Goal: Task Accomplishment & Management: Complete application form

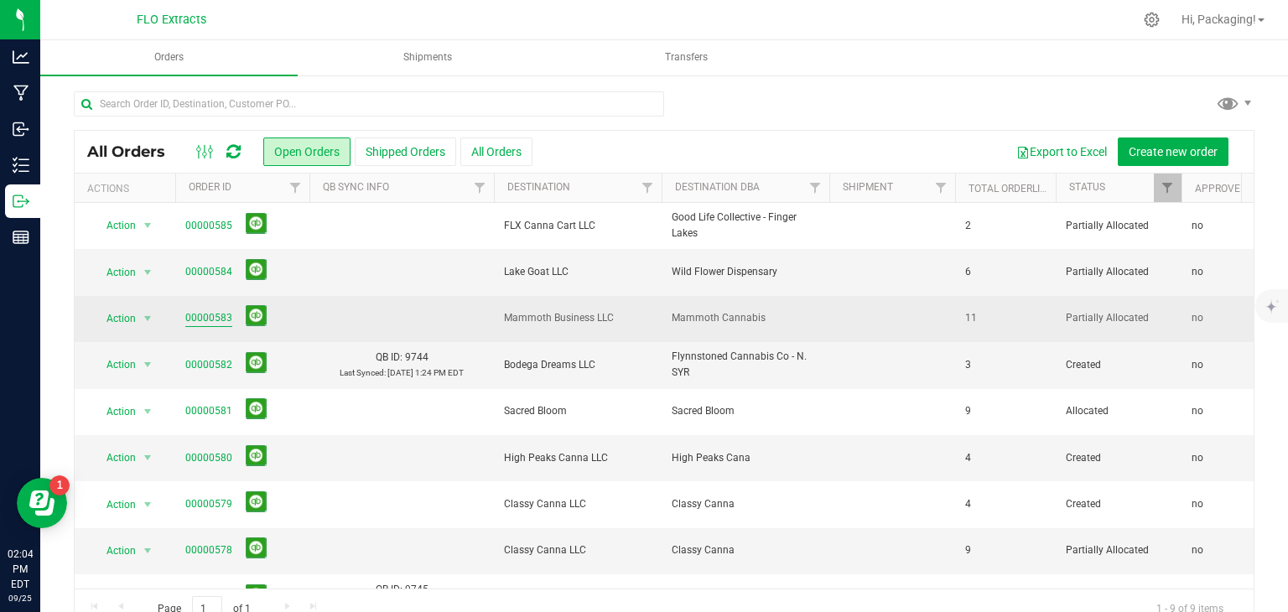
click at [204, 322] on link "00000583" at bounding box center [208, 318] width 47 height 16
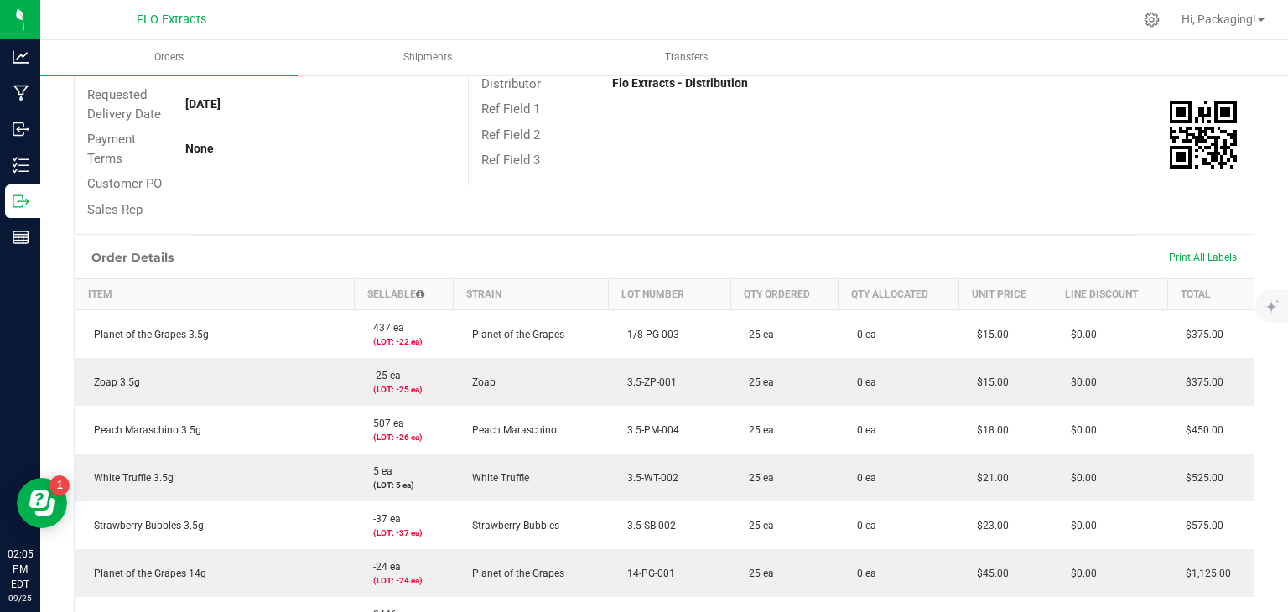
scroll to position [223, 0]
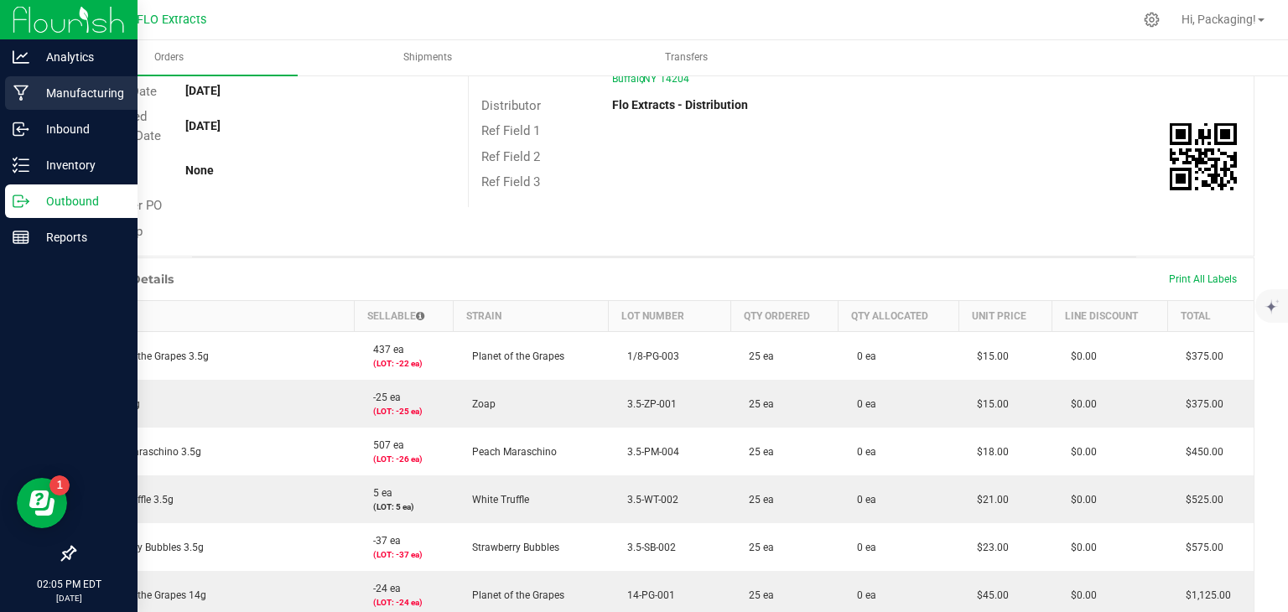
click at [106, 94] on p "Manufacturing" at bounding box center [79, 93] width 101 height 20
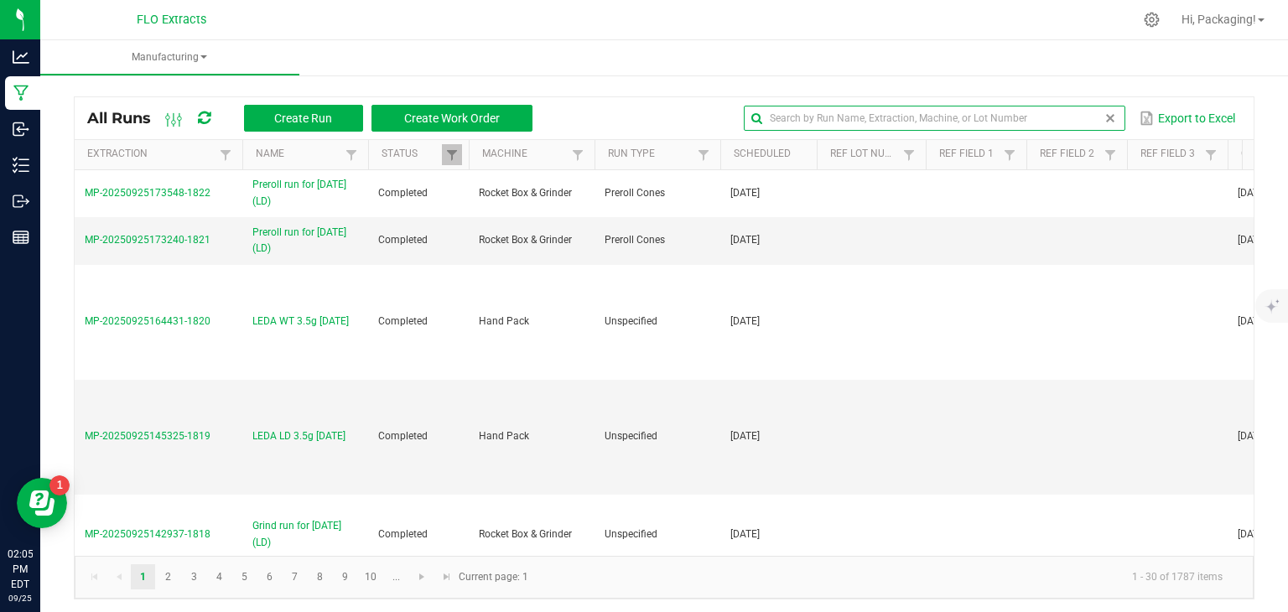
click at [1060, 115] on input "text" at bounding box center [934, 118] width 381 height 25
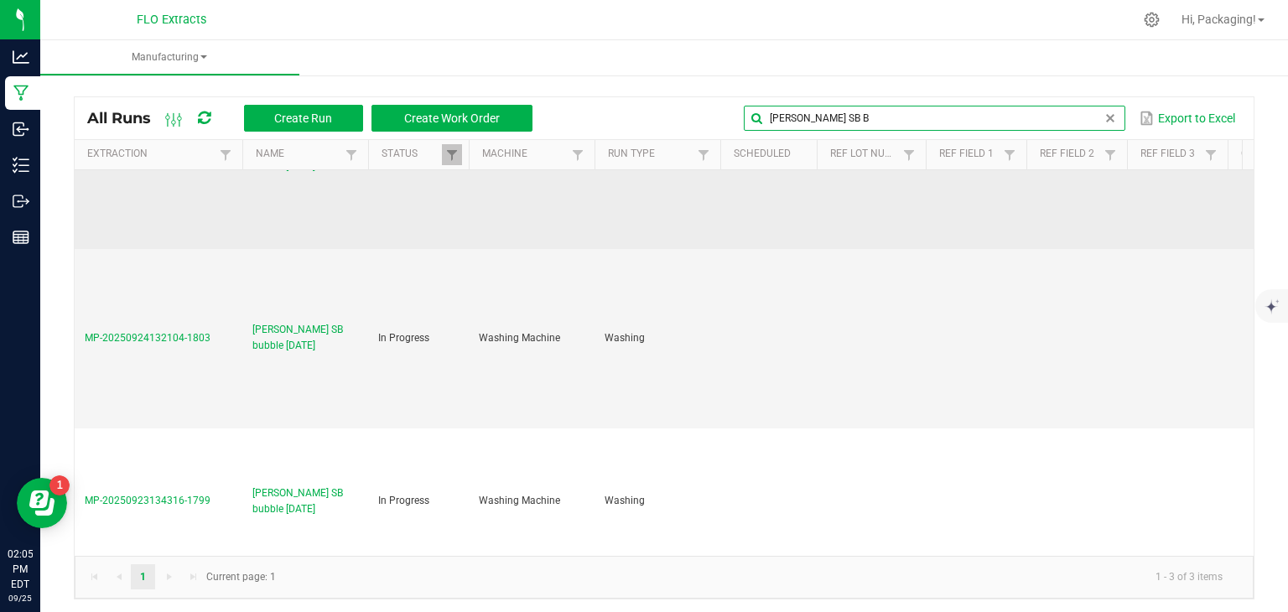
scroll to position [114, 0]
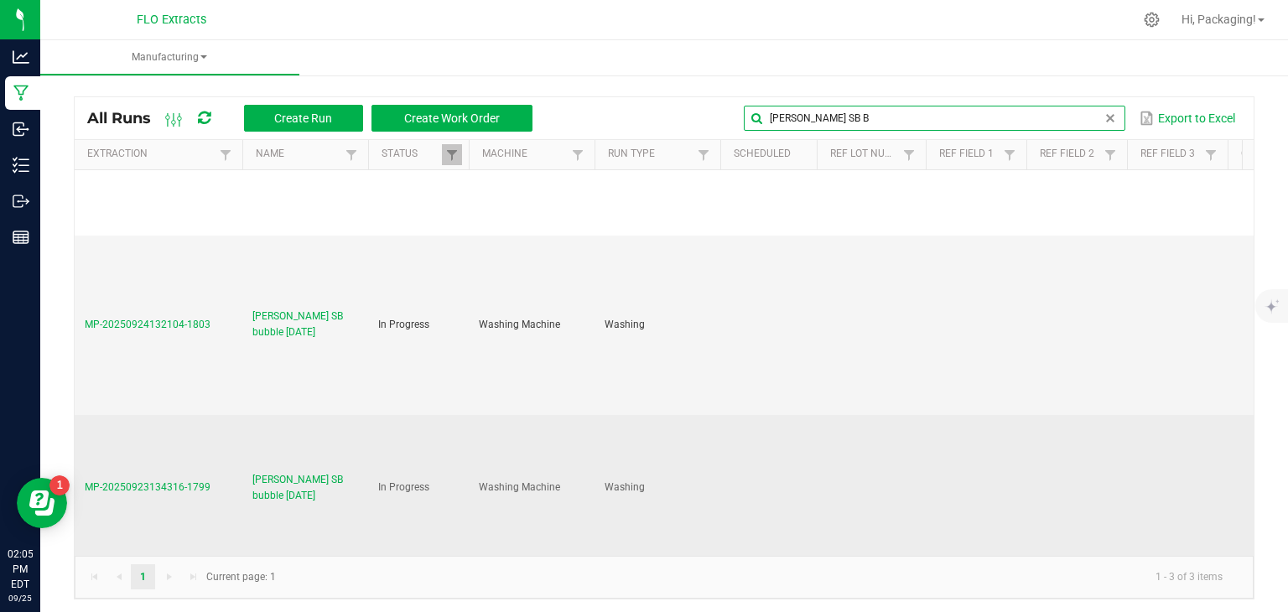
type input "SEAN SB B"
click at [110, 487] on span "MP-20250923134316-1799" at bounding box center [148, 487] width 126 height 12
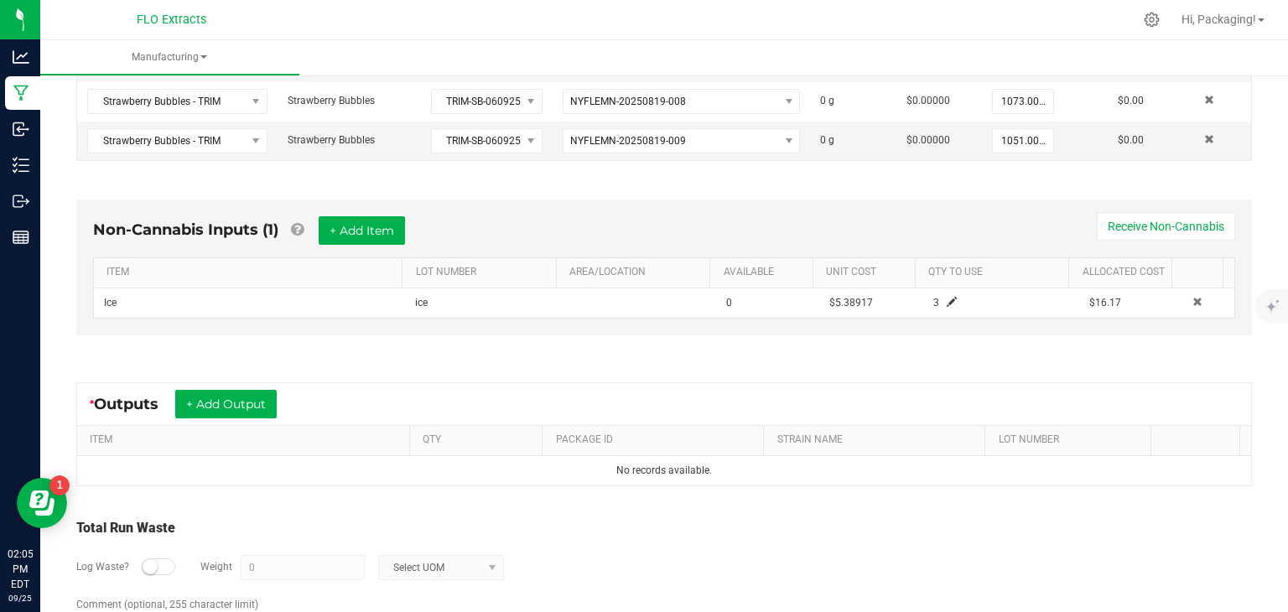
scroll to position [475, 0]
click at [236, 389] on button "+ Add Output" at bounding box center [225, 403] width 101 height 29
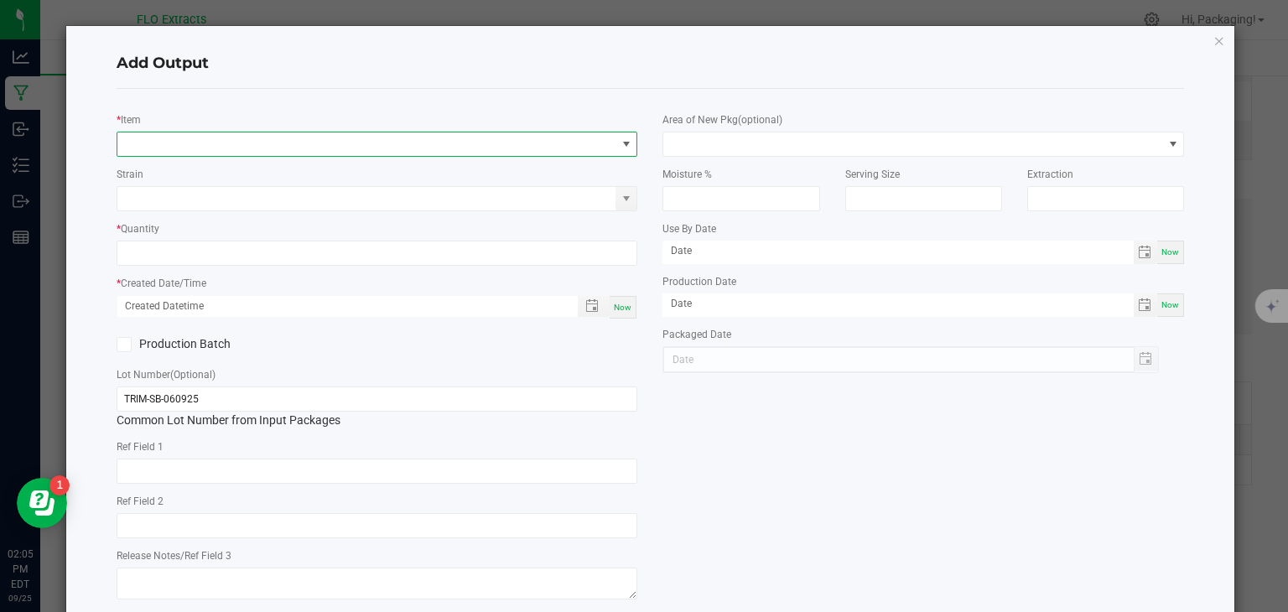
click at [620, 145] on span "NO DATA FOUND" at bounding box center [626, 143] width 13 height 13
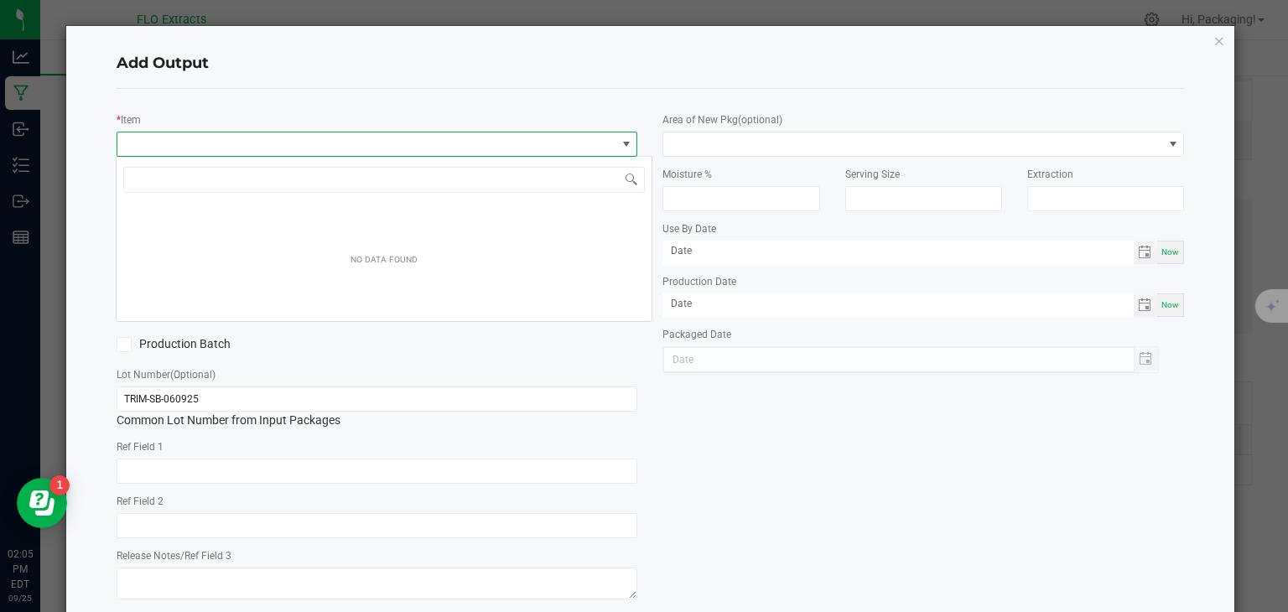
scroll to position [24, 516]
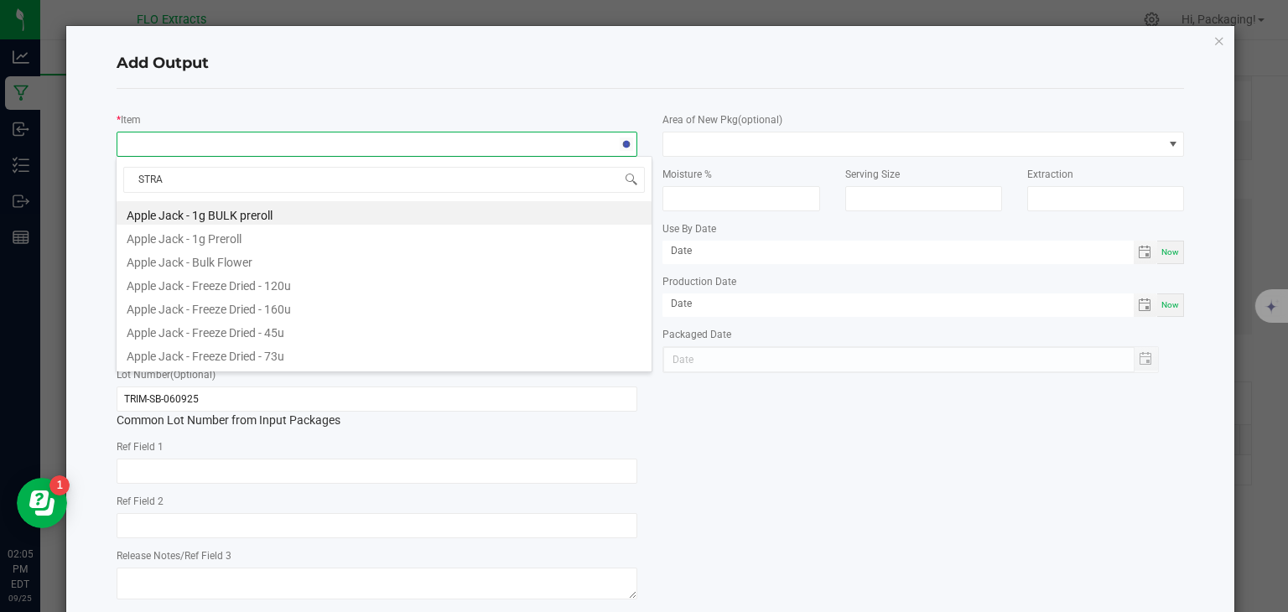
type input "STRAW"
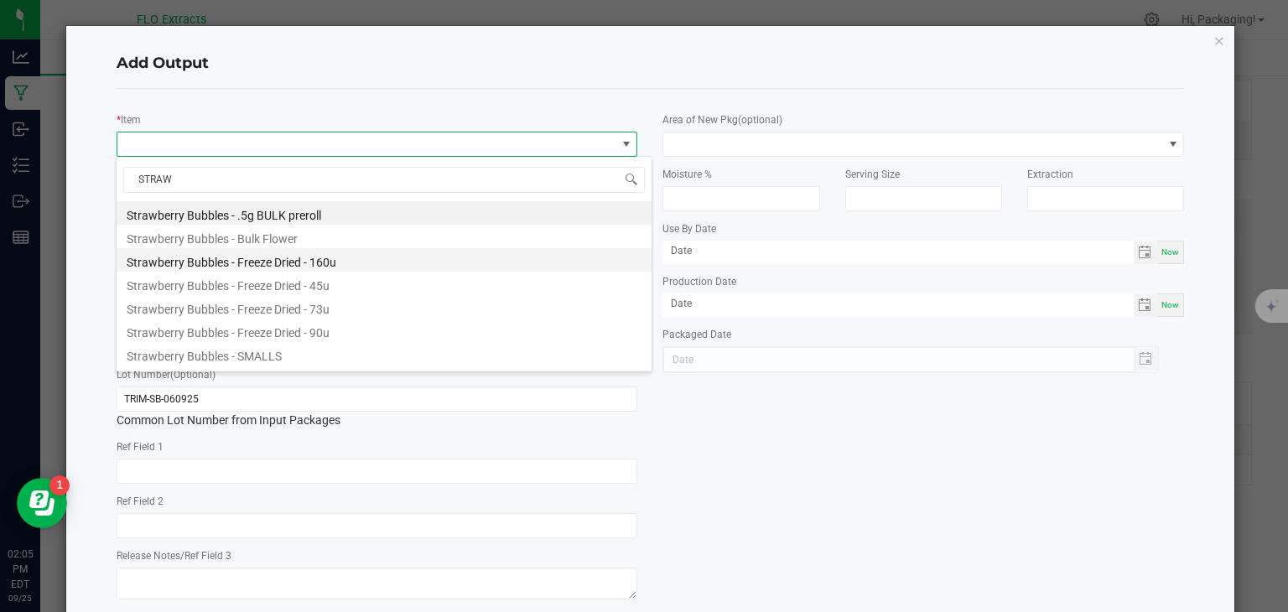
click at [349, 252] on li "Strawberry Bubbles - Freeze Dried - 160u" at bounding box center [384, 259] width 535 height 23
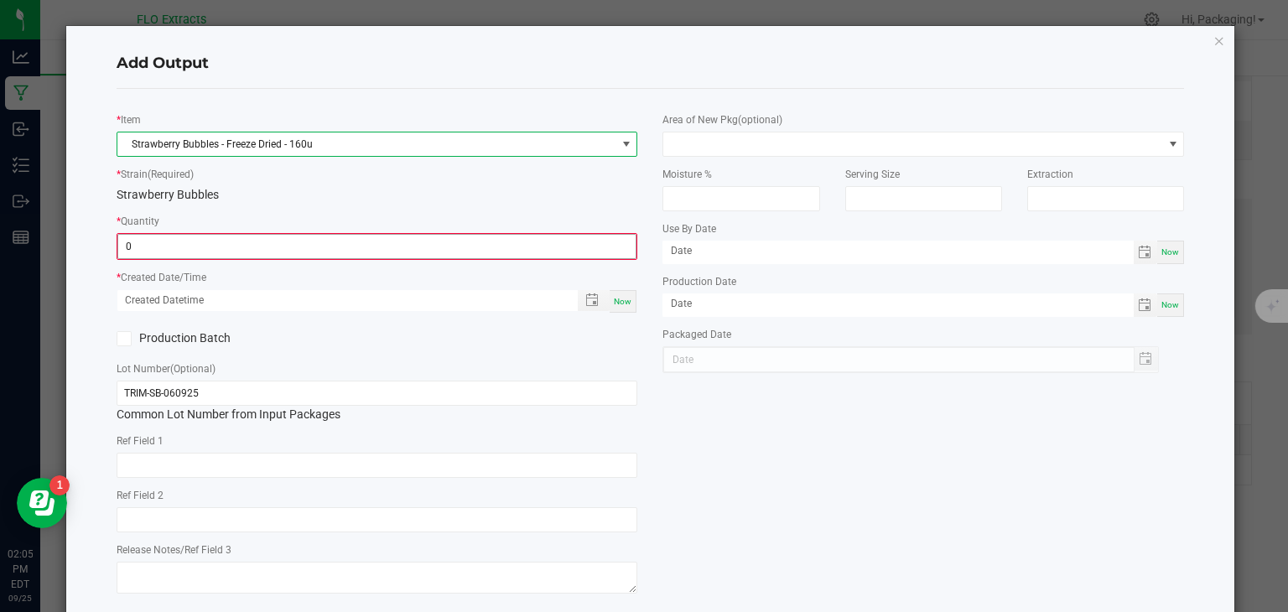
click at [309, 239] on input "0" at bounding box center [377, 246] width 518 height 23
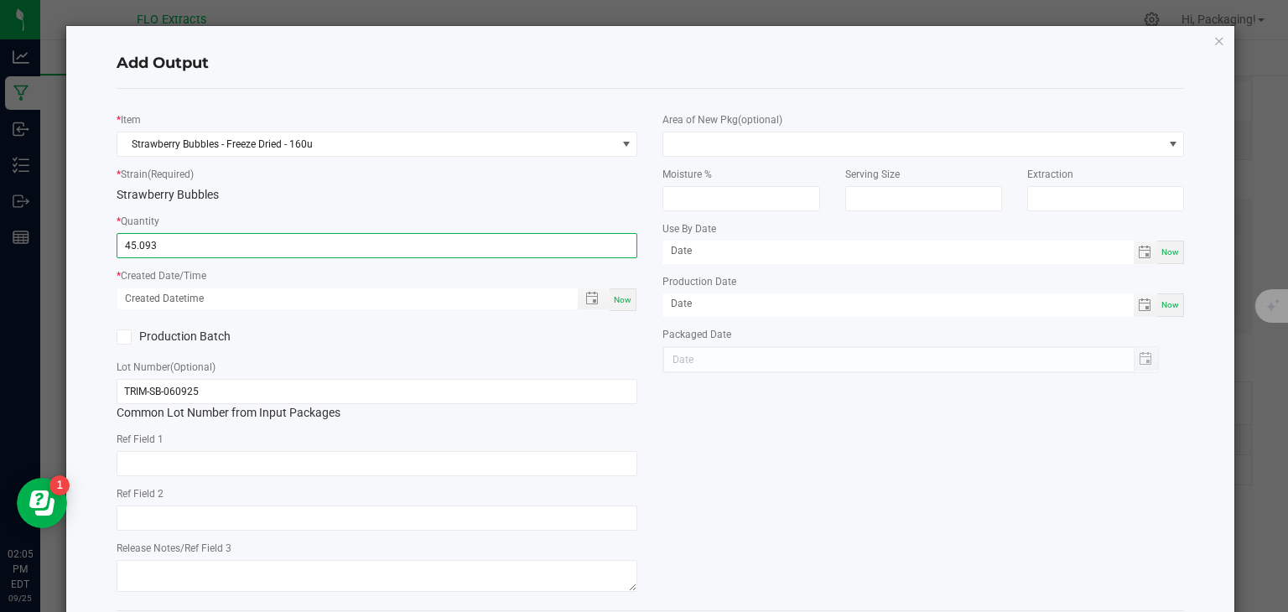
type input "45.0930 g"
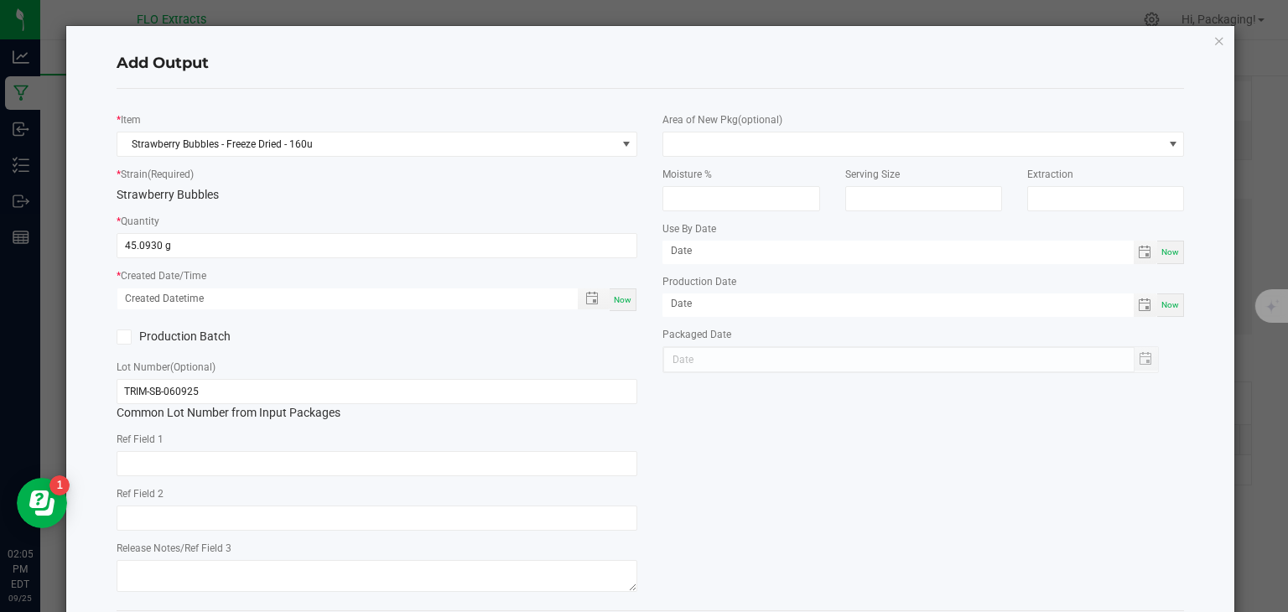
click at [614, 304] on span "Now" at bounding box center [623, 299] width 18 height 9
type input "09/25/2025 2:05 PM"
type input "[DATE]"
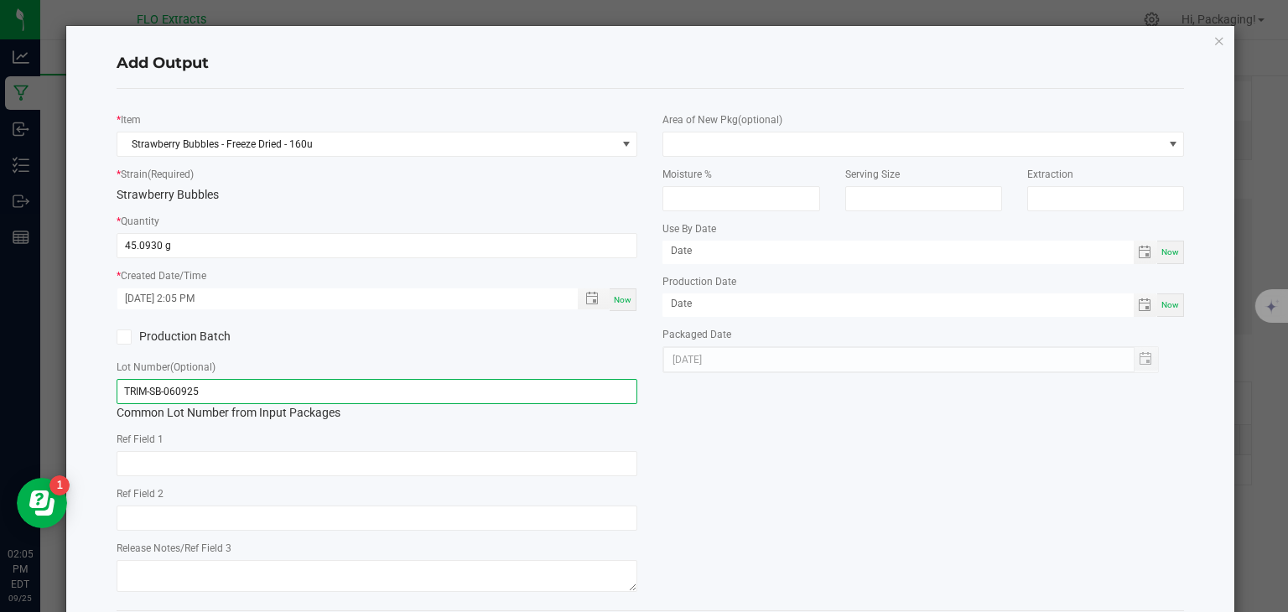
drag, startPoint x: 253, startPoint y: 393, endPoint x: 0, endPoint y: 467, distance: 263.7
click at [0, 467] on ngb-modal-window "Add Output * Item Strawberry Bubbles - Freeze Dried - 160u * Strain (Required) …" at bounding box center [650, 306] width 1300 height 612
type input "h"
drag, startPoint x: 214, startPoint y: 397, endPoint x: 48, endPoint y: 402, distance: 166.1
click at [48, 402] on ngb-modal-window "Add Output * Item Strawberry Bubbles - Freeze Dried - 160u * Strain (Required) …" at bounding box center [650, 306] width 1300 height 612
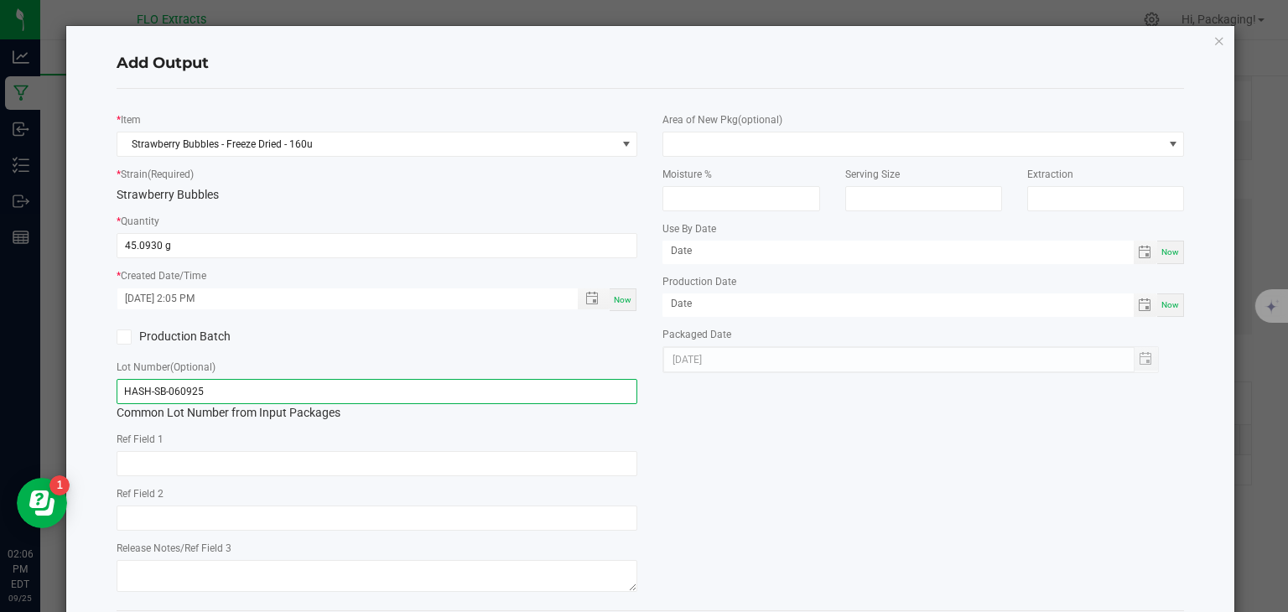
type input "HASH-SB-060925"
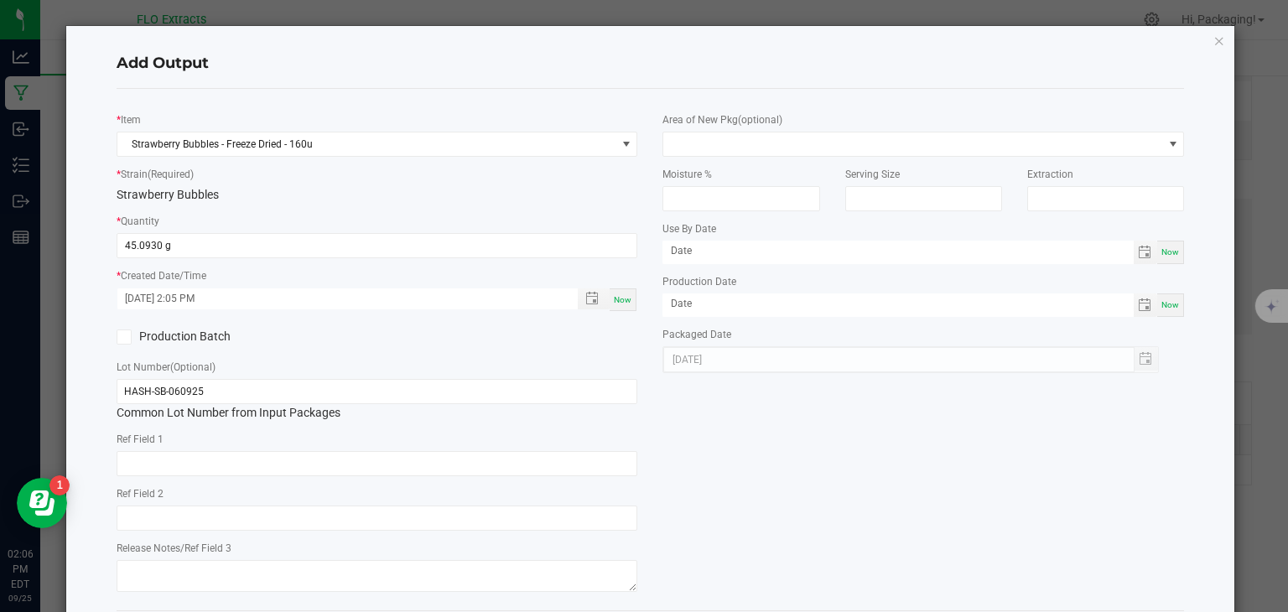
click at [676, 483] on div "* Item Strawberry Bubbles - Freeze Dried - 160u * Strain (Required) Strawberry …" at bounding box center [650, 349] width 1093 height 495
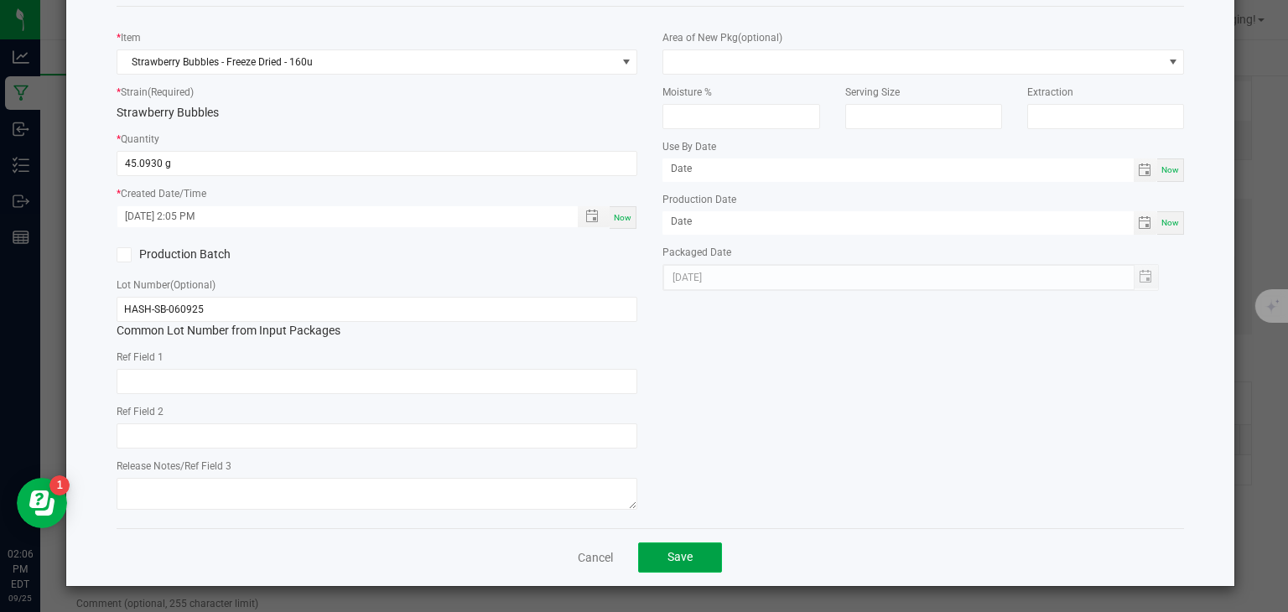
click at [664, 569] on button "Save" at bounding box center [680, 557] width 84 height 30
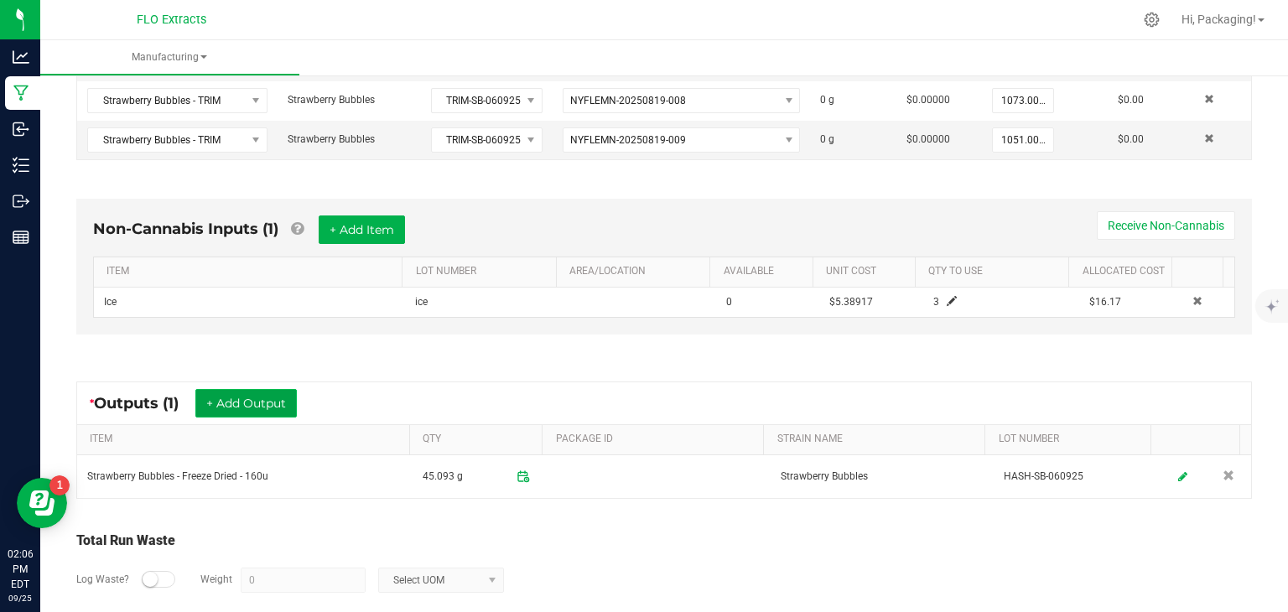
click at [267, 392] on button "+ Add Output" at bounding box center [245, 403] width 101 height 29
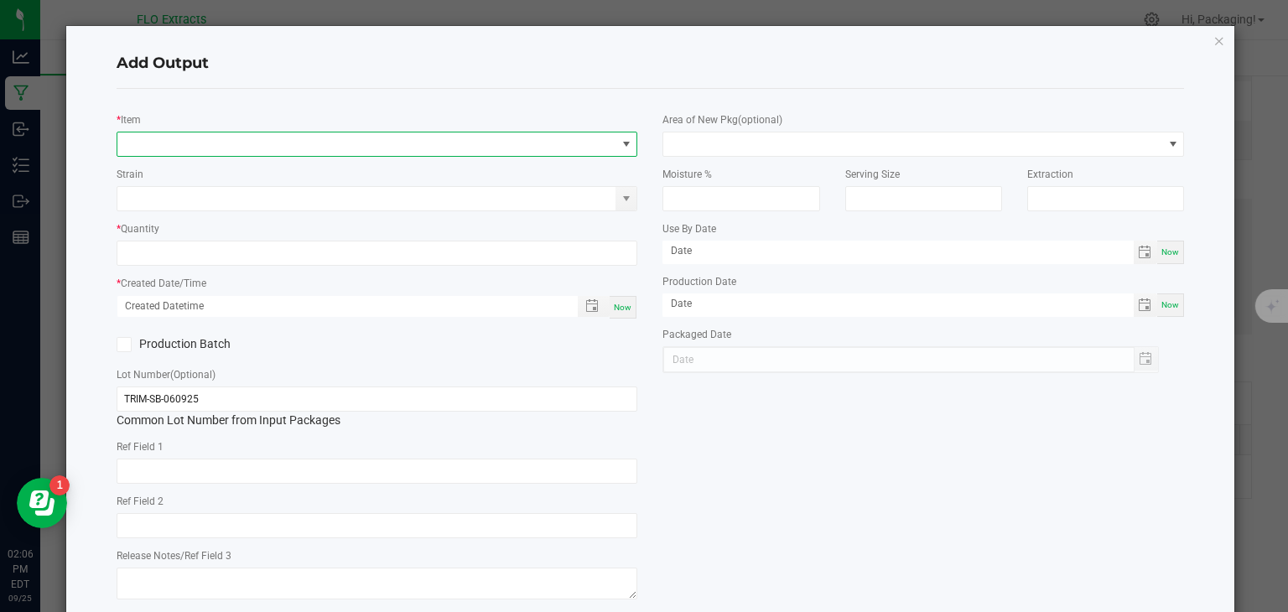
click at [621, 143] on span "NO DATA FOUND" at bounding box center [626, 143] width 13 height 13
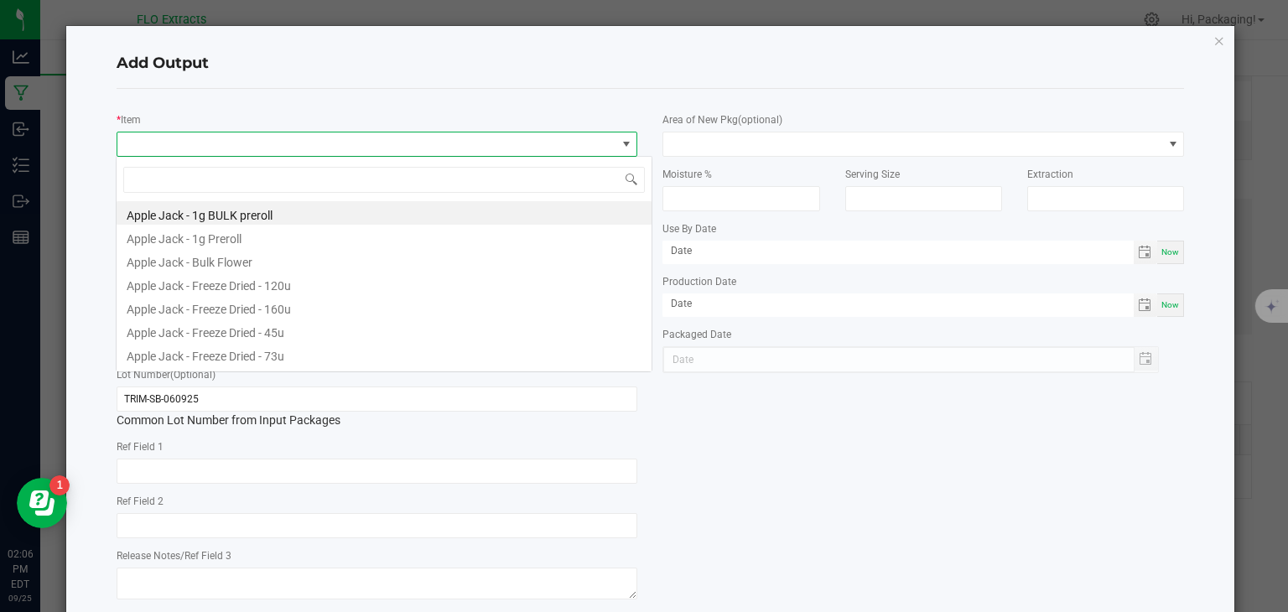
scroll to position [24, 516]
type input "STRaw"
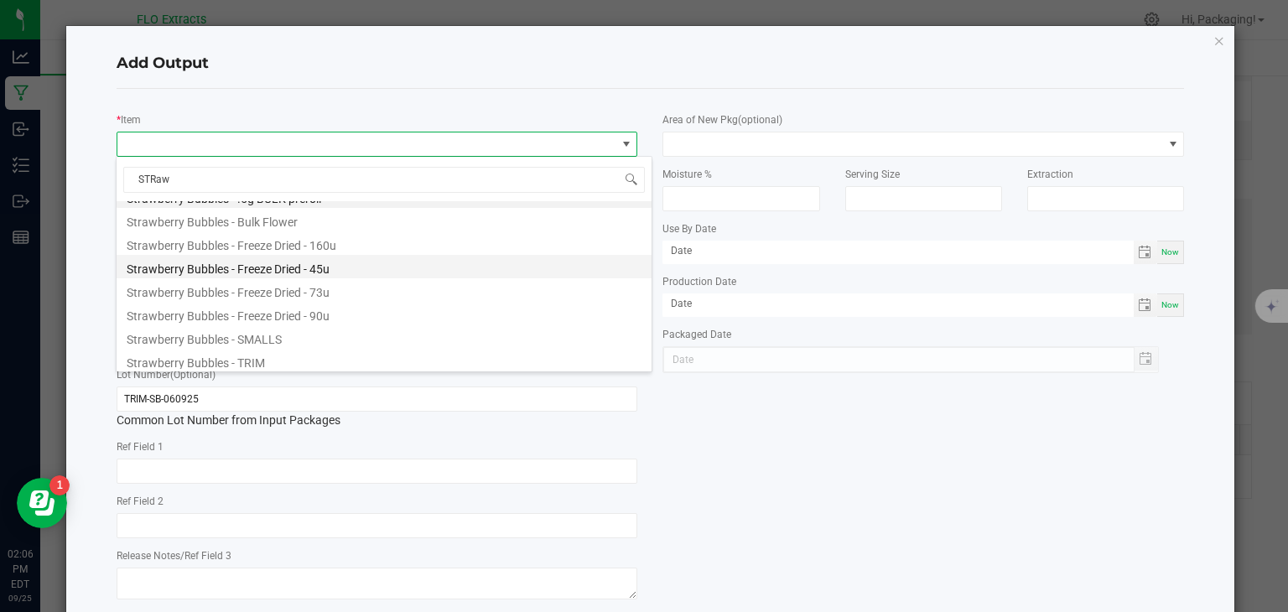
scroll to position [0, 0]
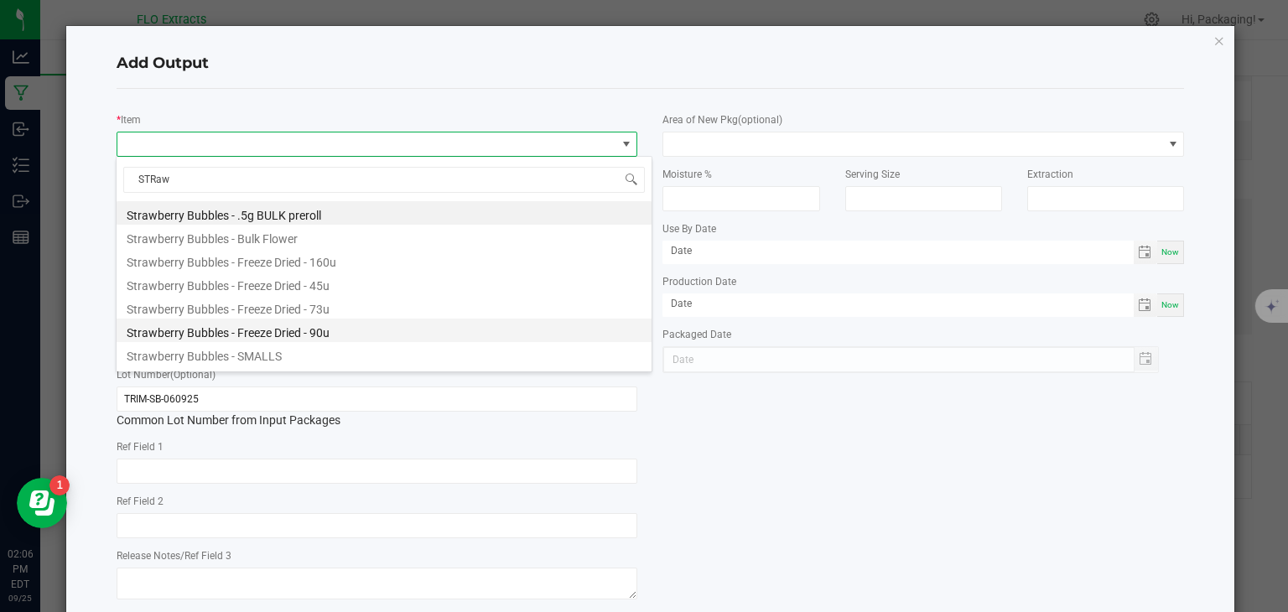
click at [319, 334] on li "Strawberry Bubbles - Freeze Dried - 90u" at bounding box center [384, 330] width 535 height 23
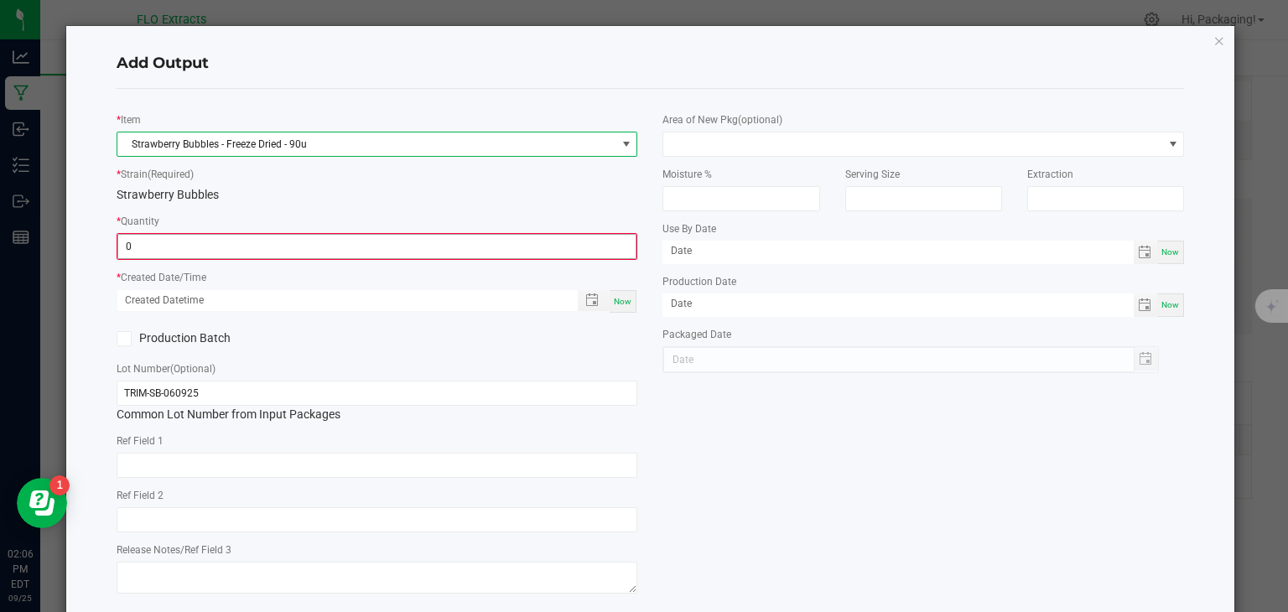
click at [200, 252] on input "0" at bounding box center [377, 246] width 518 height 23
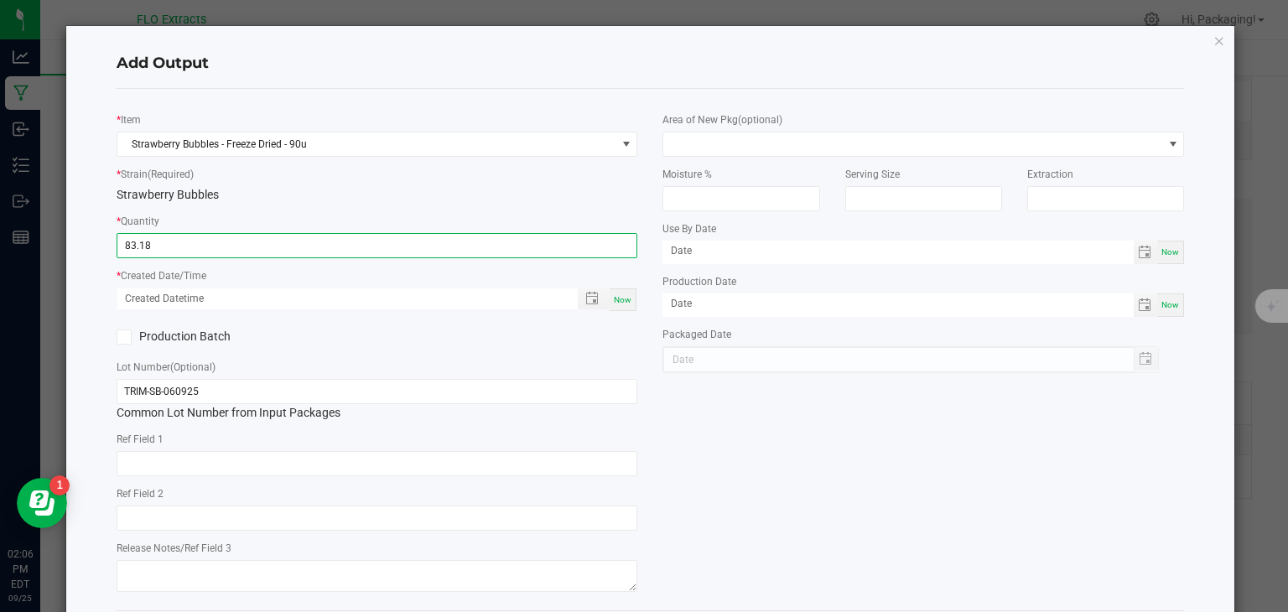
type input "83.1800 g"
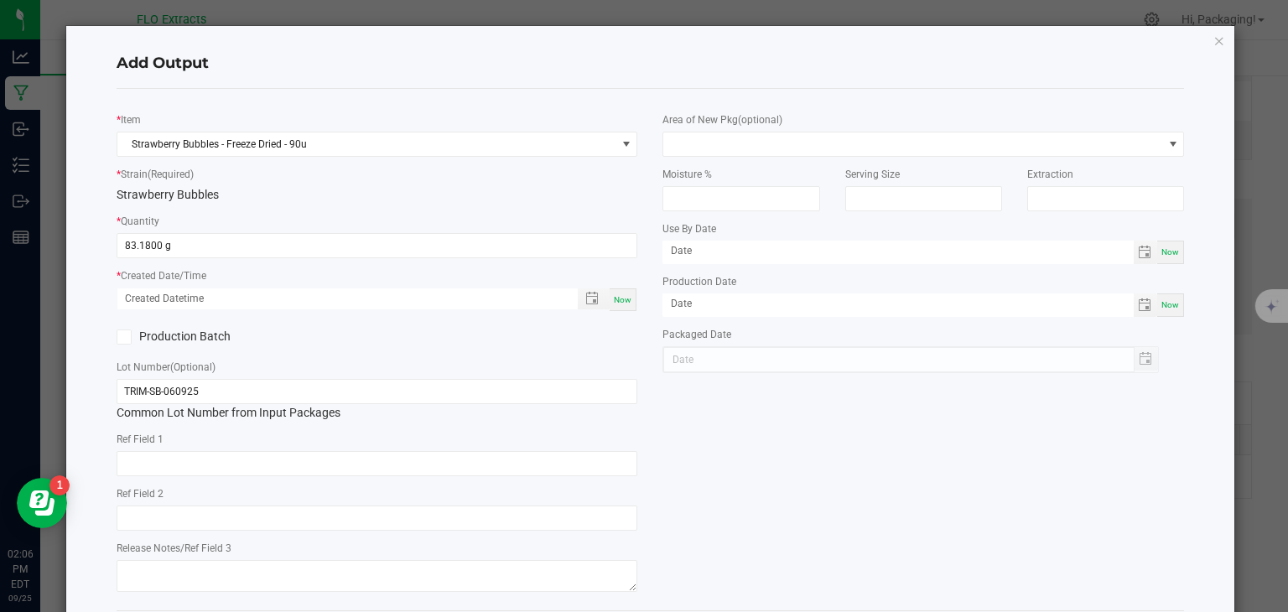
click at [622, 296] on span "Now" at bounding box center [623, 299] width 18 height 9
type input "09/25/2025 2:06 PM"
type input "[DATE]"
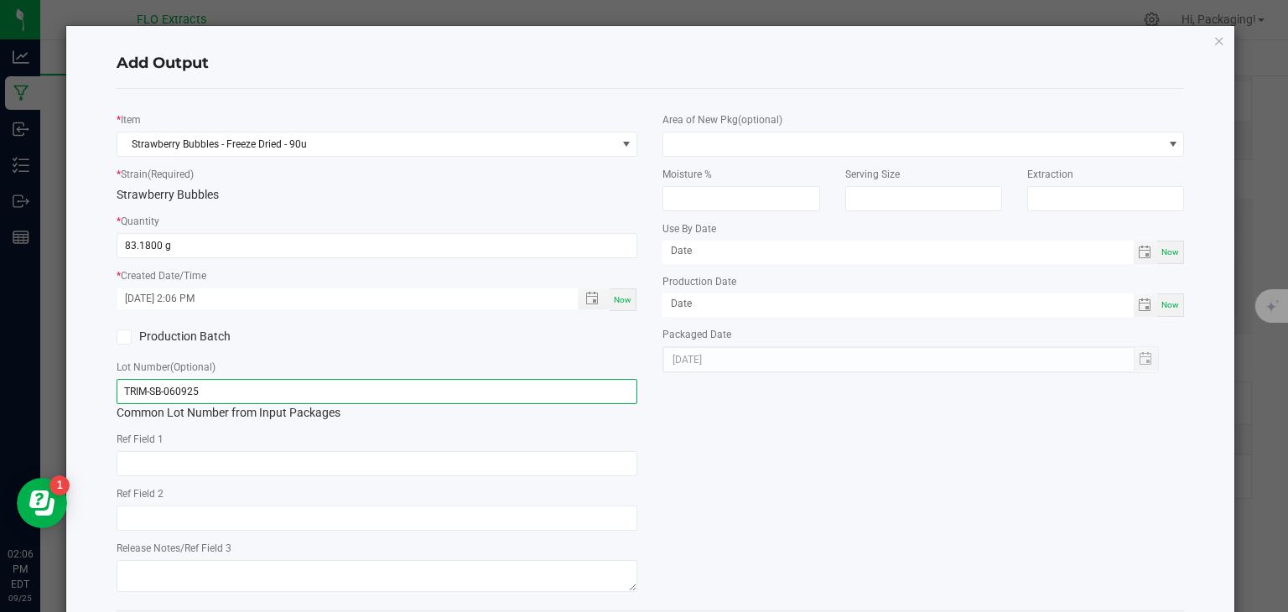
drag, startPoint x: 255, startPoint y: 383, endPoint x: 0, endPoint y: 393, distance: 255.1
click at [0, 393] on ngb-modal-window "Add Output * Item Strawberry Bubbles - Freeze Dried - 90u * Strain (Required) S…" at bounding box center [650, 306] width 1300 height 612
paste input "HASH"
type input "HASH-SB-060925"
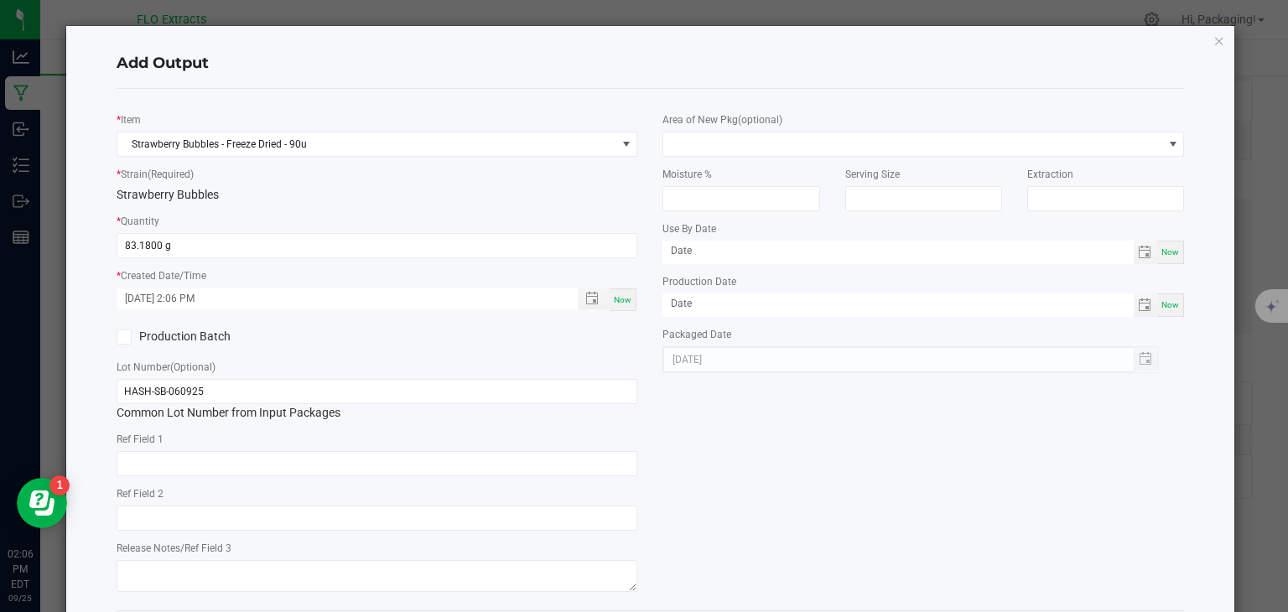
click at [720, 501] on div "* Item Strawberry Bubbles - Freeze Dried - 90u * Strain (Required) Strawberry B…" at bounding box center [650, 349] width 1093 height 495
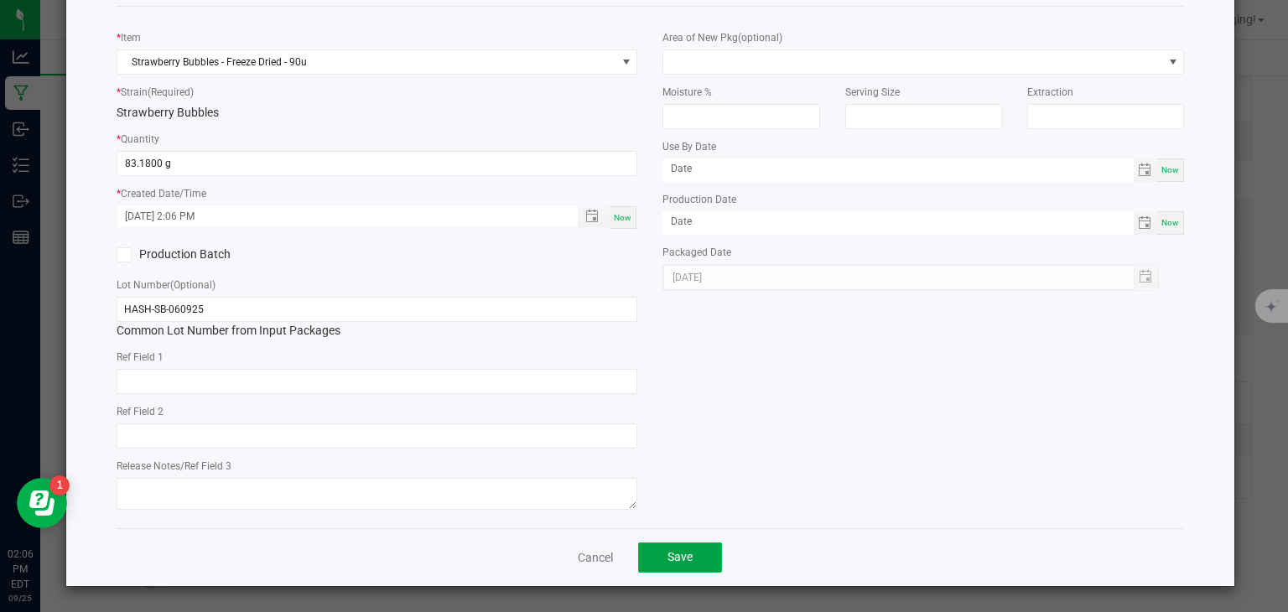
click at [683, 551] on span "Save" at bounding box center [679, 556] width 25 height 13
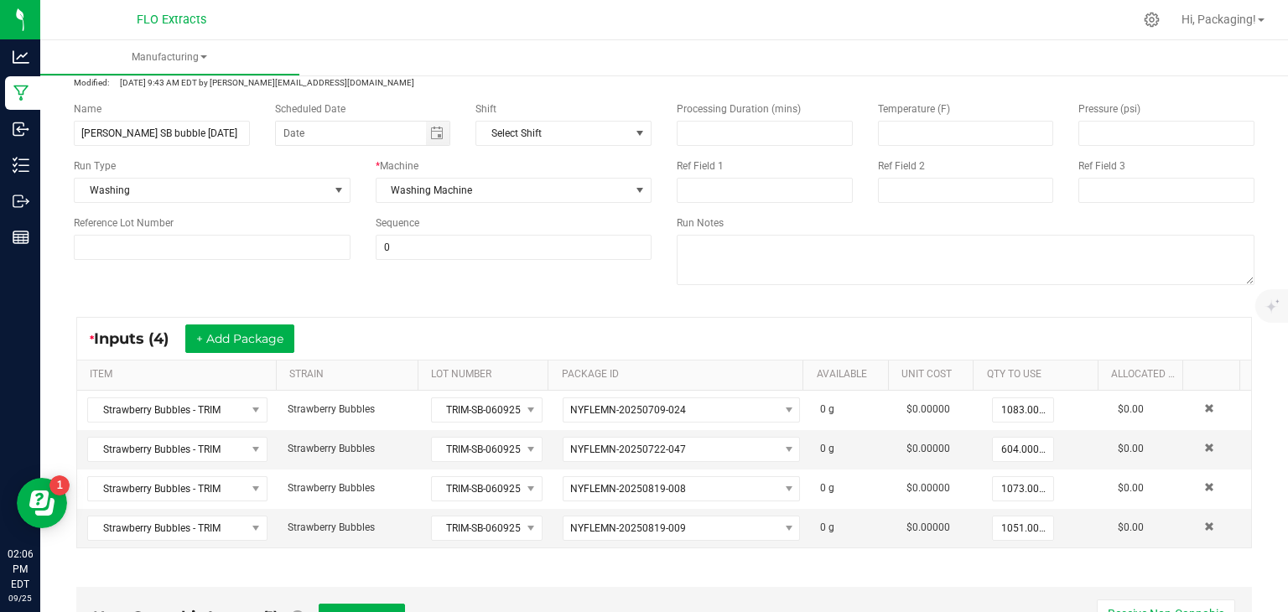
scroll to position [86, 0]
click at [1145, 21] on icon at bounding box center [1152, 20] width 18 height 18
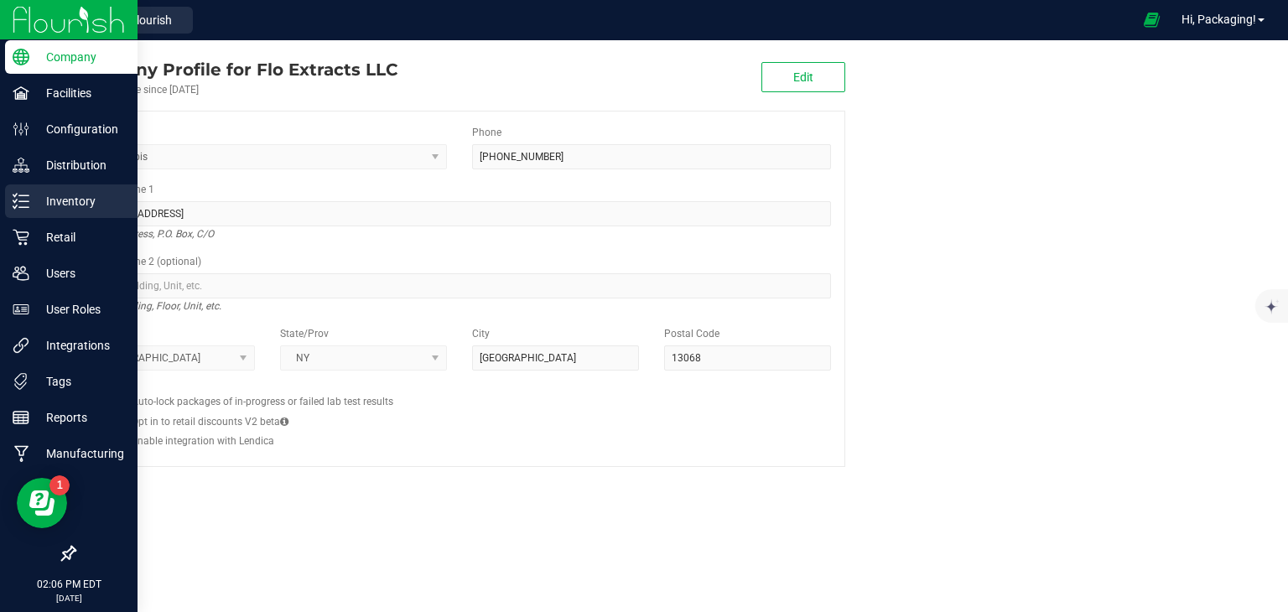
click at [61, 197] on p "Inventory" at bounding box center [79, 201] width 101 height 20
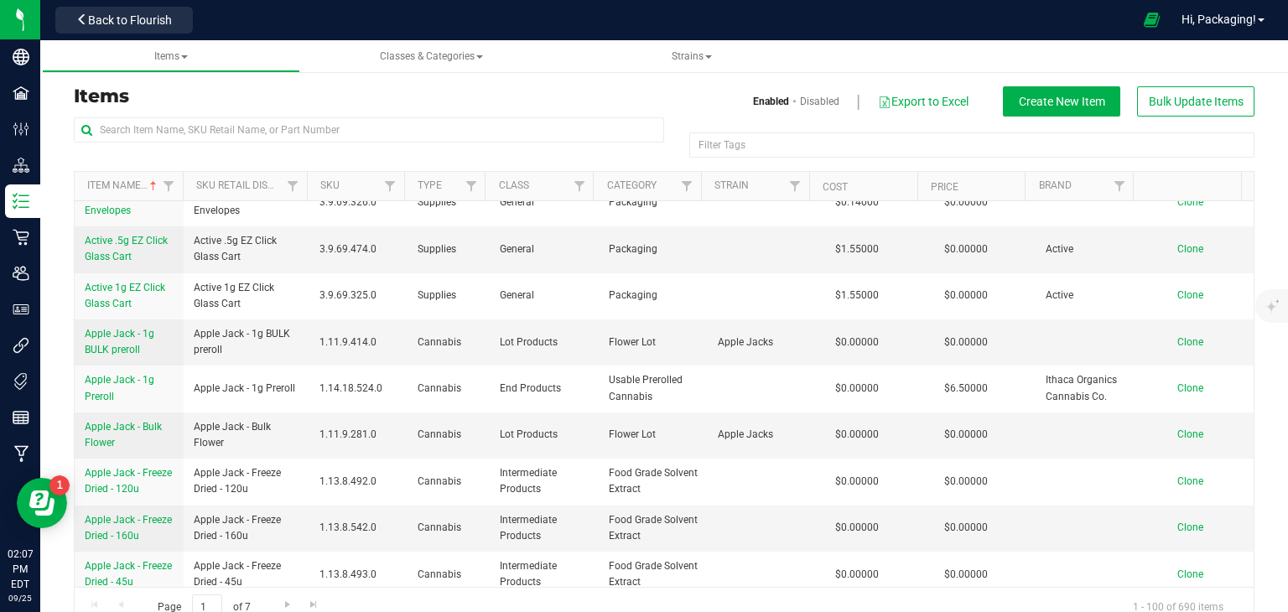
scroll to position [988, 0]
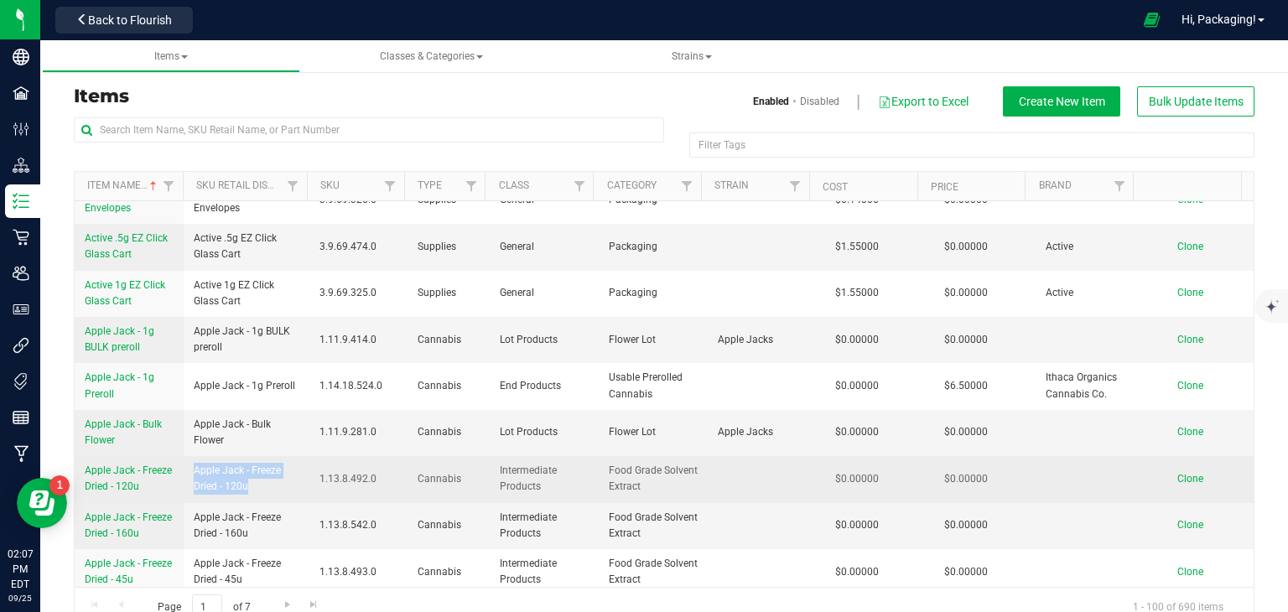
drag, startPoint x: 190, startPoint y: 423, endPoint x: 275, endPoint y: 456, distance: 90.8
click at [275, 456] on td "Apple Jack - Freeze Dried - 120u" at bounding box center [247, 479] width 126 height 46
copy span "Apple Jack - Freeze Dried - 120u"
click at [1177, 473] on span "Clone" at bounding box center [1190, 479] width 26 height 12
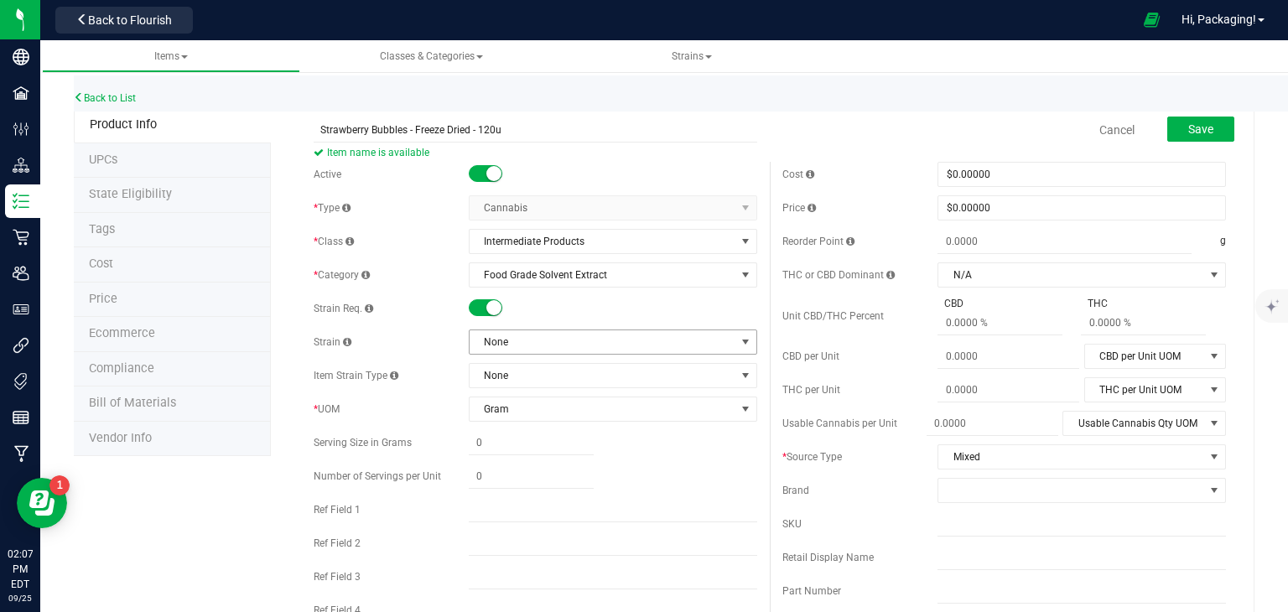
type input "Strawberry Bubbles - Freeze Dried - 120u"
click at [739, 342] on span at bounding box center [745, 341] width 13 height 13
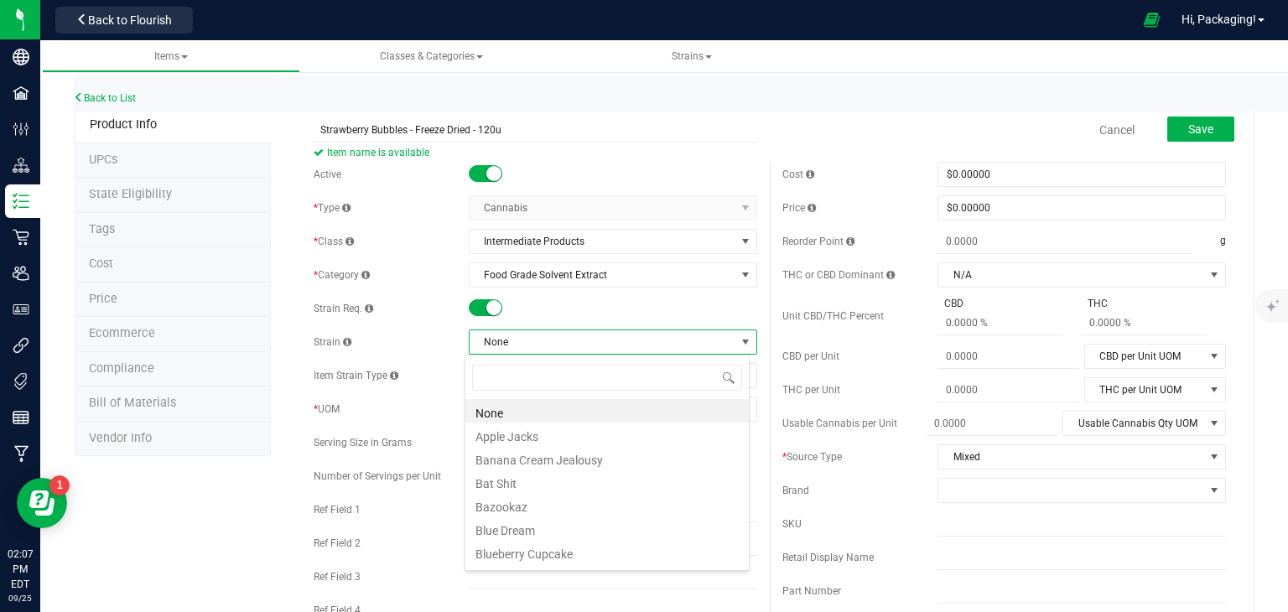
scroll to position [24, 285]
type input "st"
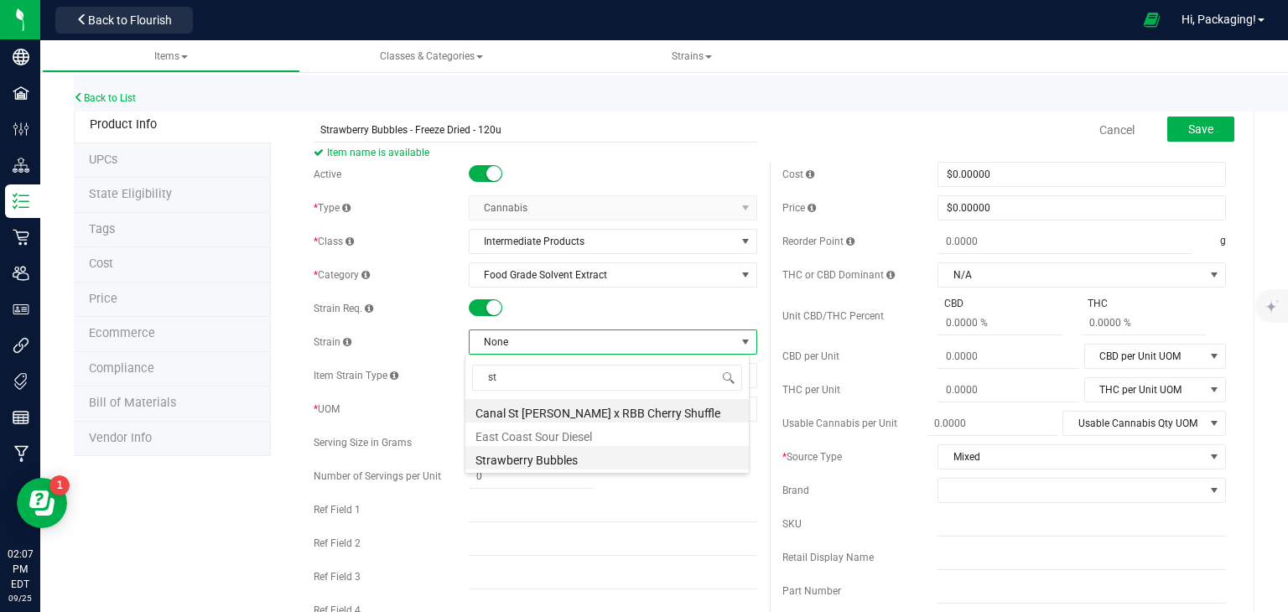
click at [544, 464] on li "Strawberry Bubbles" at bounding box center [606, 457] width 283 height 23
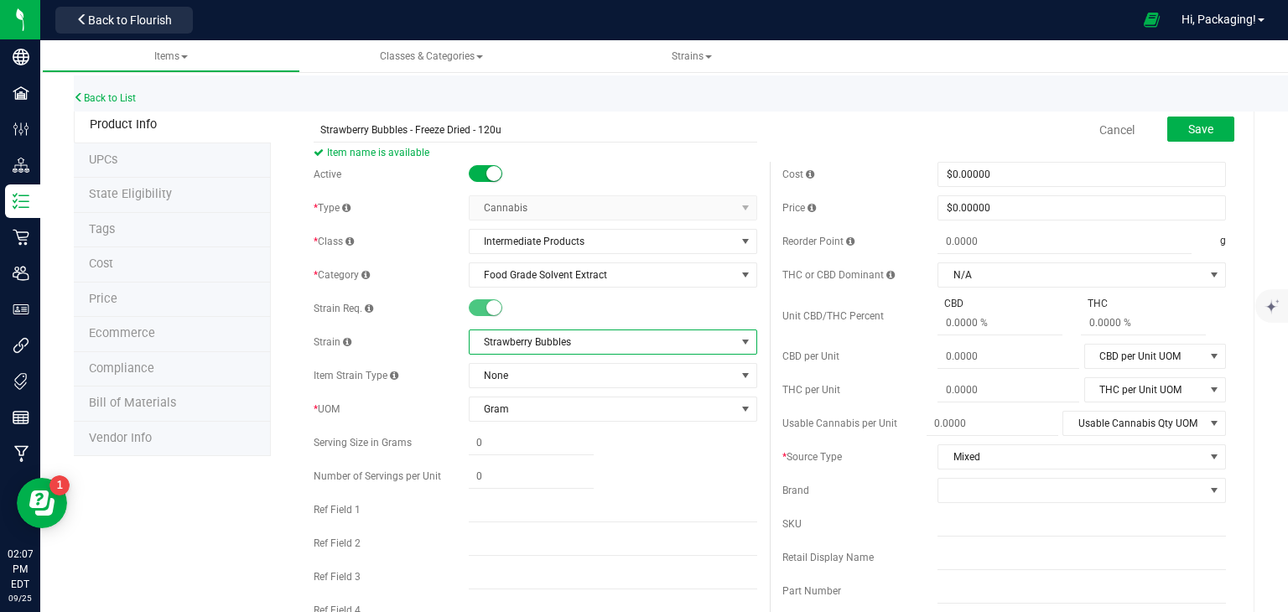
click at [946, 538] on div "Cost $0.00000 0 Price $0.00000 0 Reorder Point g THC or CBD Dominant" at bounding box center [1004, 492] width 469 height 661
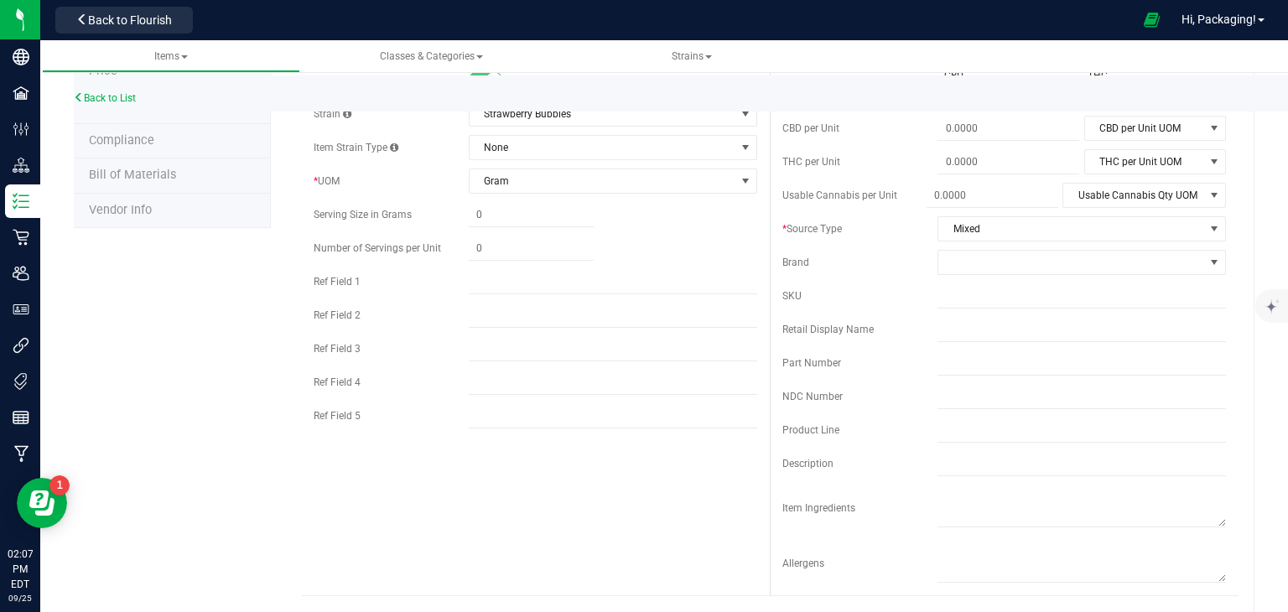
scroll to position [0, 0]
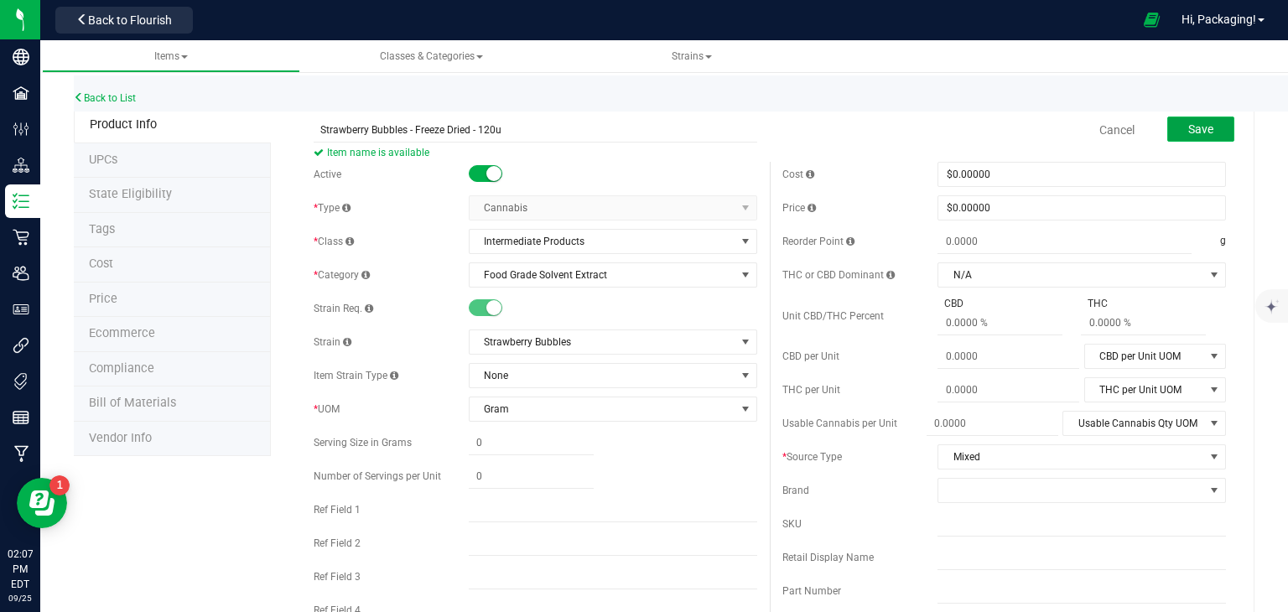
click at [1211, 128] on button "Save" at bounding box center [1200, 129] width 67 height 25
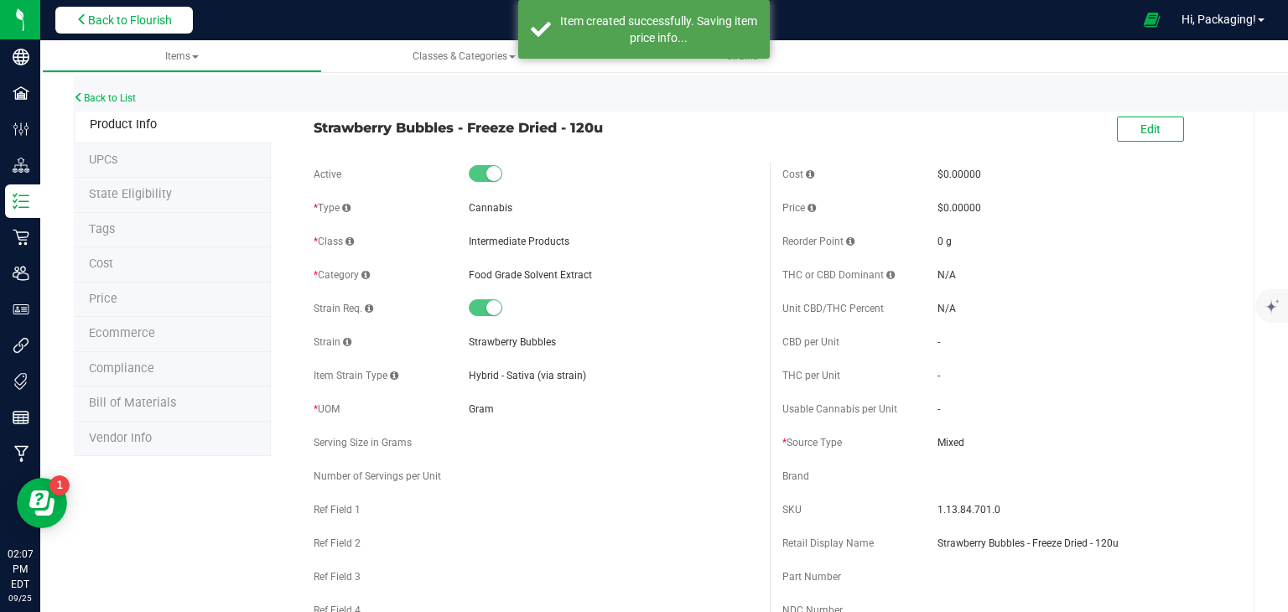
click at [160, 22] on span "Back to Flourish" at bounding box center [130, 19] width 84 height 13
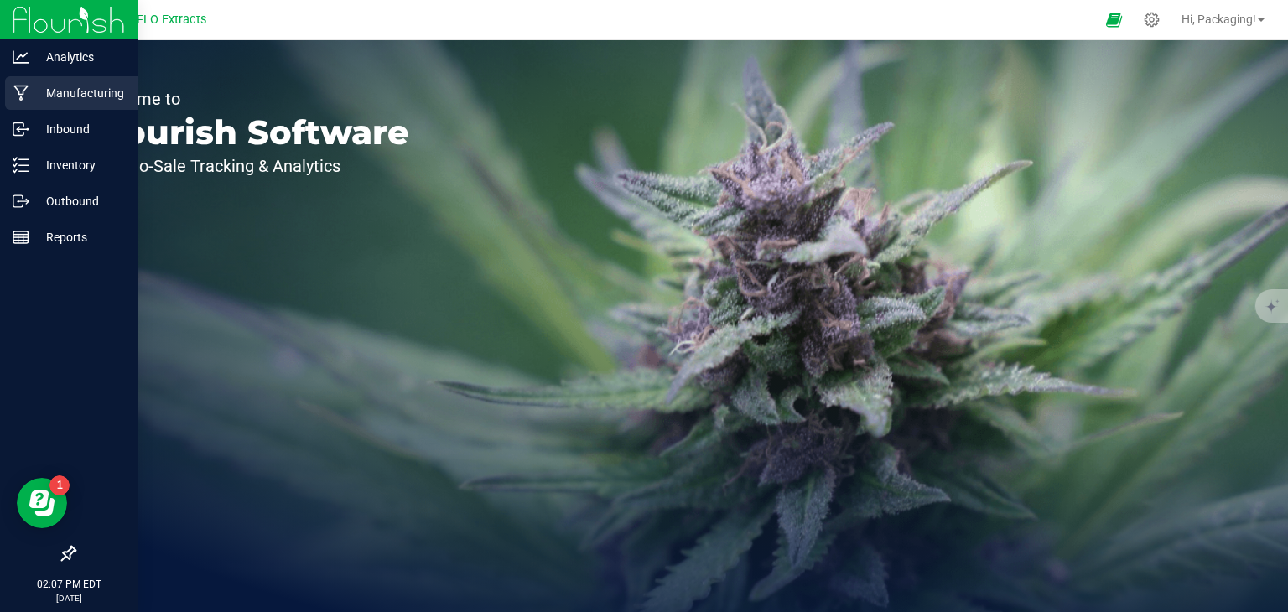
click at [77, 95] on p "Manufacturing" at bounding box center [79, 93] width 101 height 20
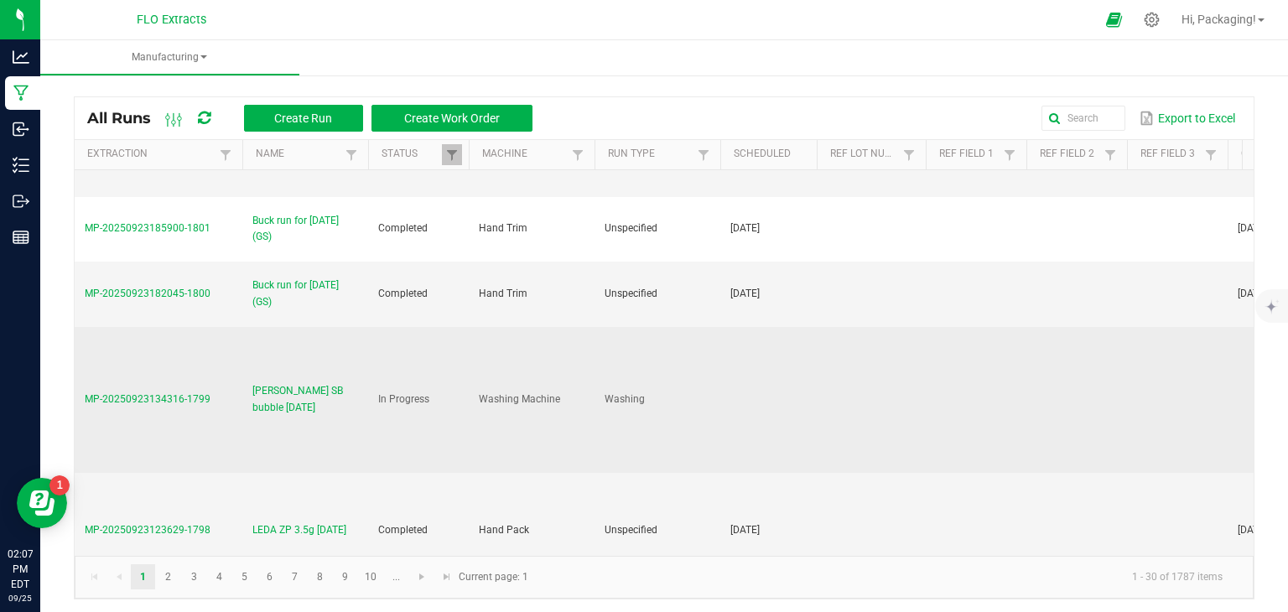
click at [265, 384] on span "[PERSON_NAME] SB bubble [DATE]" at bounding box center [305, 399] width 106 height 32
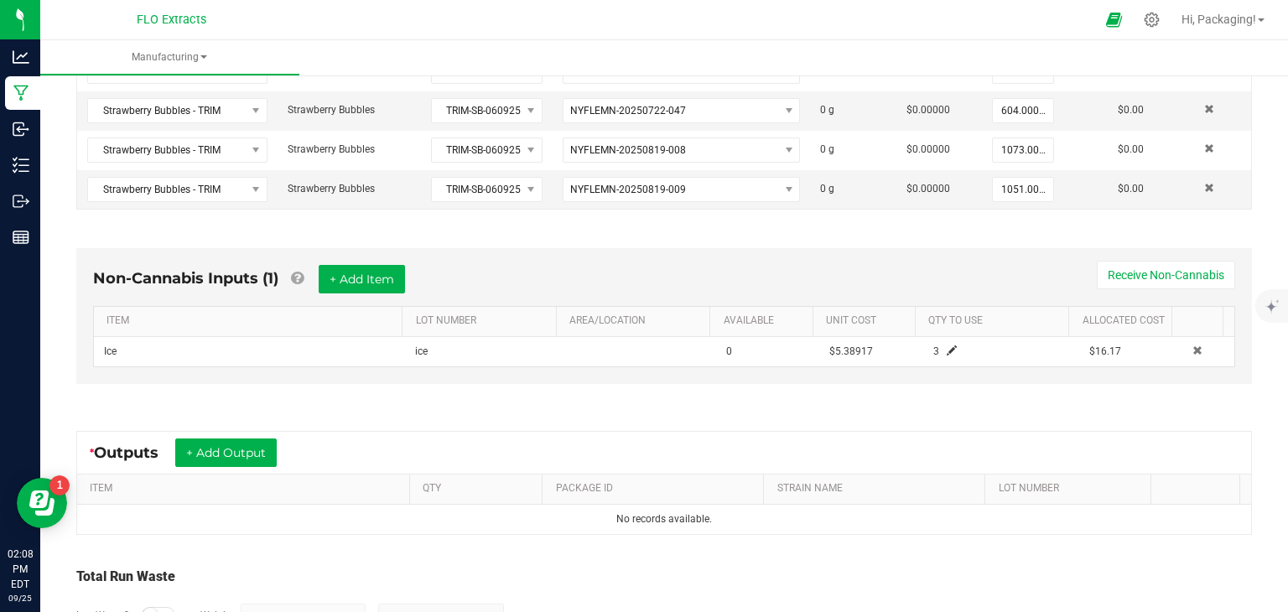
scroll to position [428, 0]
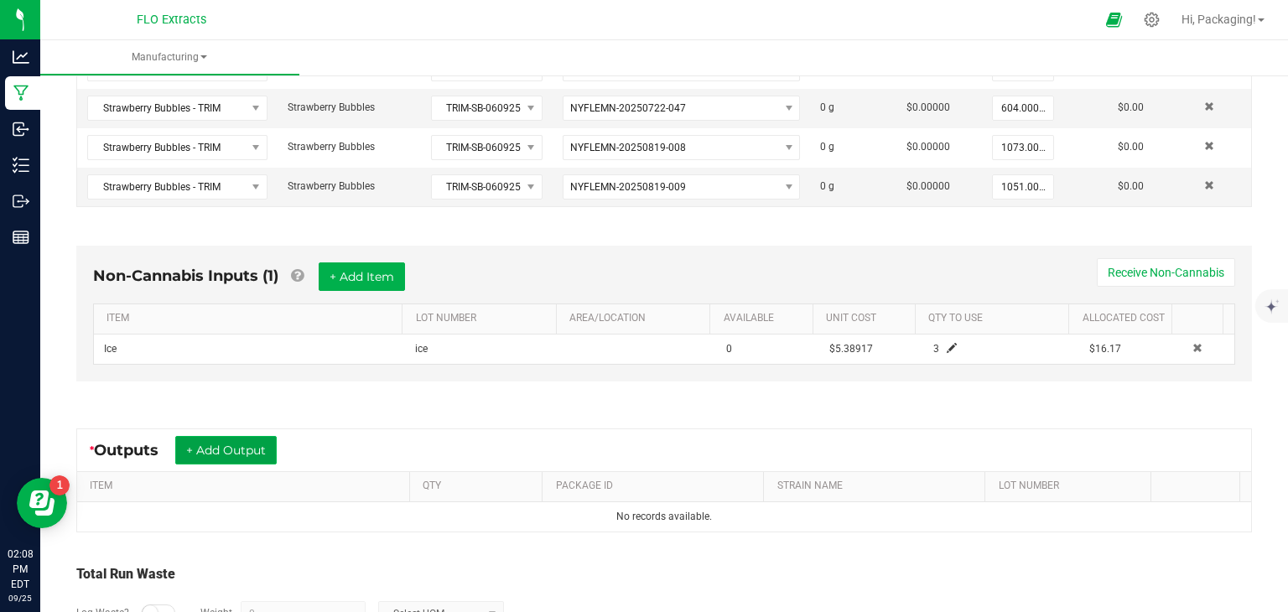
click at [252, 438] on button "+ Add Output" at bounding box center [225, 450] width 101 height 29
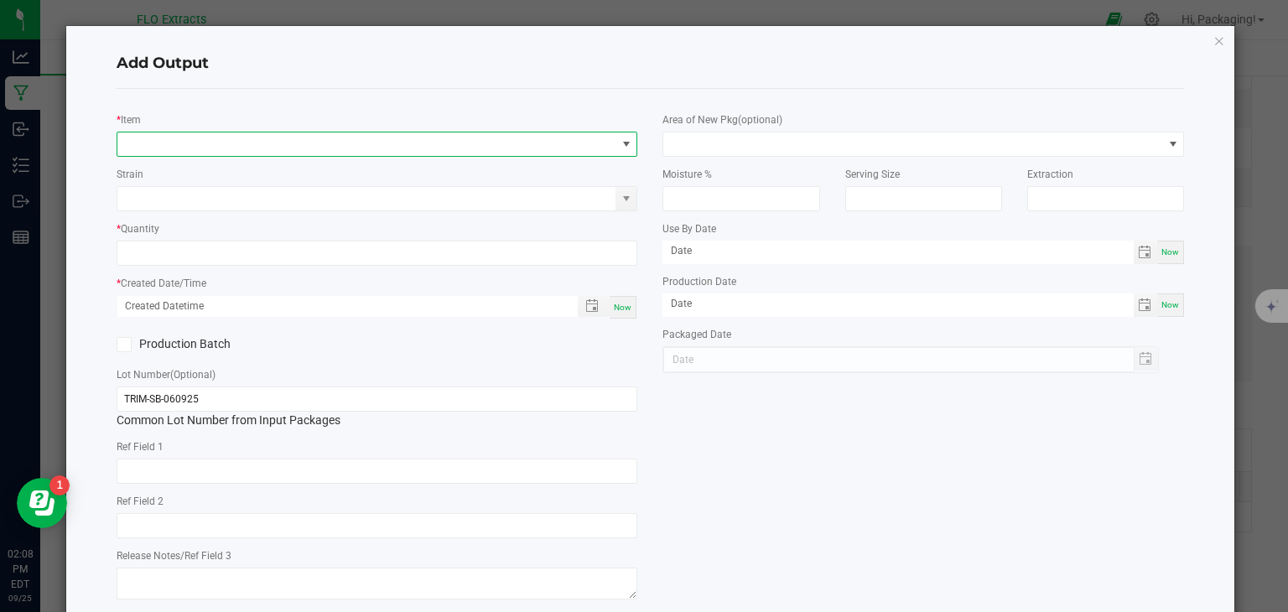
click at [622, 147] on span "NO DATA FOUND" at bounding box center [626, 143] width 13 height 13
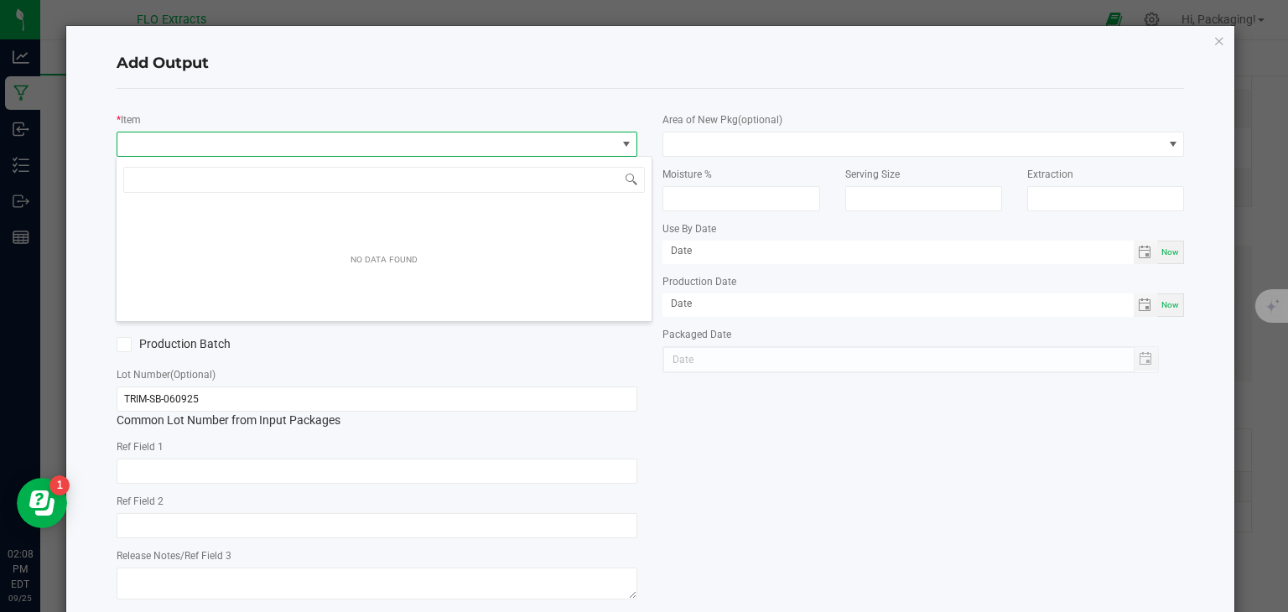
scroll to position [24, 516]
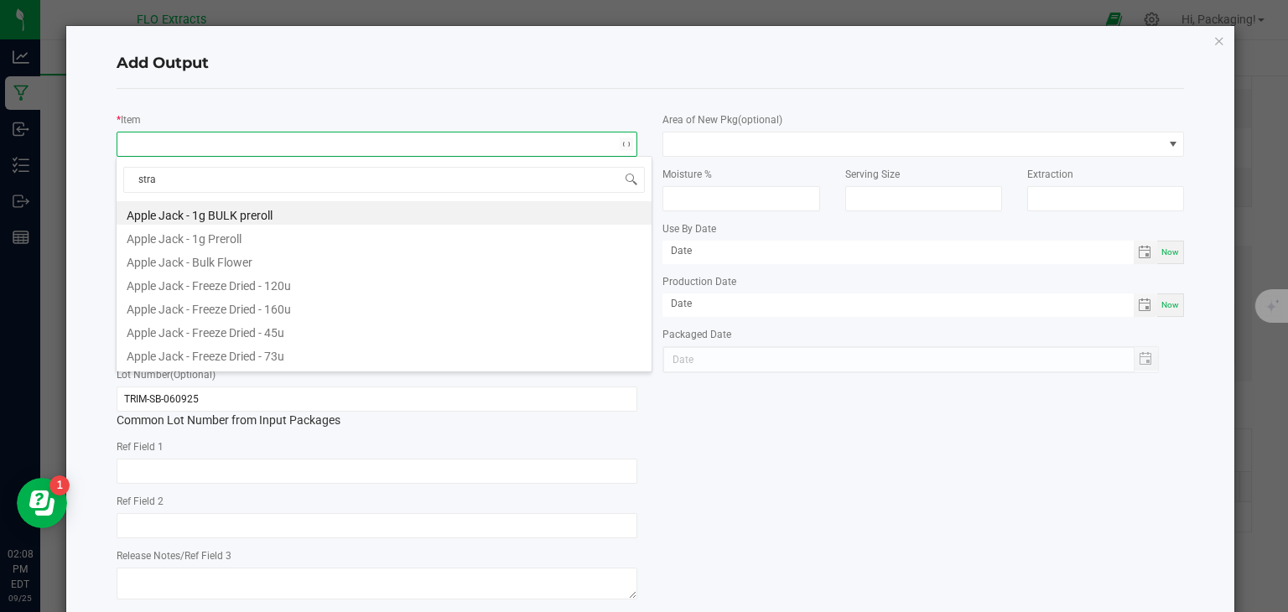
type input "straw"
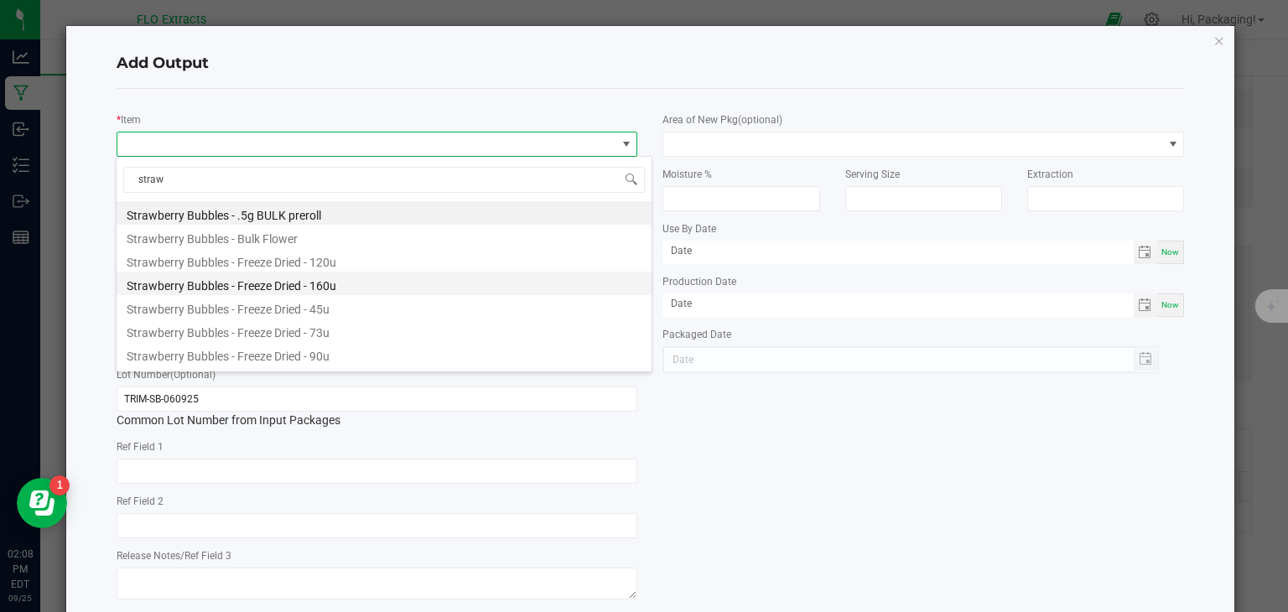
click at [337, 289] on li "Strawberry Bubbles - Freeze Dried - 160u" at bounding box center [384, 283] width 535 height 23
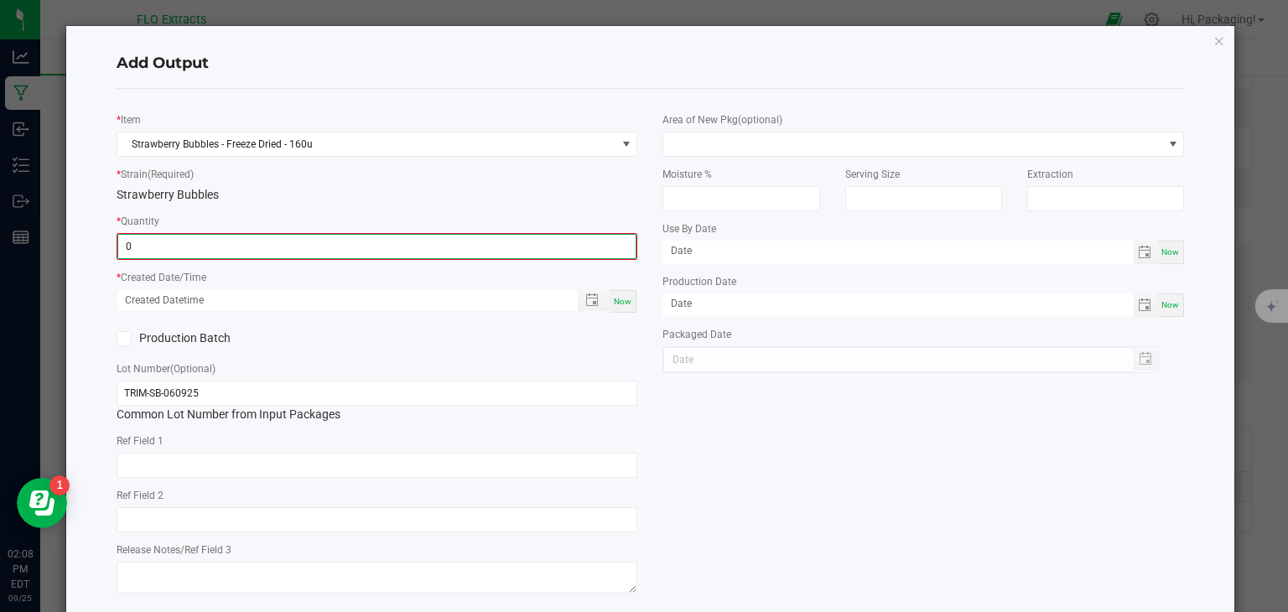
click at [399, 249] on input "0" at bounding box center [377, 246] width 518 height 23
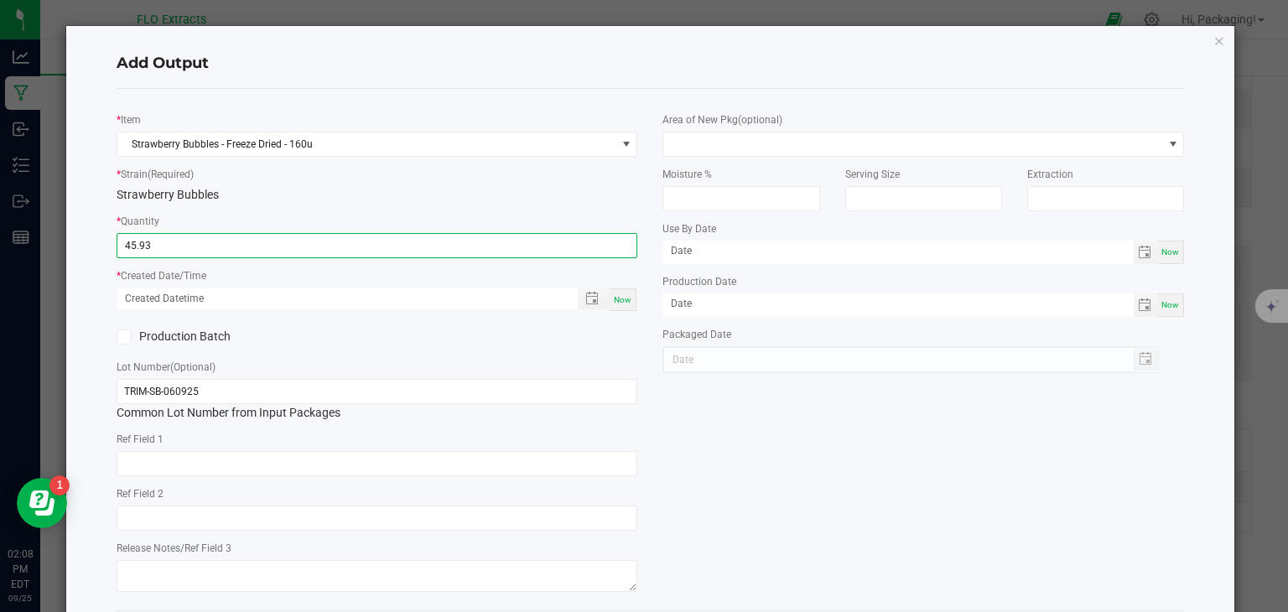
type input "45.9300 g"
click at [622, 309] on div "Now" at bounding box center [623, 299] width 27 height 23
type input "09/25/2025 2:08 PM"
type input "[DATE]"
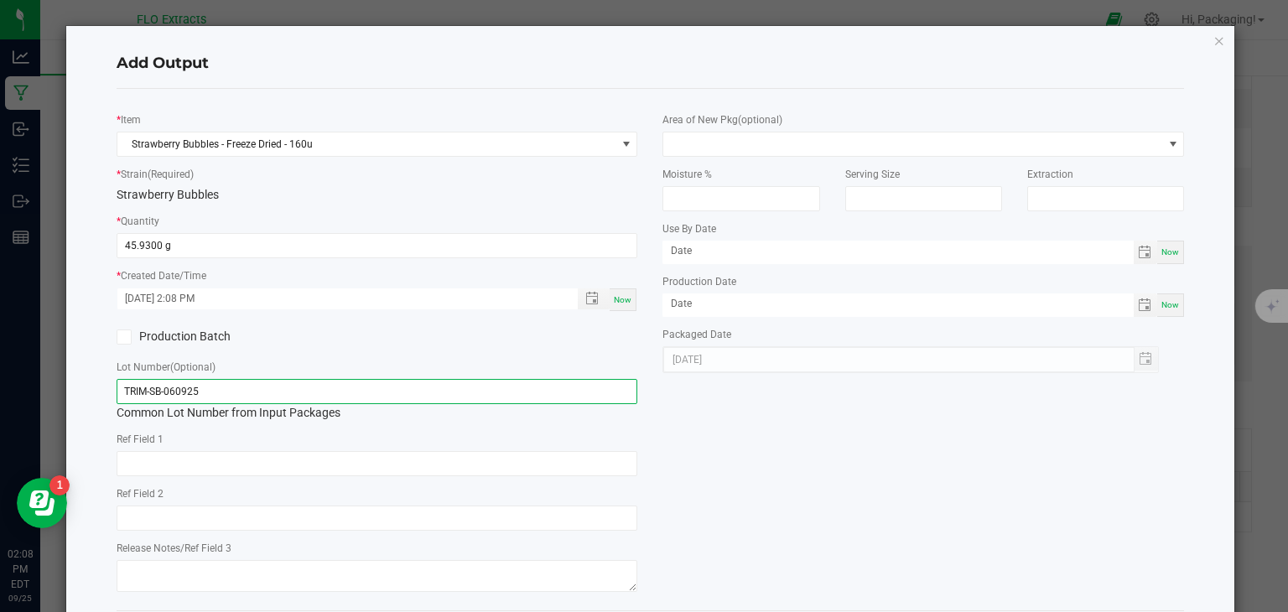
drag, startPoint x: 235, startPoint y: 383, endPoint x: 17, endPoint y: 390, distance: 218.1
click at [17, 390] on ngb-modal-window "Add Output * Item Strawberry Bubbles - Freeze Dried - 160u * Strain (Required) …" at bounding box center [650, 306] width 1300 height 612
paste input "Apple Jack - Freeze Dried - 120u"
type input "A"
drag, startPoint x: 215, startPoint y: 392, endPoint x: 3, endPoint y: 413, distance: 213.1
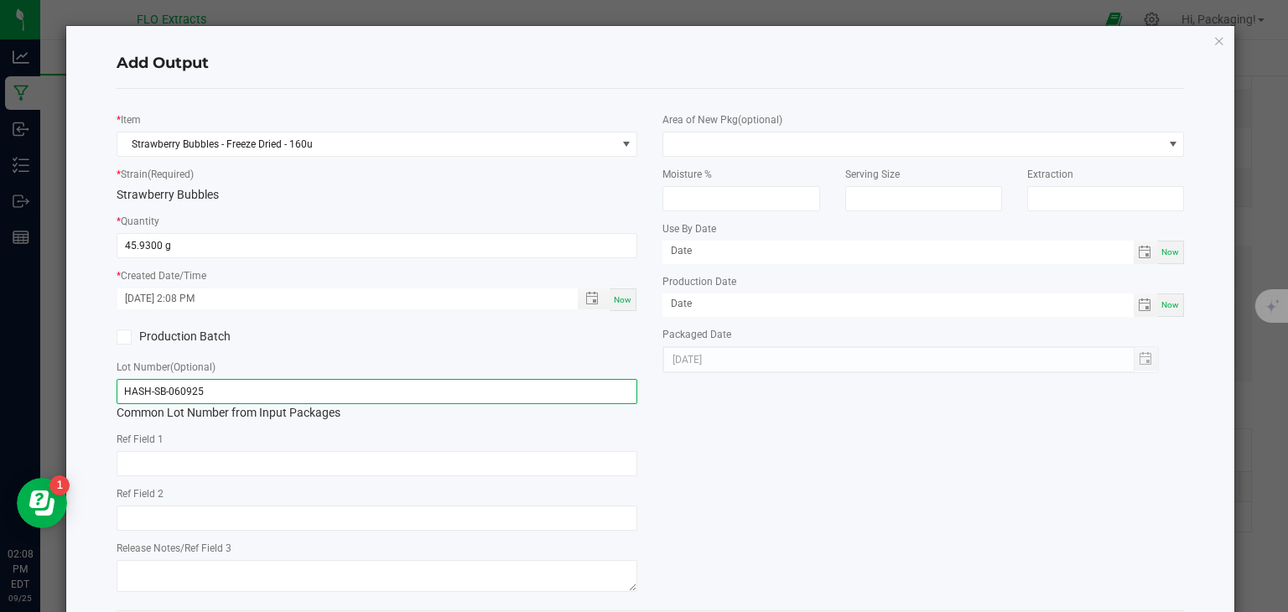
click at [3, 413] on ngb-modal-window "Add Output * Item Strawberry Bubbles - Freeze Dried - 160u * Strain (Required) …" at bounding box center [650, 306] width 1300 height 612
type input "HASH-SB-060925"
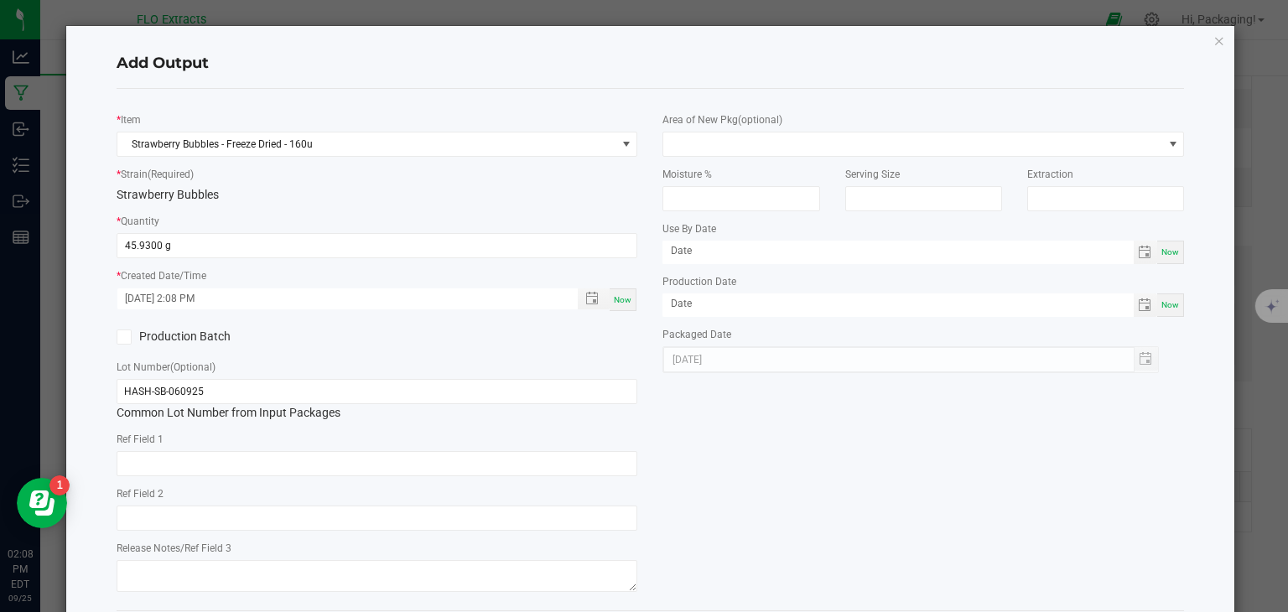
click at [660, 474] on div "* Item Strawberry Bubbles - Freeze Dried - 160u * Strain (Required) Strawberry …" at bounding box center [650, 349] width 1093 height 495
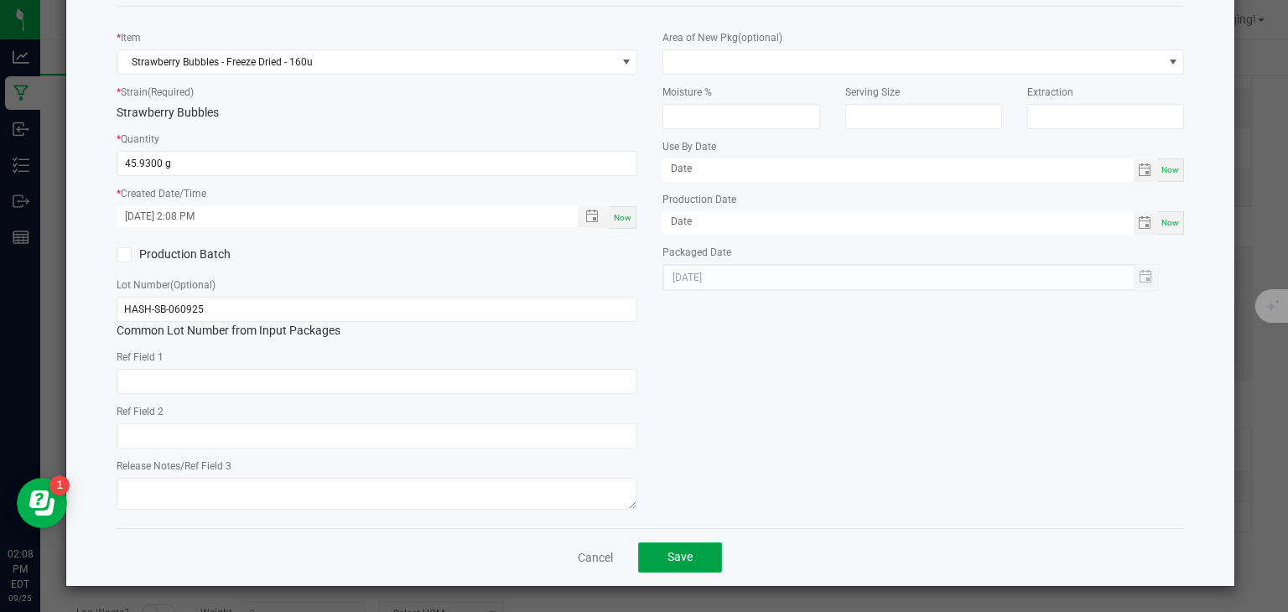
click at [672, 558] on span "Save" at bounding box center [679, 556] width 25 height 13
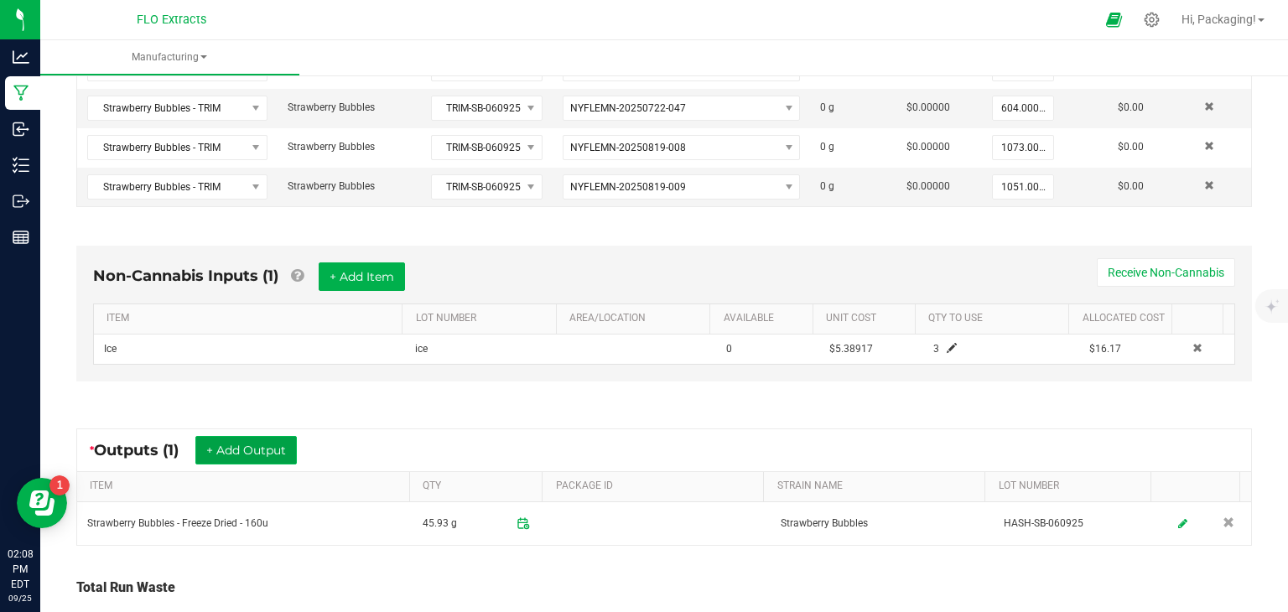
click at [297, 441] on button "+ Add Output" at bounding box center [245, 450] width 101 height 29
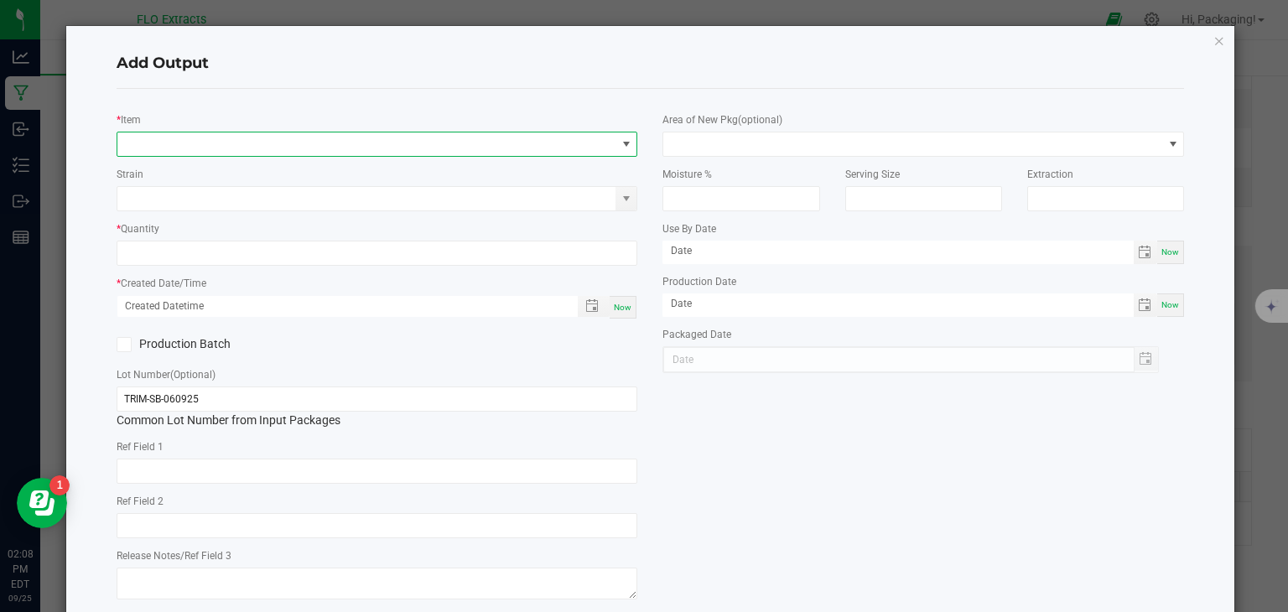
click at [620, 145] on span "NO DATA FOUND" at bounding box center [626, 143] width 13 height 13
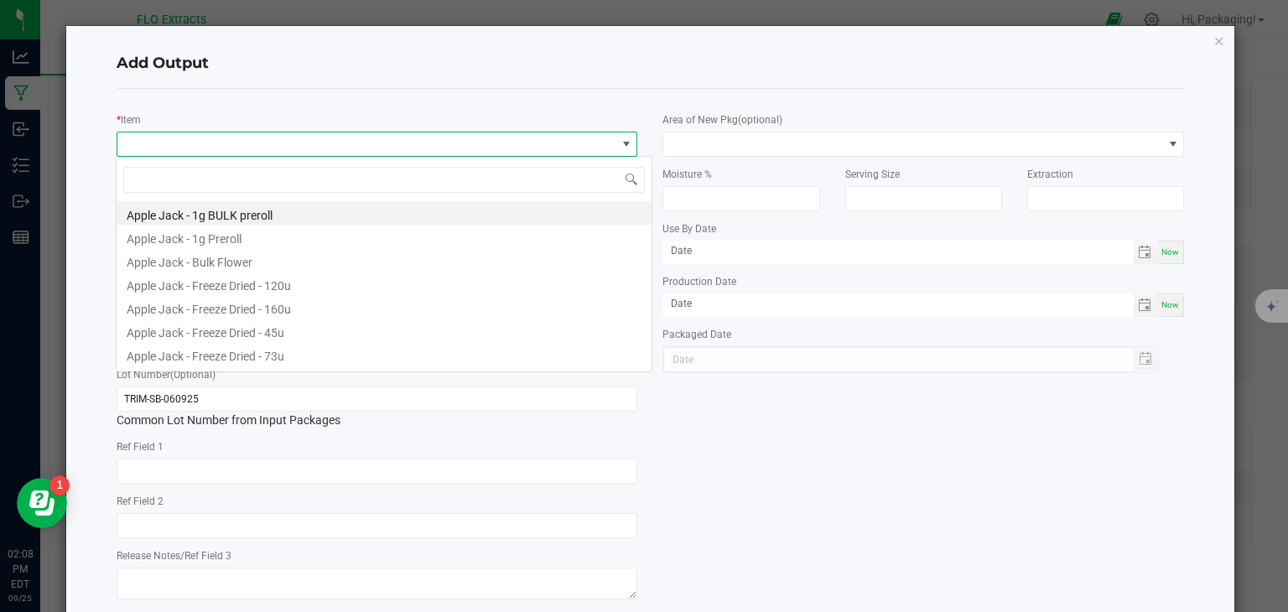
scroll to position [24, 516]
type input "Straw"
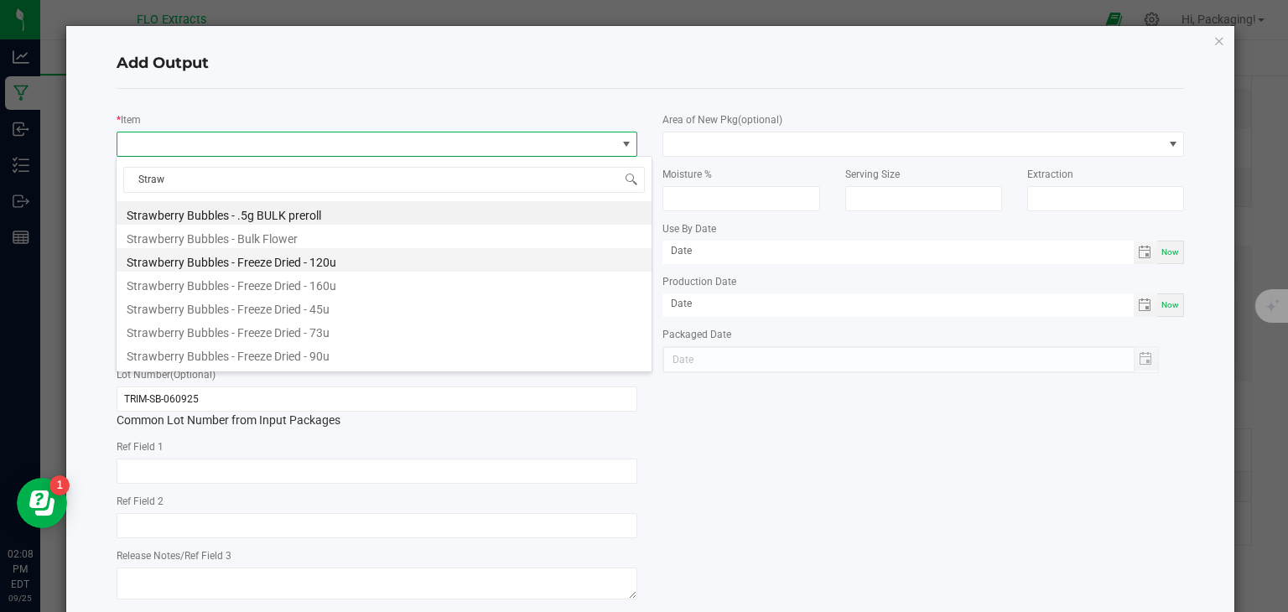
click at [335, 252] on li "Strawberry Bubbles - Freeze Dried - 120u" at bounding box center [384, 259] width 535 height 23
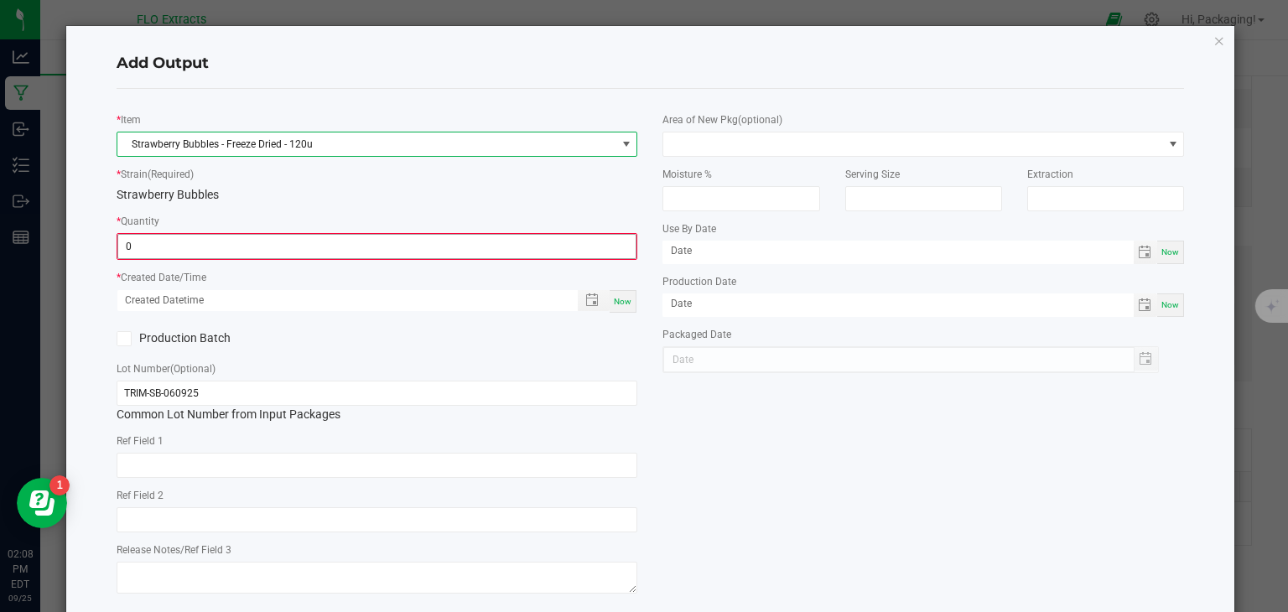
click at [345, 252] on input "0" at bounding box center [377, 246] width 518 height 23
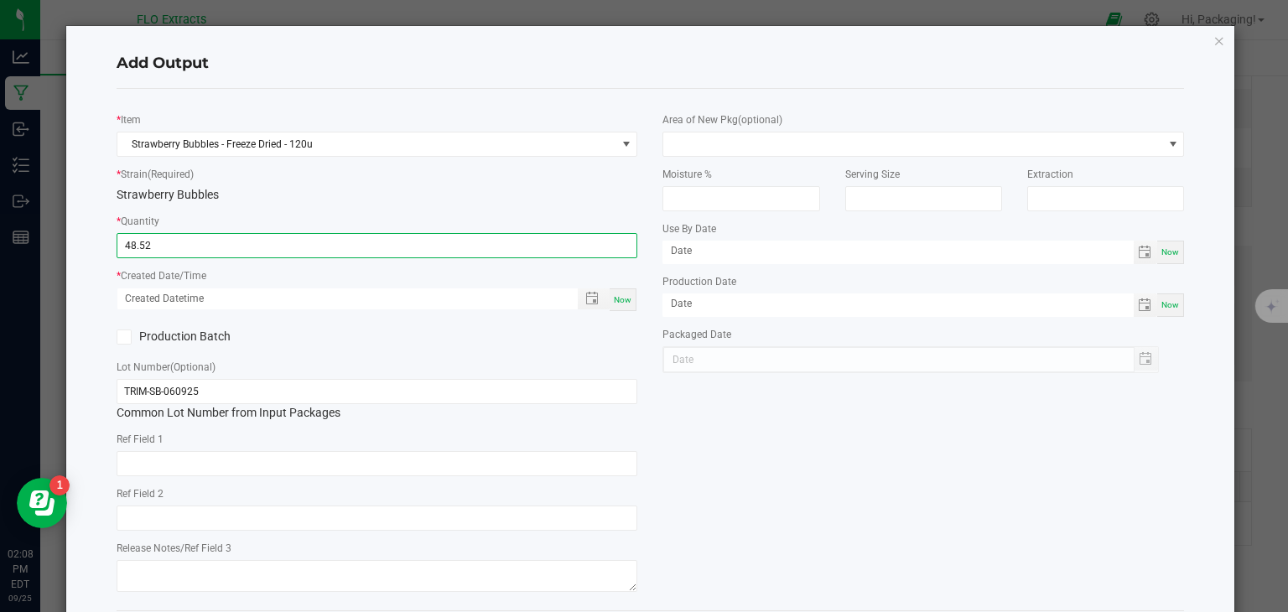
type input "48.5200 g"
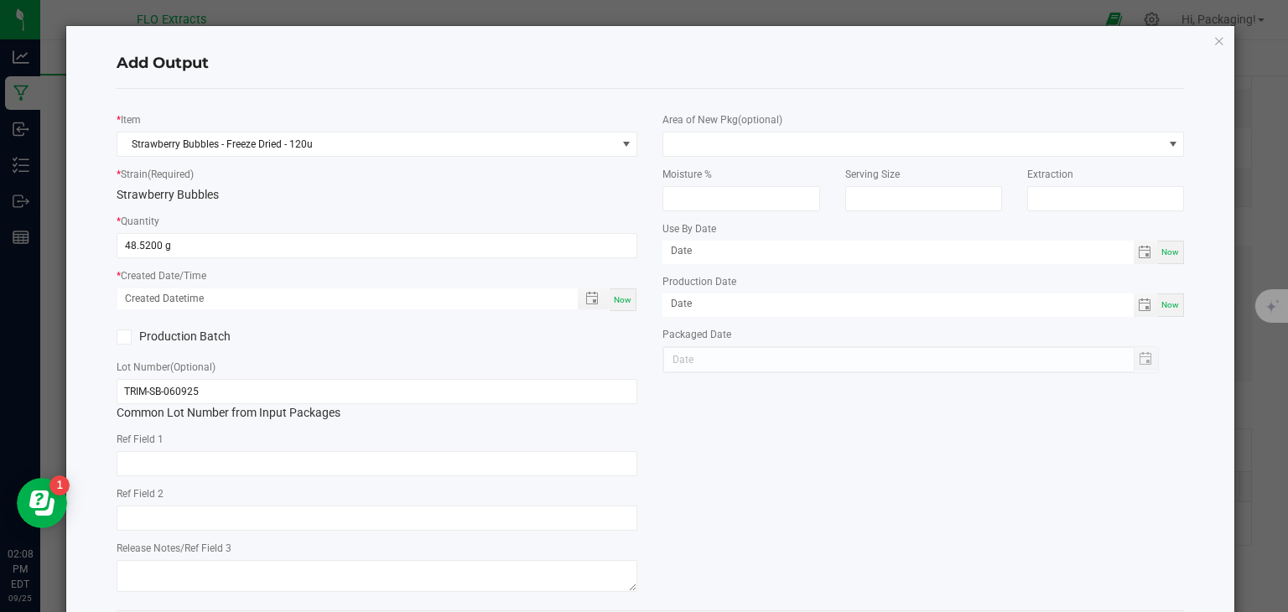
drag, startPoint x: 633, startPoint y: 298, endPoint x: 617, endPoint y: 298, distance: 15.9
click at [617, 298] on div "* Item Strawberry Bubbles - Freeze Dried - 120u * Strain (Required) Strawberry …" at bounding box center [377, 349] width 547 height 495
click at [617, 298] on span "Now" at bounding box center [623, 299] width 18 height 9
type input "09/25/2025 2:08 PM"
type input "[DATE]"
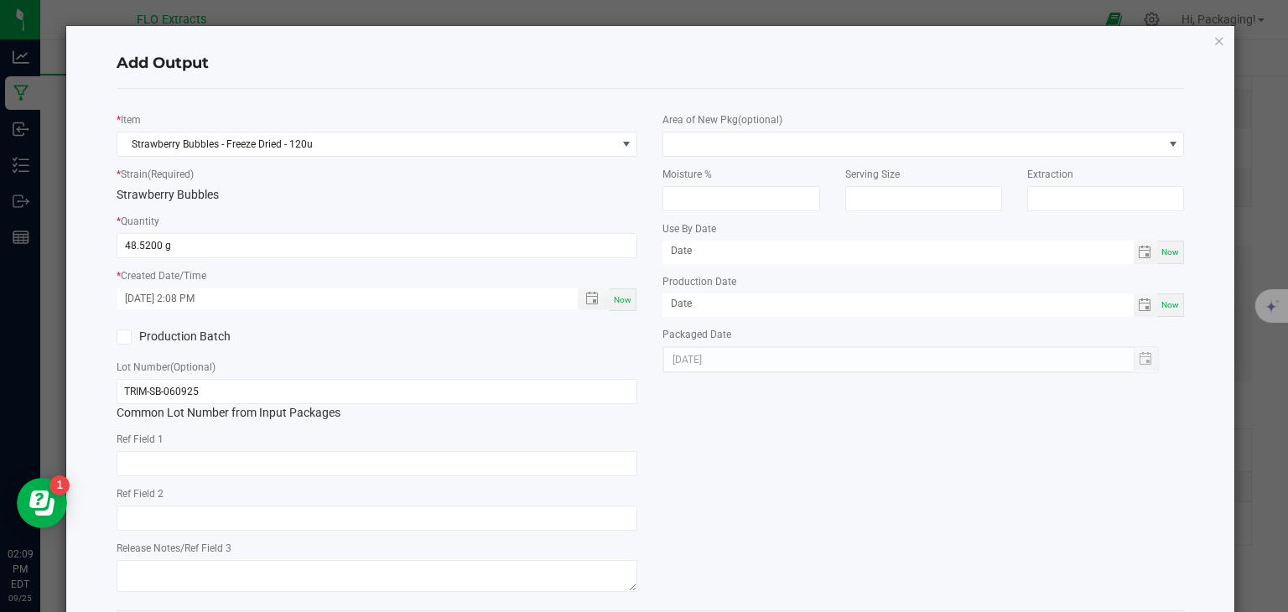
drag, startPoint x: 252, startPoint y: 376, endPoint x: 0, endPoint y: 393, distance: 252.1
click at [0, 393] on ngb-modal-window "Add Output * Item Strawberry Bubbles - Freeze Dried - 120u * Strain (Required) …" at bounding box center [650, 306] width 1300 height 612
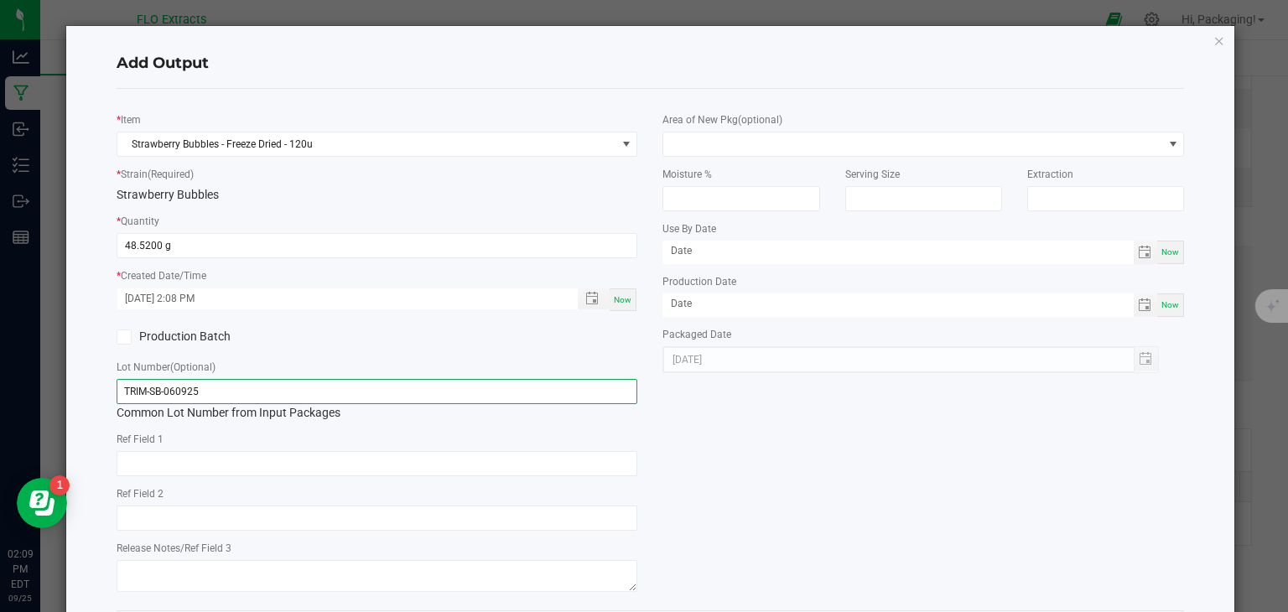
drag, startPoint x: 205, startPoint y: 386, endPoint x: 0, endPoint y: 394, distance: 204.7
click at [0, 394] on ngb-modal-window "Add Output * Item Strawberry Bubbles - Freeze Dried - 120u * Strain (Required) …" at bounding box center [650, 306] width 1300 height 612
paste input "HASH"
type input "HASH-SB-060925"
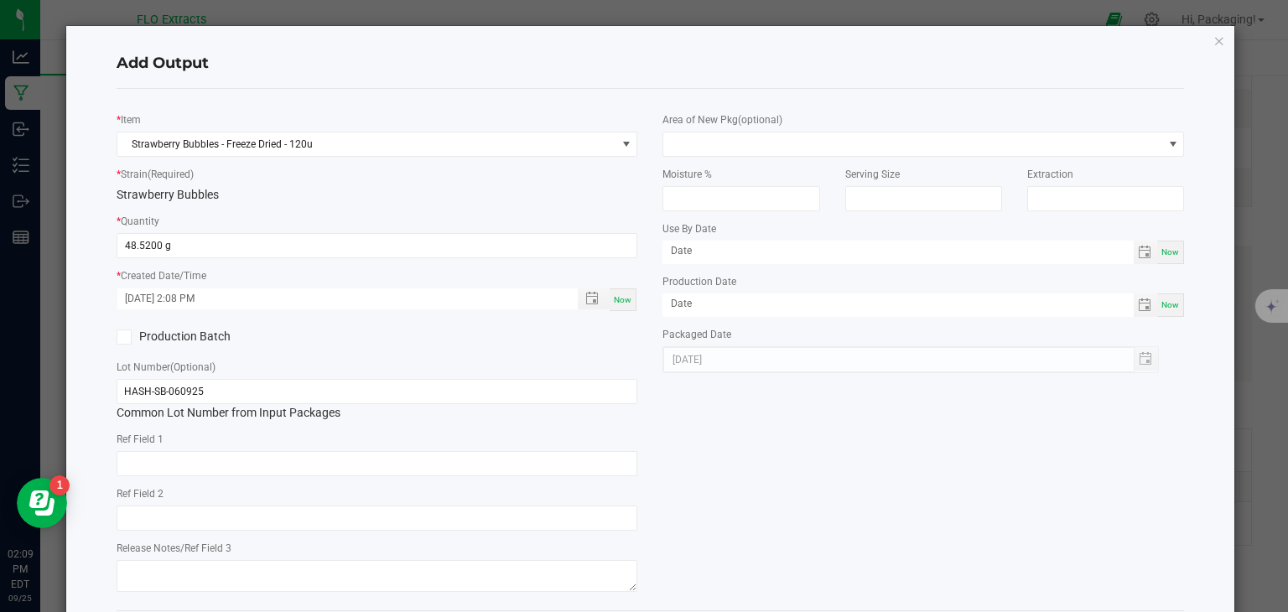
click at [687, 521] on div "* Item Strawberry Bubbles - Freeze Dried - 120u * Strain (Required) Strawberry …" at bounding box center [650, 349] width 1093 height 495
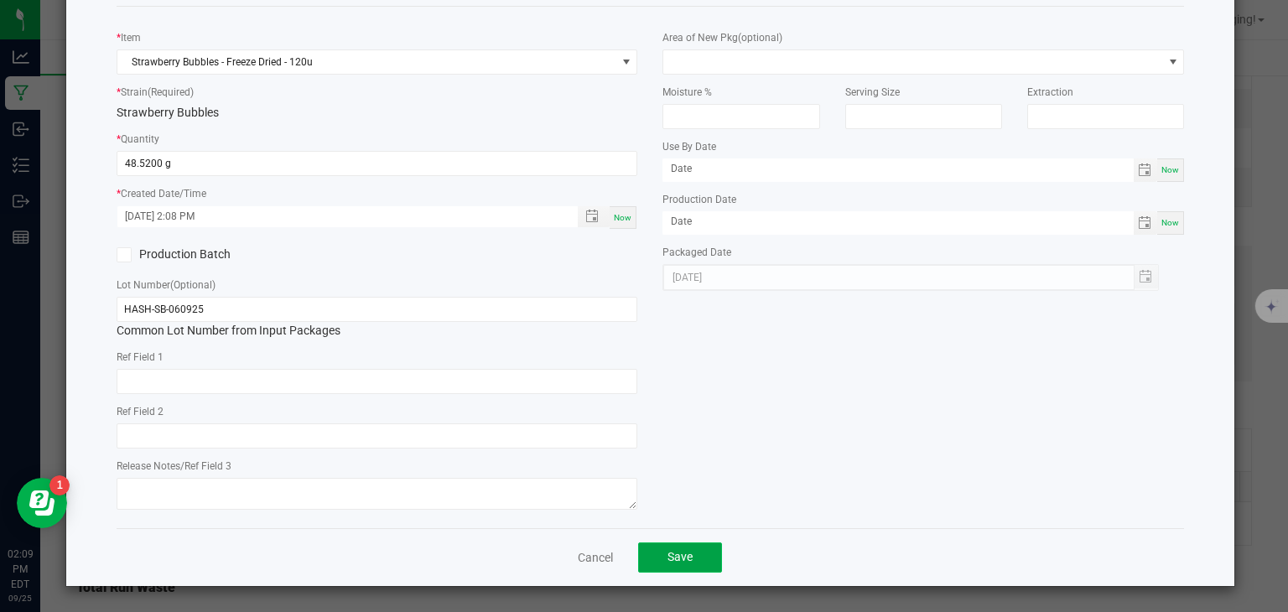
click at [676, 558] on span "Save" at bounding box center [679, 556] width 25 height 13
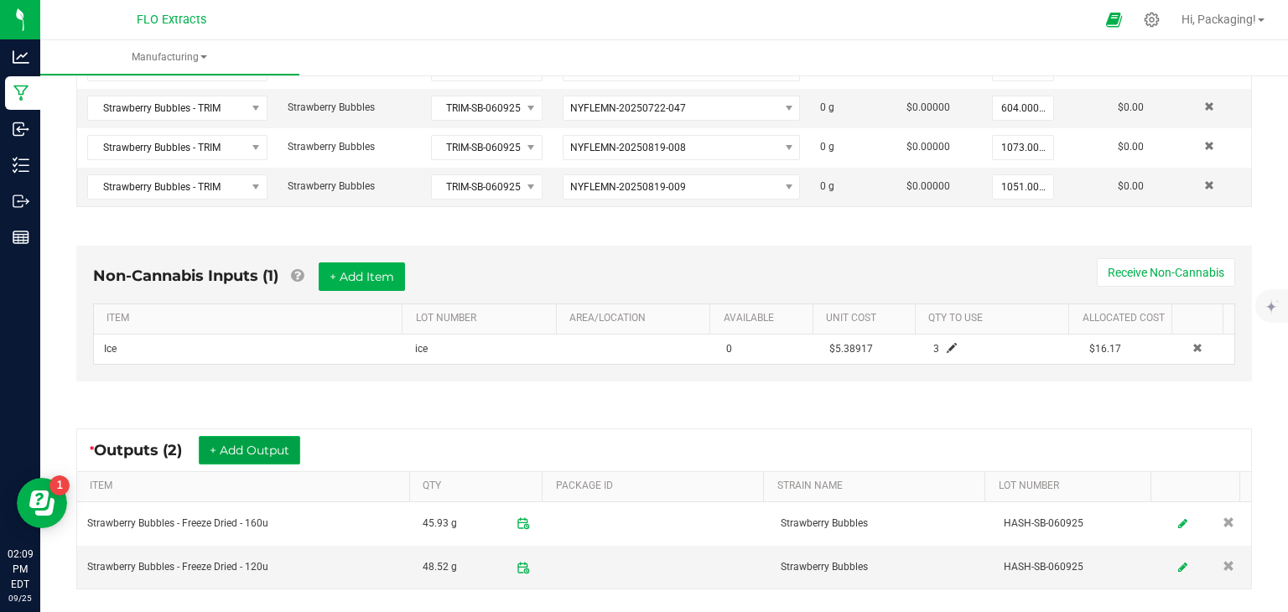
click at [257, 449] on button "+ Add Output" at bounding box center [249, 450] width 101 height 29
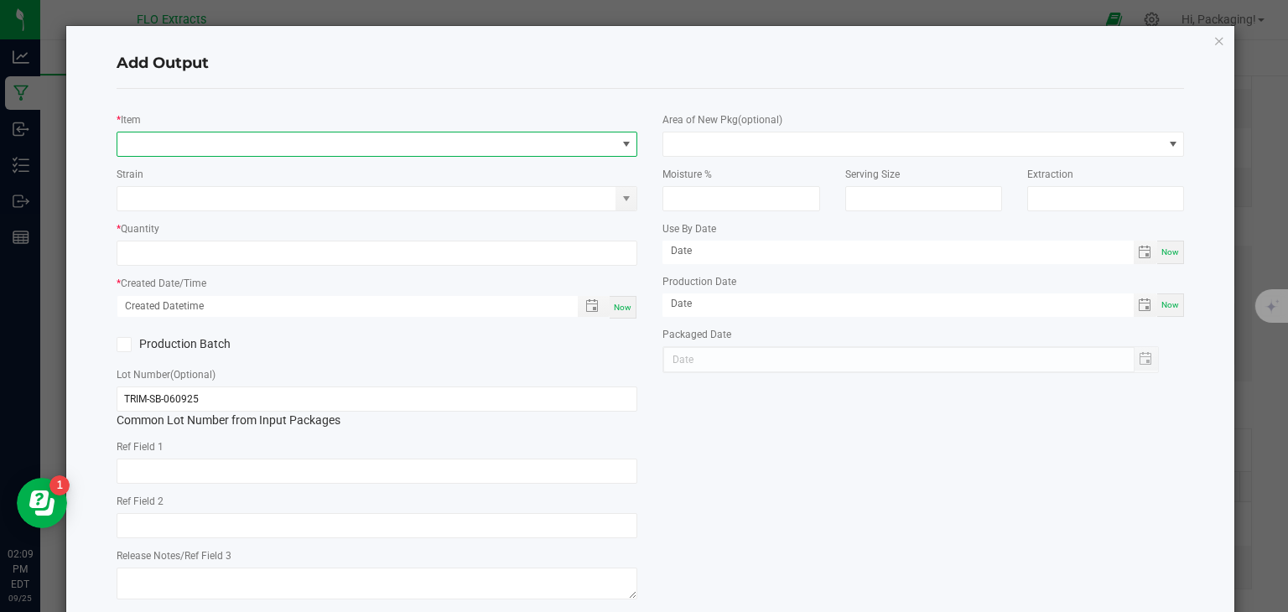
click at [620, 147] on span "NO DATA FOUND" at bounding box center [626, 143] width 13 height 13
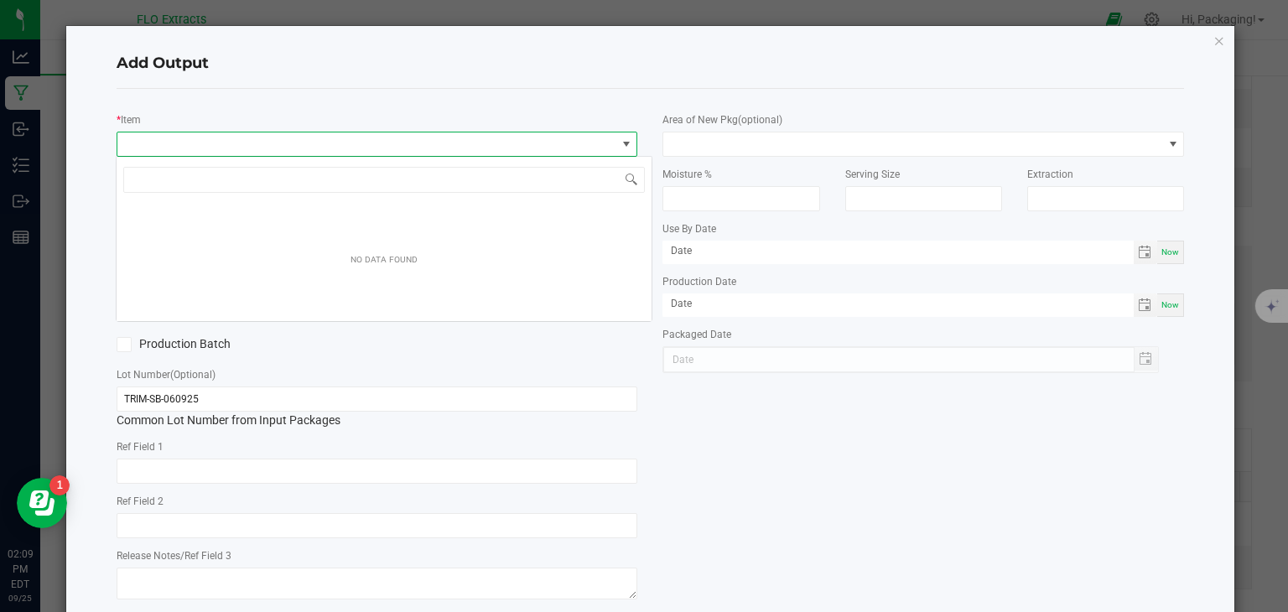
scroll to position [24, 516]
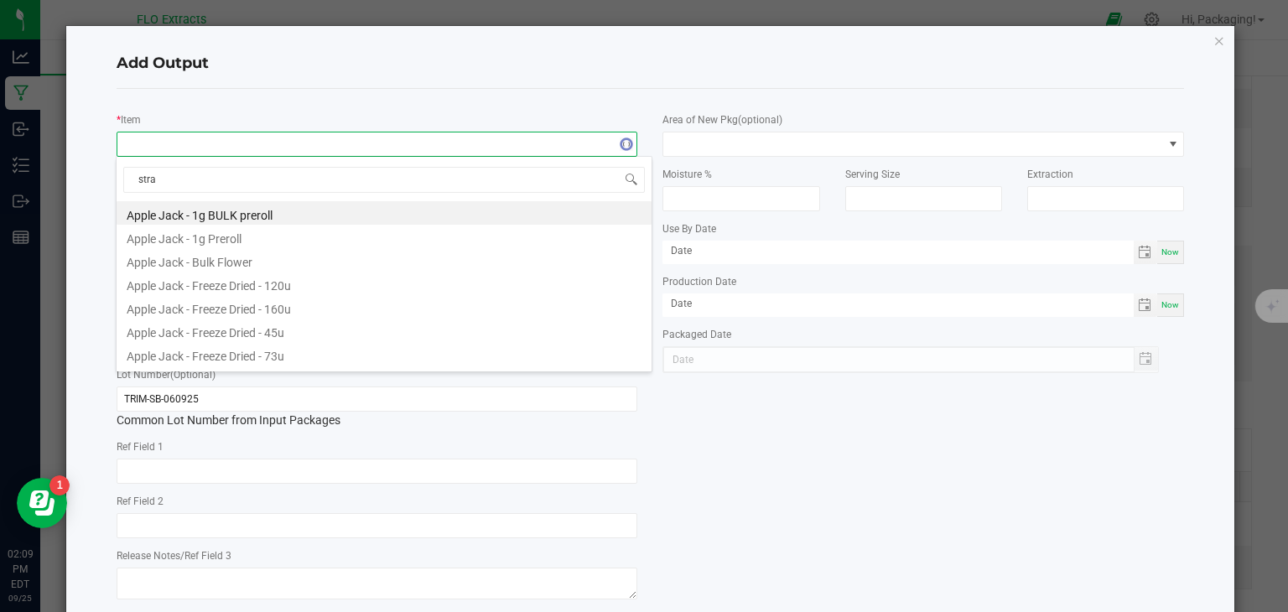
type input "straw"
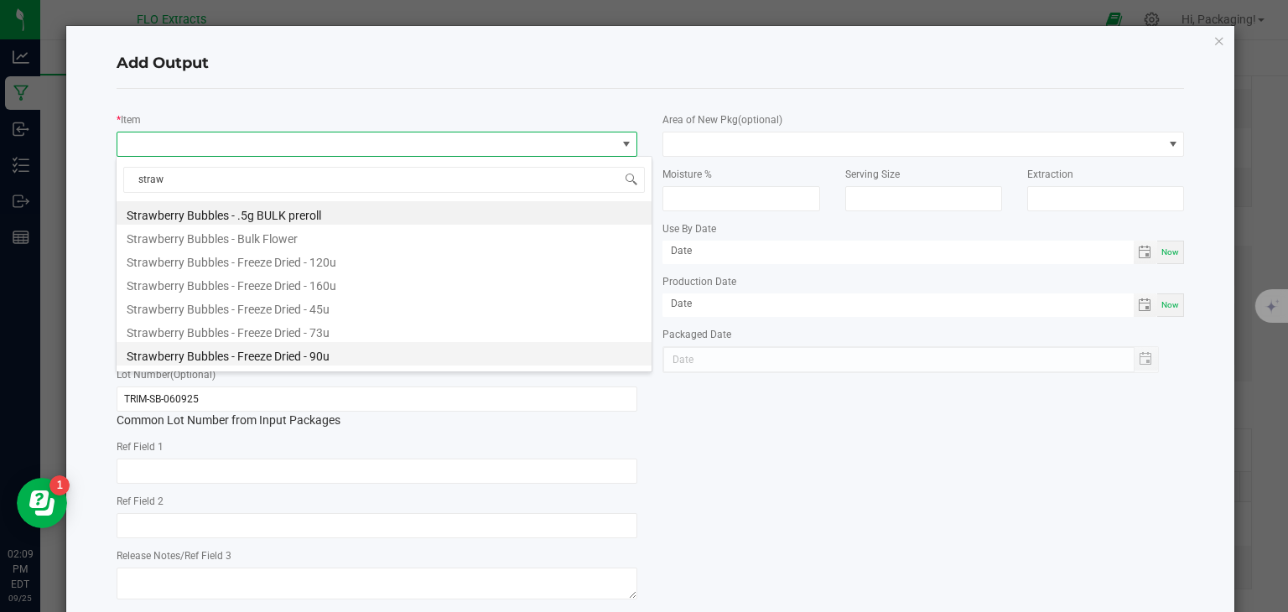
click at [333, 355] on li "Strawberry Bubbles - Freeze Dried - 90u" at bounding box center [384, 353] width 535 height 23
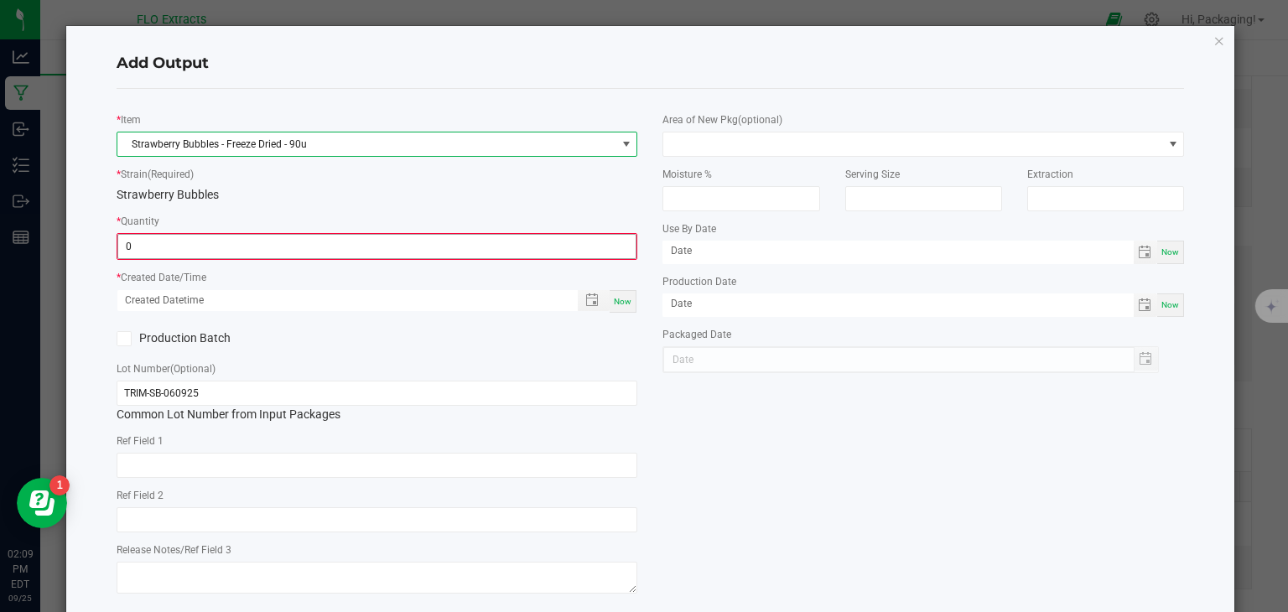
click at [349, 254] on input "0" at bounding box center [377, 246] width 518 height 23
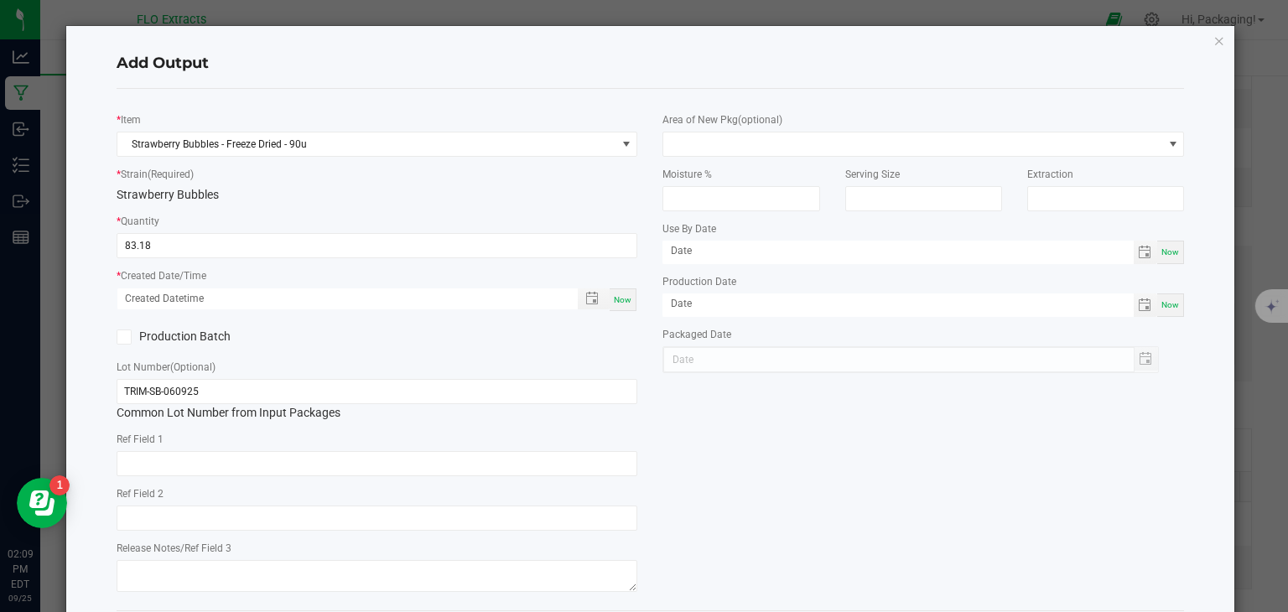
type input "83.1800 g"
click at [614, 305] on div "Now" at bounding box center [623, 299] width 27 height 23
type input "09/25/2025 2:09 PM"
type input "[DATE]"
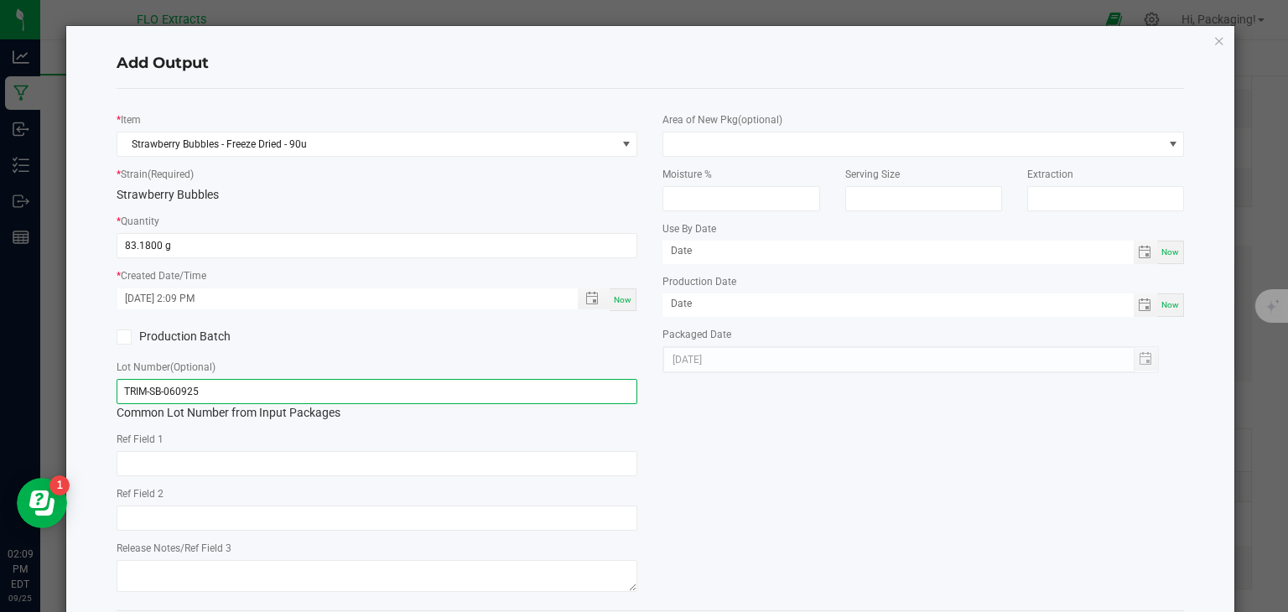
drag, startPoint x: 220, startPoint y: 391, endPoint x: 0, endPoint y: 420, distance: 221.6
click at [0, 420] on ngb-modal-window "Add Output * Item Strawberry Bubbles - Freeze Dried - 90u * Strain (Required) S…" at bounding box center [650, 306] width 1300 height 612
paste input "HASH"
type input "HASH-SB-060925"
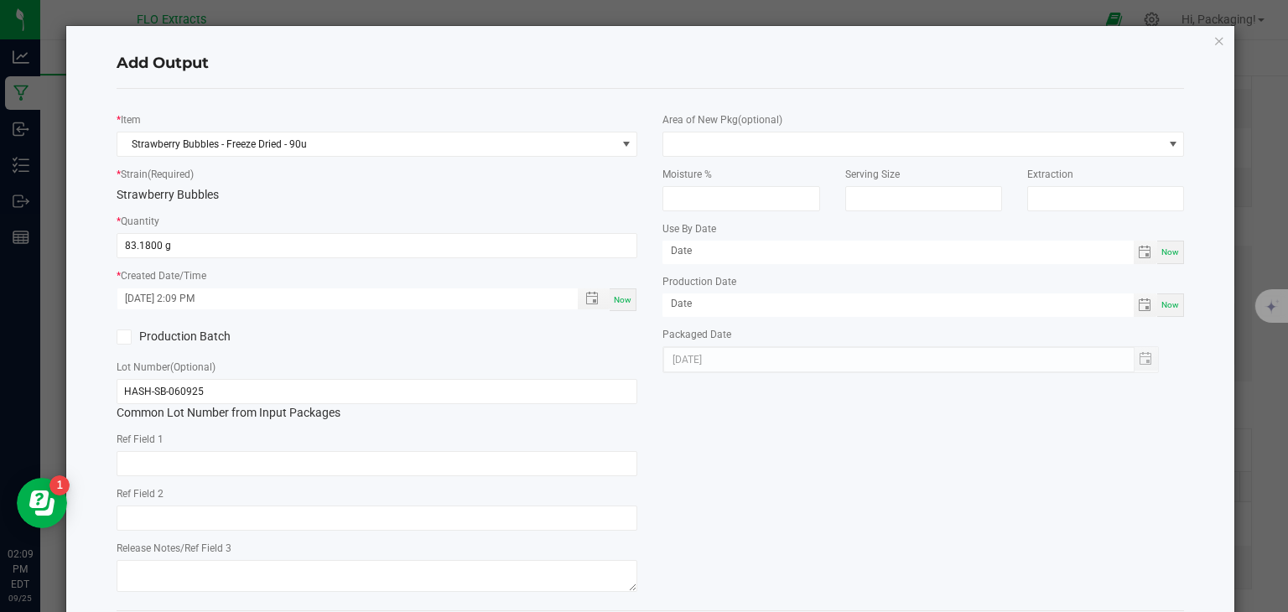
click at [748, 535] on div "* Item Strawberry Bubbles - Freeze Dried - 90u * Strain (Required) Strawberry B…" at bounding box center [650, 349] width 1093 height 495
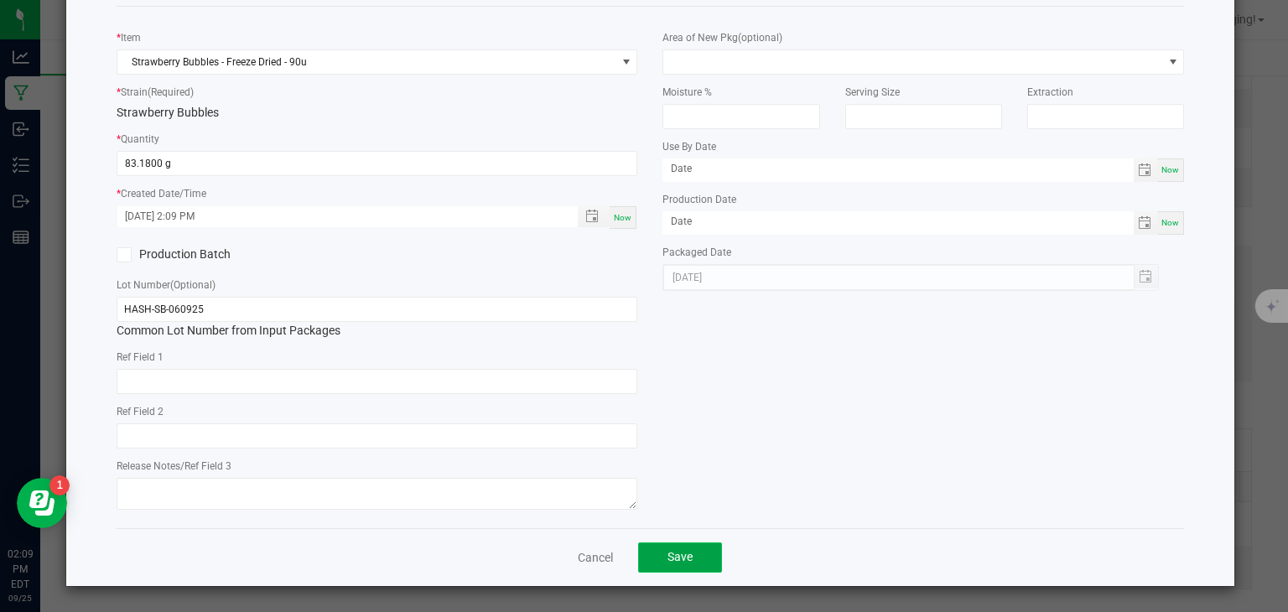
click at [688, 563] on button "Save" at bounding box center [680, 557] width 84 height 30
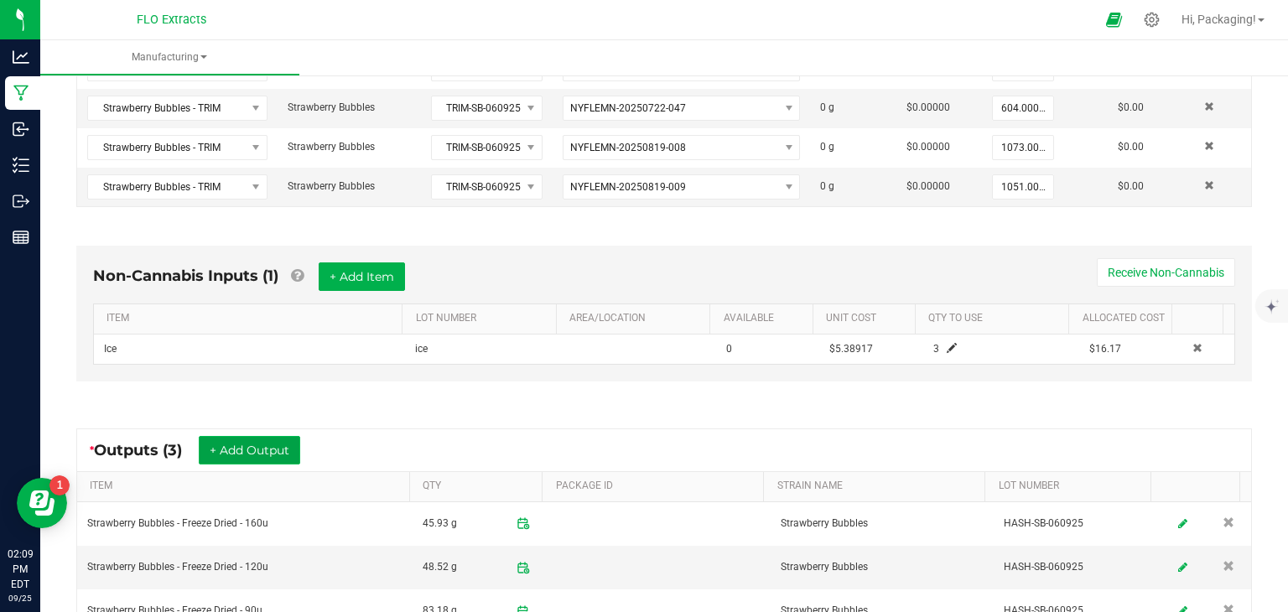
click at [269, 447] on button "+ Add Output" at bounding box center [249, 450] width 101 height 29
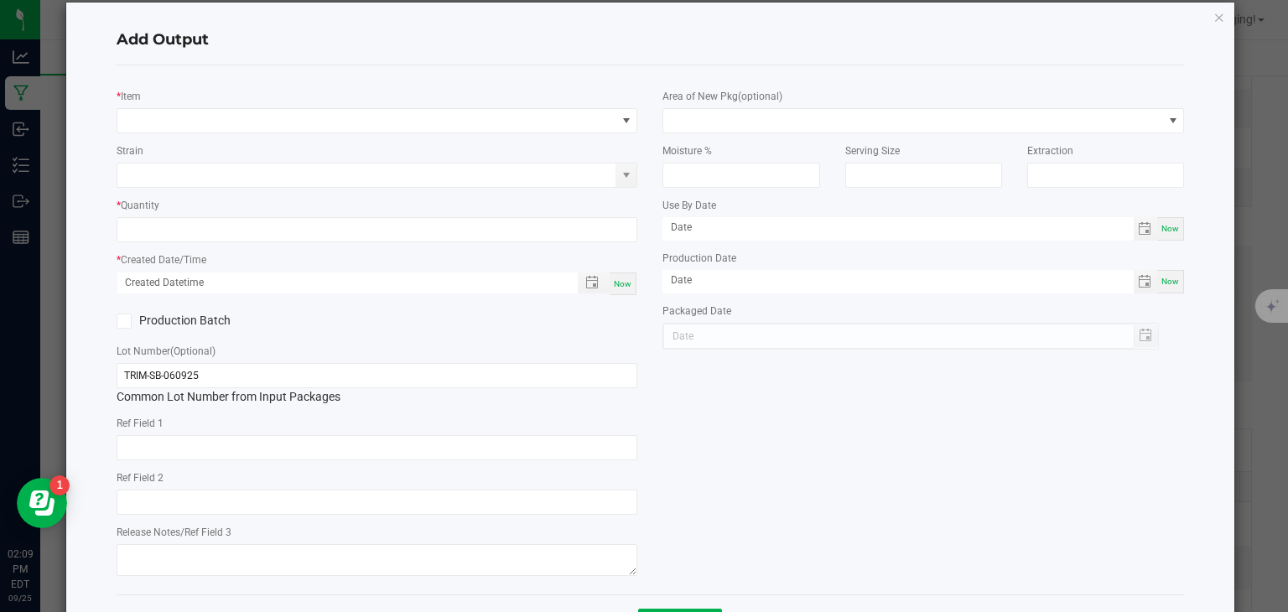
scroll to position [10, 0]
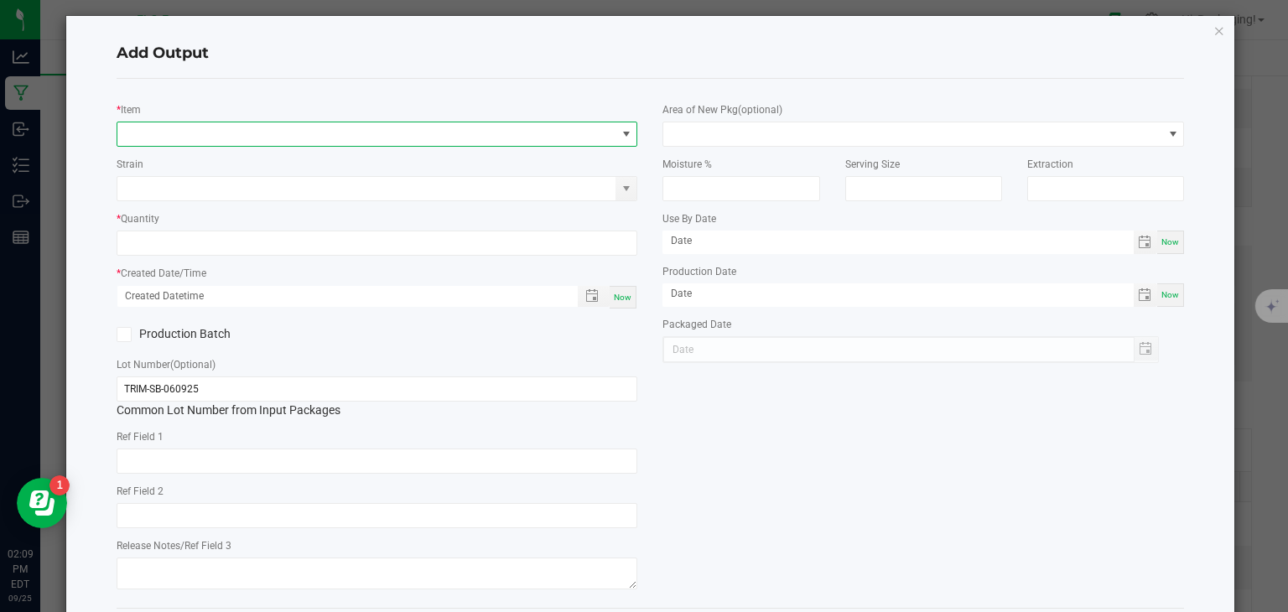
click at [625, 131] on span "NO DATA FOUND" at bounding box center [626, 133] width 13 height 13
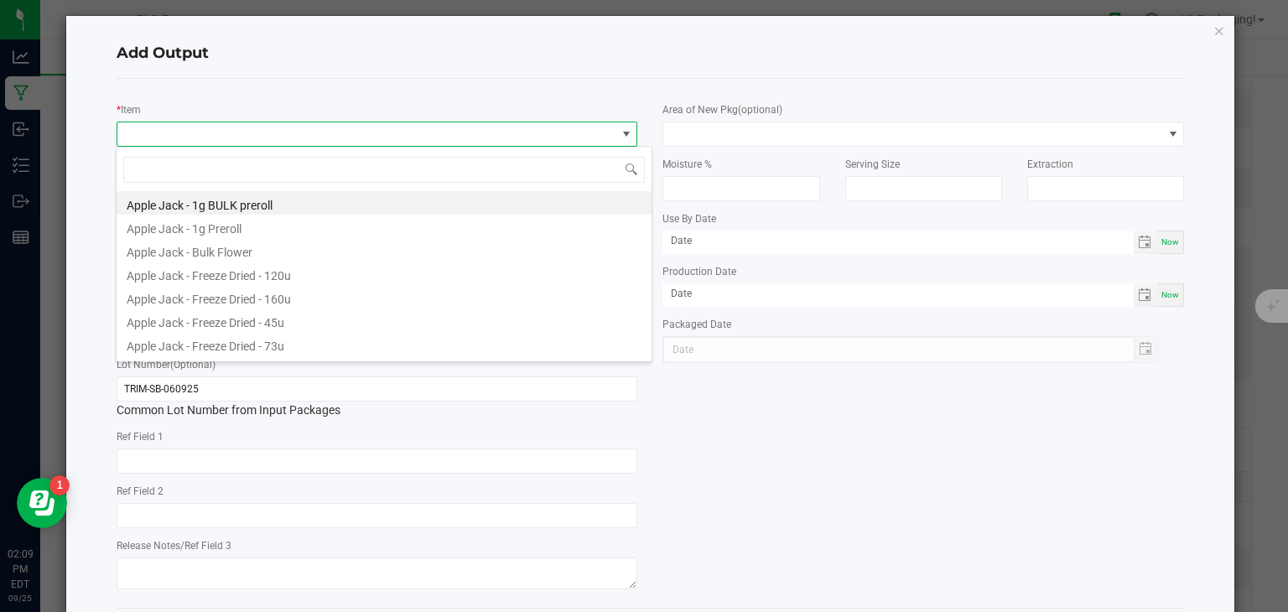
scroll to position [24, 516]
type input "Straw"
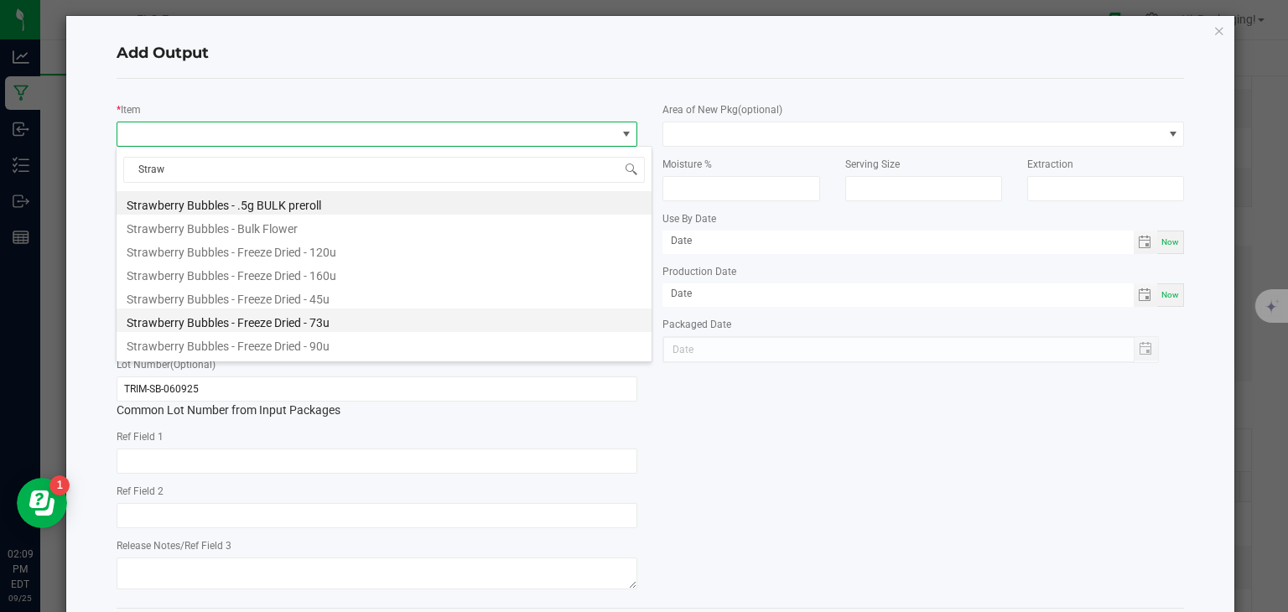
click at [315, 324] on li "Strawberry Bubbles - Freeze Dried - 73u" at bounding box center [384, 320] width 535 height 23
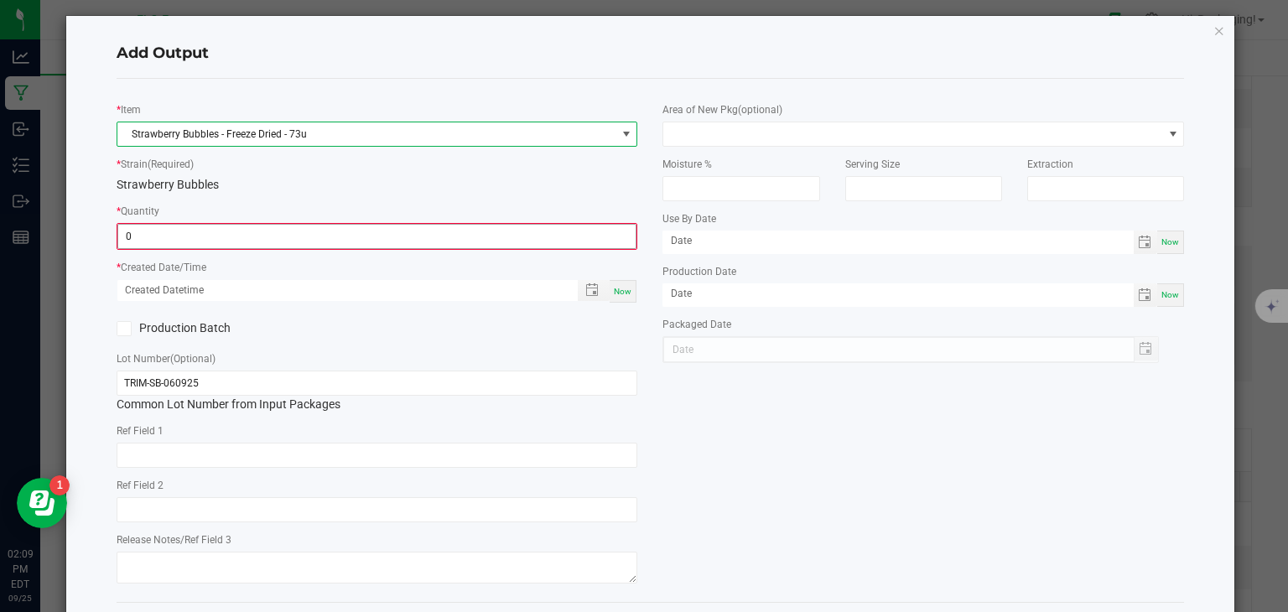
click at [313, 241] on input "0" at bounding box center [377, 236] width 518 height 23
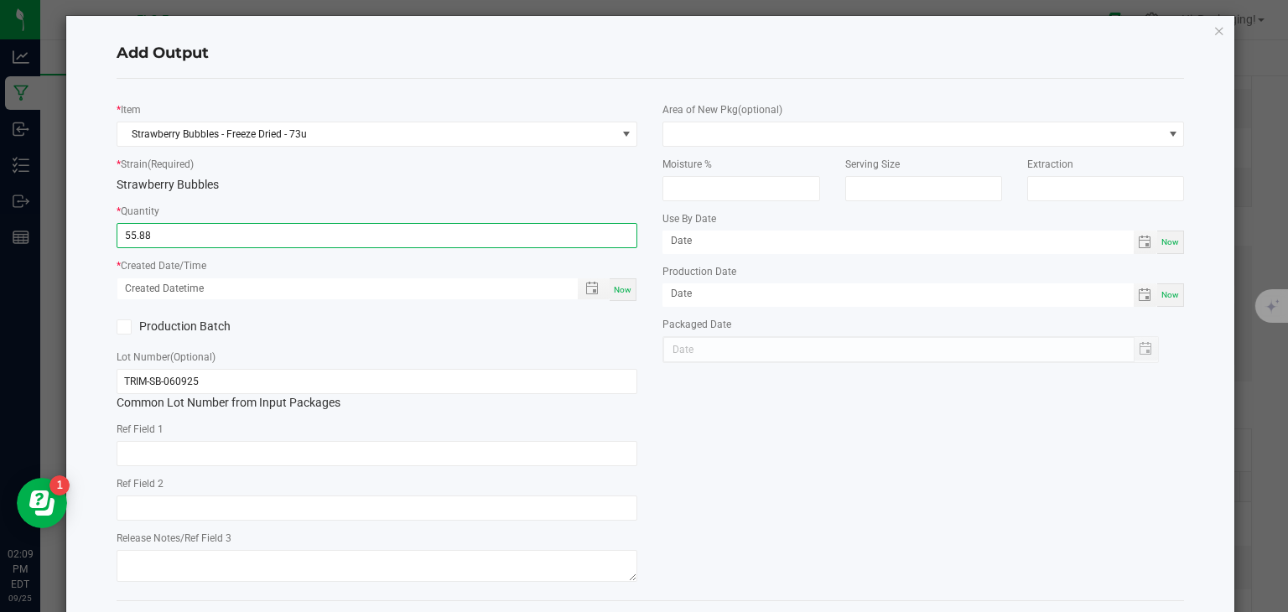
type input "55.8800 g"
click at [620, 289] on span "Now" at bounding box center [623, 289] width 18 height 9
type input "09/25/2025 2:09 PM"
type input "[DATE]"
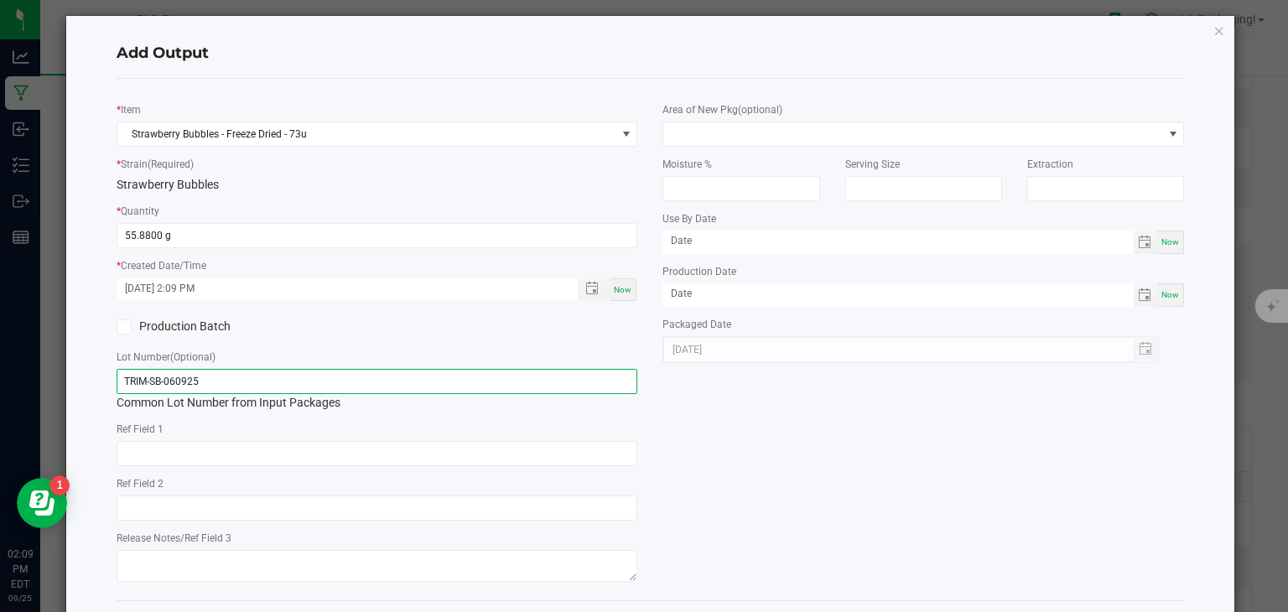
drag, startPoint x: 241, startPoint y: 379, endPoint x: 11, endPoint y: 393, distance: 231.0
click at [11, 393] on ngb-modal-window "Add Output * Item Strawberry Bubbles - Freeze Dried - 73u * Strain (Required) S…" at bounding box center [650, 306] width 1300 height 612
paste input "HASH"
type input "HASH-SB-060925"
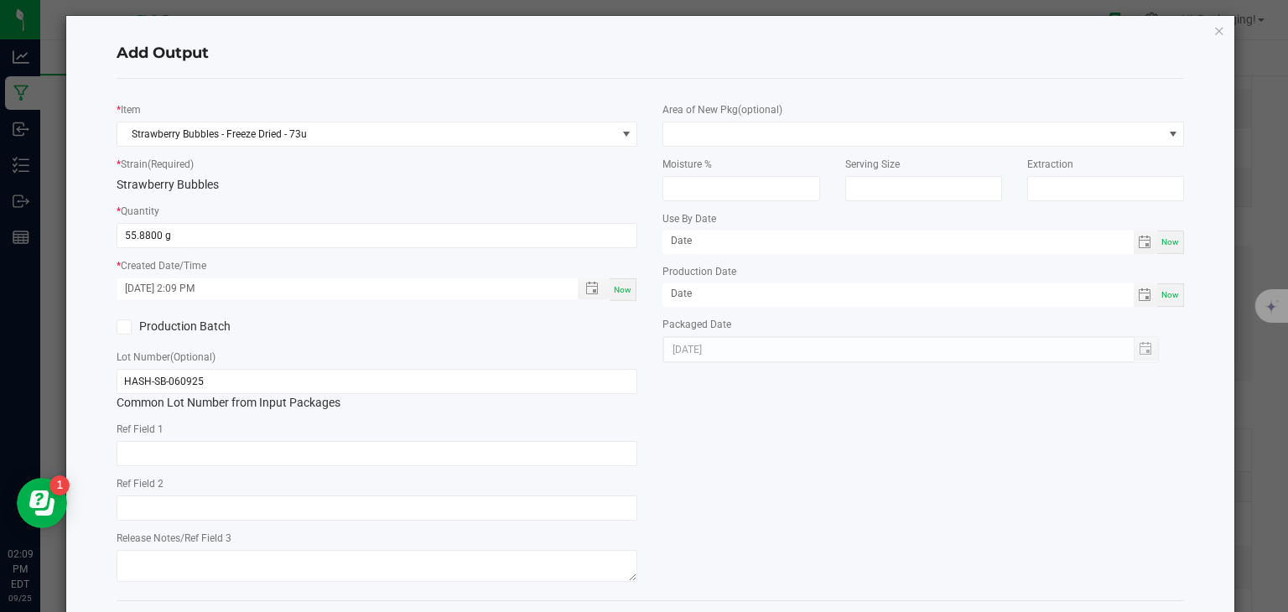
click at [728, 494] on div "* Item Strawberry Bubbles - Freeze Dried - 73u * Strain (Required) Strawberry B…" at bounding box center [650, 339] width 1093 height 495
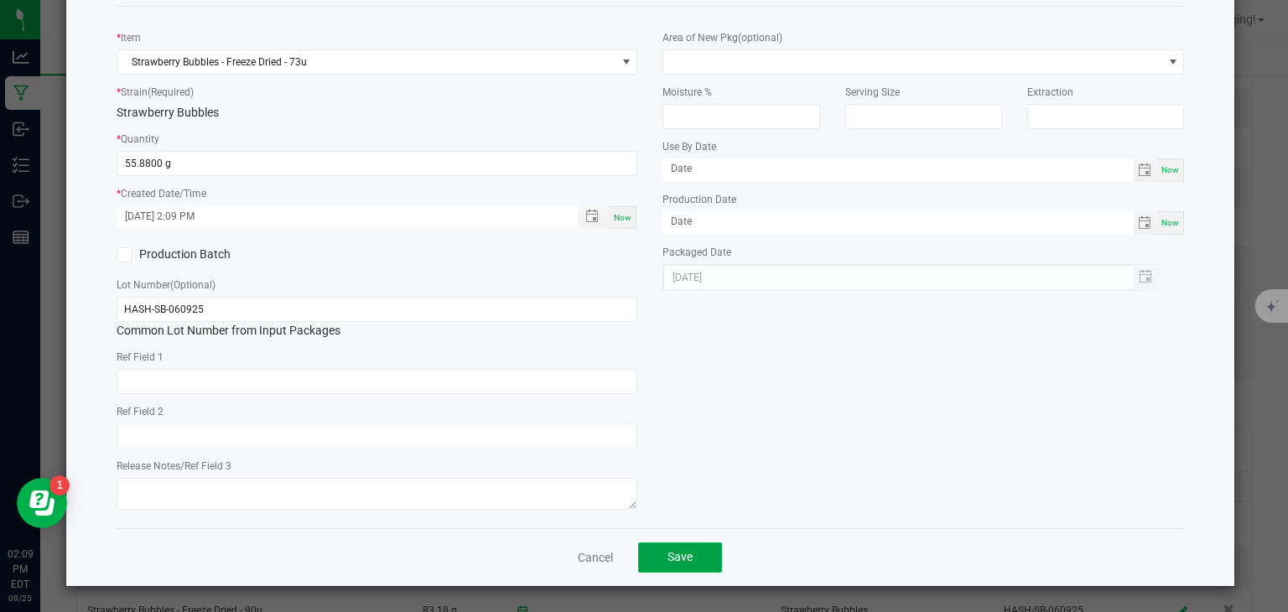
click at [667, 563] on span "Save" at bounding box center [679, 556] width 25 height 13
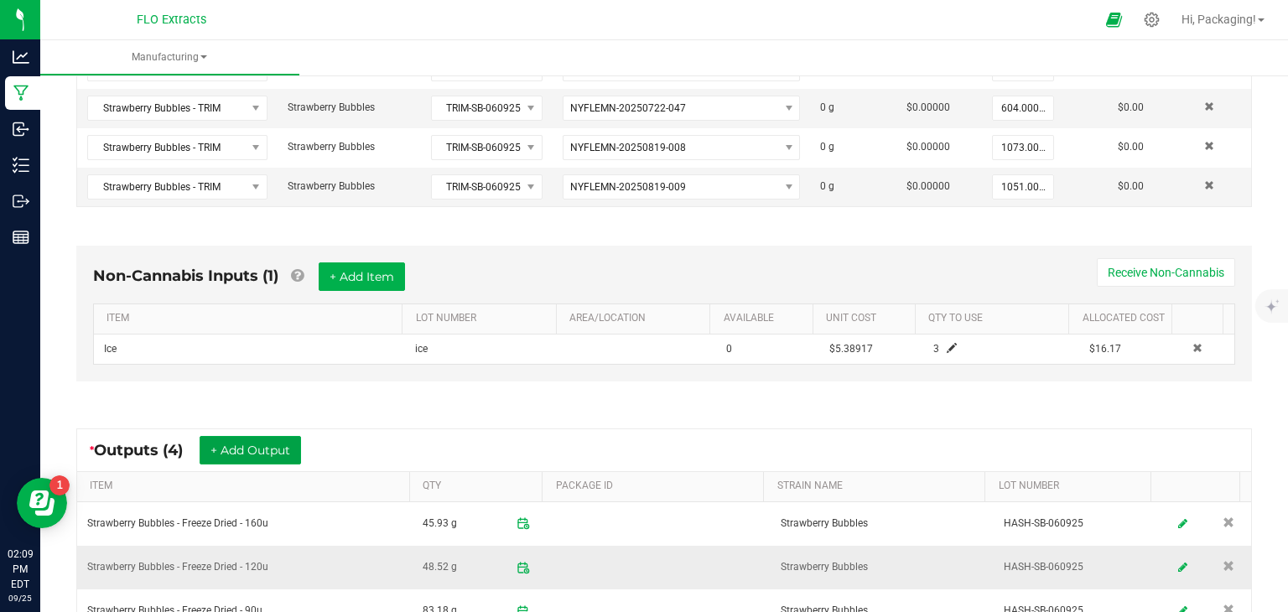
scroll to position [610, 0]
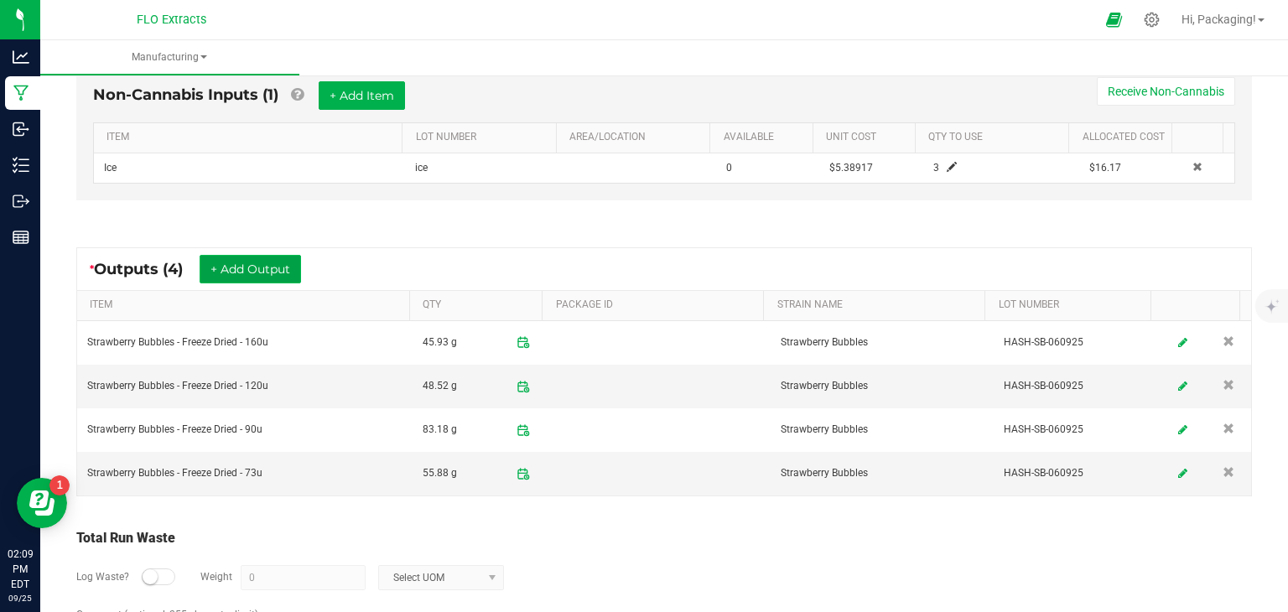
click at [255, 255] on button "+ Add Output" at bounding box center [250, 269] width 101 height 29
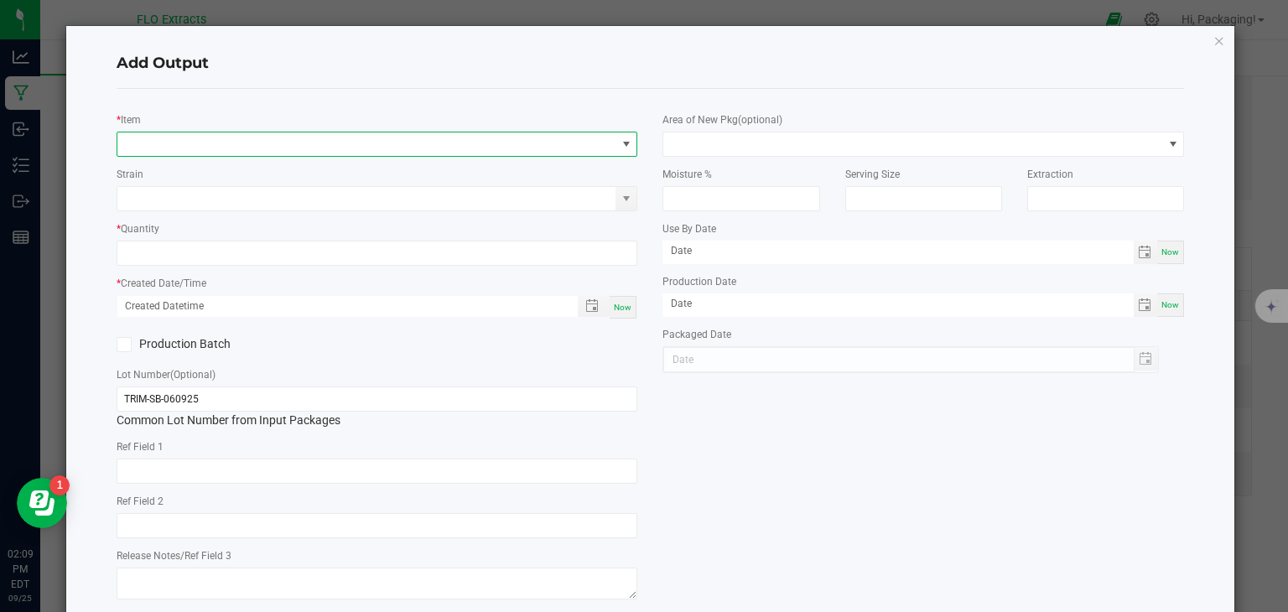
click at [620, 143] on span "NO DATA FOUND" at bounding box center [626, 143] width 13 height 13
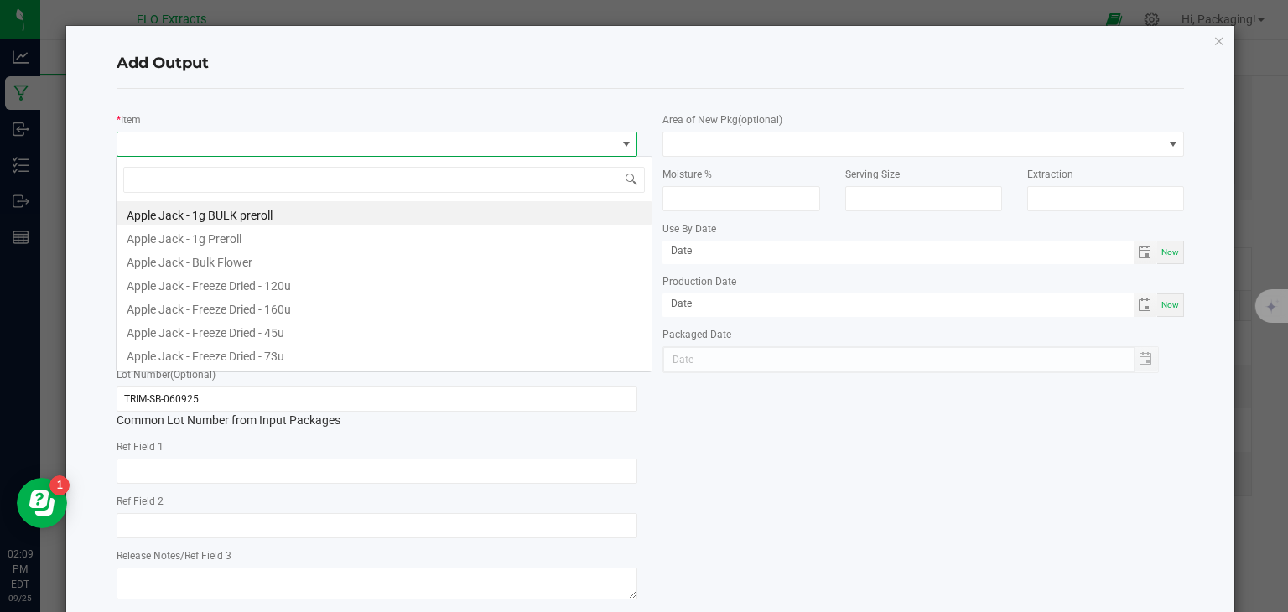
scroll to position [24, 516]
type input "straw"
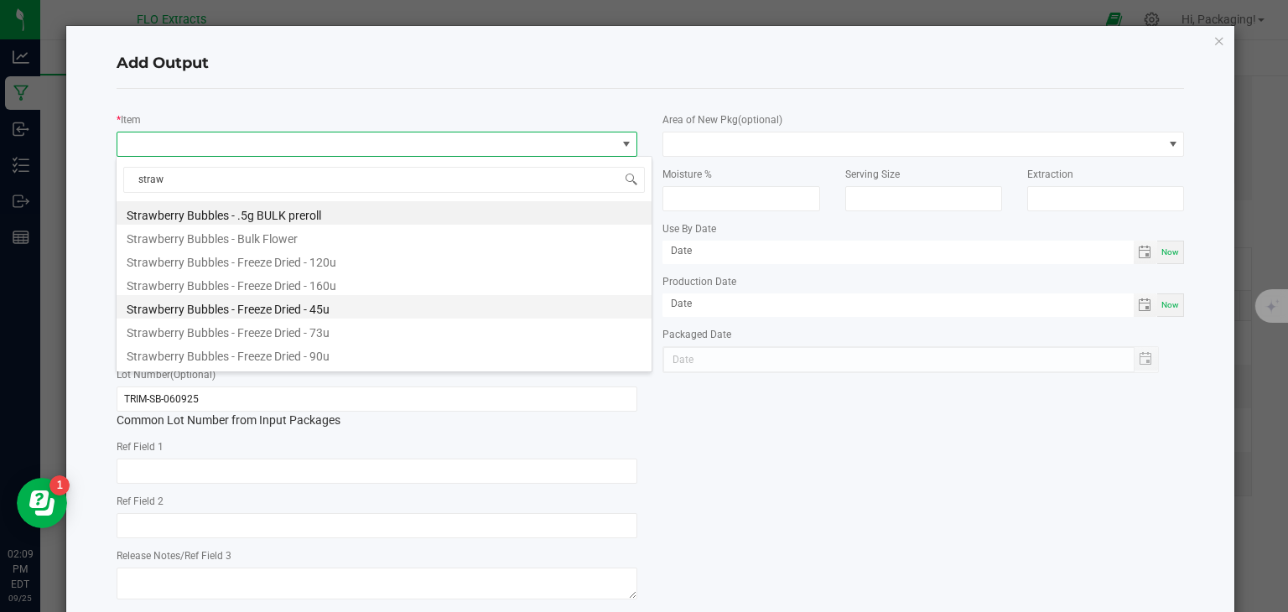
click at [319, 305] on li "Strawberry Bubbles - Freeze Dried - 45u" at bounding box center [384, 306] width 535 height 23
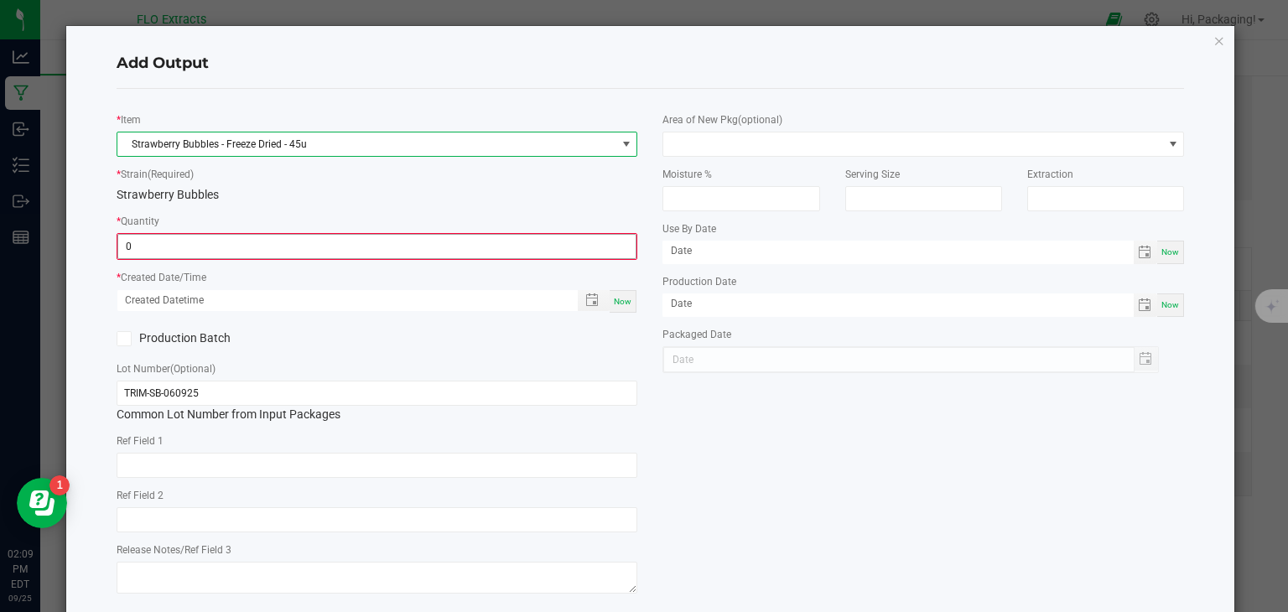
click at [284, 246] on input "0" at bounding box center [377, 246] width 518 height 23
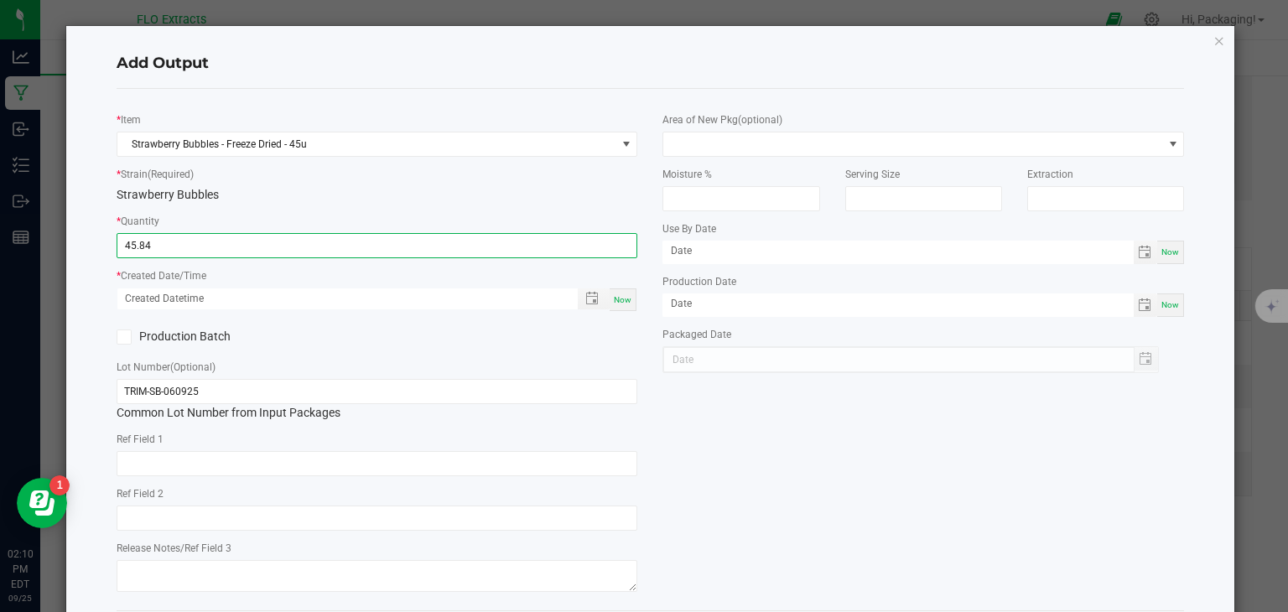
type input "45.8400 g"
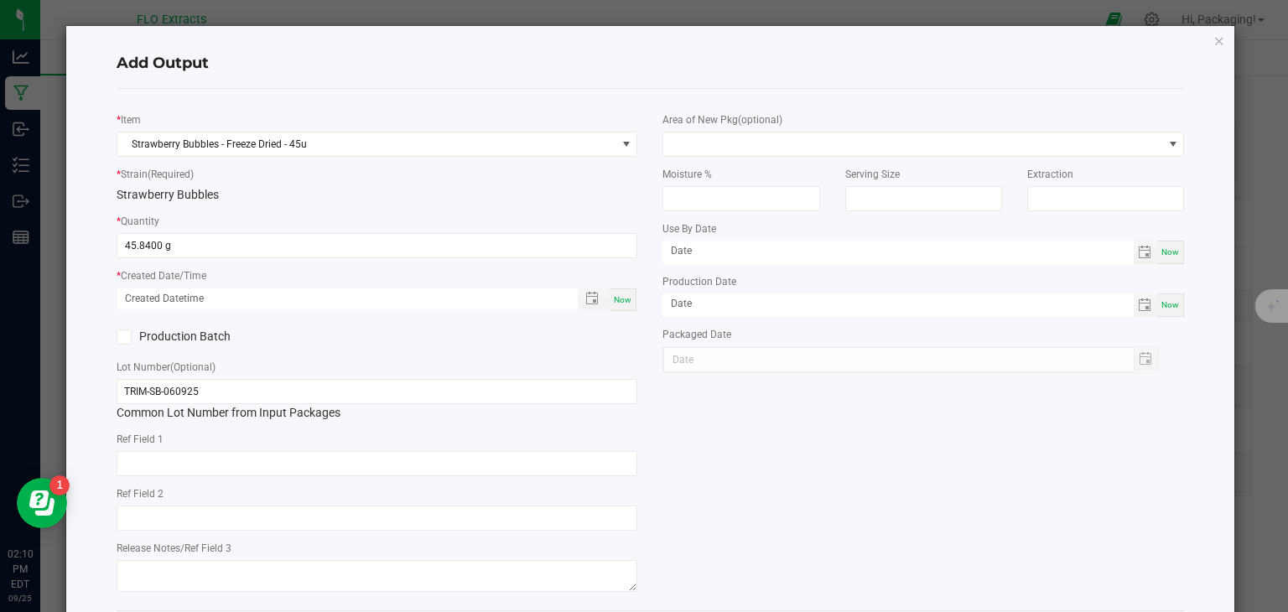
click at [616, 303] on span "Now" at bounding box center [623, 299] width 18 height 9
type input "09/25/2025 2:10 PM"
type input "[DATE]"
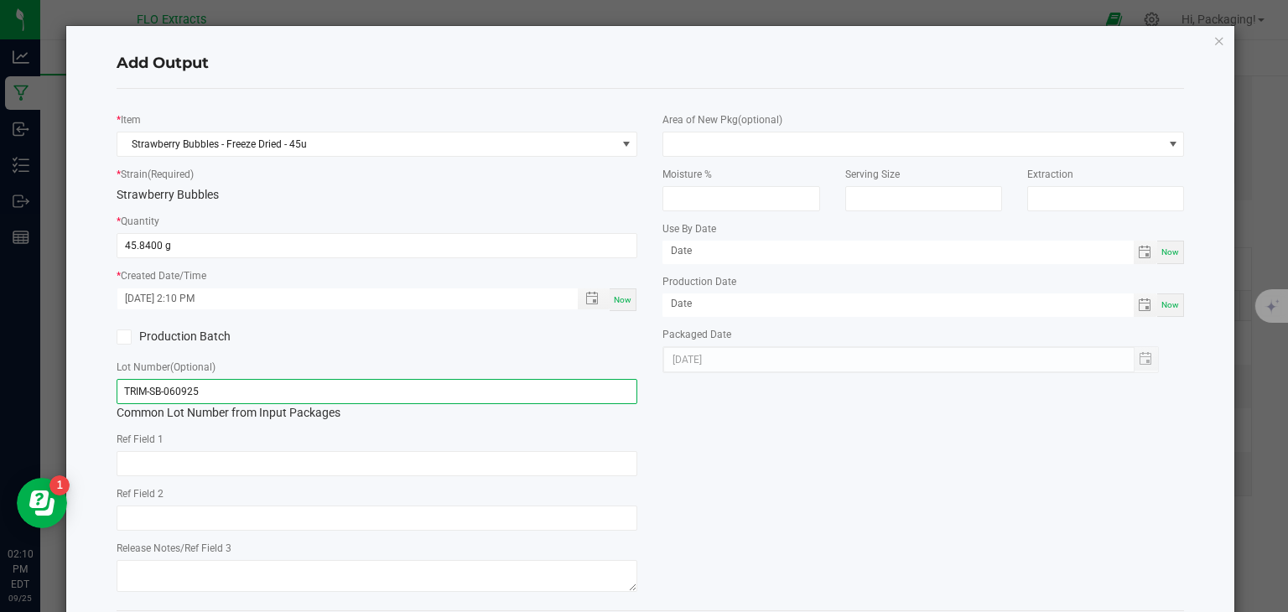
drag, startPoint x: 215, startPoint y: 387, endPoint x: 0, endPoint y: 392, distance: 215.5
click at [0, 392] on ngb-modal-window "Add Output * Item Strawberry Bubbles - Freeze Dried - 45u * Strain (Required) S…" at bounding box center [650, 306] width 1300 height 612
paste input "HASH"
type input "HASH-SB-060925"
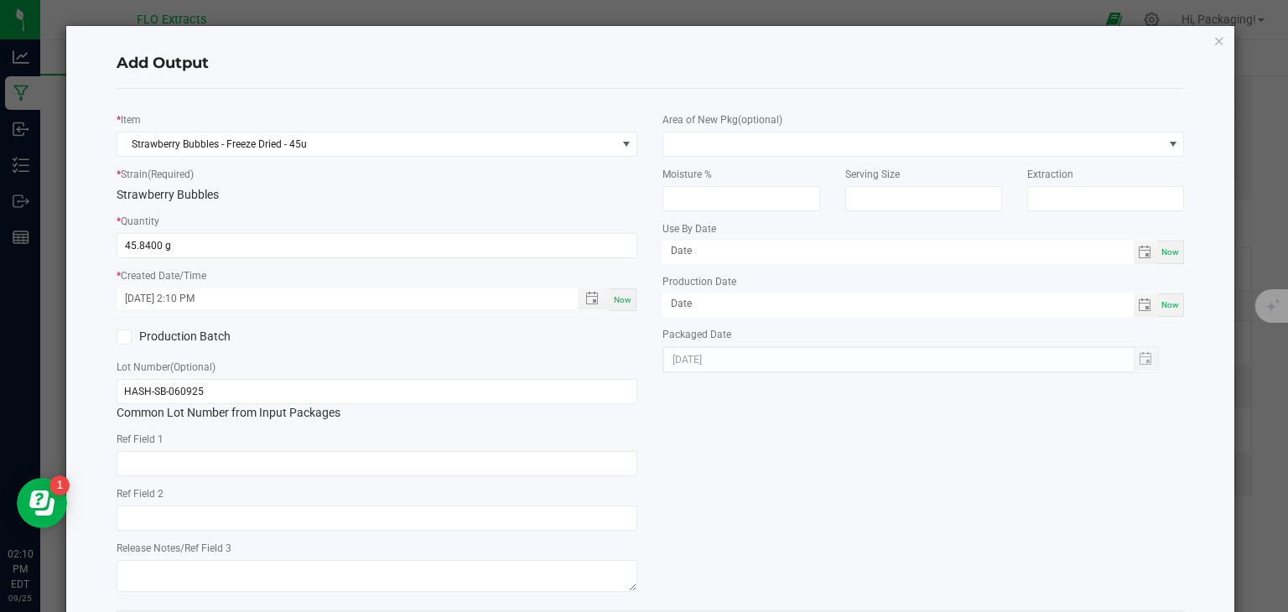
click at [724, 456] on div "* Item Strawberry Bubbles - Freeze Dried - 45u * Strain (Required) Strawberry B…" at bounding box center [650, 349] width 1093 height 495
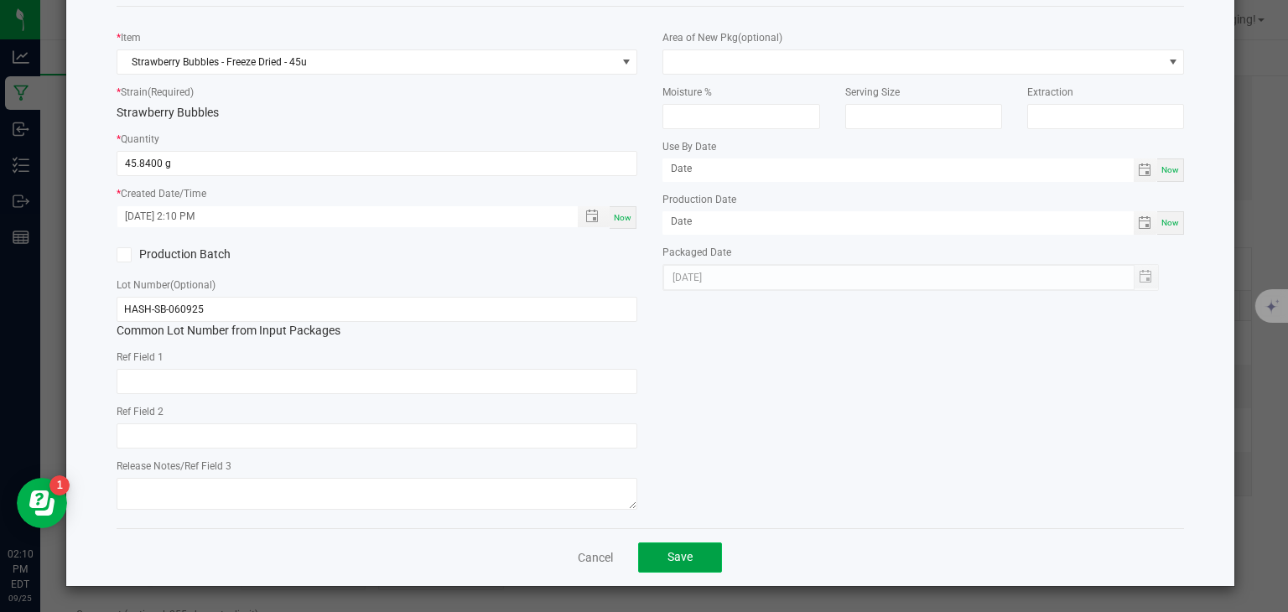
click at [661, 564] on button "Save" at bounding box center [680, 557] width 84 height 30
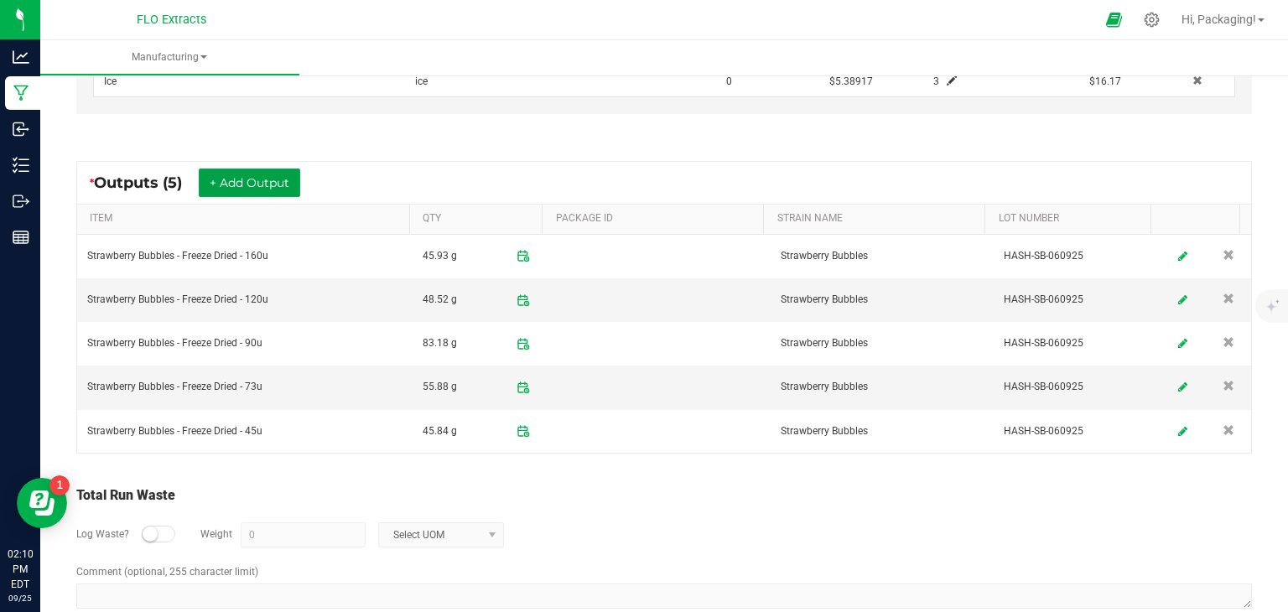
scroll to position [701, 0]
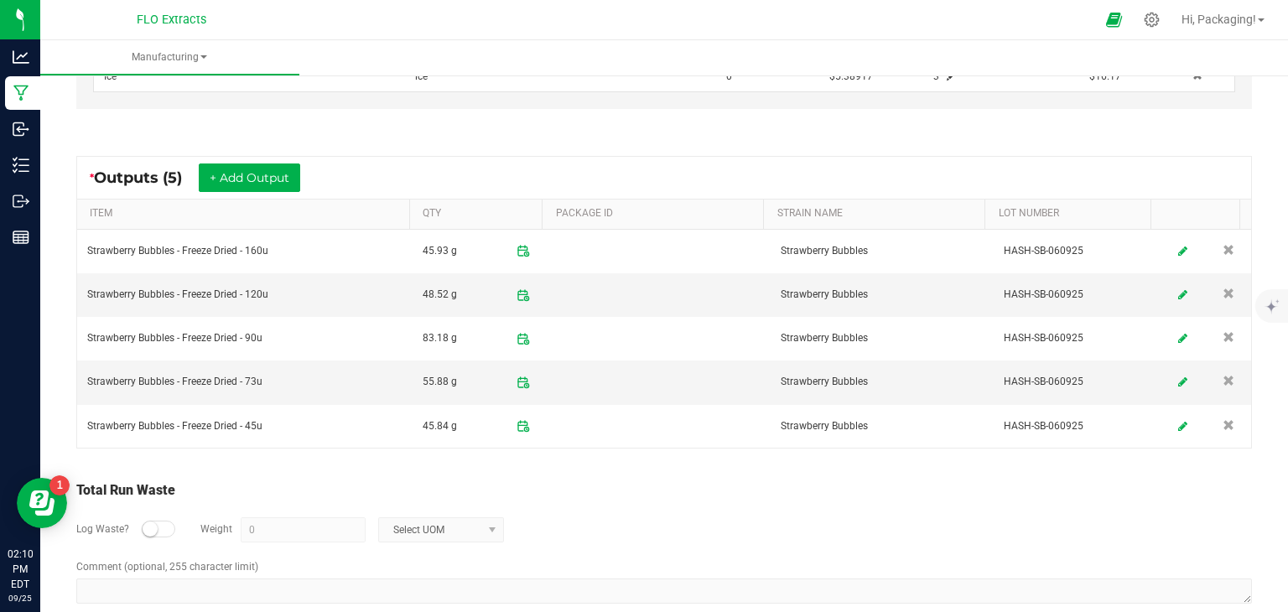
click at [153, 525] on small at bounding box center [150, 528] width 15 height 15
click at [251, 529] on input "0" at bounding box center [302, 529] width 123 height 23
click at [483, 519] on span at bounding box center [491, 529] width 21 height 23
click at [439, 382] on li "Gram" at bounding box center [438, 378] width 124 height 23
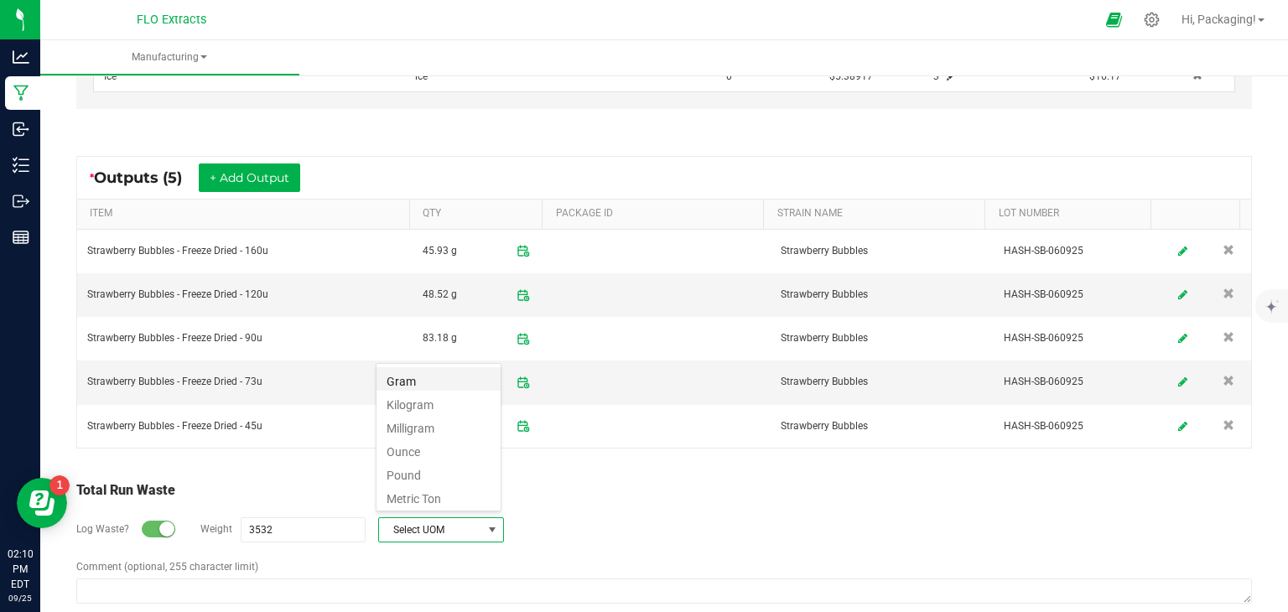
type input "3532 g"
click at [745, 524] on div "Log Waste? Weight 3532 g Gram" at bounding box center [663, 530] width 1175 height 59
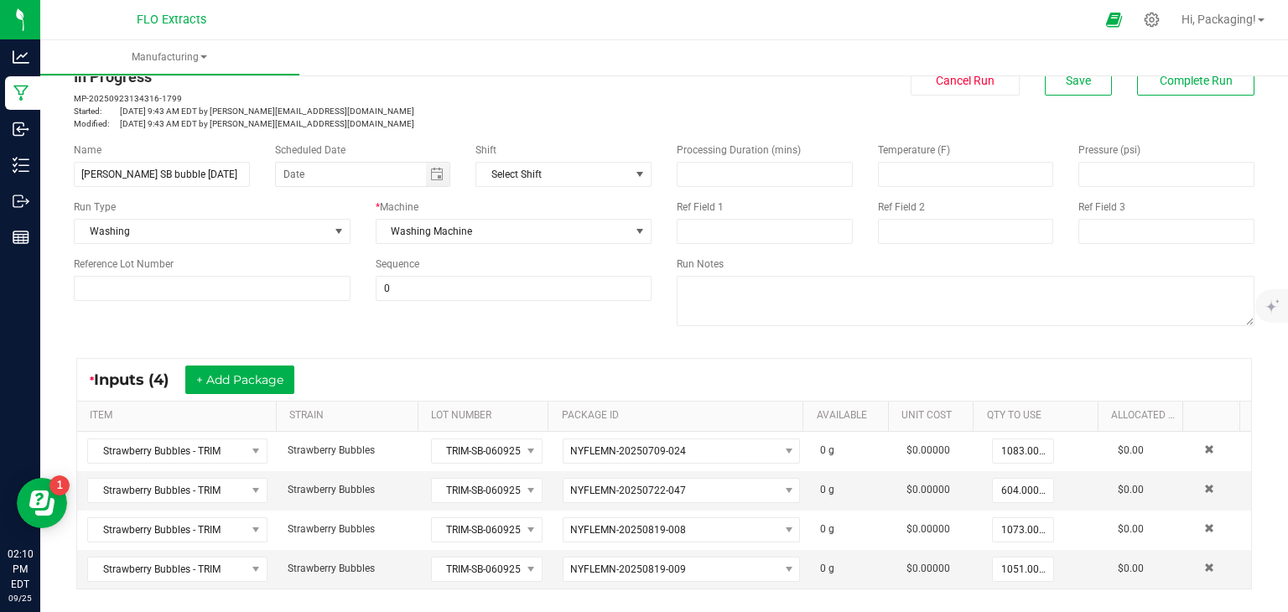
scroll to position [0, 0]
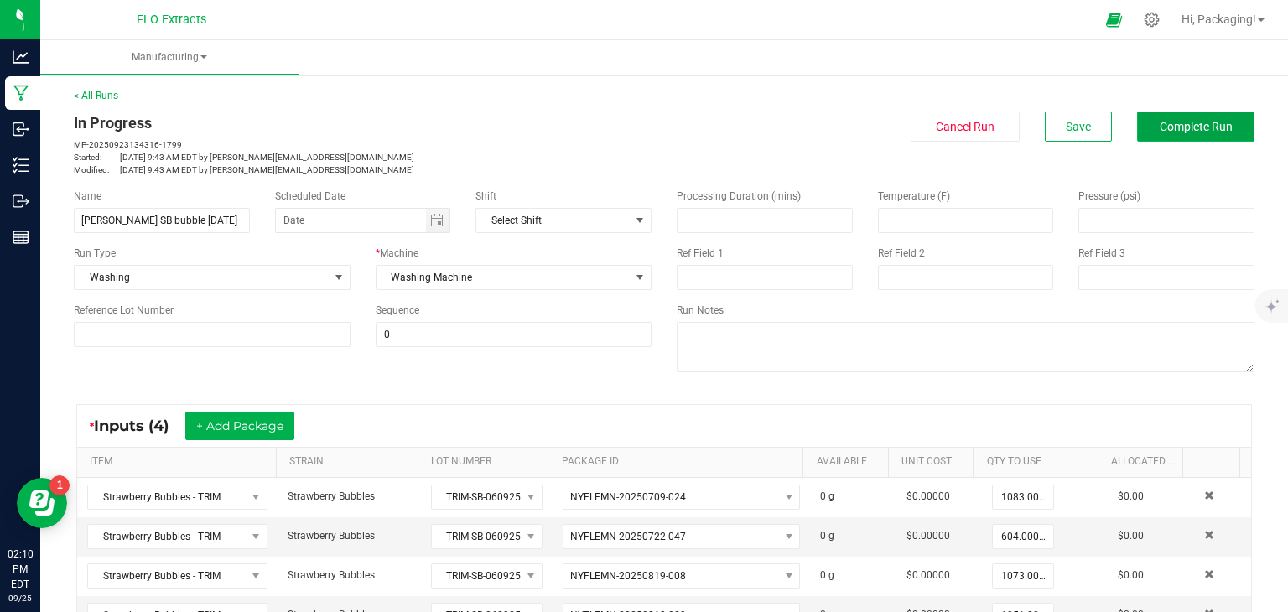
click at [1207, 132] on span "Complete Run" at bounding box center [1196, 126] width 73 height 13
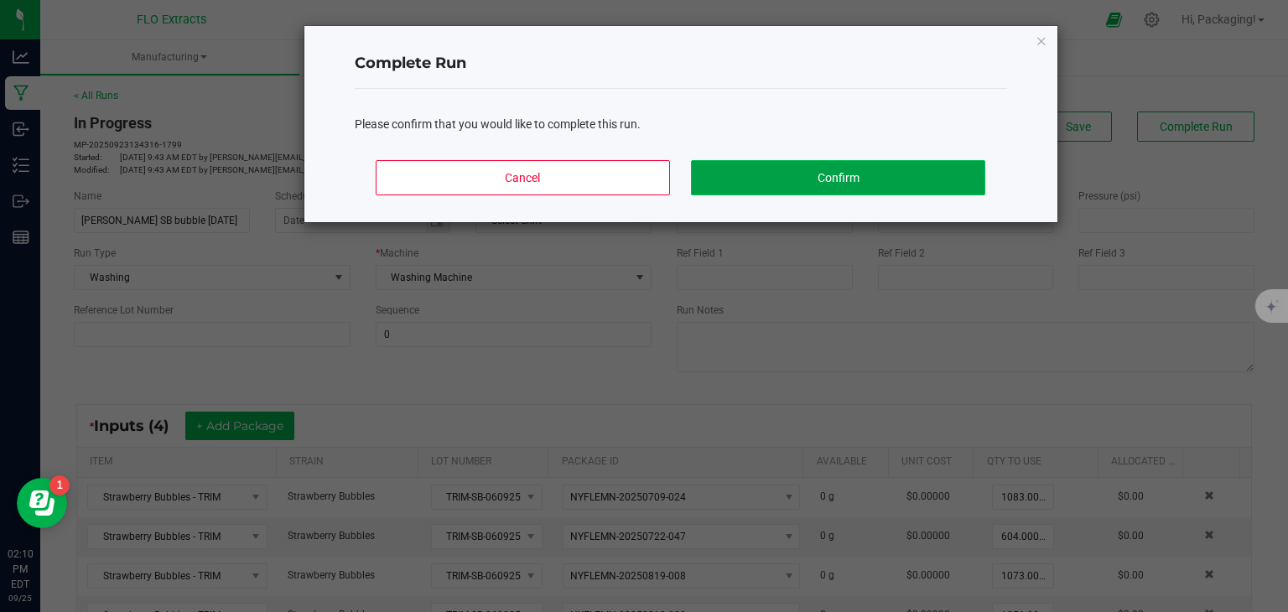
click at [822, 185] on button "Confirm" at bounding box center [837, 177] width 293 height 35
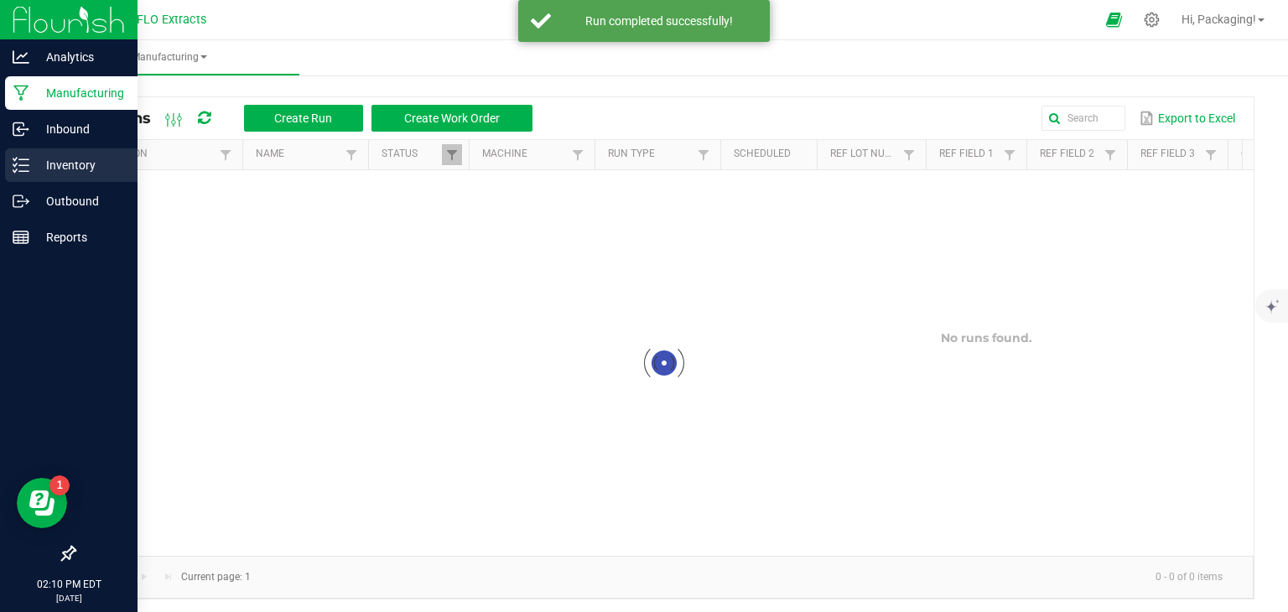
click at [60, 169] on p "Inventory" at bounding box center [79, 165] width 101 height 20
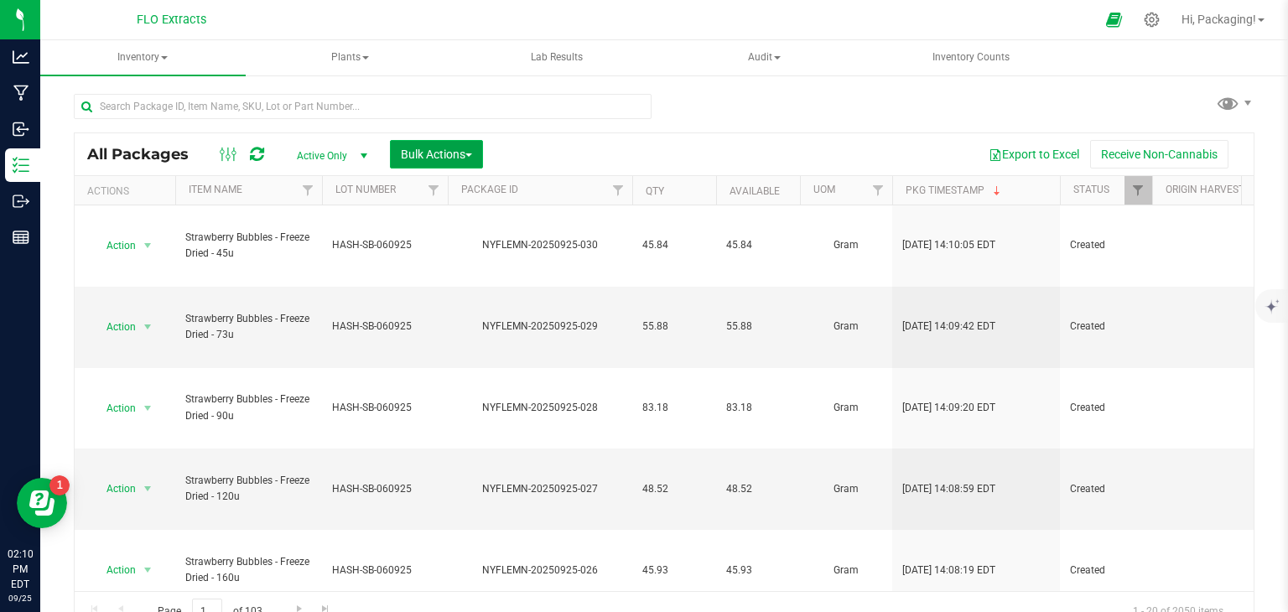
click at [410, 158] on span "Bulk Actions" at bounding box center [436, 154] width 71 height 13
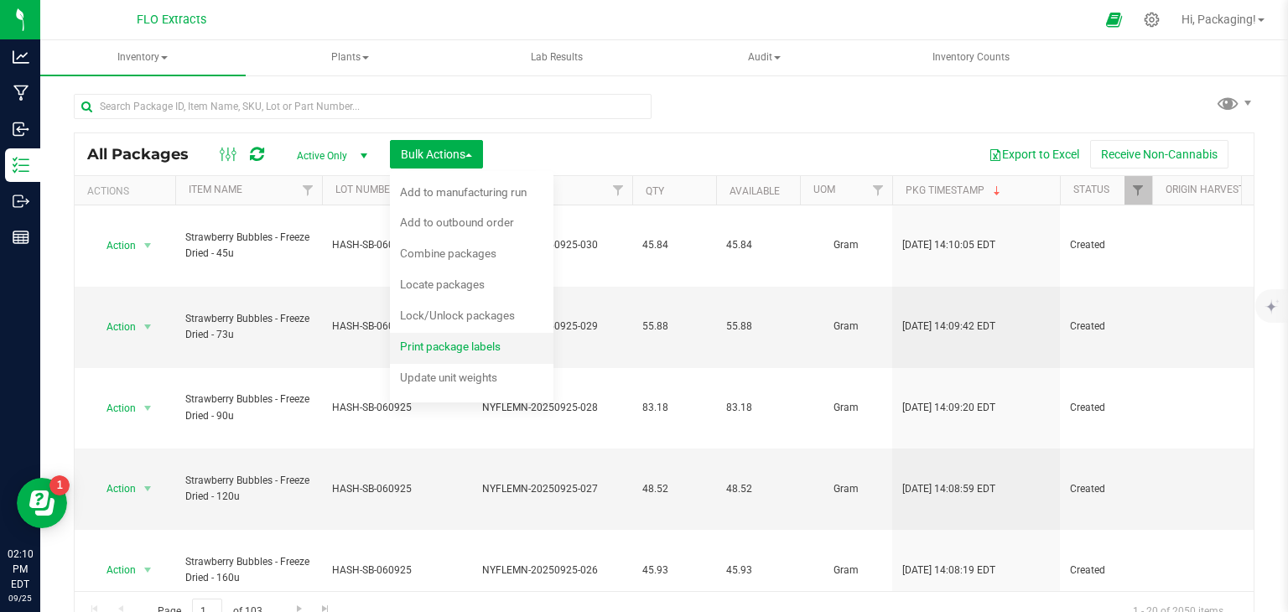
click at [426, 340] on span "Print package labels" at bounding box center [450, 346] width 101 height 13
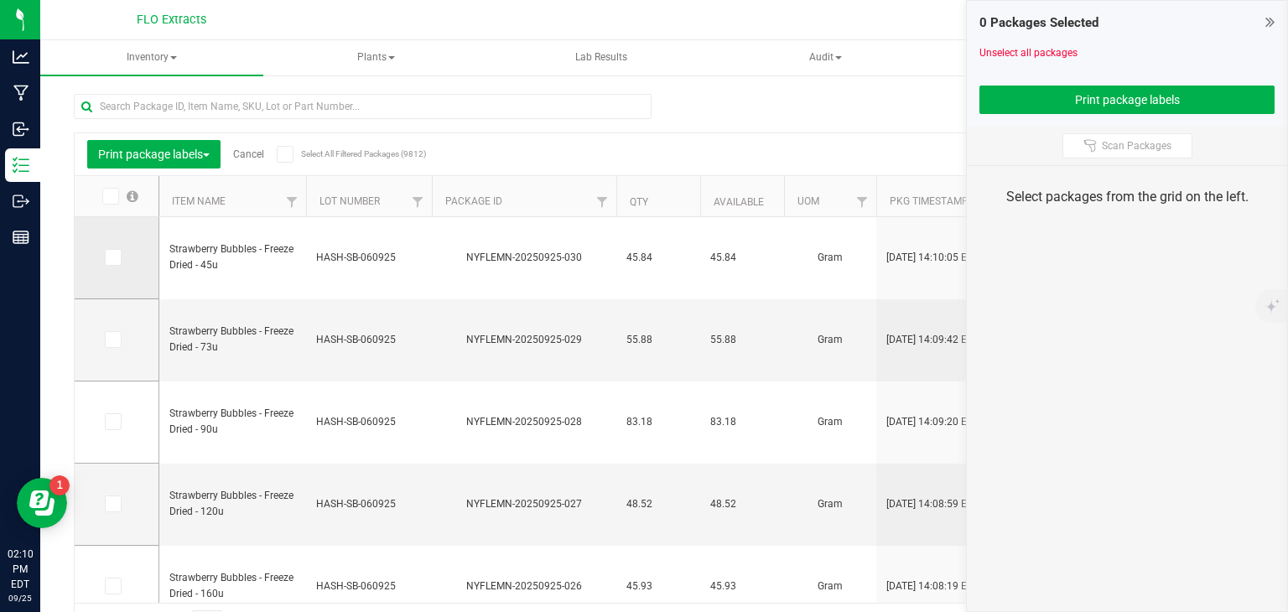
click at [112, 257] on icon at bounding box center [111, 257] width 11 height 0
click at [0, 0] on input "checkbox" at bounding box center [0, 0] width 0 height 0
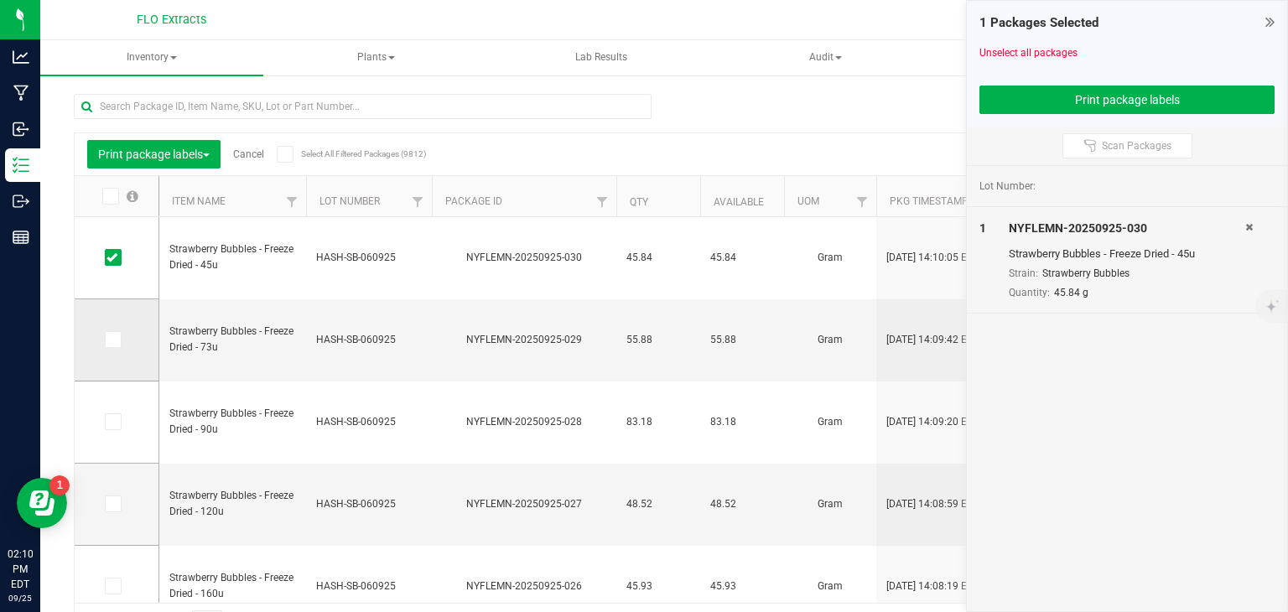
click at [114, 346] on span at bounding box center [113, 339] width 17 height 17
click at [0, 0] on input "checkbox" at bounding box center [0, 0] width 0 height 0
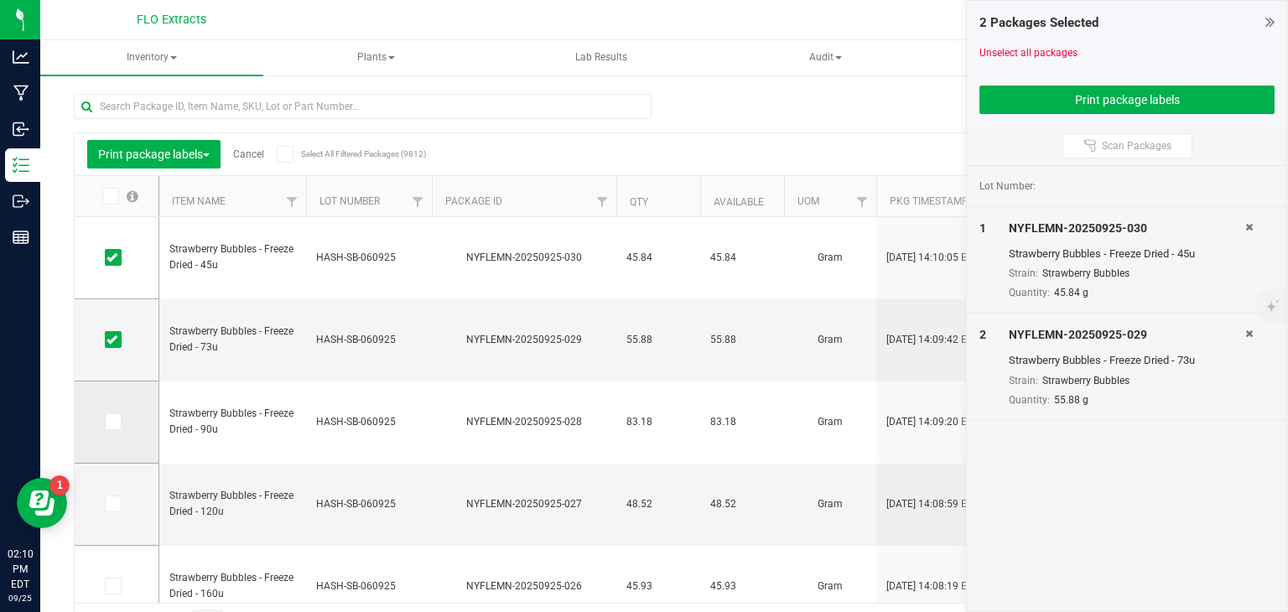
click at [117, 419] on span at bounding box center [113, 421] width 17 height 17
click at [0, 0] on input "checkbox" at bounding box center [0, 0] width 0 height 0
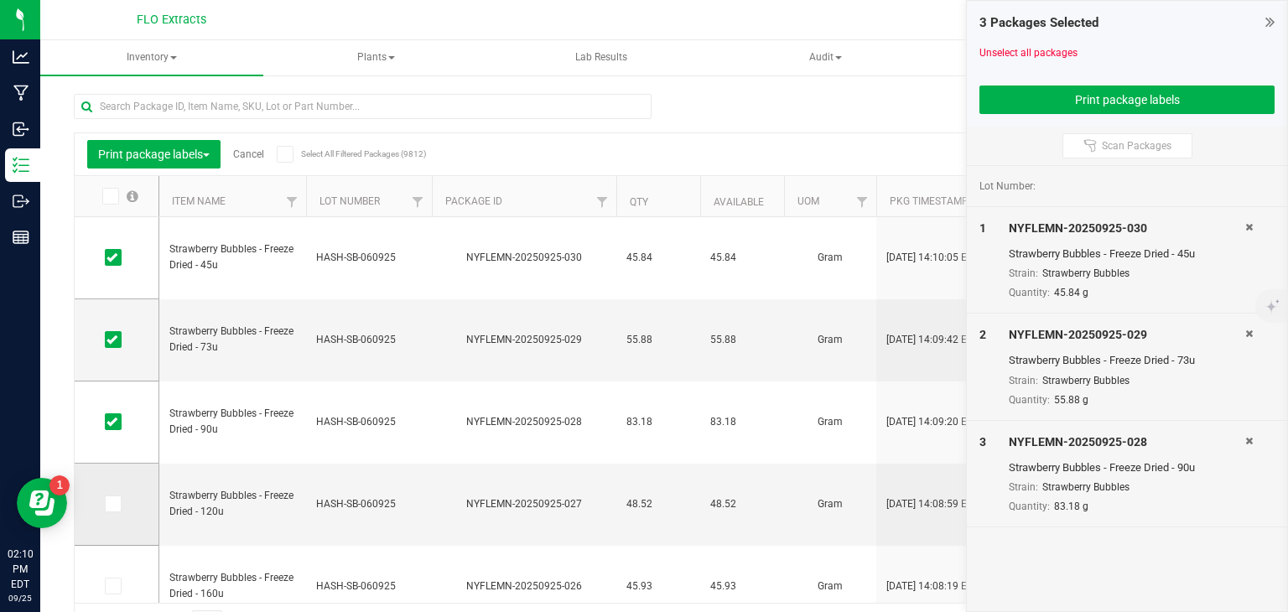
click at [118, 501] on span at bounding box center [113, 503] width 17 height 17
click at [0, 0] on input "checkbox" at bounding box center [0, 0] width 0 height 0
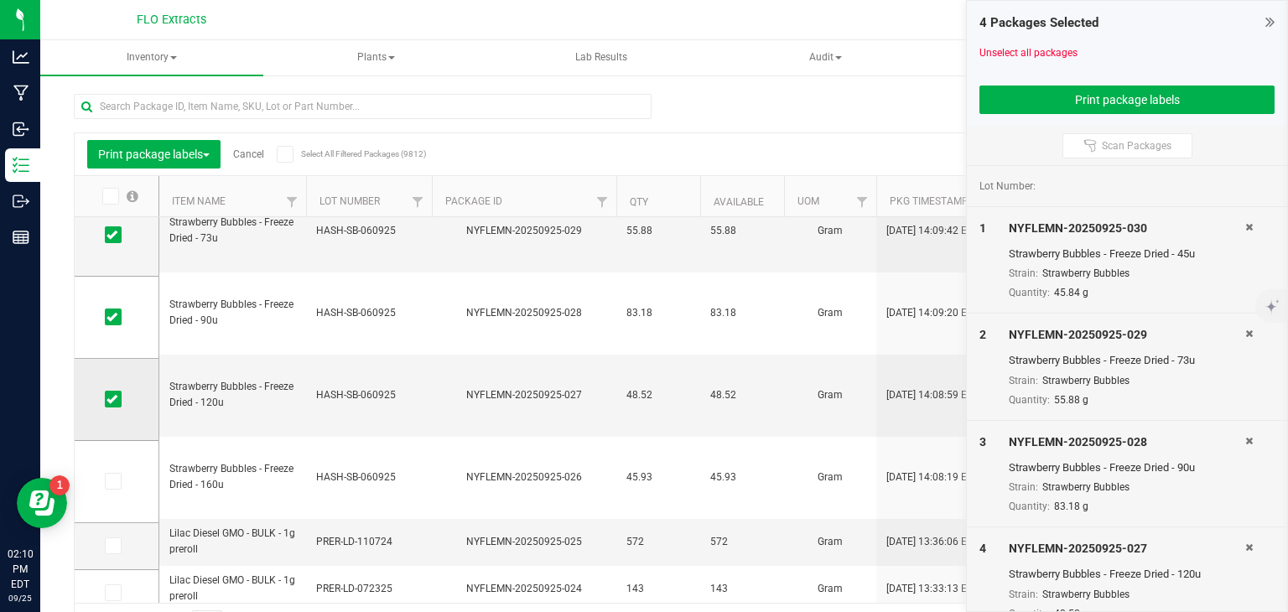
scroll to position [109, 0]
click at [117, 475] on span at bounding box center [113, 477] width 17 height 17
click at [0, 0] on input "checkbox" at bounding box center [0, 0] width 0 height 0
click at [1066, 94] on button "Print package labels" at bounding box center [1126, 100] width 295 height 29
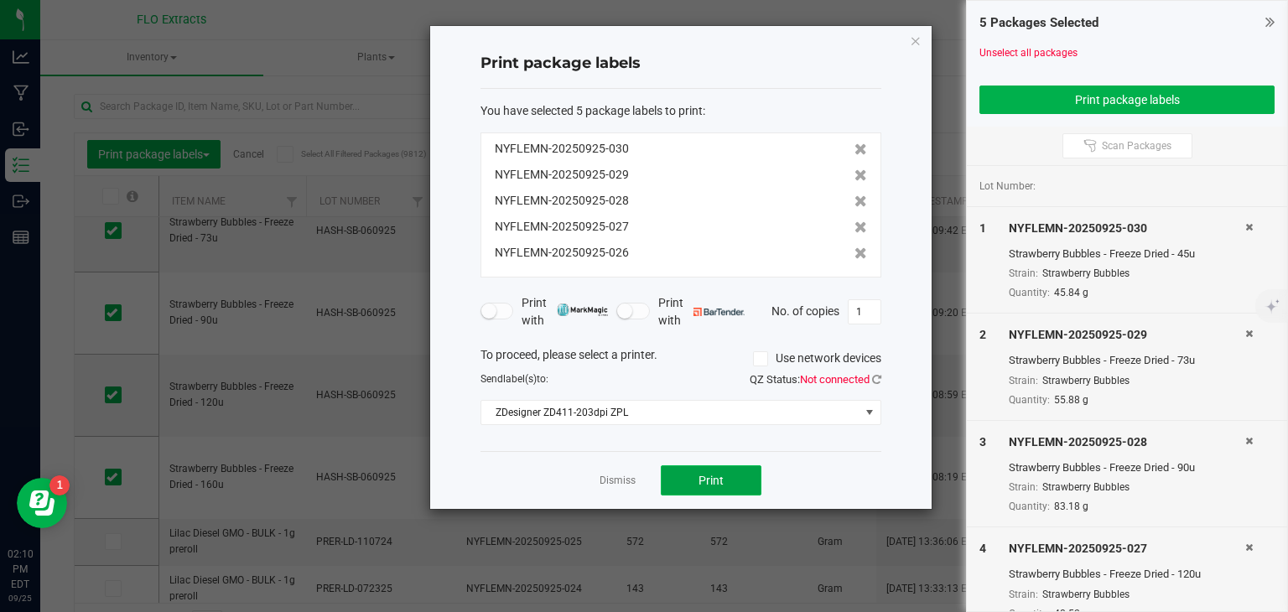
click at [748, 477] on button "Print" at bounding box center [711, 480] width 101 height 30
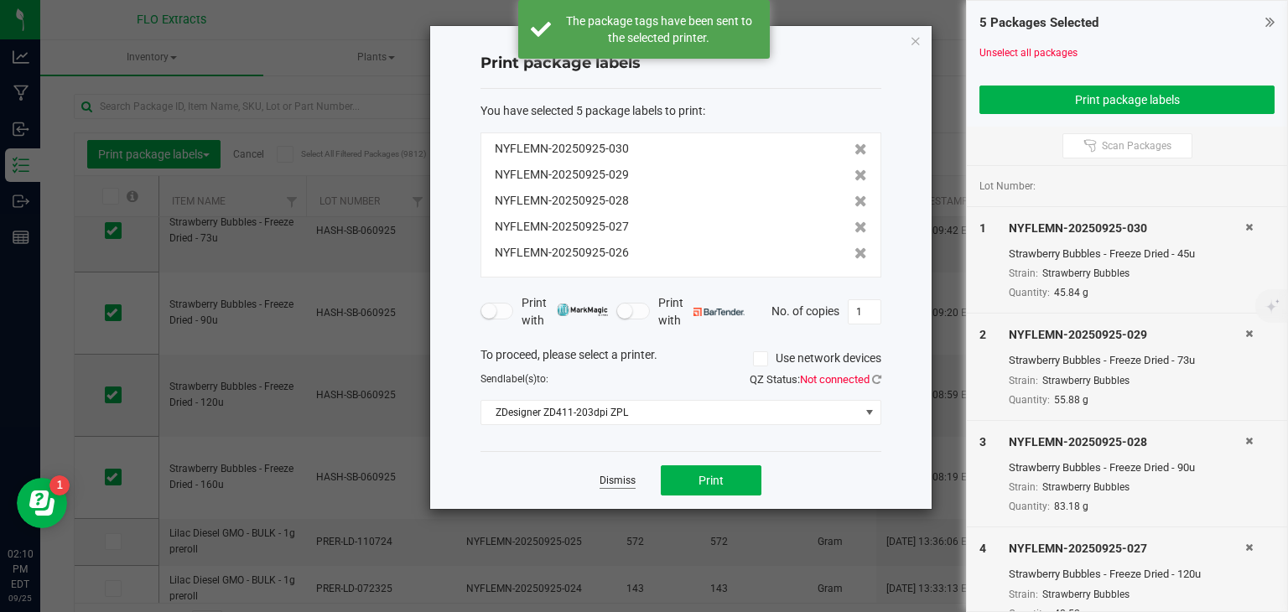
click at [610, 484] on link "Dismiss" at bounding box center [617, 481] width 36 height 14
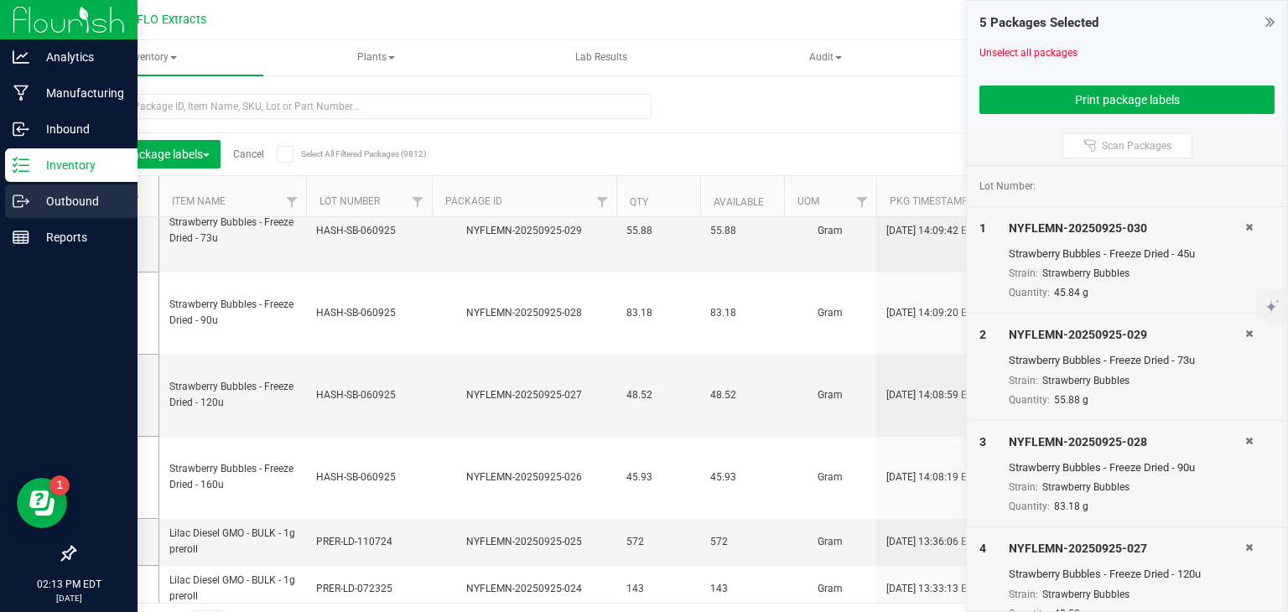
click at [86, 202] on p "Outbound" at bounding box center [79, 201] width 101 height 20
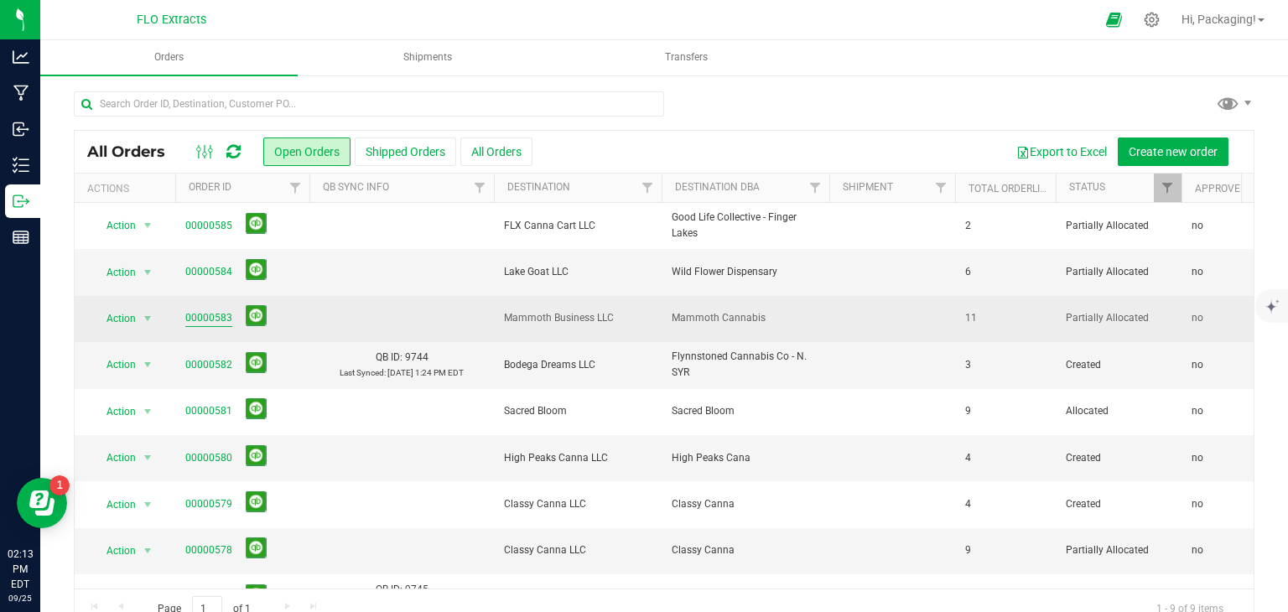
click at [188, 317] on link "00000583" at bounding box center [208, 318] width 47 height 16
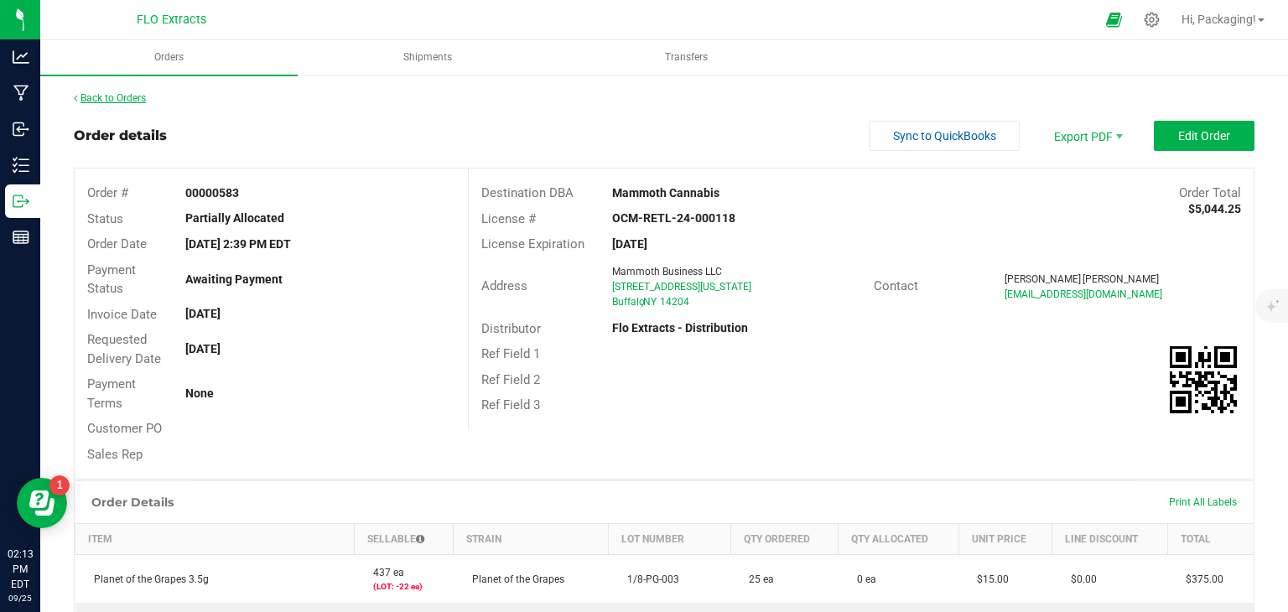
click at [127, 101] on link "Back to Orders" at bounding box center [110, 98] width 72 height 12
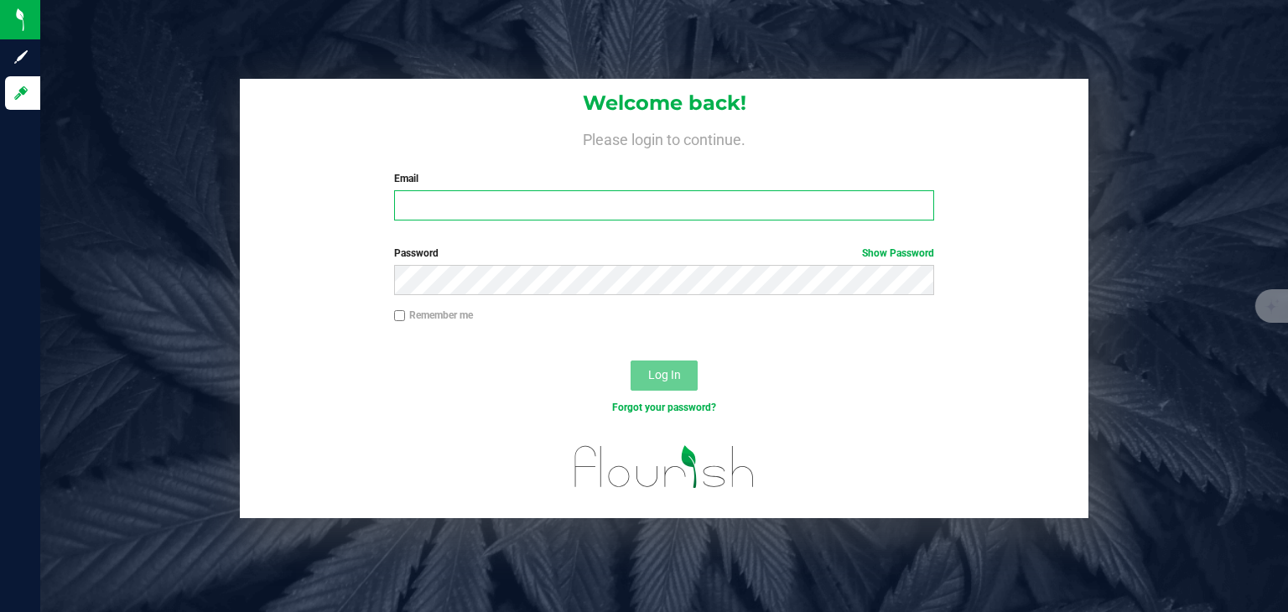
type input "[EMAIL_ADDRESS][DOMAIN_NAME]"
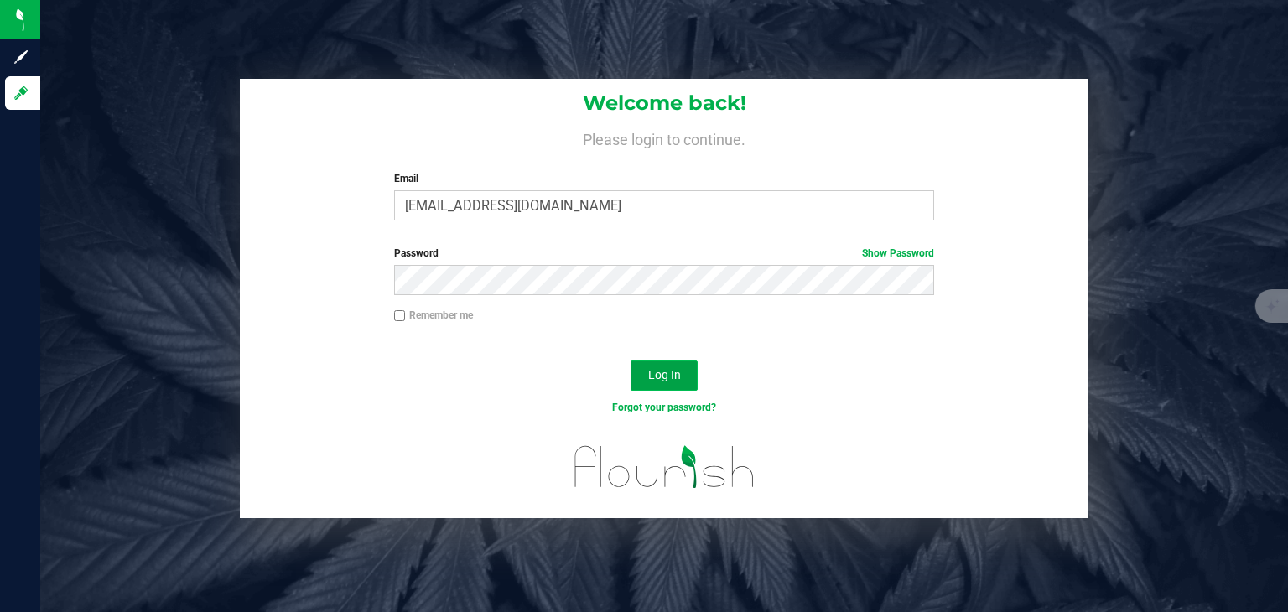
click at [665, 371] on span "Log In" at bounding box center [664, 374] width 33 height 13
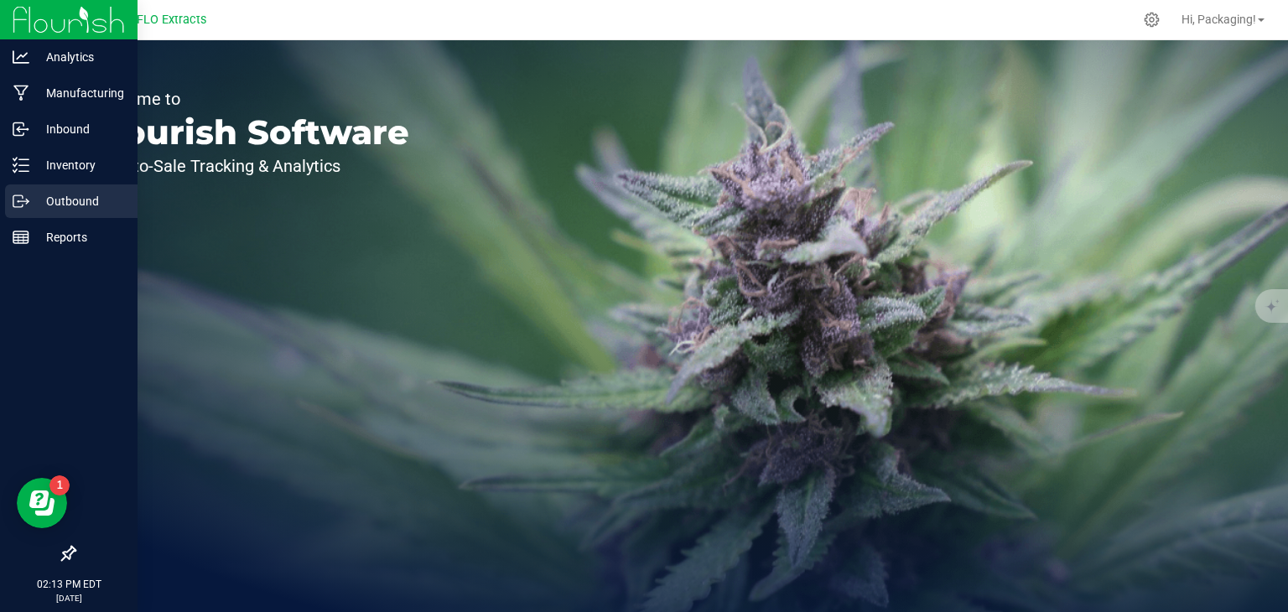
click at [67, 200] on p "Outbound" at bounding box center [79, 201] width 101 height 20
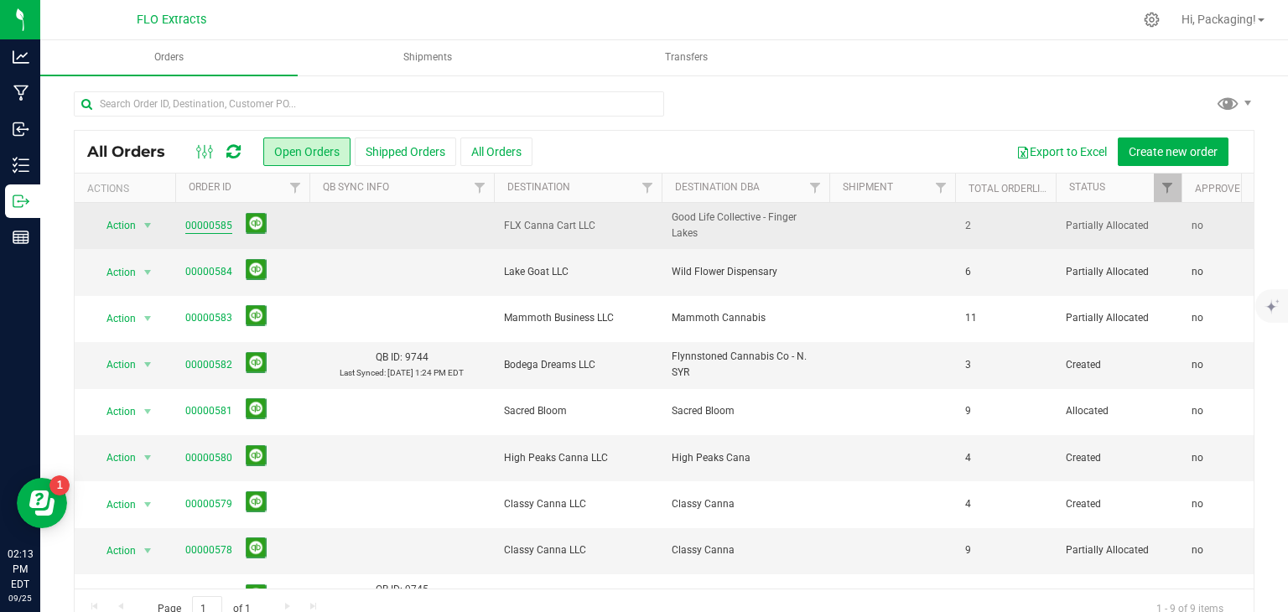
click at [210, 225] on link "00000585" at bounding box center [208, 226] width 47 height 16
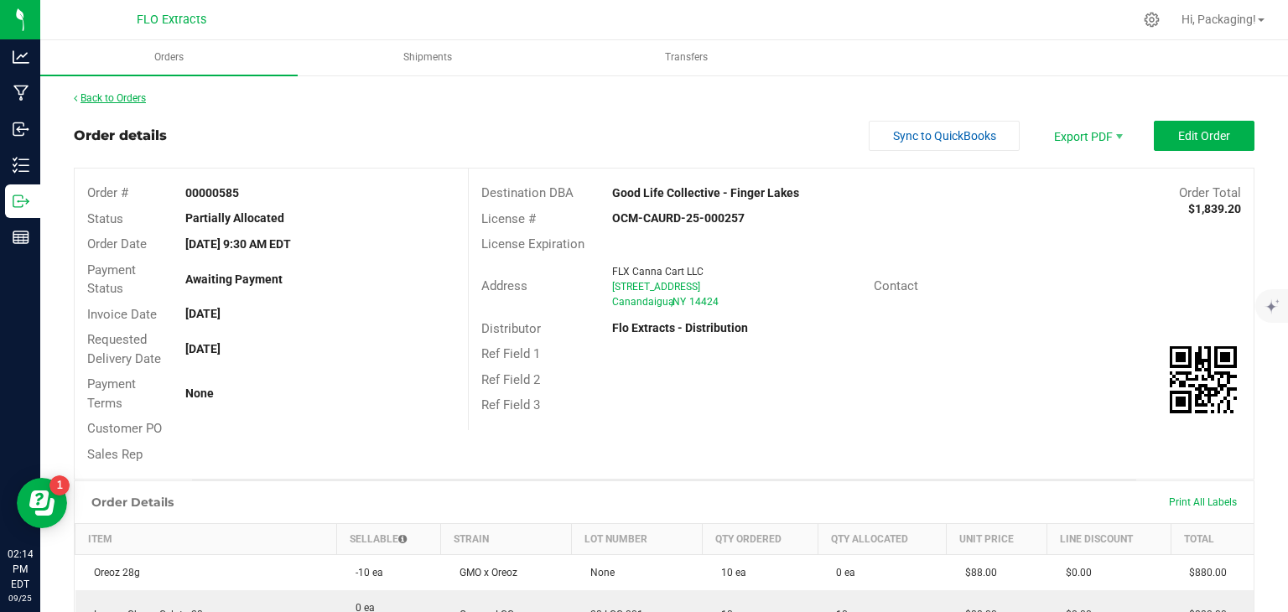
click at [131, 98] on link "Back to Orders" at bounding box center [110, 98] width 72 height 12
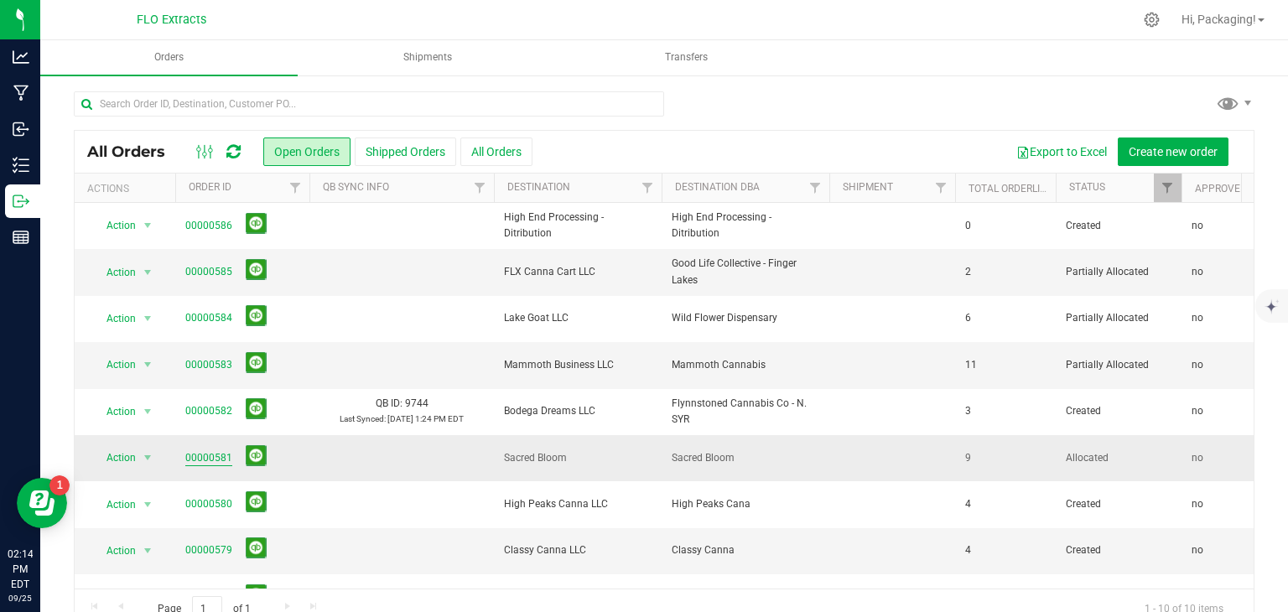
click at [211, 450] on link "00000581" at bounding box center [208, 458] width 47 height 16
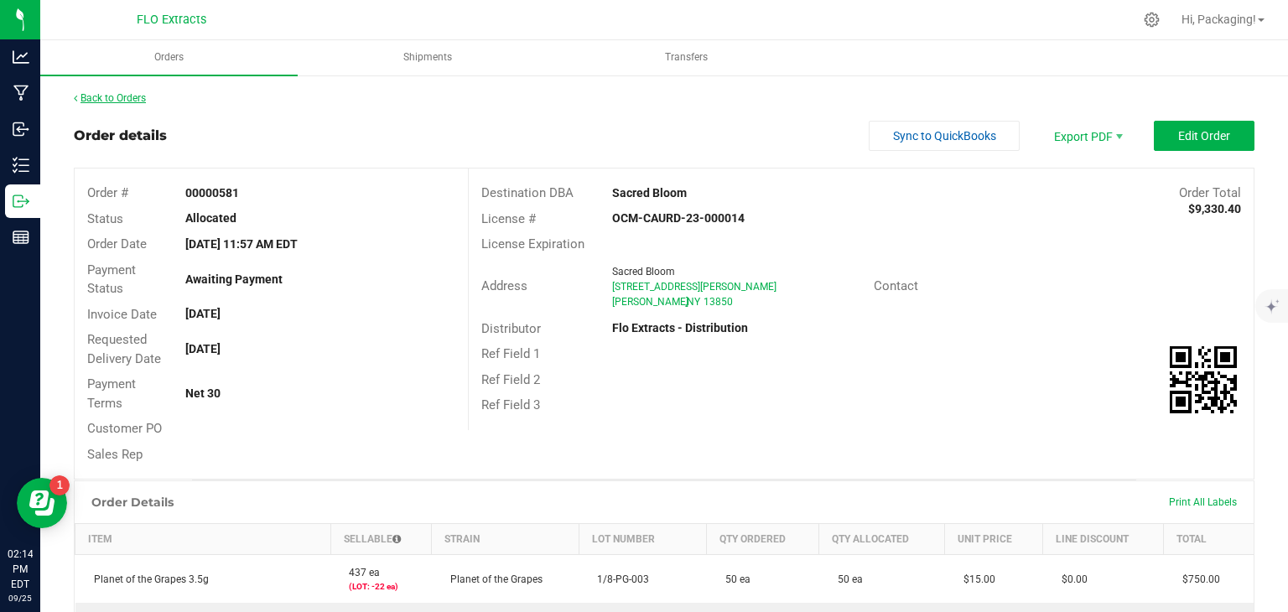
click at [132, 92] on link "Back to Orders" at bounding box center [110, 98] width 72 height 12
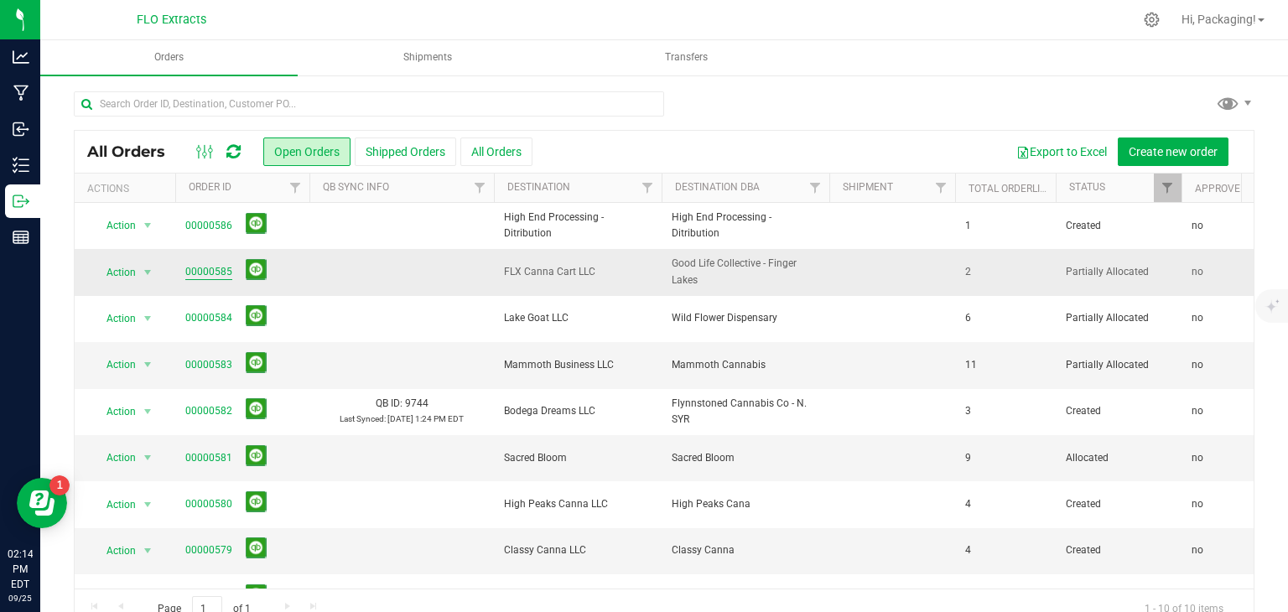
click at [225, 271] on link "00000585" at bounding box center [208, 272] width 47 height 16
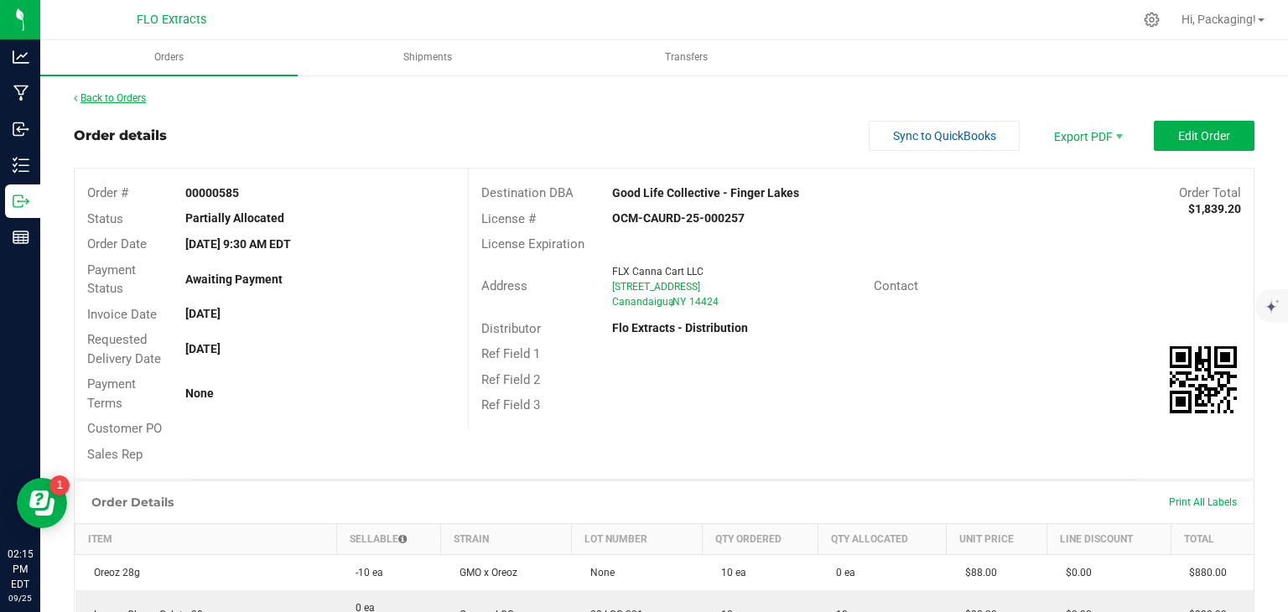
click at [117, 95] on link "Back to Orders" at bounding box center [110, 98] width 72 height 12
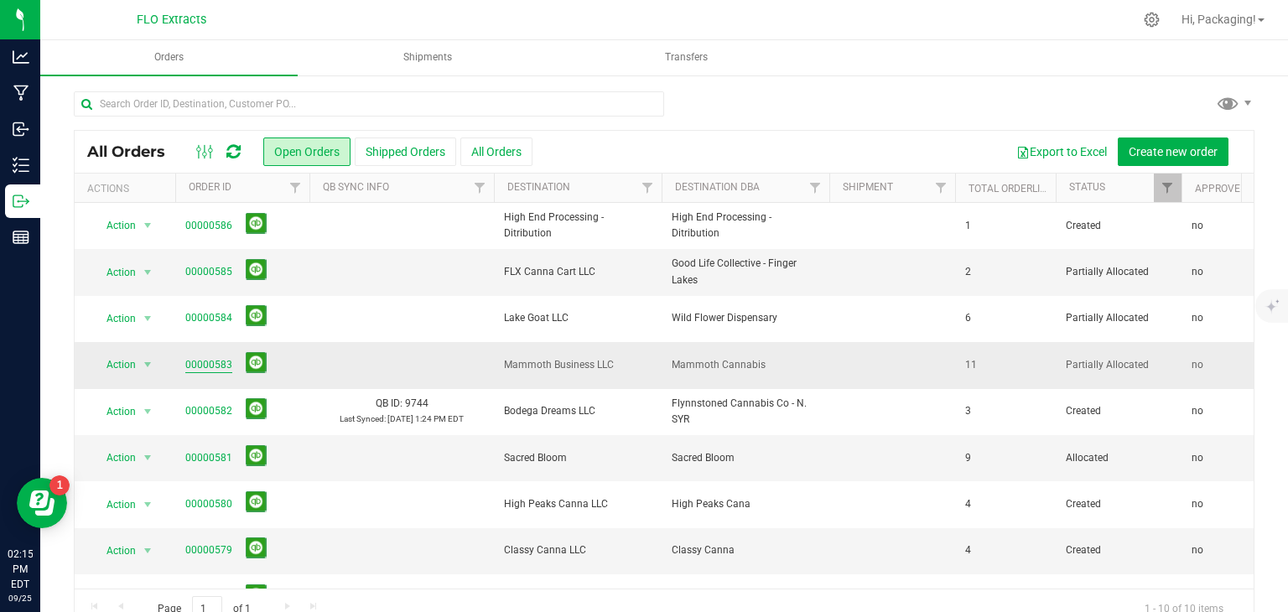
click at [197, 367] on link "00000583" at bounding box center [208, 365] width 47 height 16
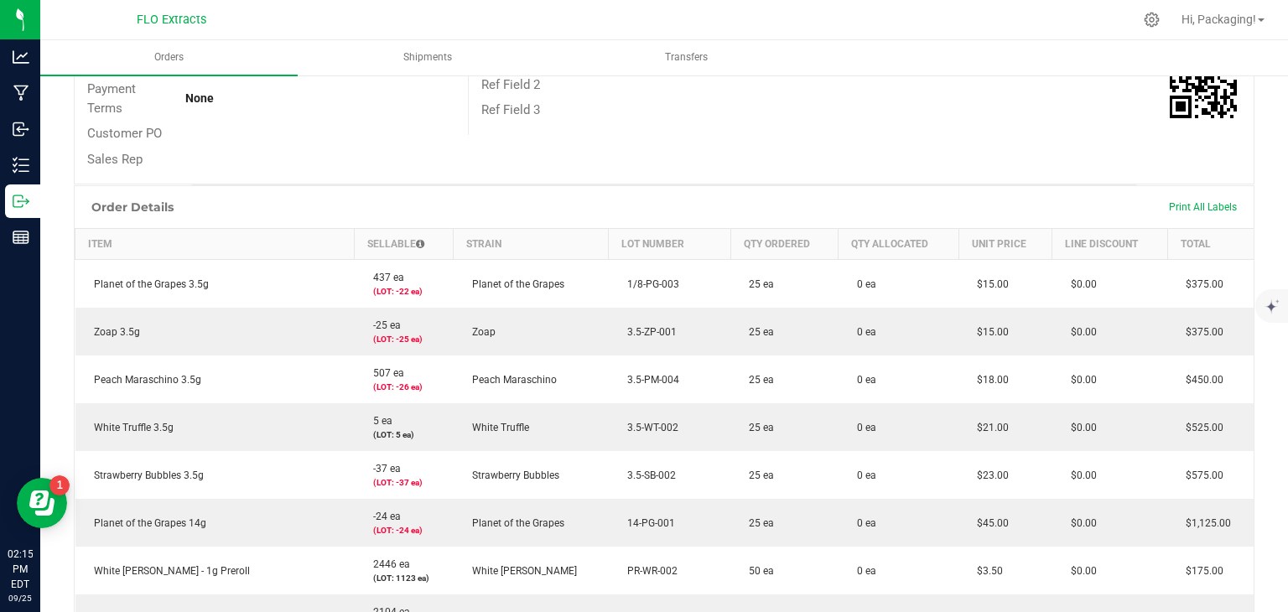
scroll to position [297, 0]
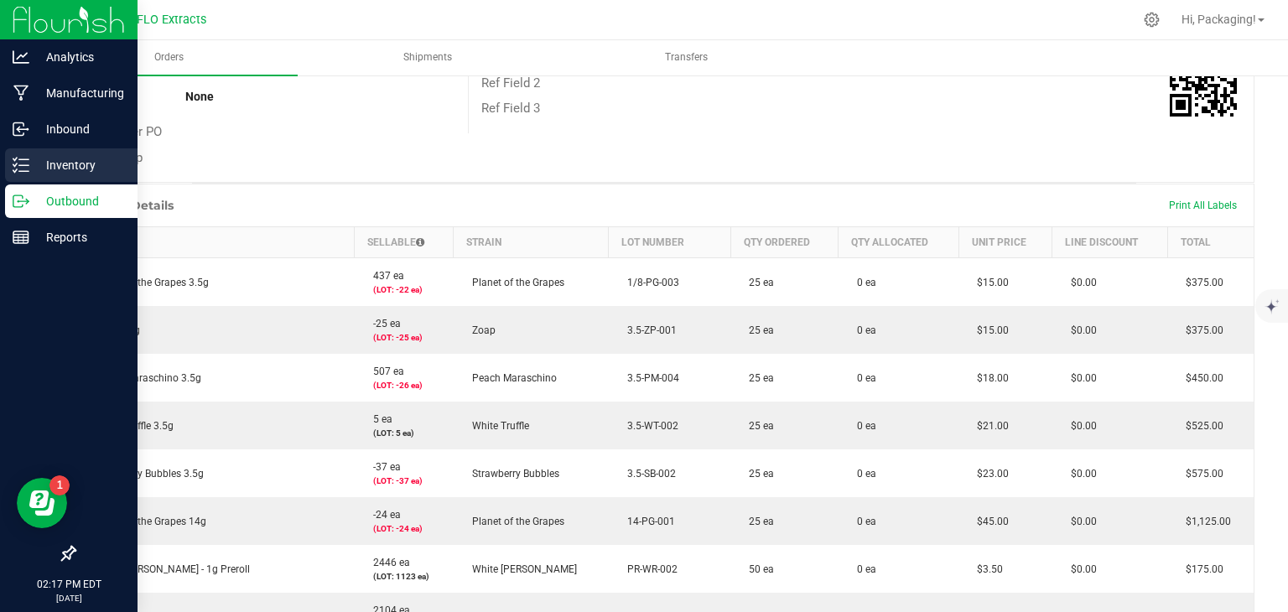
click at [69, 158] on p "Inventory" at bounding box center [79, 165] width 101 height 20
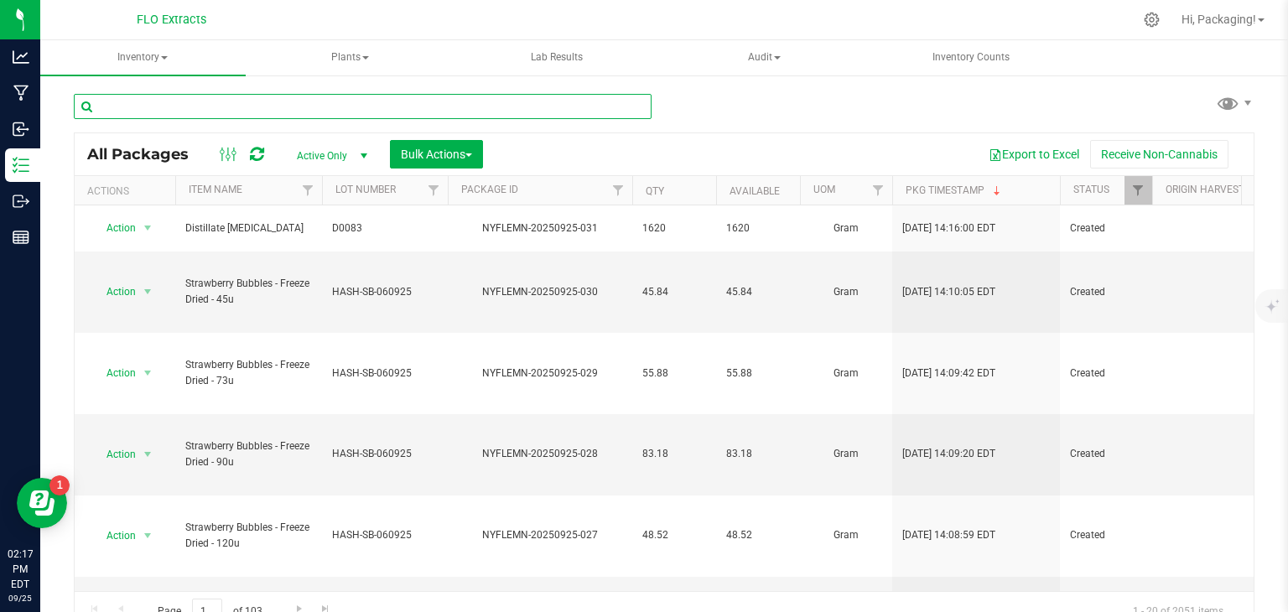
click at [260, 106] on input "text" at bounding box center [363, 106] width 578 height 25
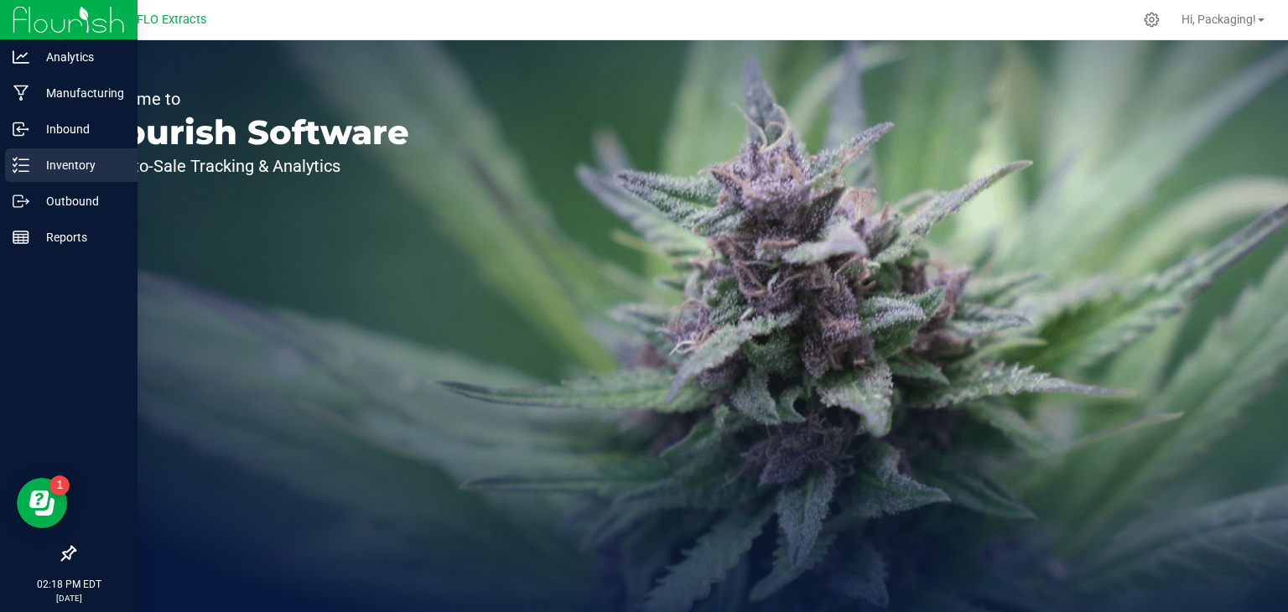
click at [89, 171] on p "Inventory" at bounding box center [79, 165] width 101 height 20
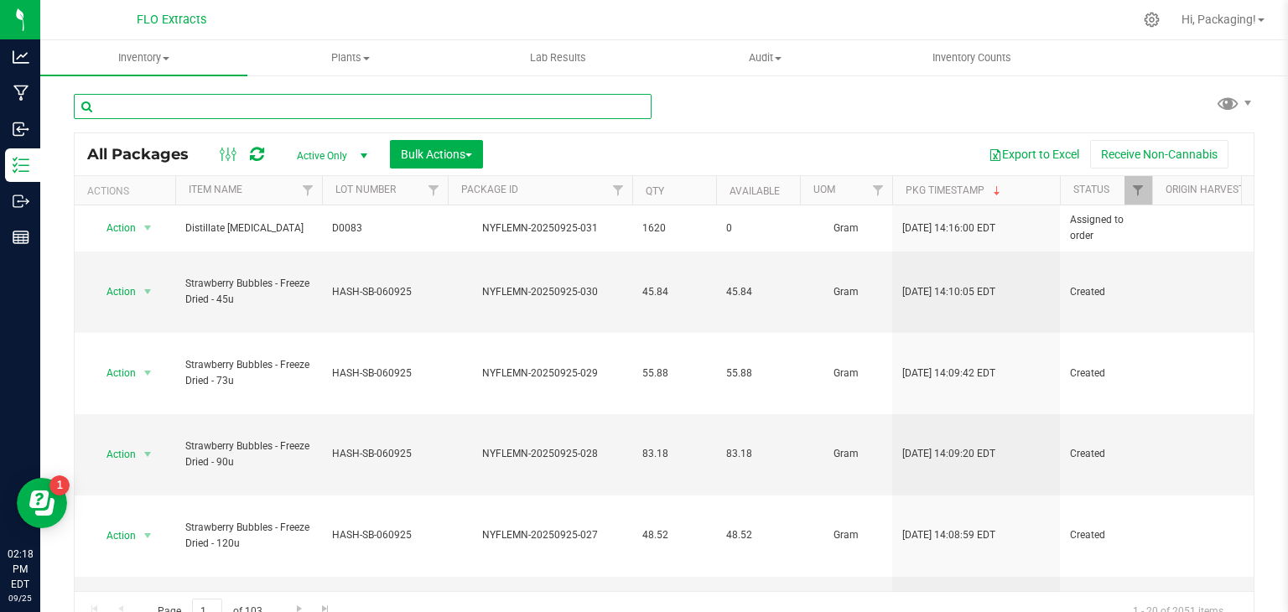
click at [193, 112] on input "text" at bounding box center [363, 106] width 578 height 25
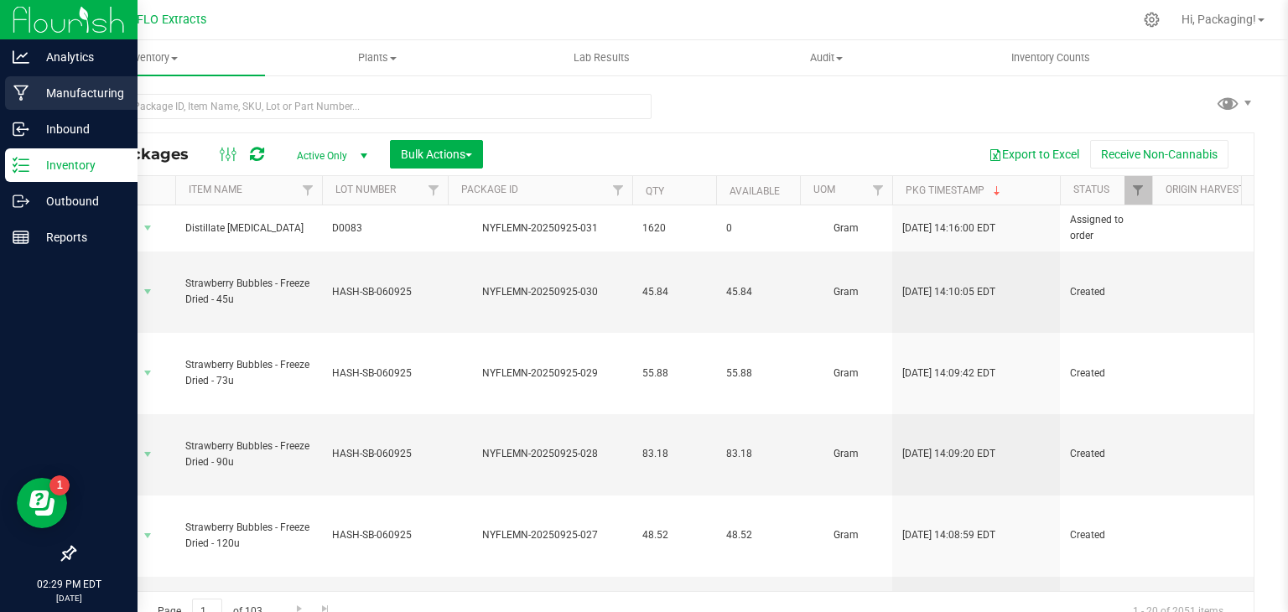
click at [69, 95] on p "Manufacturing" at bounding box center [79, 93] width 101 height 20
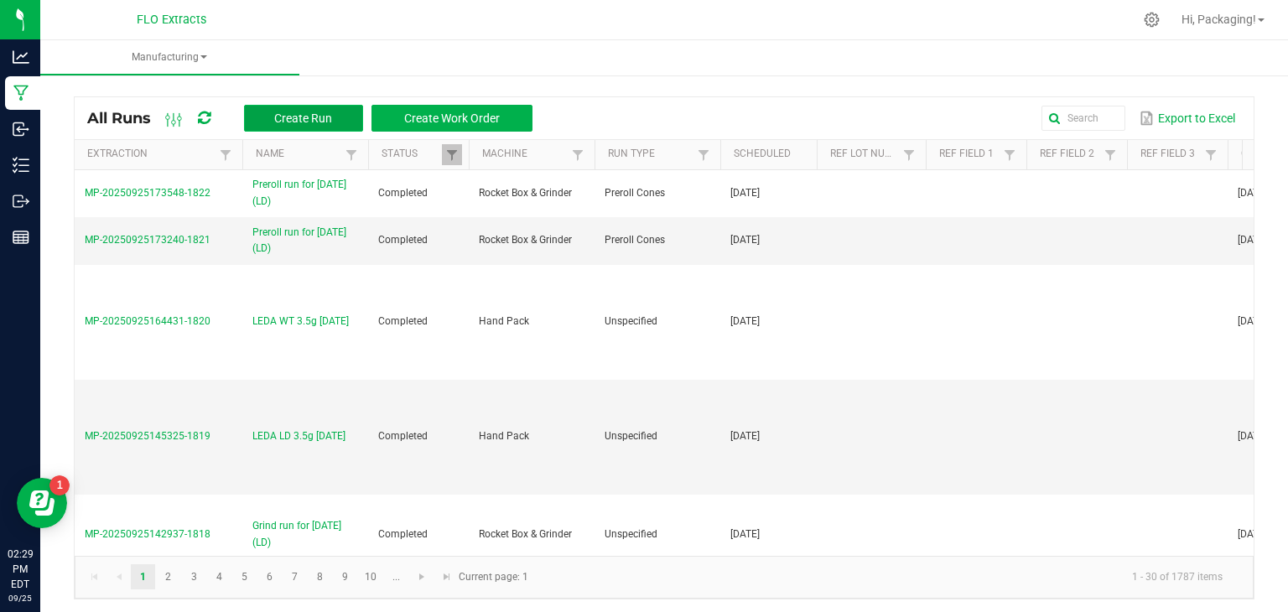
click at [298, 119] on span "Create Run" at bounding box center [303, 118] width 58 height 13
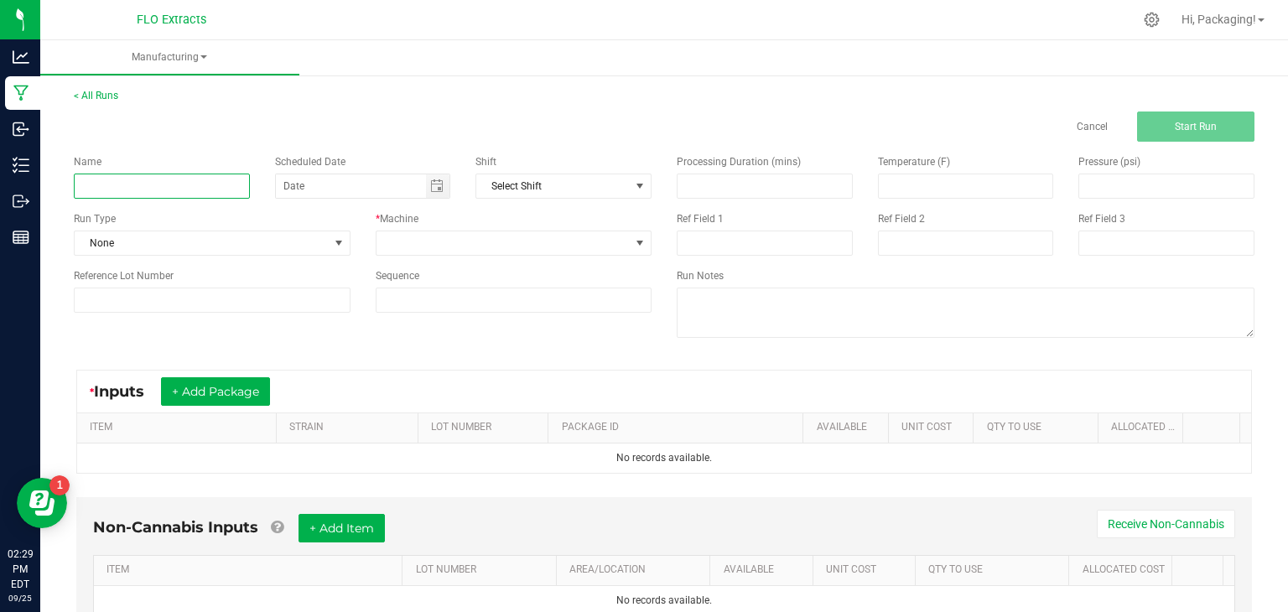
click at [80, 189] on input at bounding box center [162, 186] width 176 height 25
click at [437, 192] on span "Toggle calendar" at bounding box center [438, 185] width 24 height 23
type input "LEDA PG 3.5g [DATE]"
click at [436, 190] on span "Toggle calendar" at bounding box center [436, 185] width 13 height 13
type input "month/day/year"
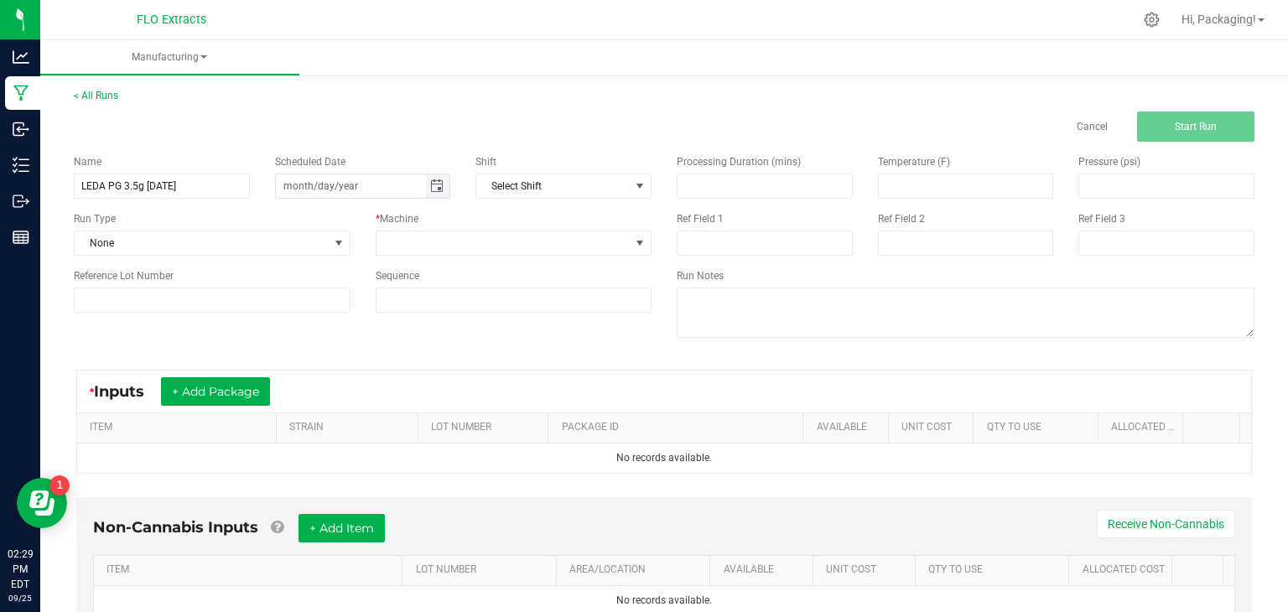
click at [436, 190] on span "Toggle calendar" at bounding box center [436, 185] width 13 height 13
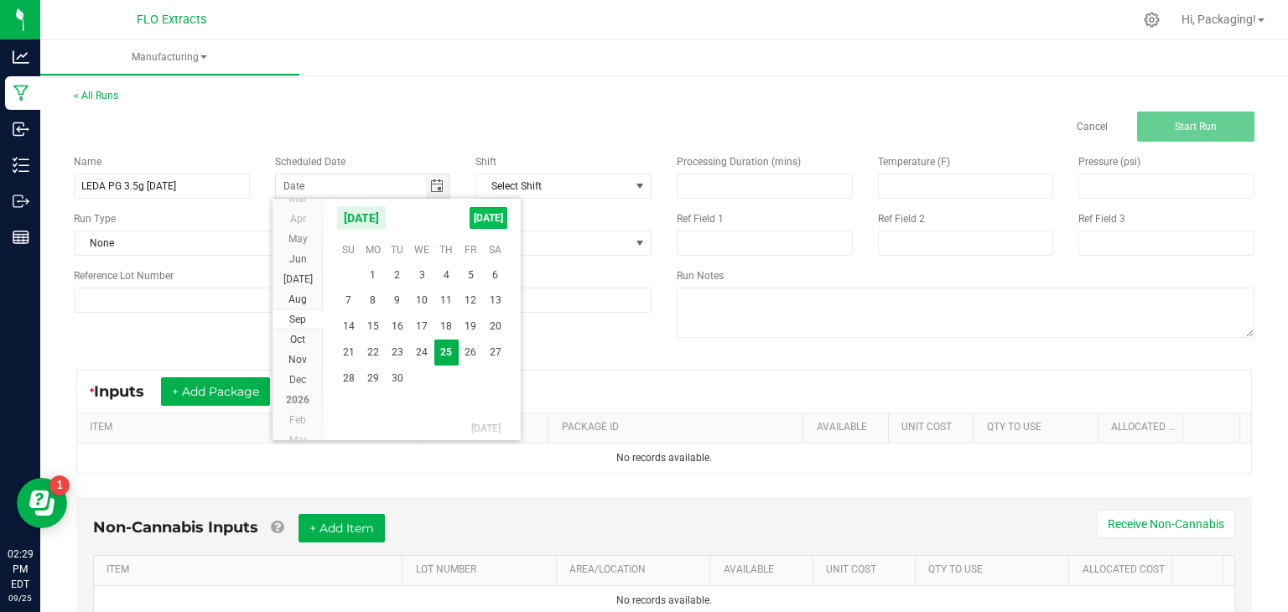
click at [490, 220] on span "[DATE]" at bounding box center [489, 218] width 38 height 22
type input "[DATE]"
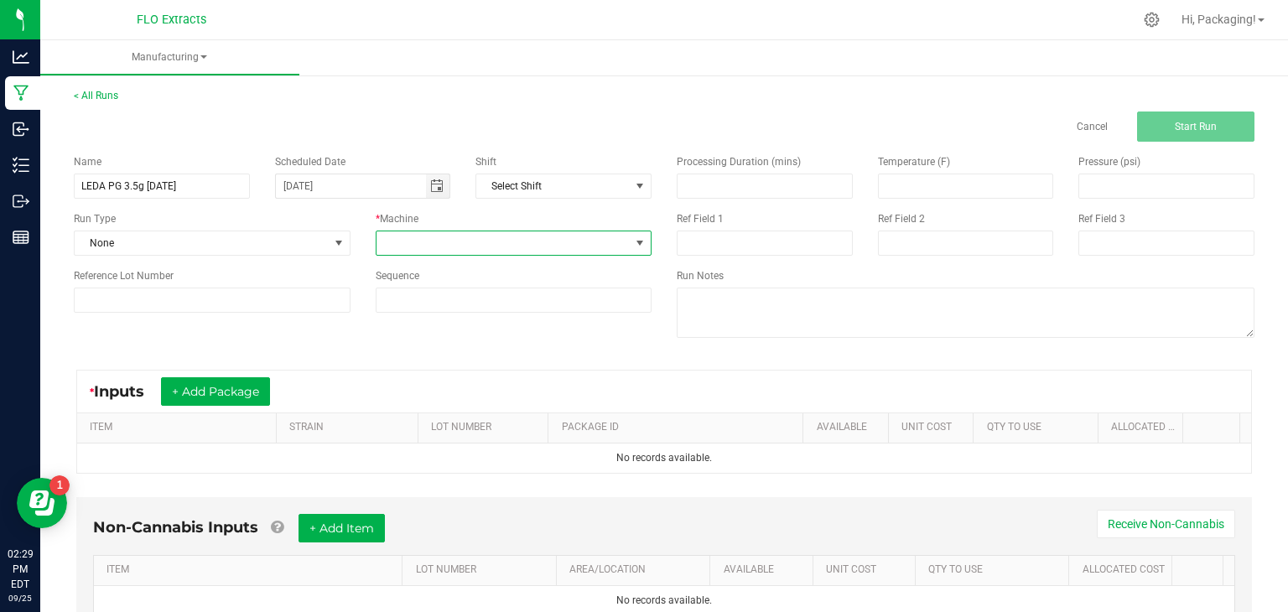
click at [635, 241] on span at bounding box center [639, 242] width 13 height 13
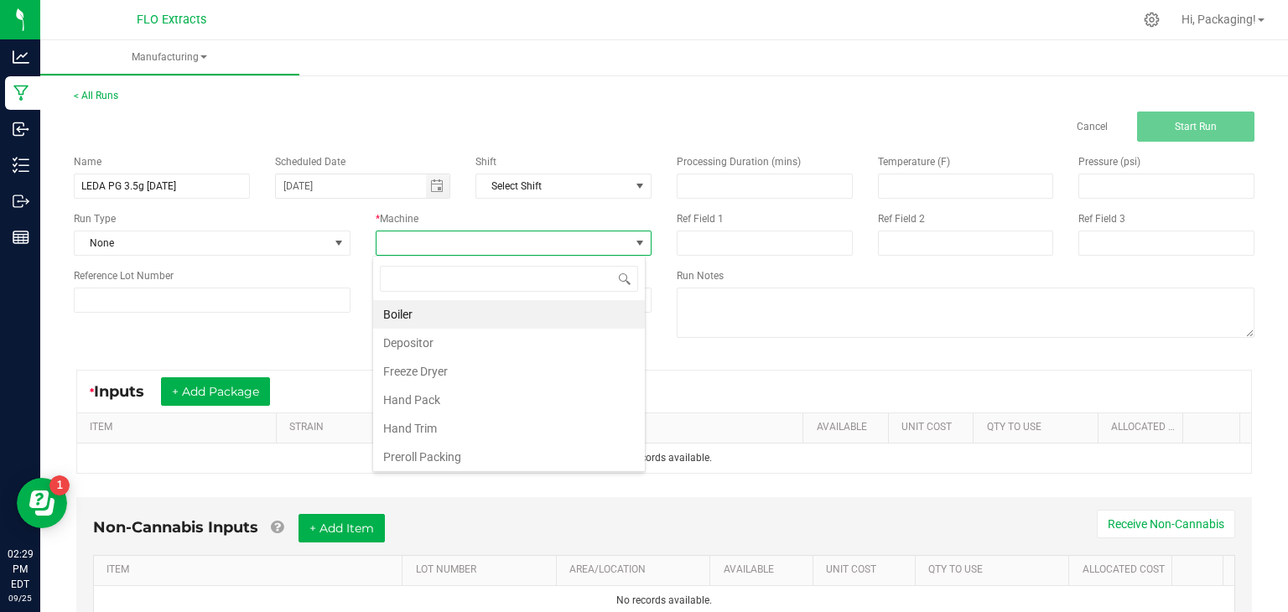
scroll to position [24, 272]
click at [521, 399] on li "Hand Pack" at bounding box center [509, 400] width 272 height 29
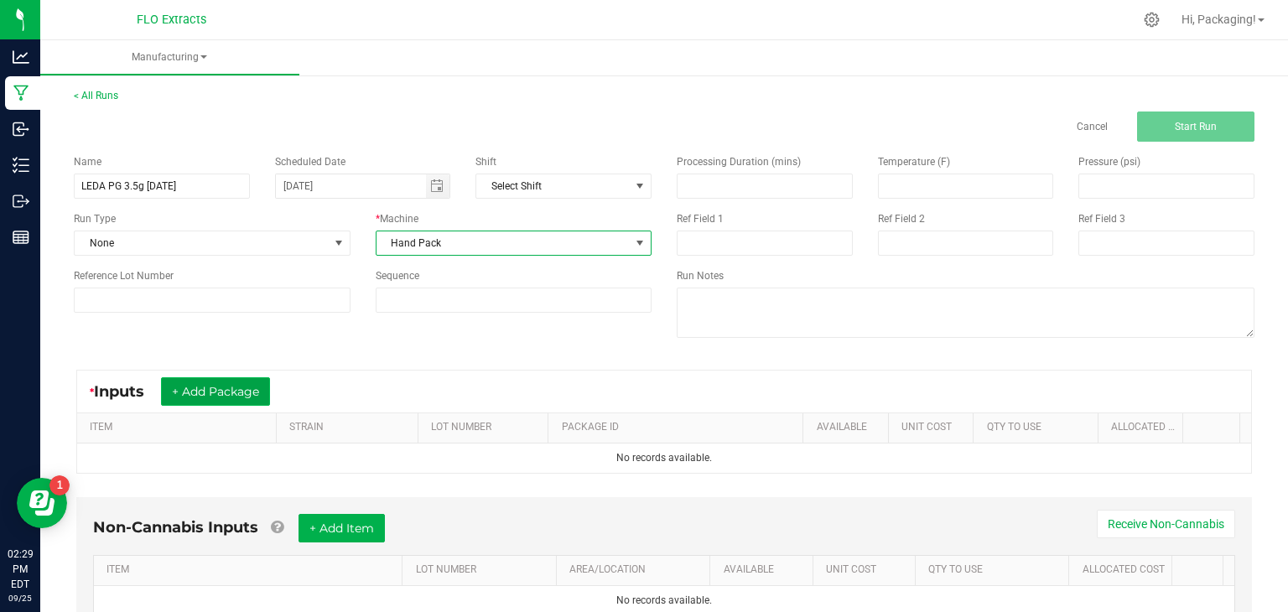
click at [245, 395] on button "+ Add Package" at bounding box center [215, 391] width 109 height 29
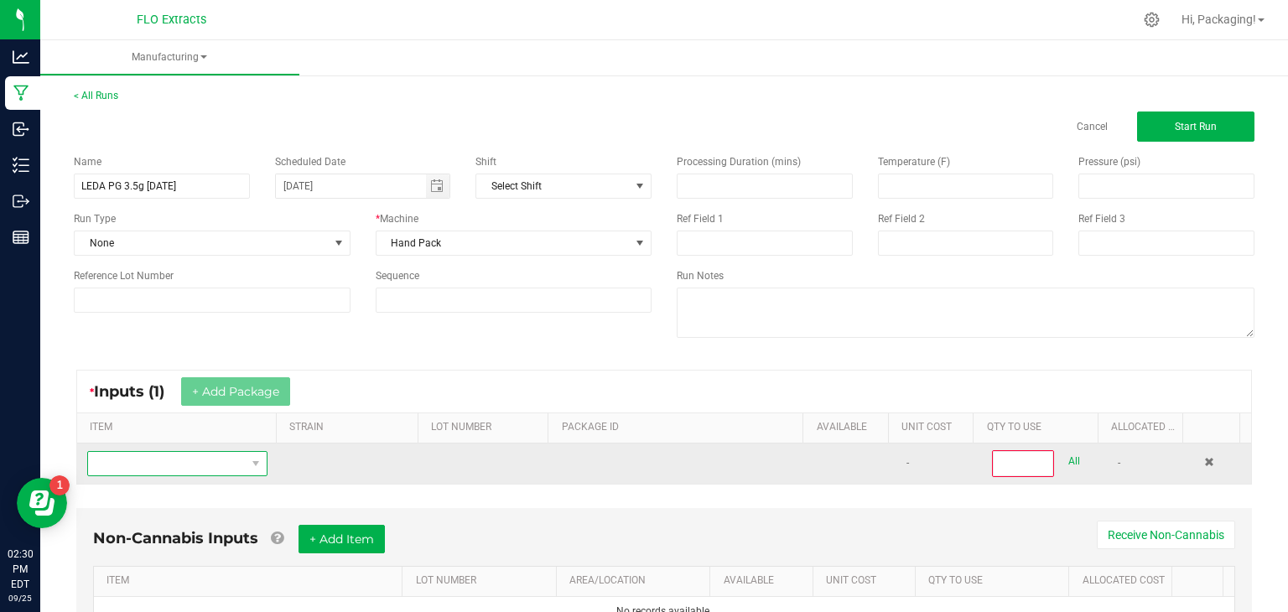
click at [179, 460] on span "NO DATA FOUND" at bounding box center [167, 463] width 158 height 23
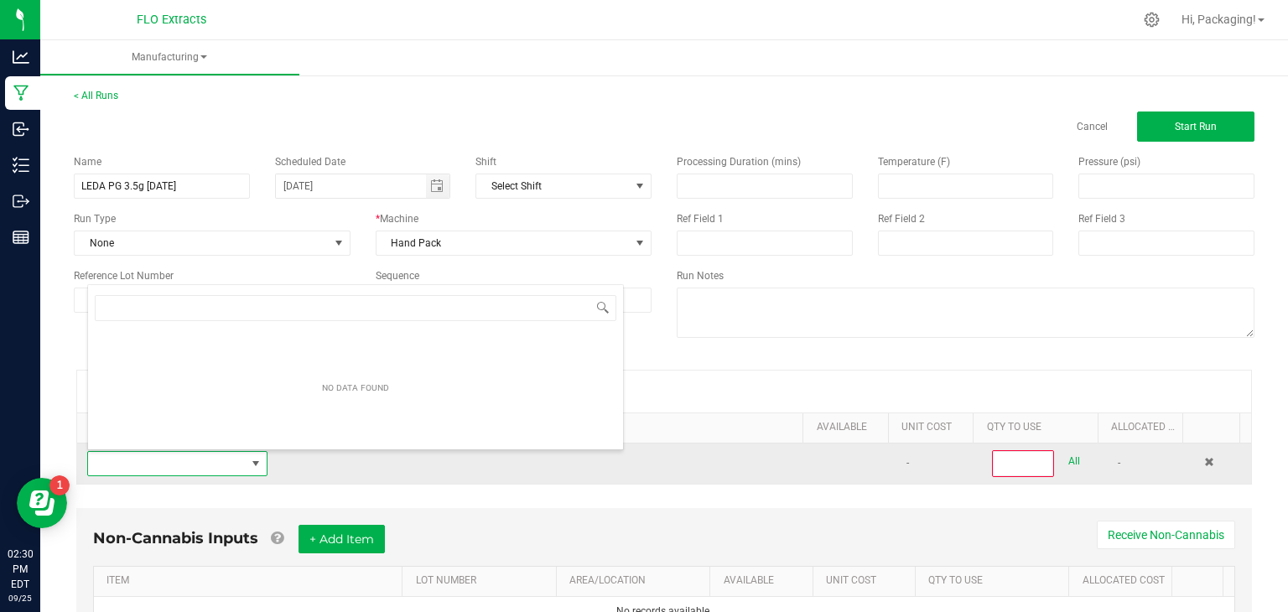
scroll to position [0, 0]
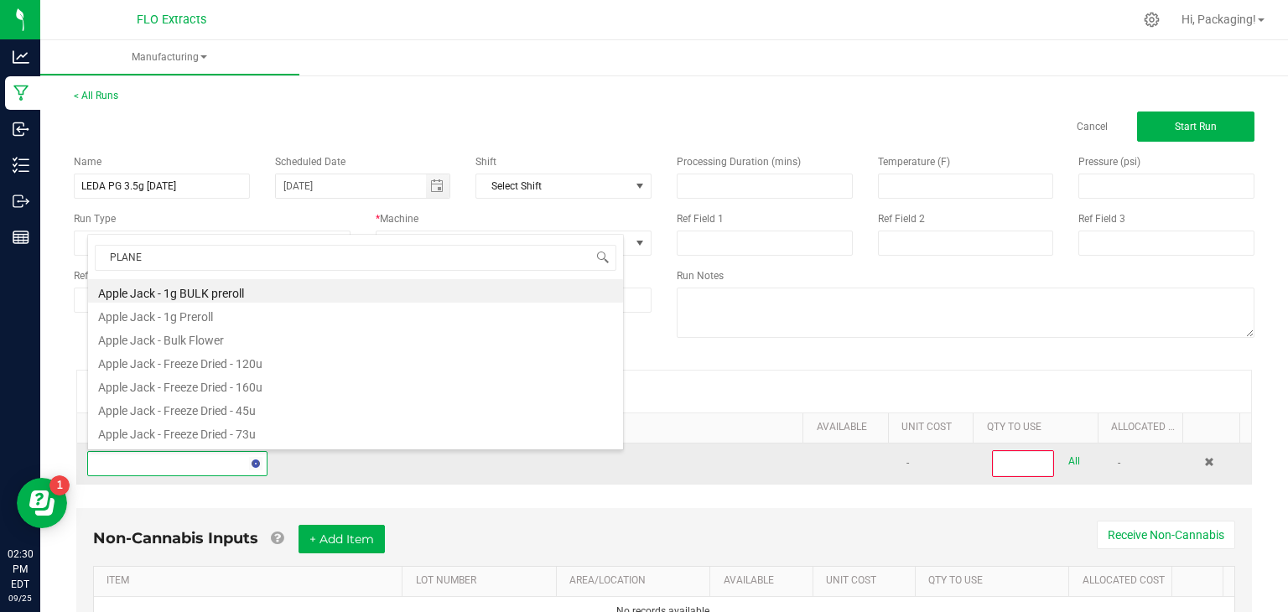
type input "PLANET"
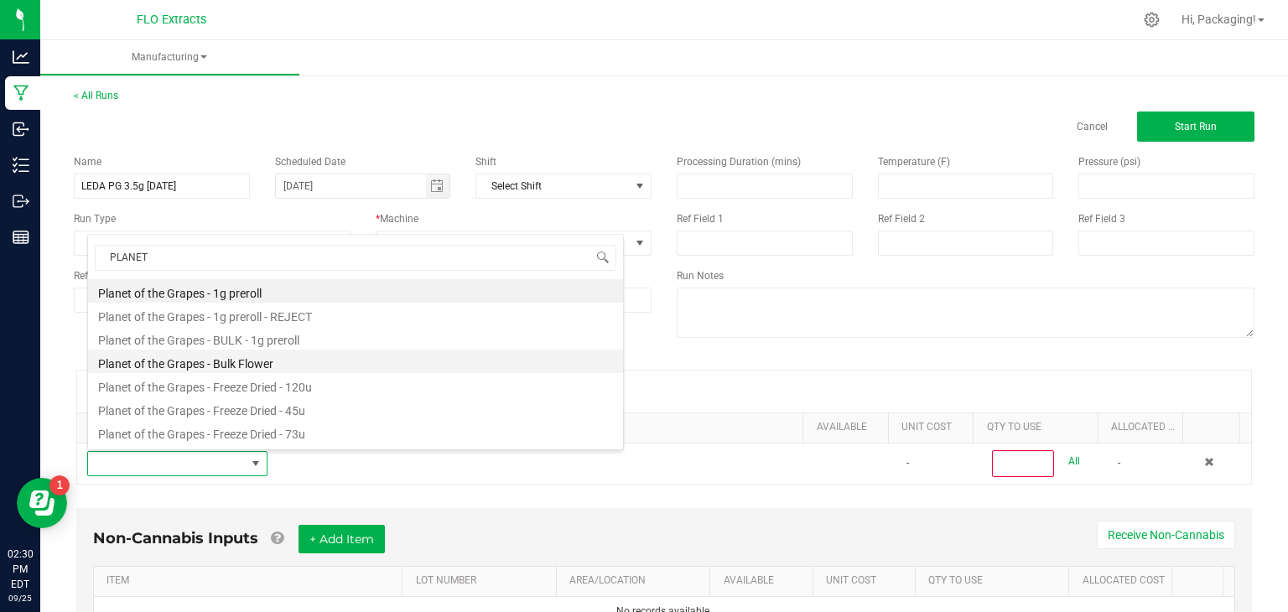
click at [220, 366] on li "Planet of the Grapes - Bulk Flower" at bounding box center [355, 361] width 535 height 23
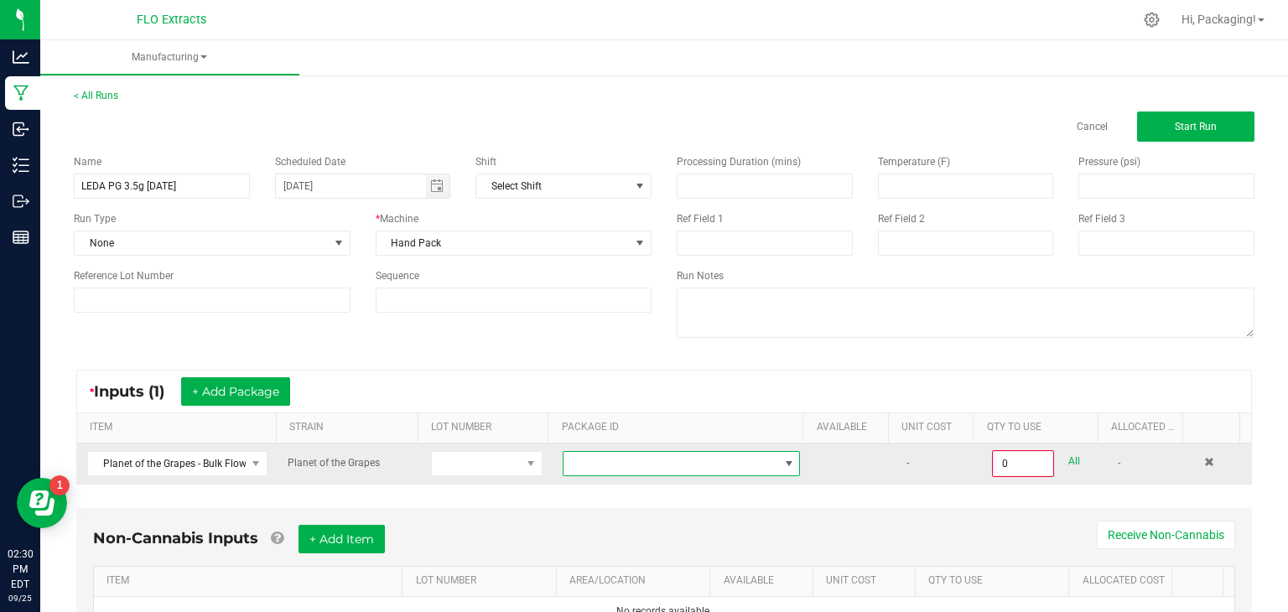
click at [610, 463] on span at bounding box center [670, 463] width 215 height 23
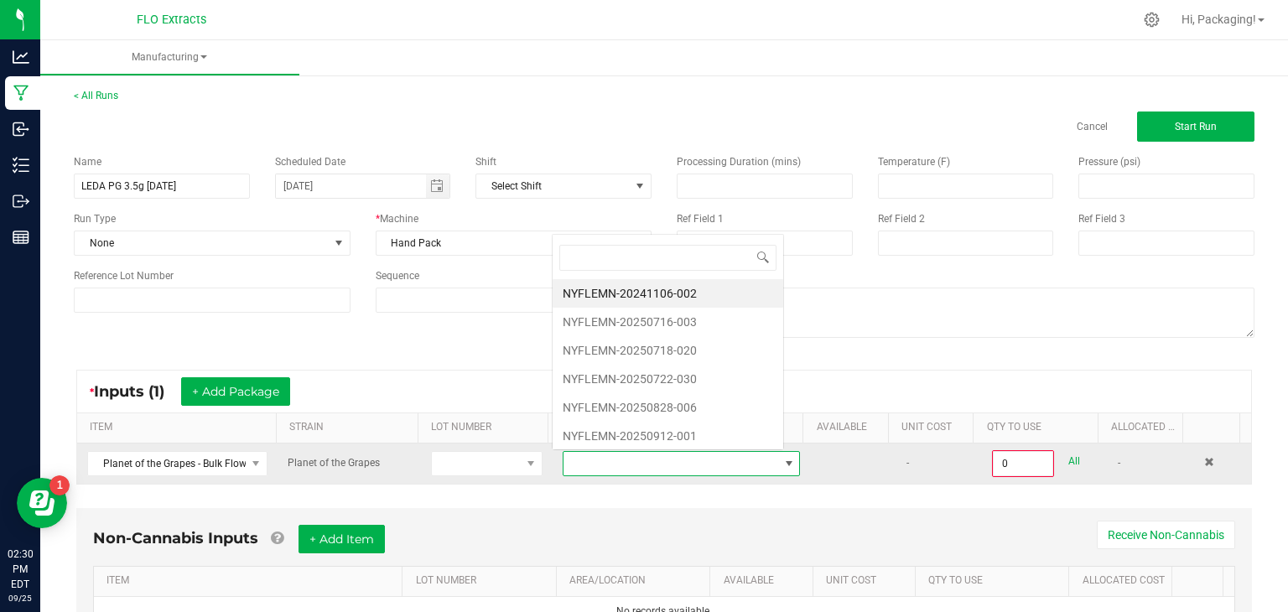
scroll to position [24, 228]
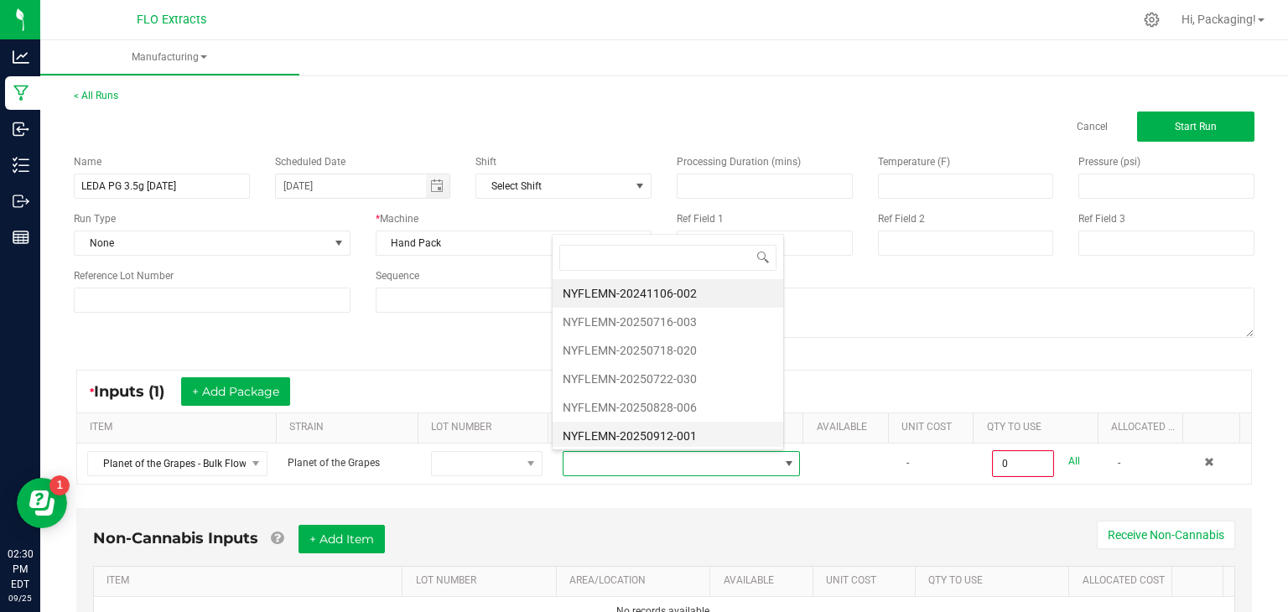
click at [630, 437] on li "NYFLEMN-20250912-001" at bounding box center [668, 436] width 231 height 29
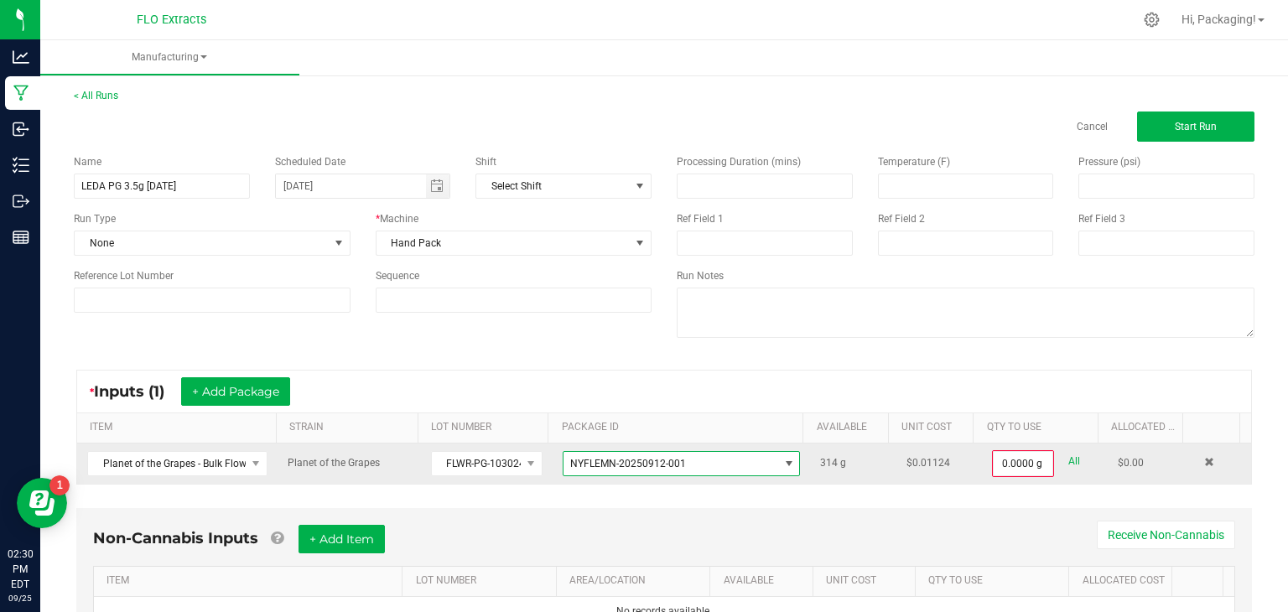
click at [1068, 457] on link "All" at bounding box center [1074, 461] width 12 height 23
type input "314.0000 g"
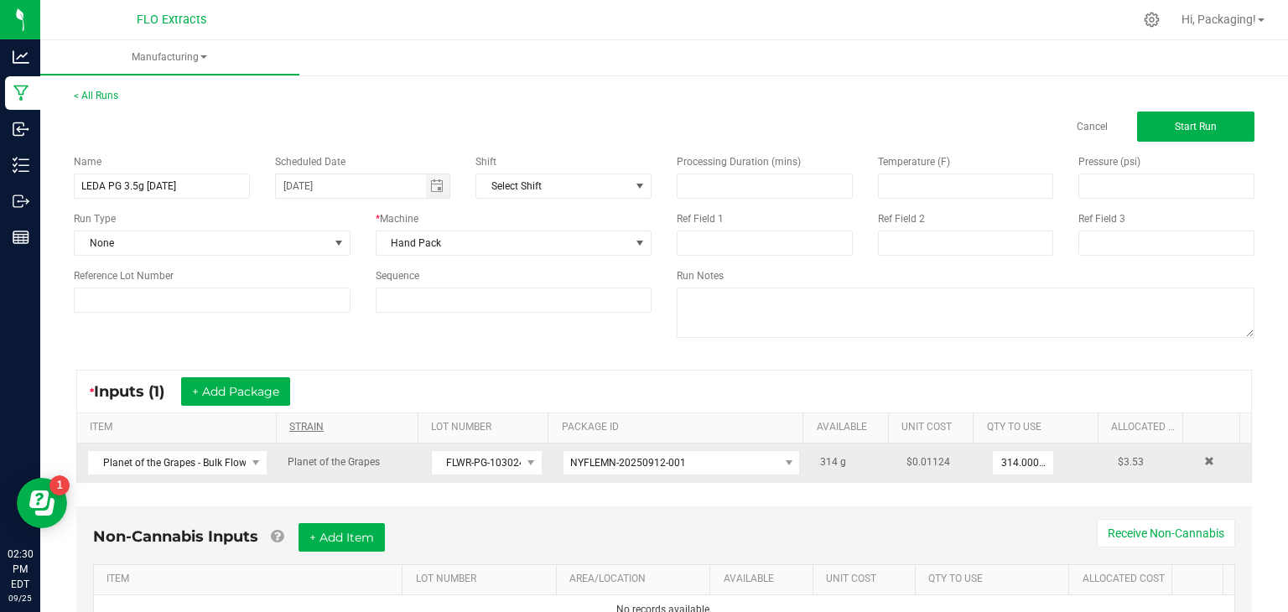
scroll to position [76, 0]
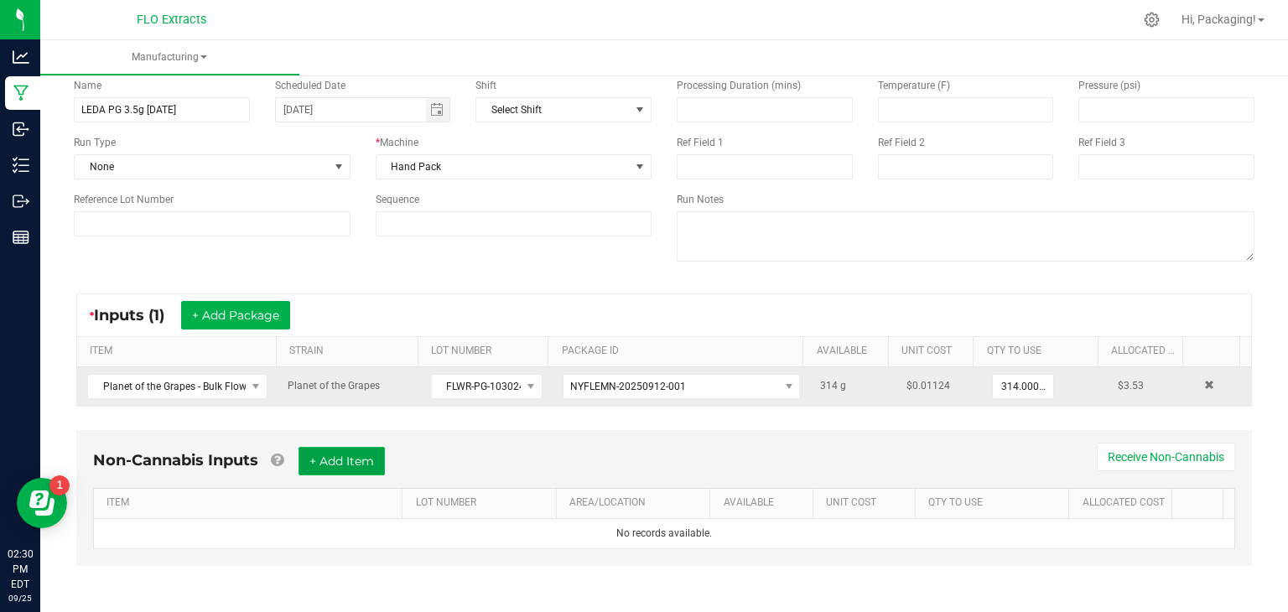
click at [345, 459] on button "+ Add Item" at bounding box center [341, 461] width 86 height 29
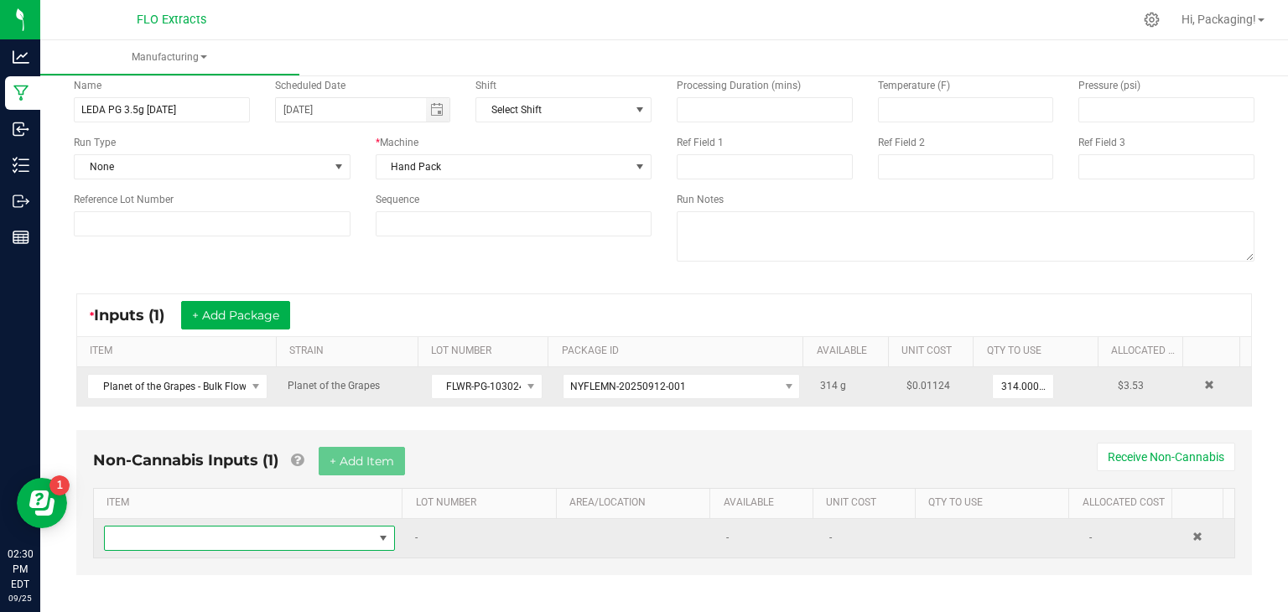
click at [204, 533] on span "NO DATA FOUND" at bounding box center [239, 538] width 268 height 23
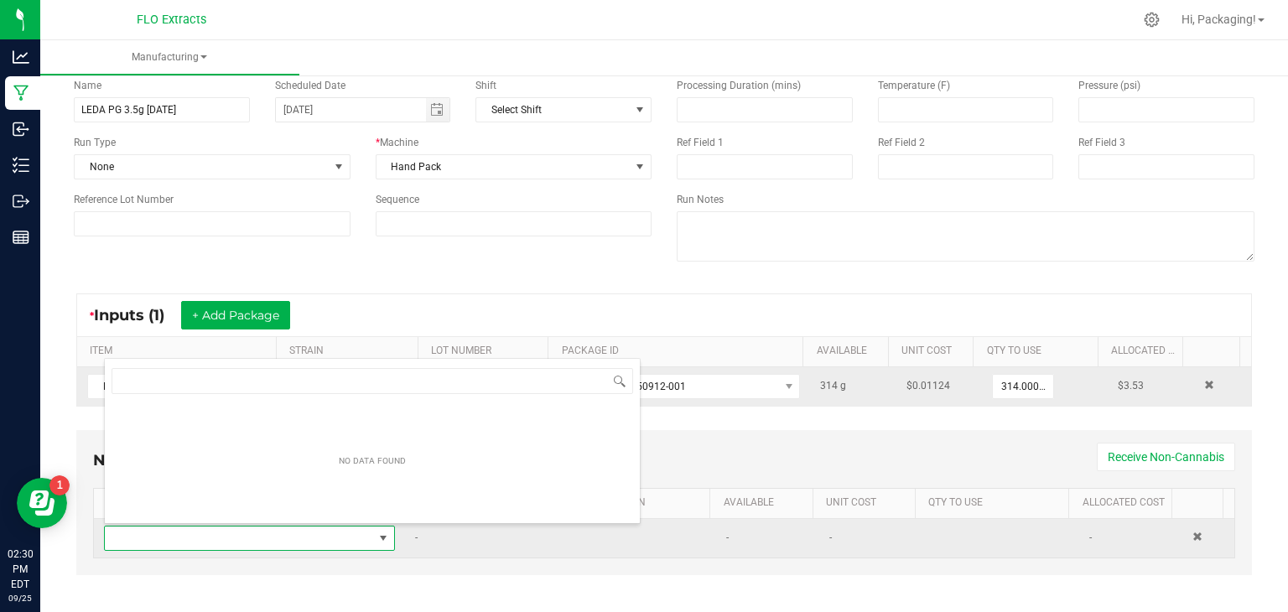
scroll to position [24, 280]
type input "EIG"
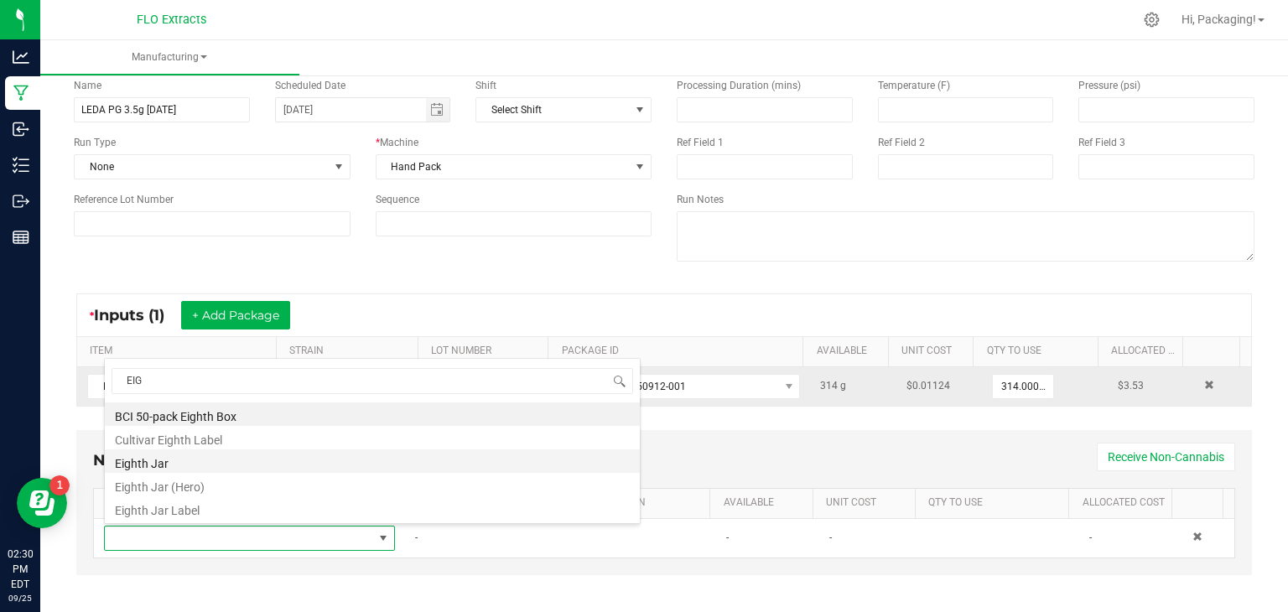
click at [166, 464] on li "Eighth Jar" at bounding box center [372, 460] width 535 height 23
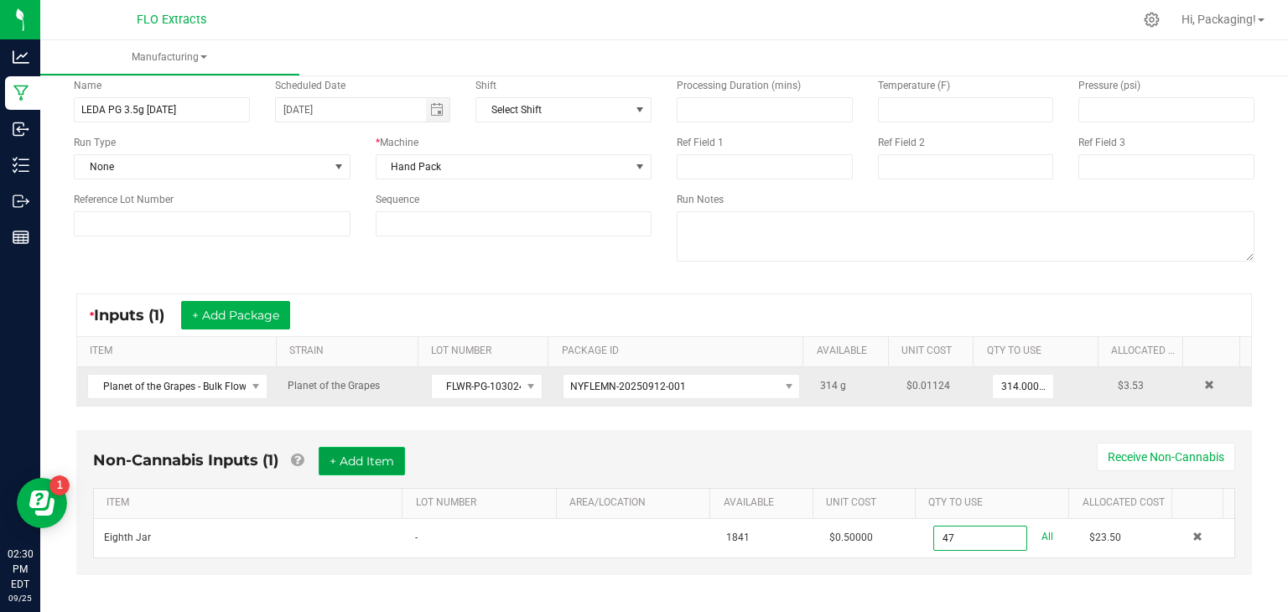
type input "47 ea"
click at [376, 451] on button "+ Add Item" at bounding box center [362, 461] width 86 height 29
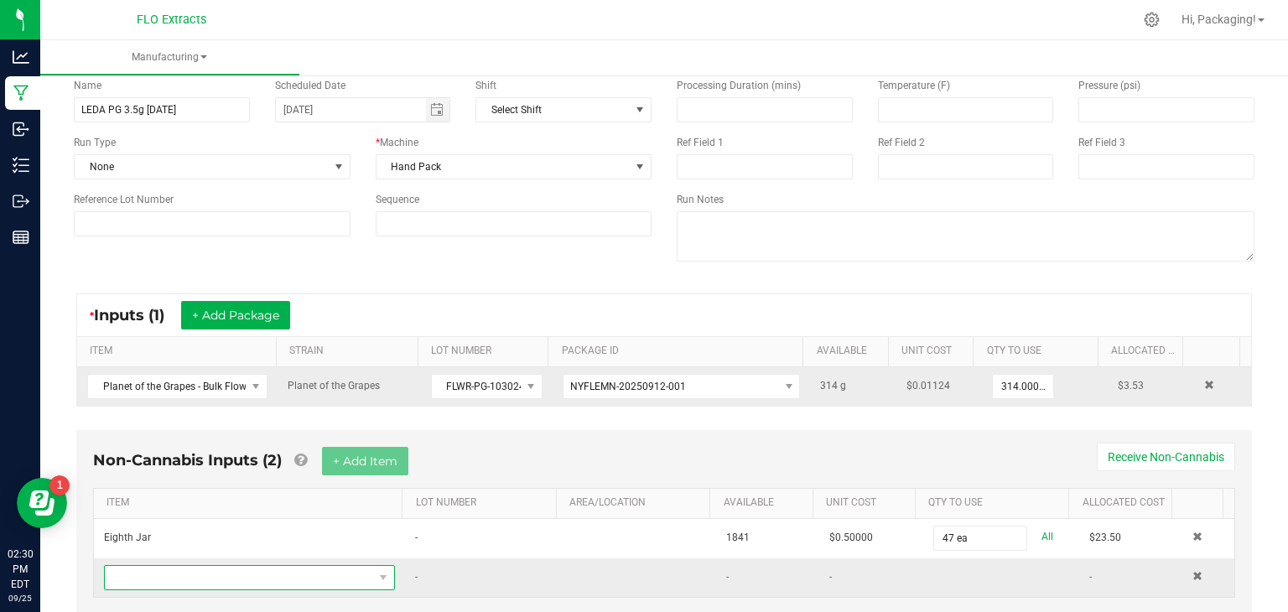
click at [233, 574] on span "NO DATA FOUND" at bounding box center [239, 577] width 268 height 23
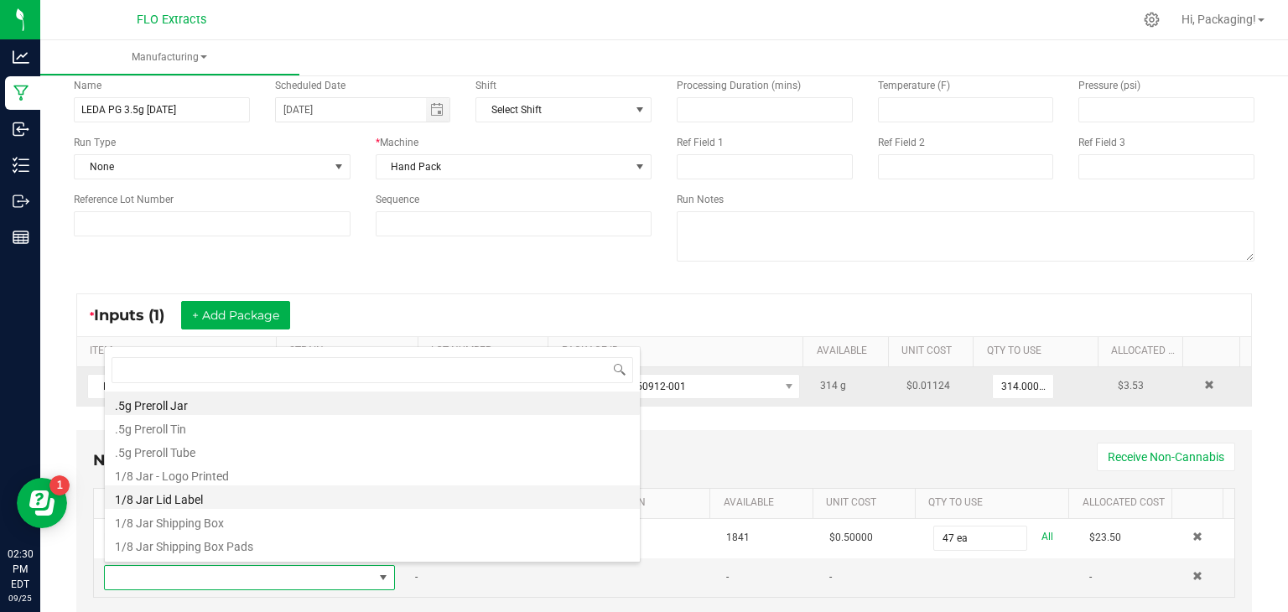
click at [239, 500] on li "1/8 Jar Lid Label" at bounding box center [372, 496] width 535 height 23
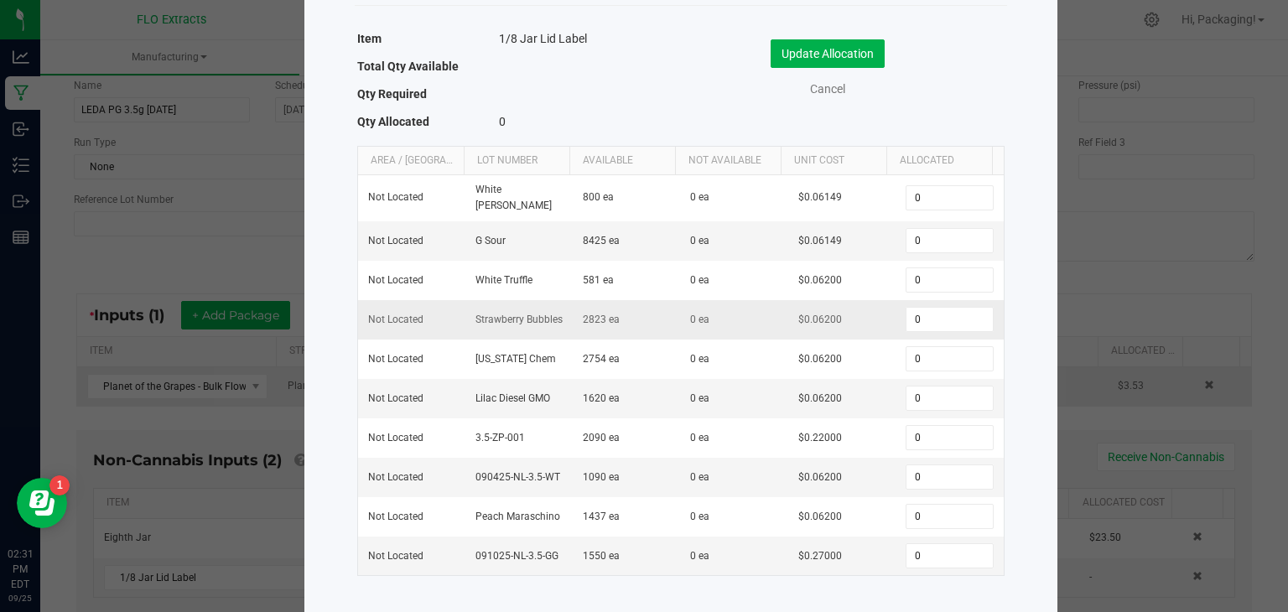
scroll to position [91, 0]
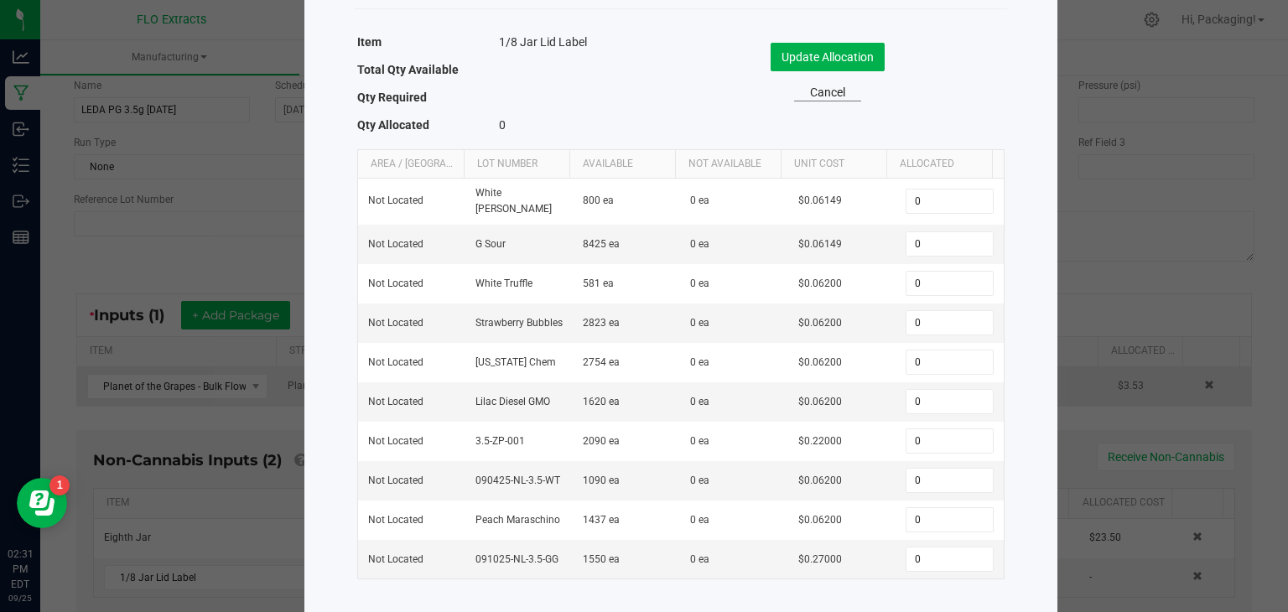
click at [824, 91] on link "Cancel" at bounding box center [827, 93] width 67 height 18
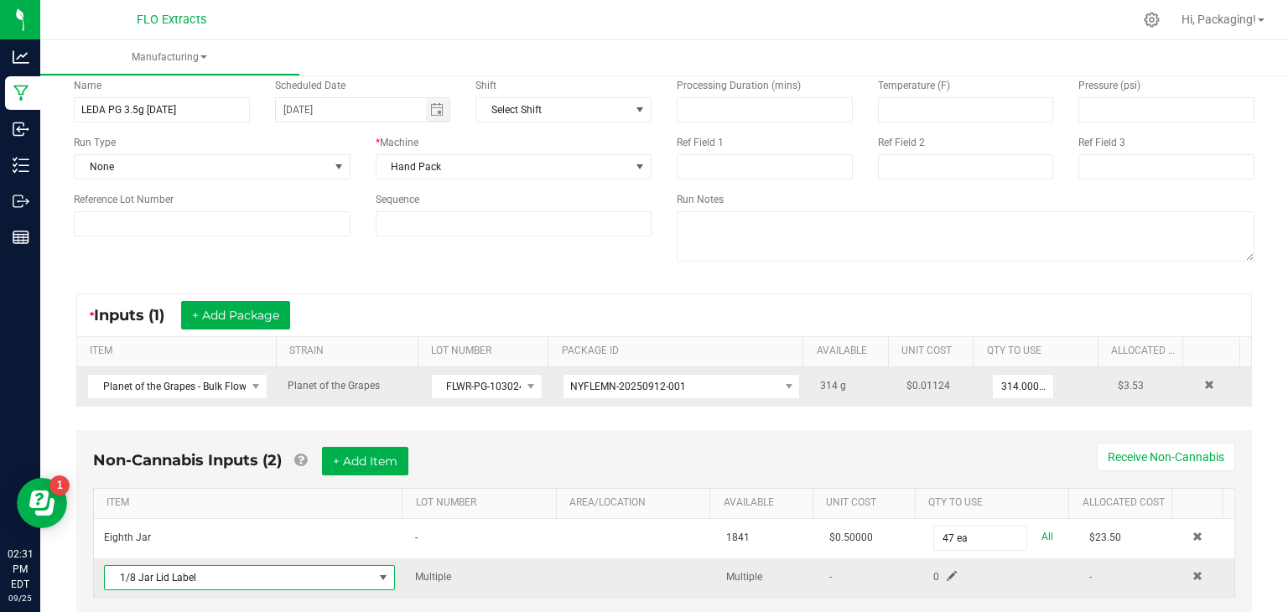
click at [376, 574] on span at bounding box center [382, 577] width 13 height 13
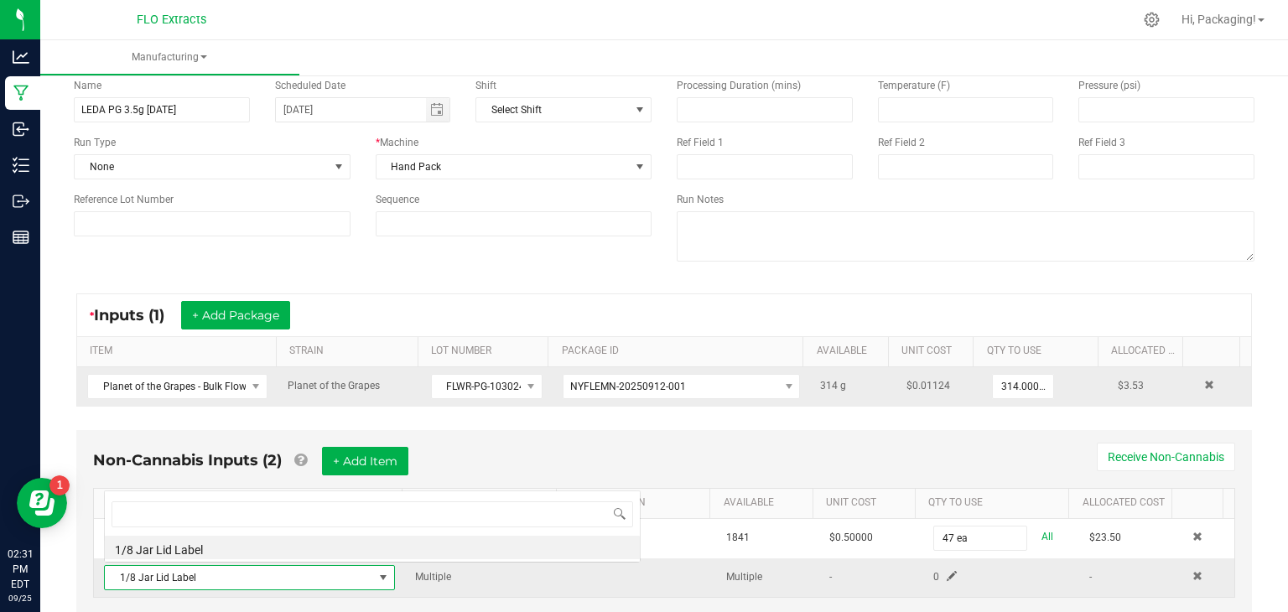
scroll to position [24, 280]
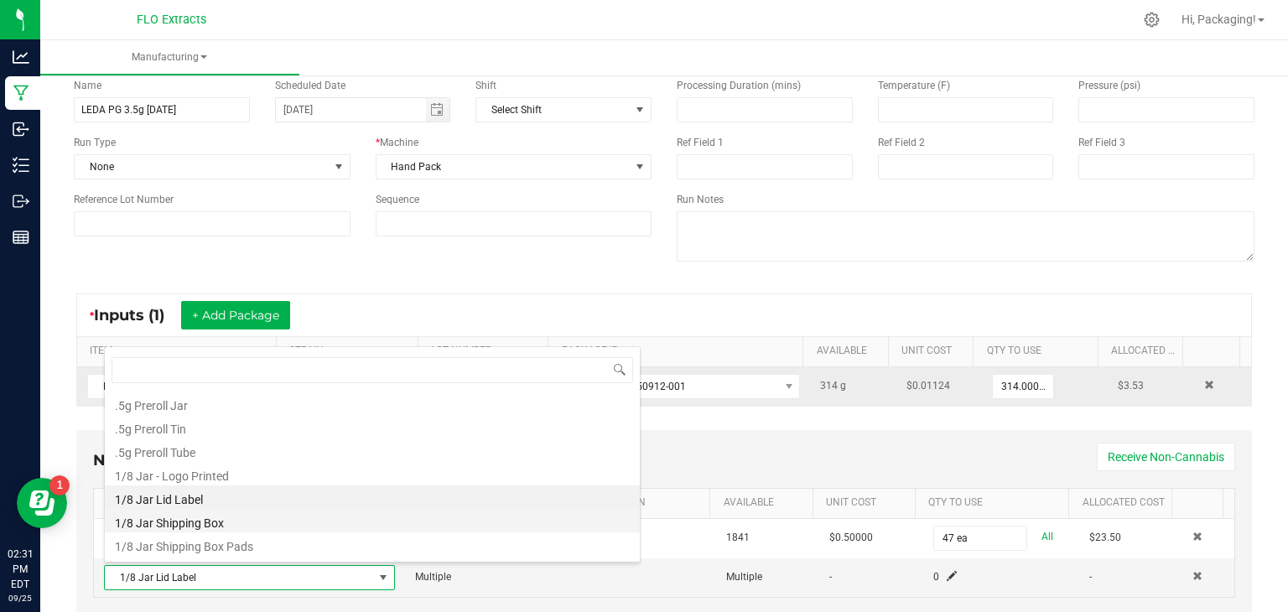
click at [359, 527] on li "1/8 Jar Shipping Box" at bounding box center [372, 520] width 535 height 23
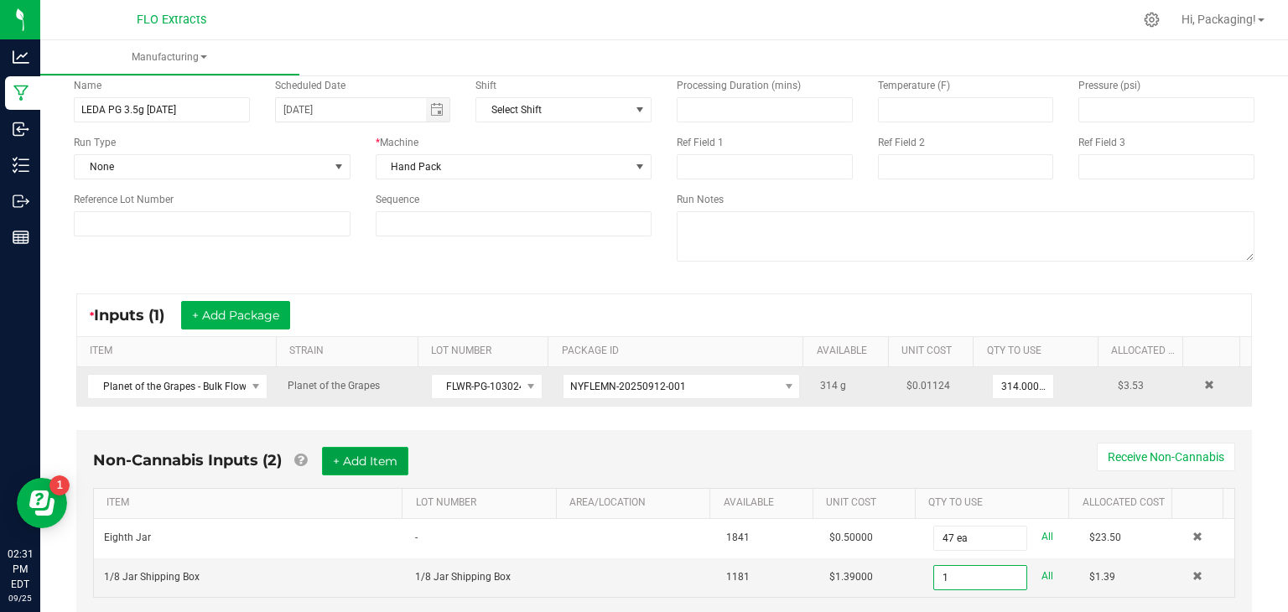
type input "1 ea"
click at [382, 459] on button "+ Add Item" at bounding box center [365, 461] width 86 height 29
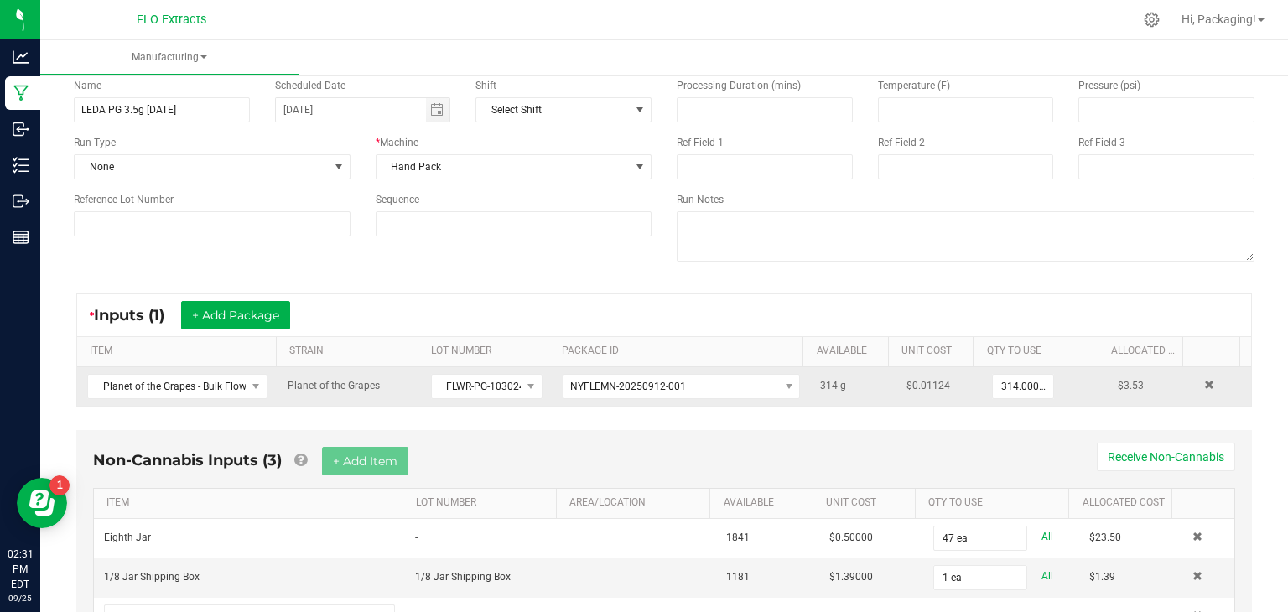
scroll to position [163, 0]
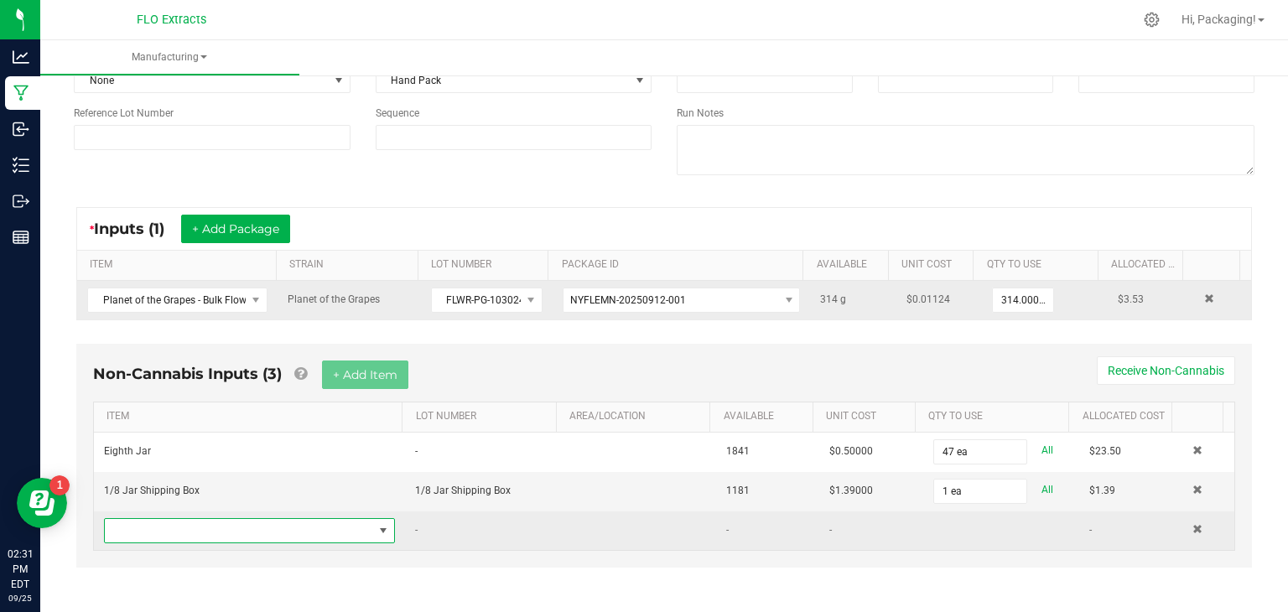
click at [377, 525] on span "NO DATA FOUND" at bounding box center [382, 530] width 13 height 13
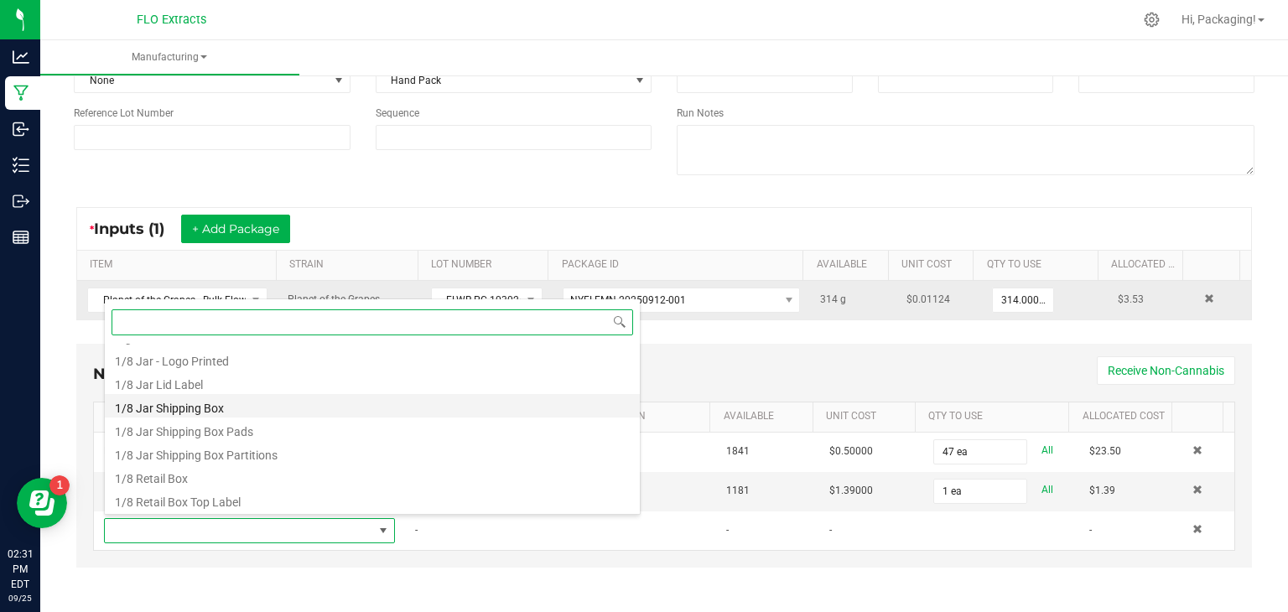
scroll to position [67, 0]
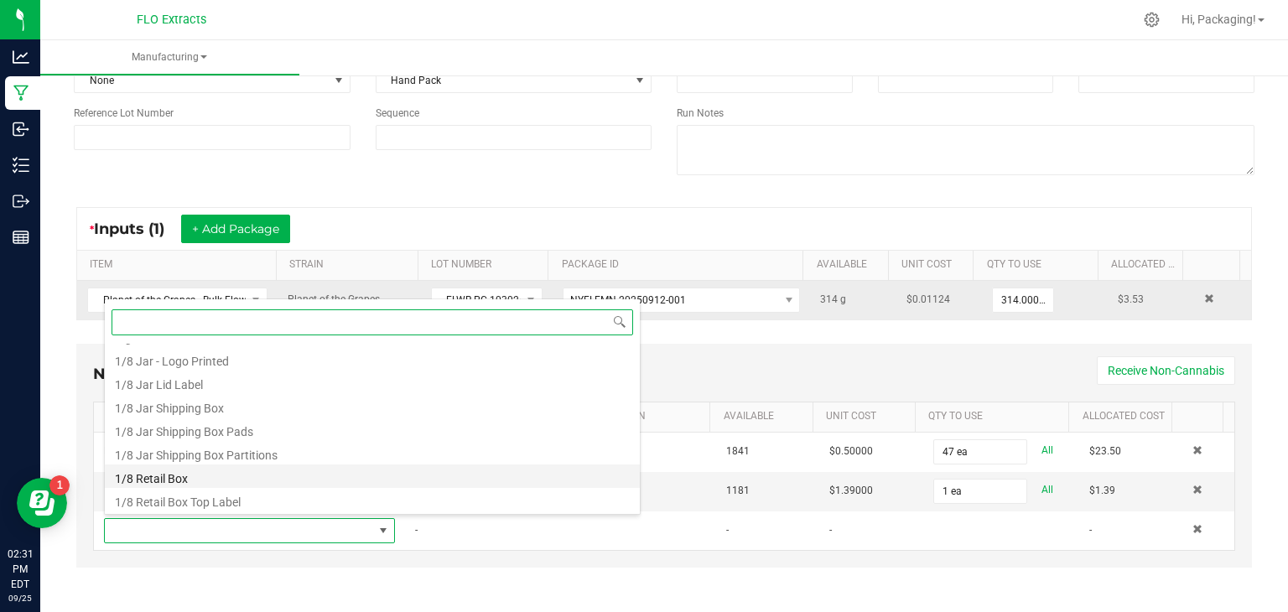
click at [319, 471] on li "1/8 Retail Box" at bounding box center [372, 475] width 535 height 23
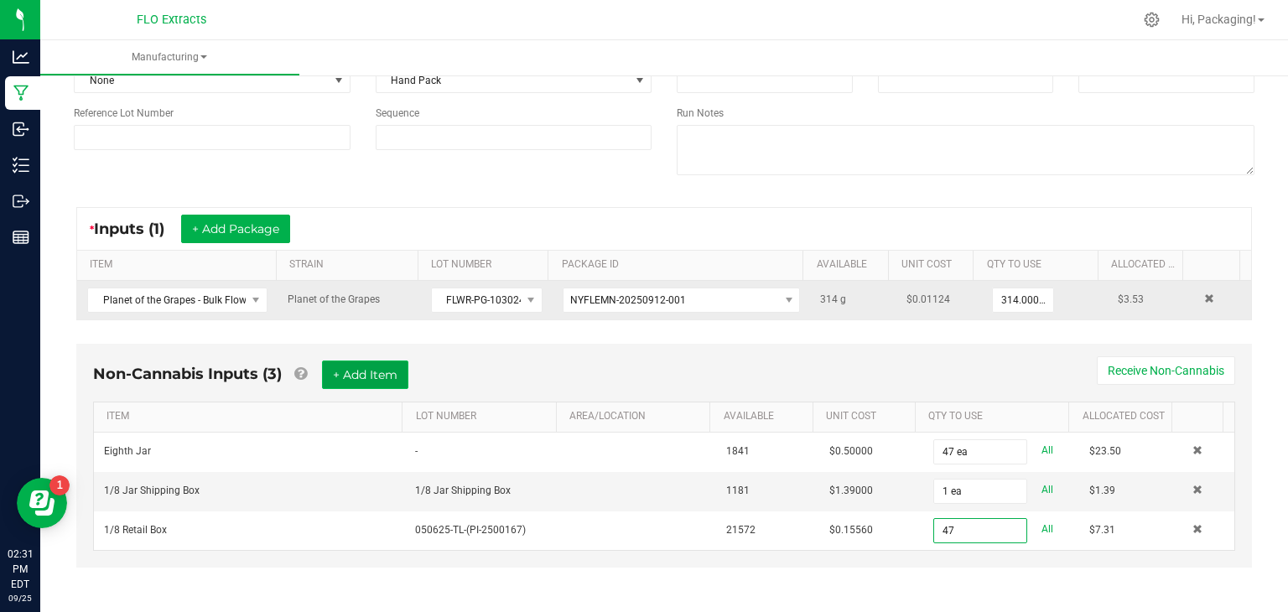
type input "47 ea"
click at [352, 375] on button "+ Add Item" at bounding box center [365, 375] width 86 height 29
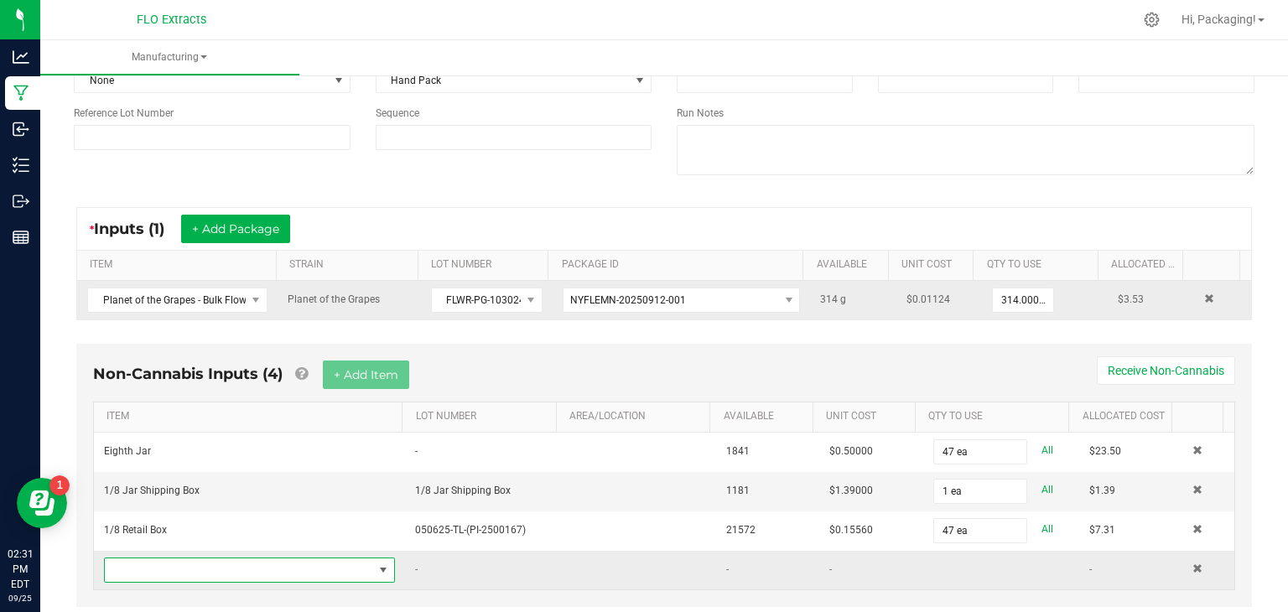
click at [376, 563] on span "NO DATA FOUND" at bounding box center [382, 569] width 13 height 13
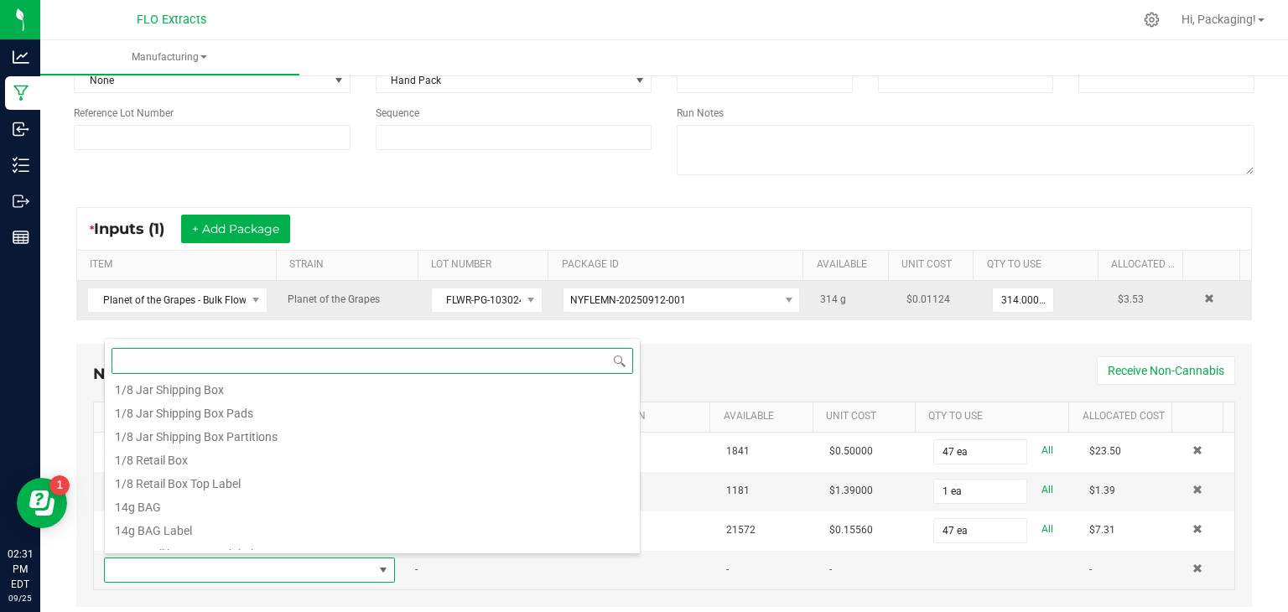
scroll to position [126, 0]
click at [356, 481] on li "1/8 Retail Box Top Label" at bounding box center [372, 479] width 535 height 23
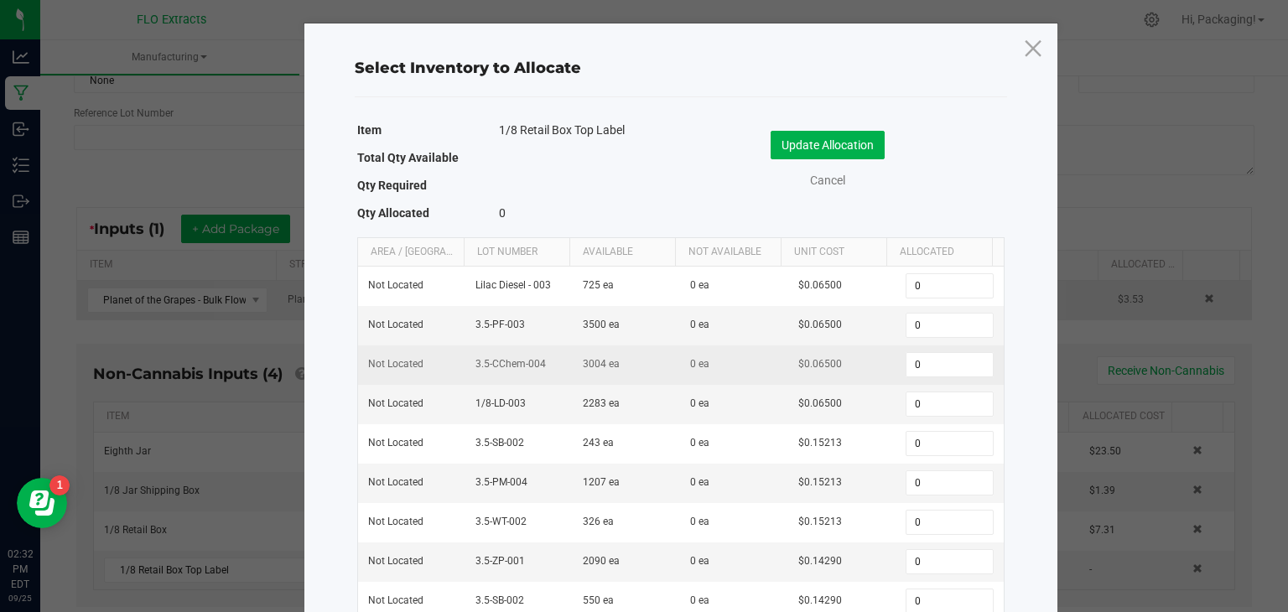
scroll to position [3, 0]
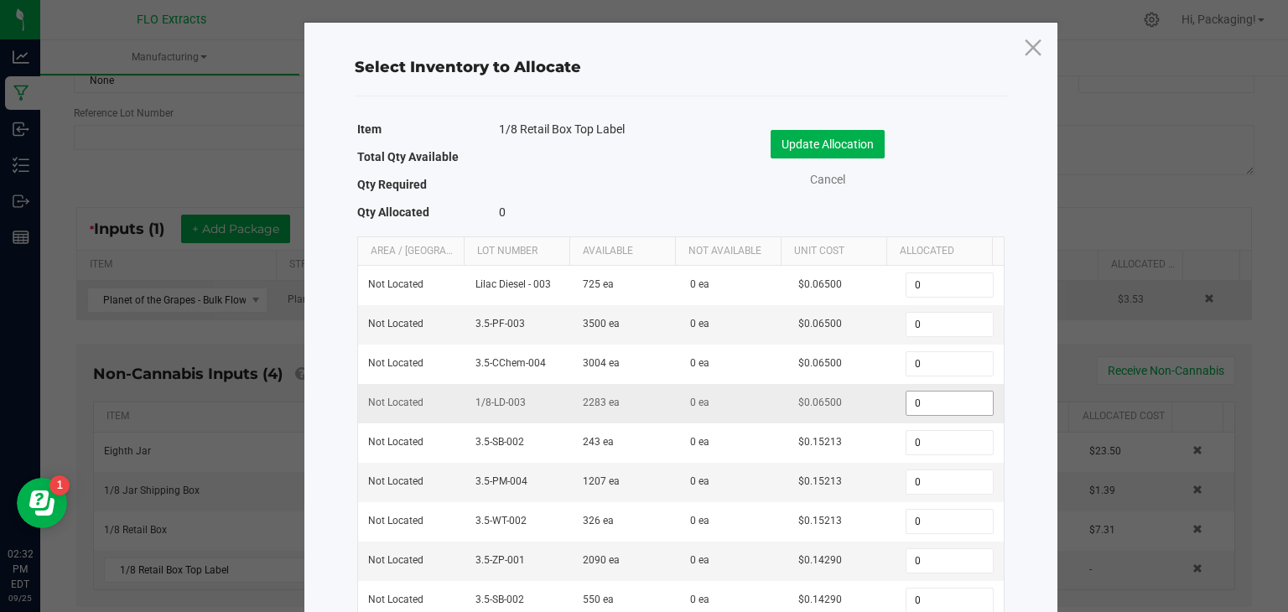
click at [909, 403] on input "0" at bounding box center [949, 403] width 86 height 23
type input "47"
click at [838, 146] on button "Update Allocation" at bounding box center [827, 144] width 114 height 29
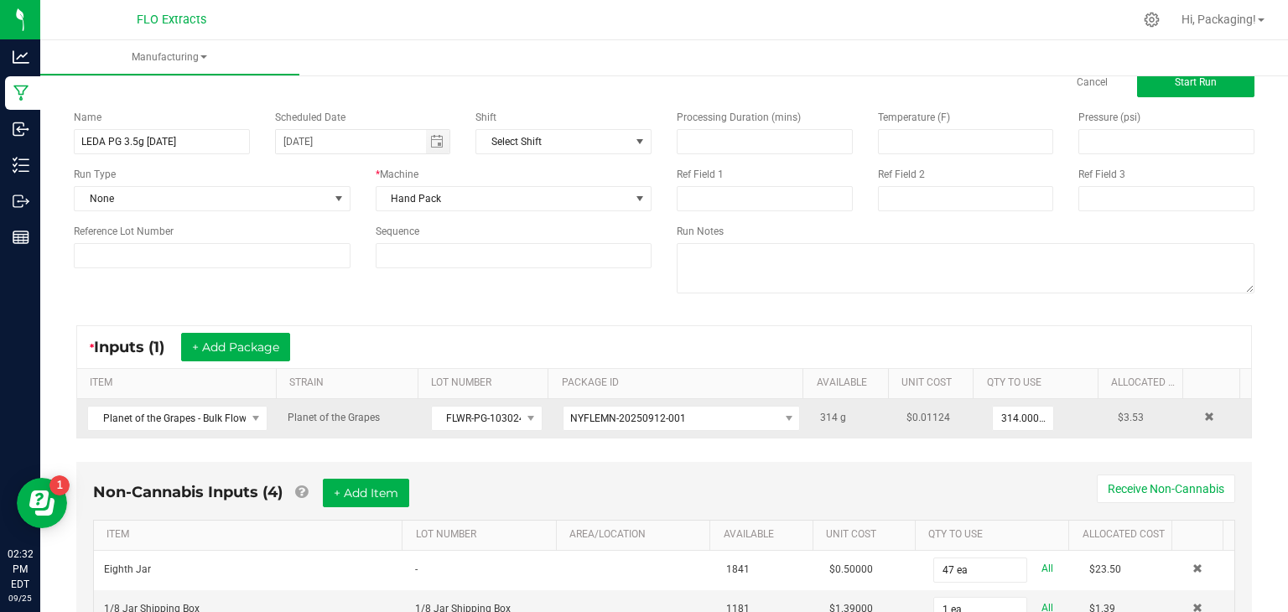
scroll to position [0, 0]
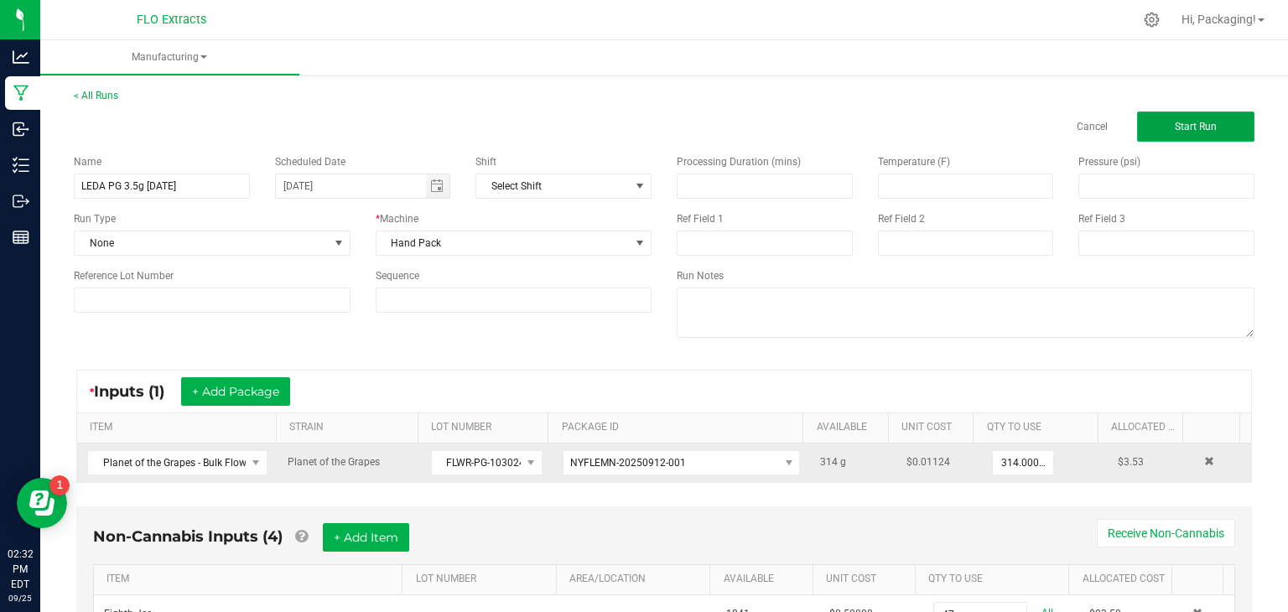
click at [1214, 122] on button "Start Run" at bounding box center [1195, 127] width 117 height 30
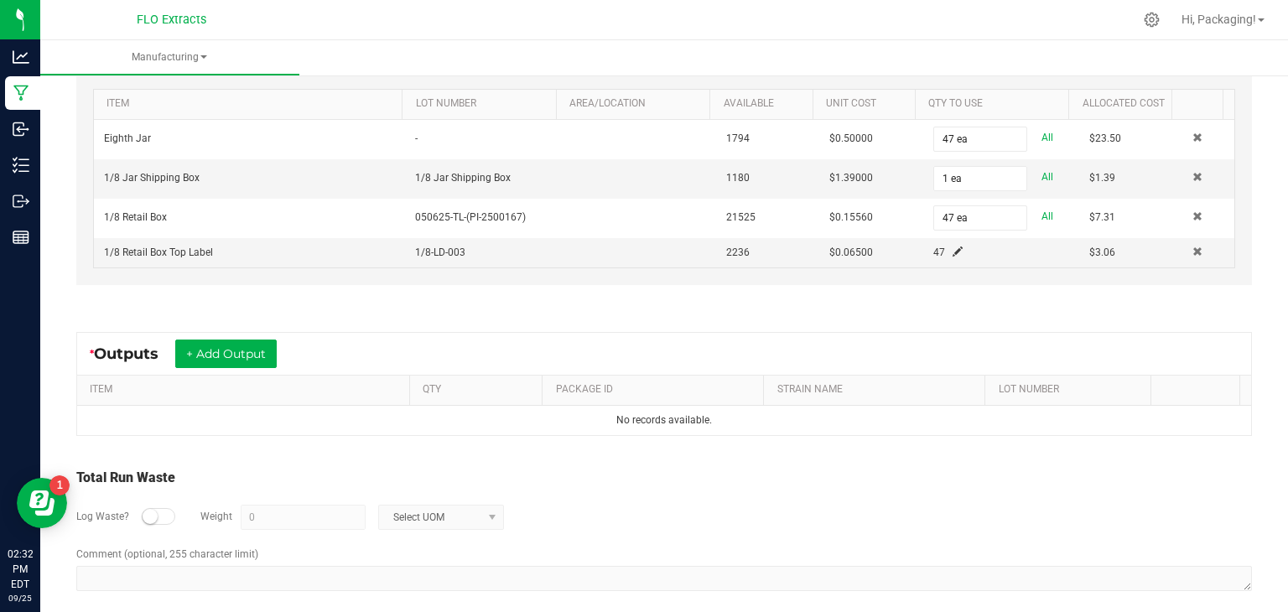
scroll to position [535, 0]
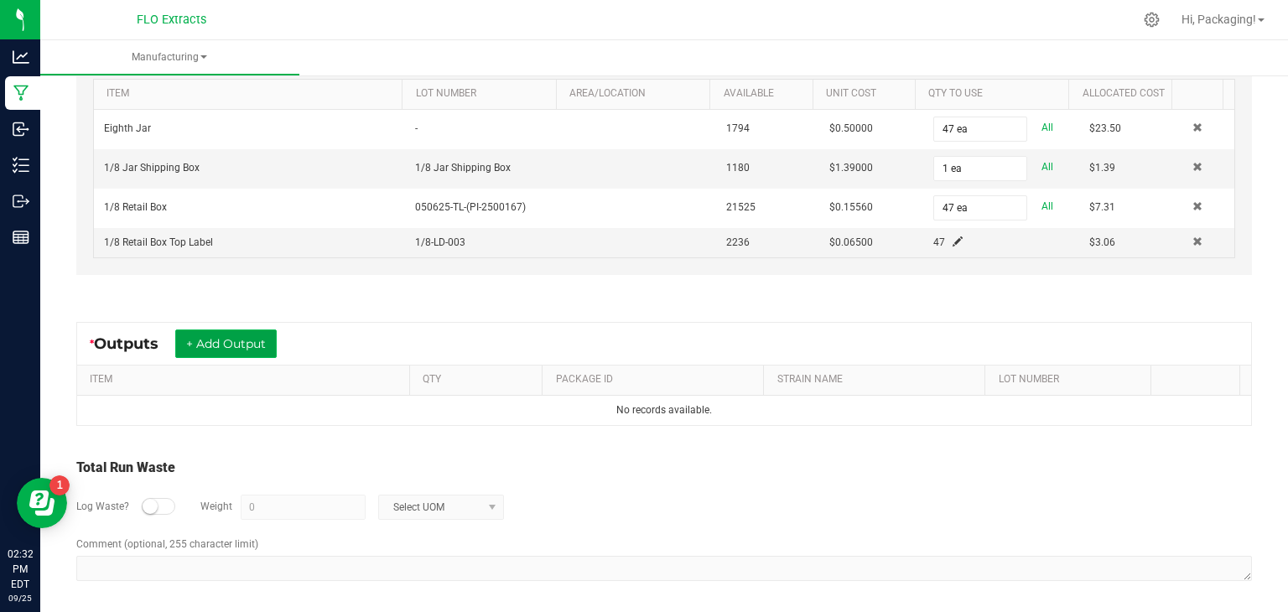
click at [250, 340] on button "+ Add Output" at bounding box center [225, 343] width 101 height 29
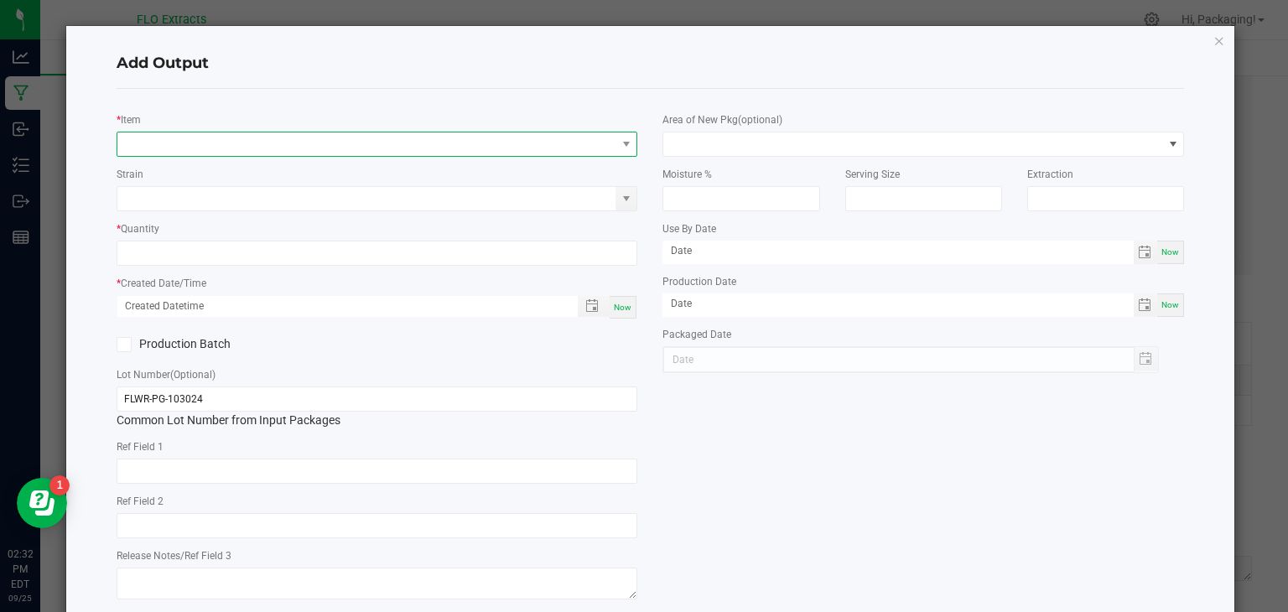
click at [142, 142] on span "NO DATA FOUND" at bounding box center [366, 143] width 499 height 23
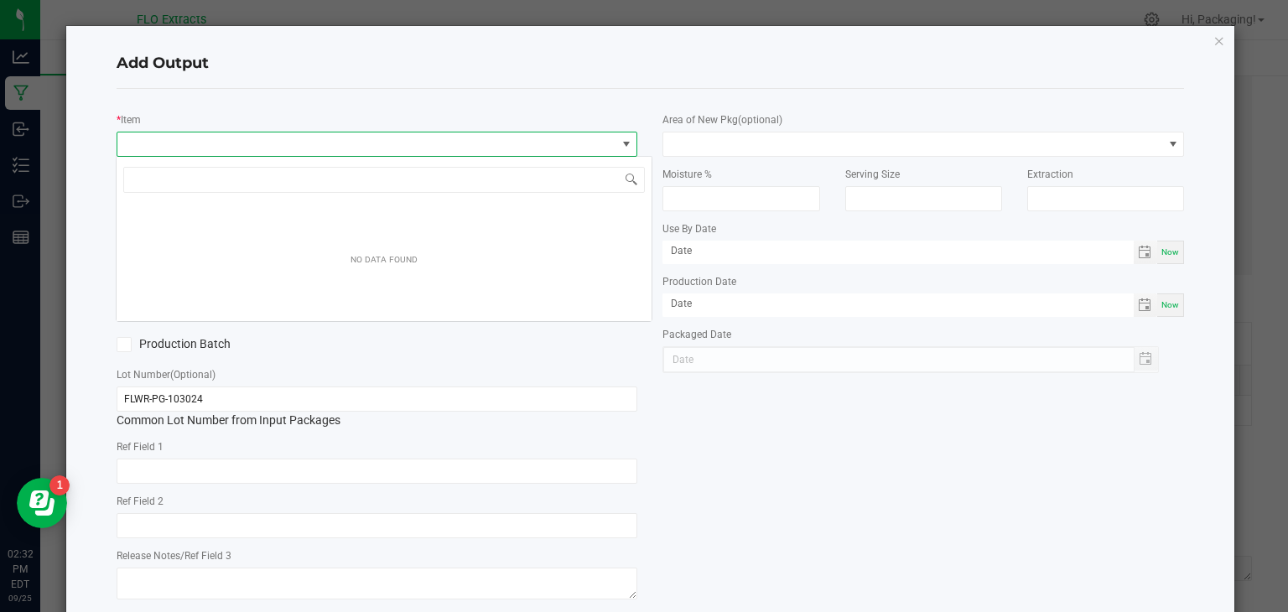
scroll to position [24, 516]
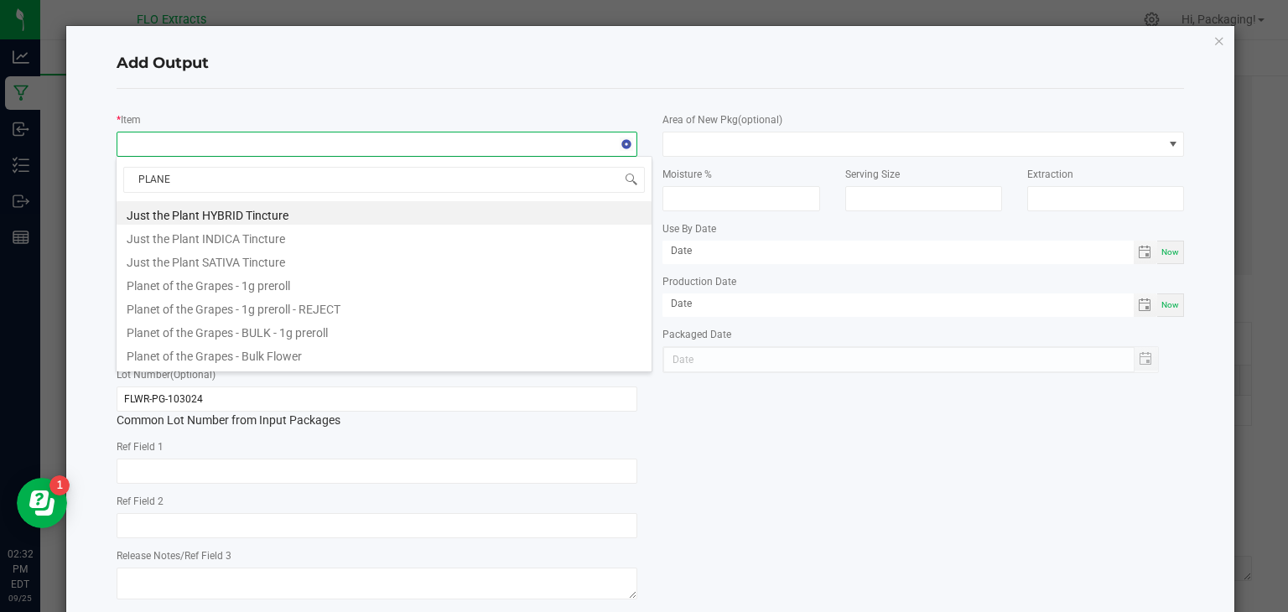
type input "PLANET"
click at [224, 283] on li "Planet of the Grapes - Bulk Flower" at bounding box center [384, 283] width 535 height 23
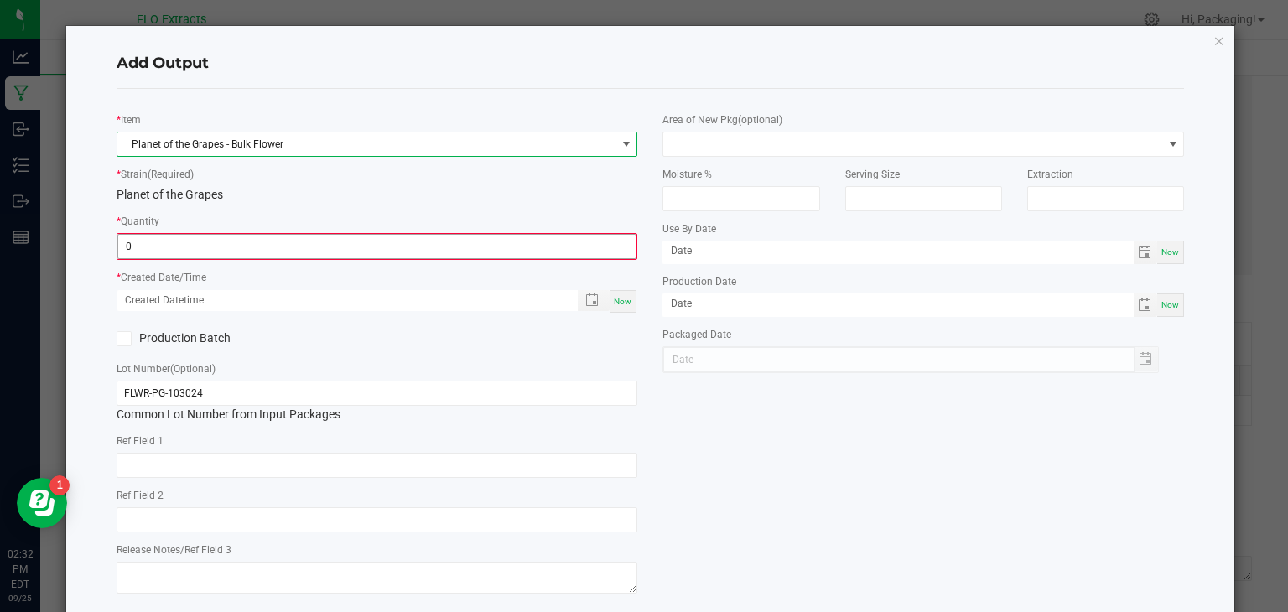
click at [181, 249] on input "0" at bounding box center [377, 246] width 518 height 23
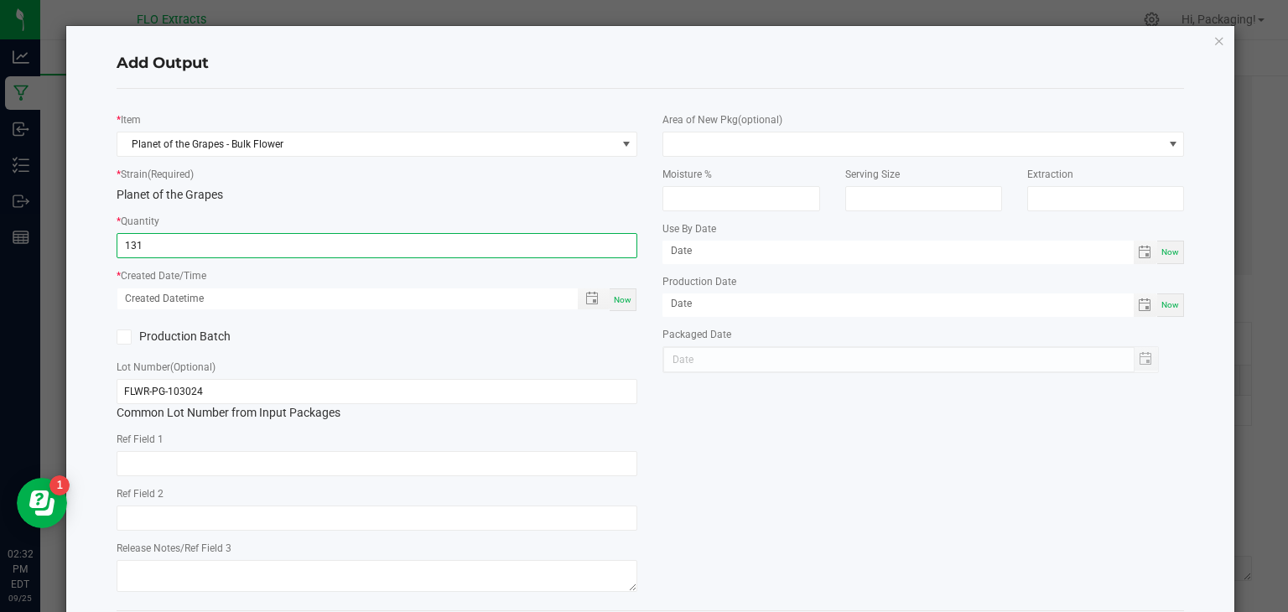
type input "131.0000 g"
click at [625, 301] on div "Now" at bounding box center [623, 299] width 27 height 23
type input "[DATE] 2:32 PM"
type input "[DATE]"
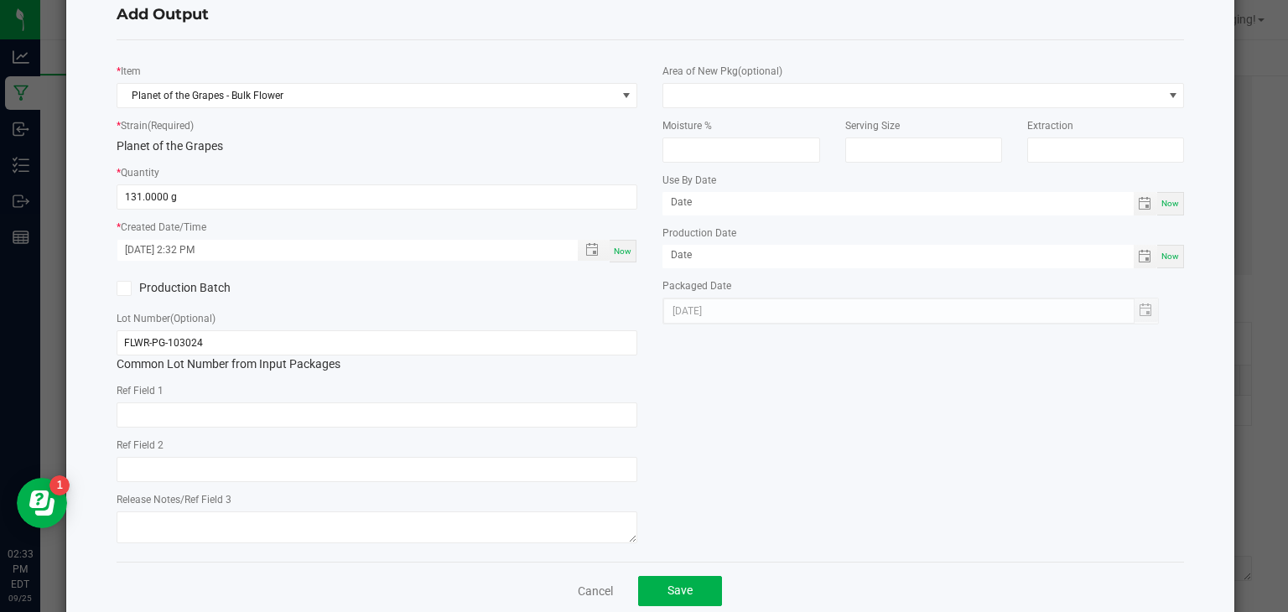
scroll to position [83, 0]
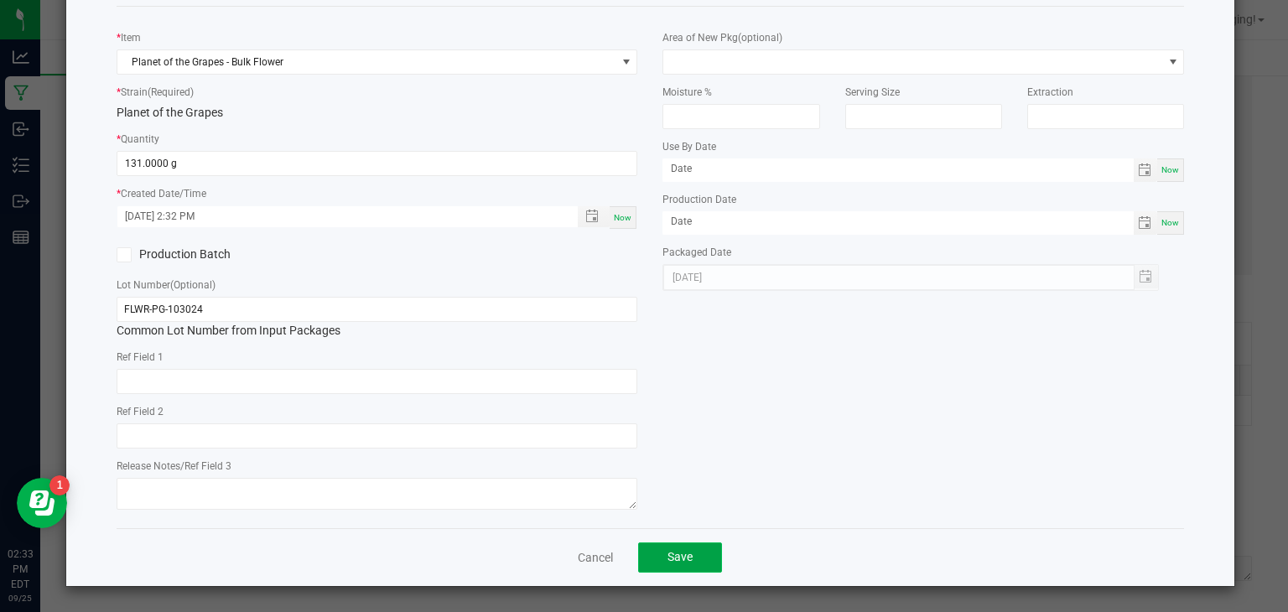
click at [701, 559] on button "Save" at bounding box center [680, 557] width 84 height 30
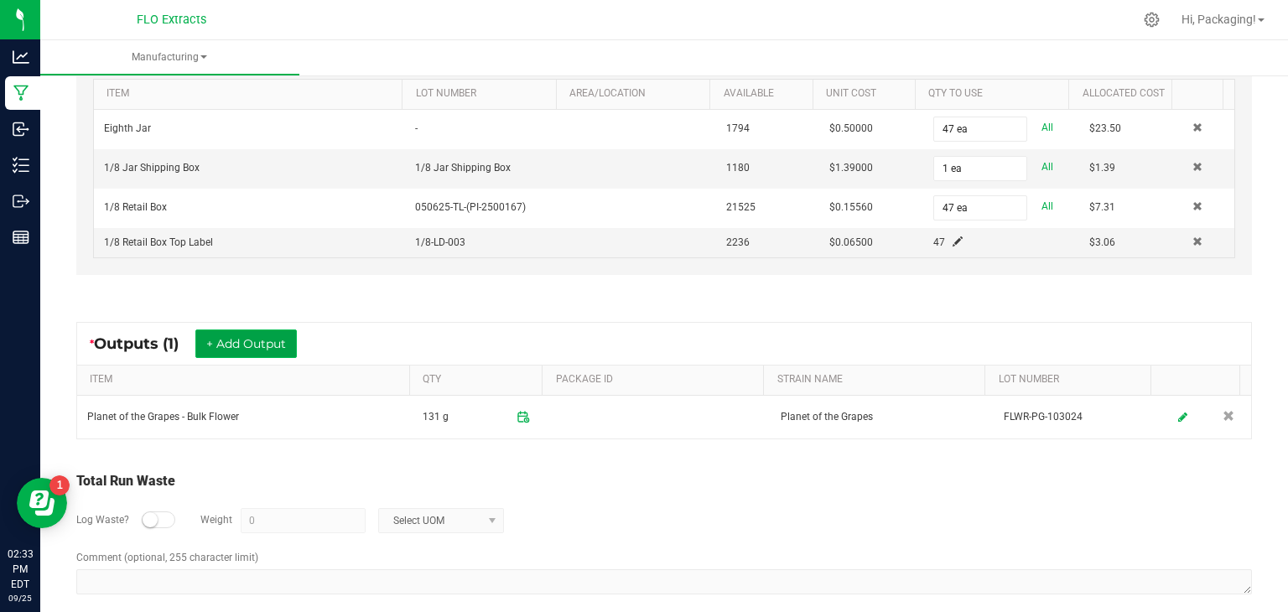
click at [285, 340] on button "+ Add Output" at bounding box center [245, 343] width 101 height 29
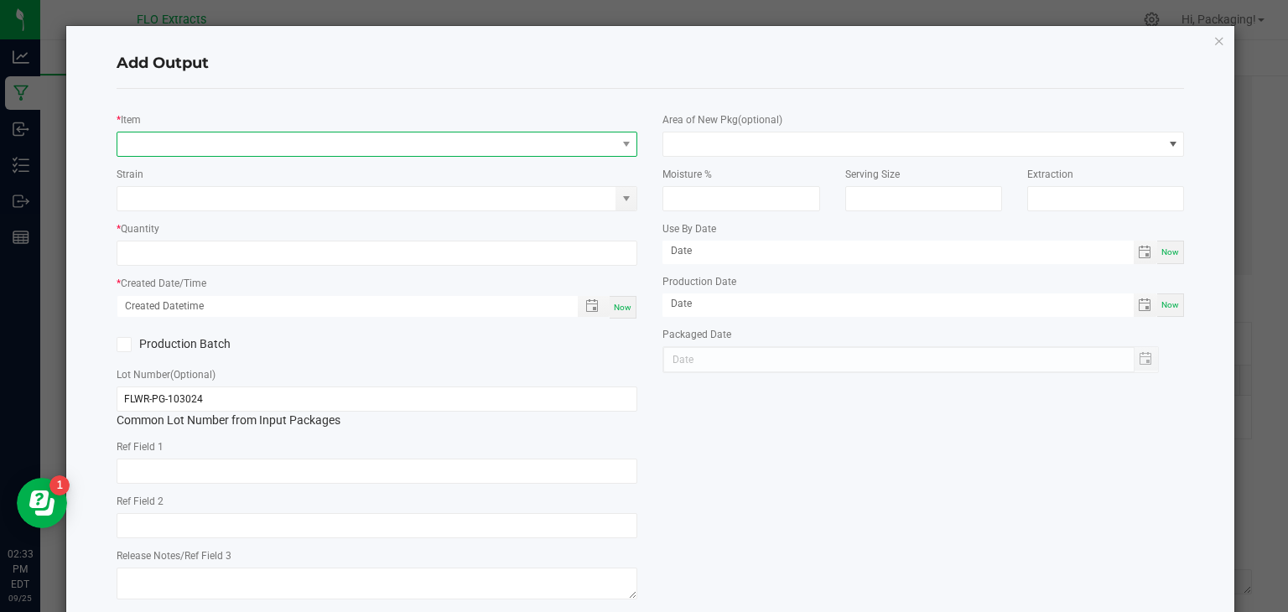
click at [140, 145] on span "NO DATA FOUND" at bounding box center [366, 143] width 499 height 23
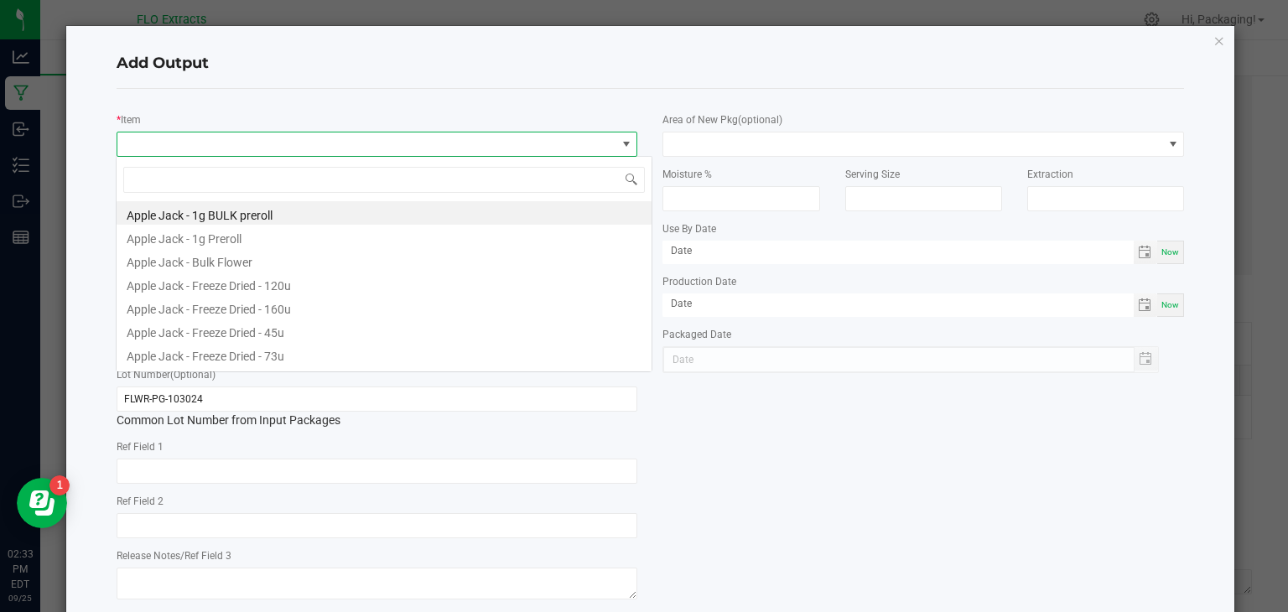
scroll to position [24, 516]
type input "PLANET"
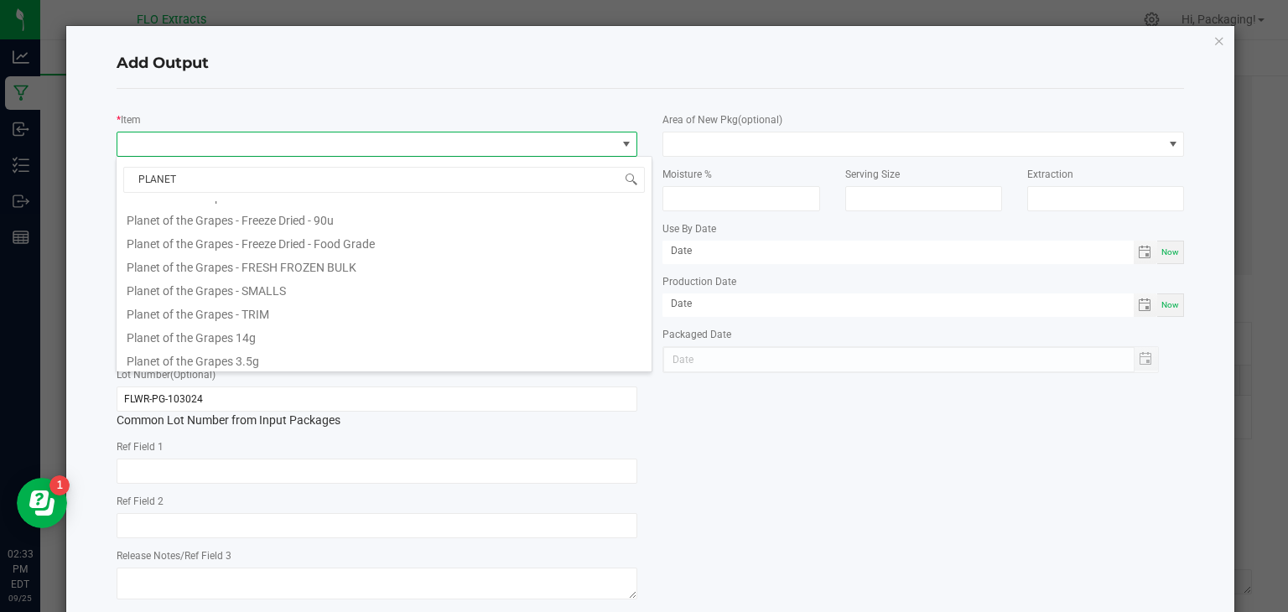
scroll to position [161, 0]
click at [240, 359] on li "Planet of the Grapes 3.5g" at bounding box center [384, 356] width 535 height 23
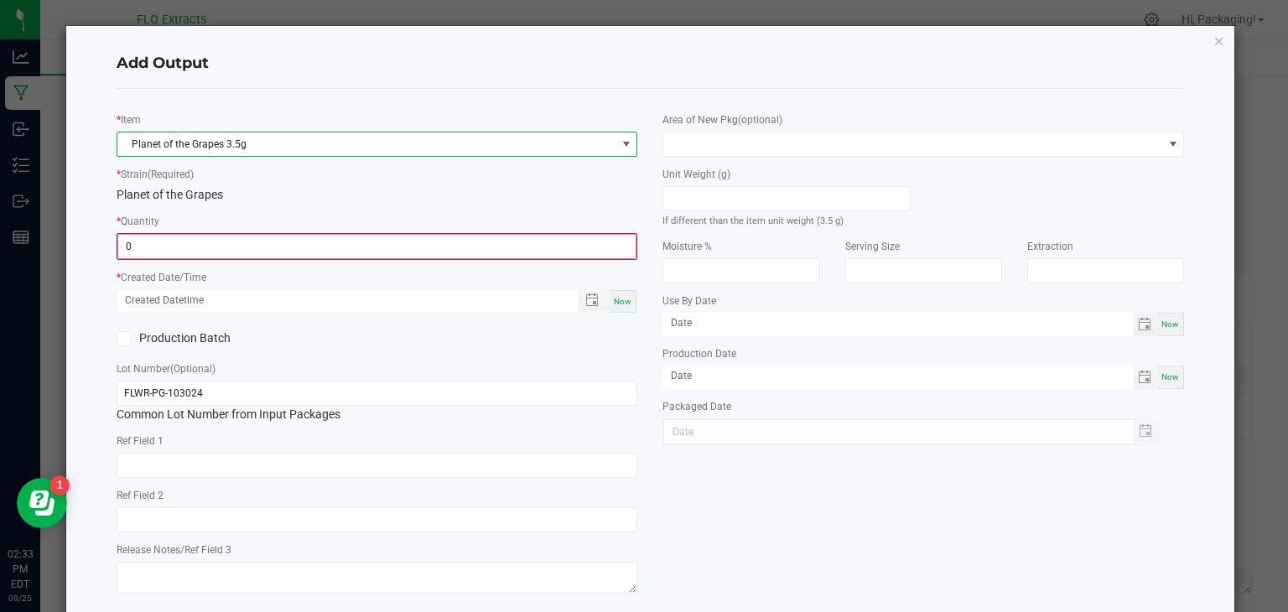
click at [181, 246] on input "0" at bounding box center [377, 246] width 518 height 23
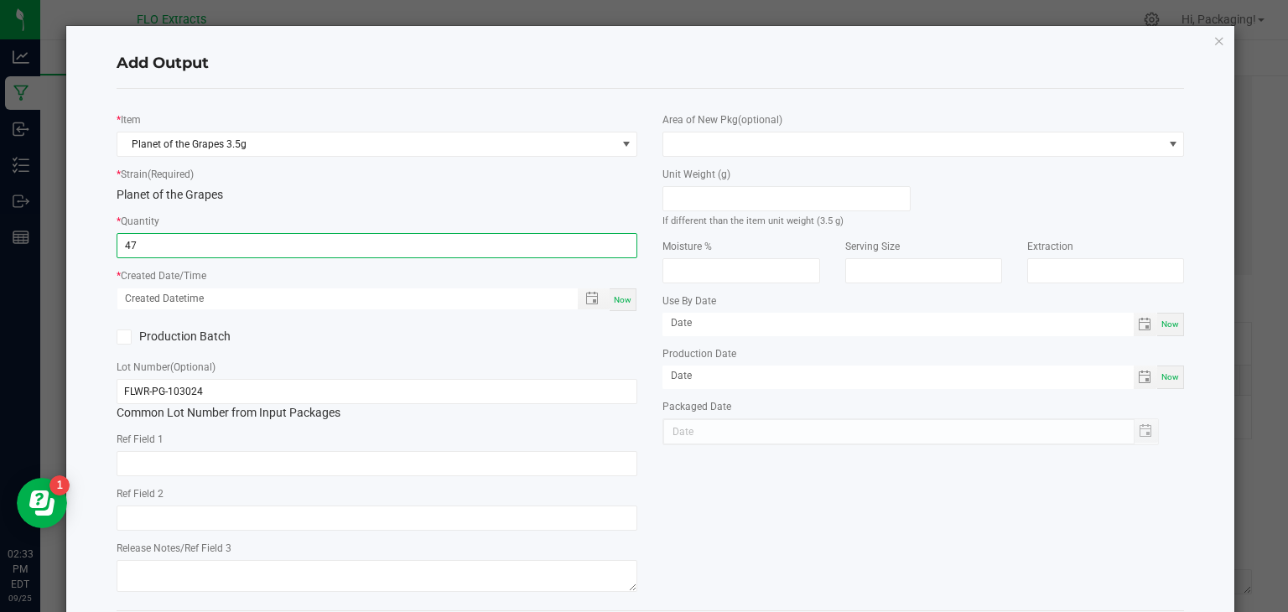
type input "47 ea"
click at [622, 309] on div "Now" at bounding box center [623, 299] width 27 height 23
type input "[DATE] 2:33 PM"
type input "[DATE]"
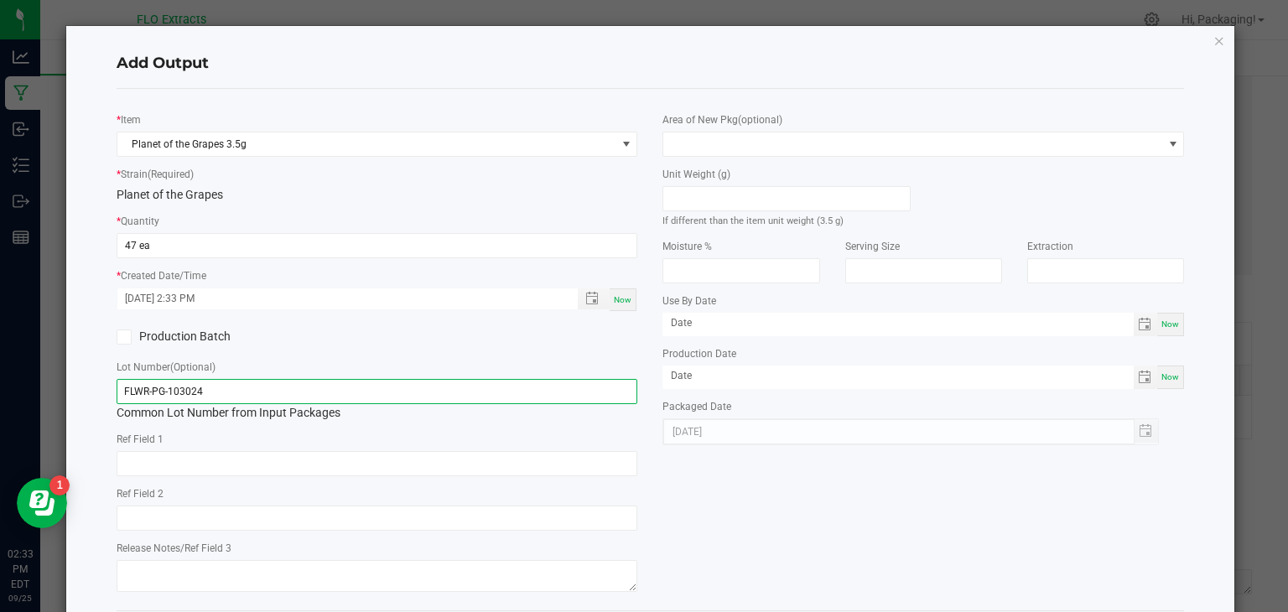
click at [273, 392] on input "FLWR-PG-103024" at bounding box center [377, 391] width 521 height 25
type input "F"
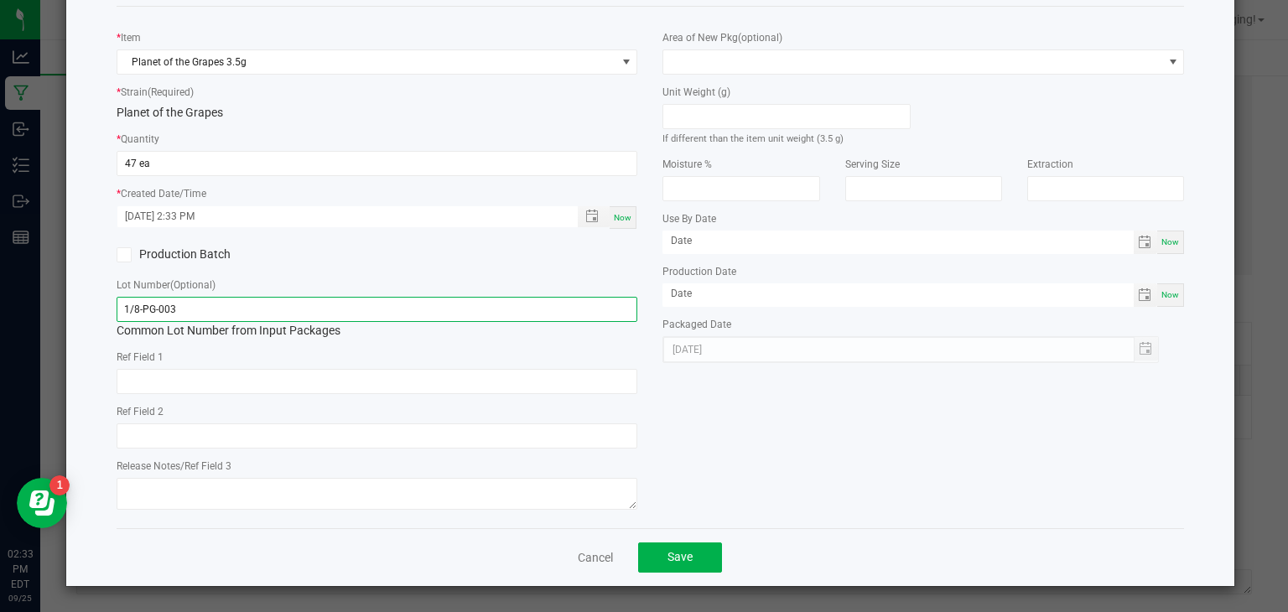
scroll to position [82, 0]
type input "1/8-PG-003"
click at [691, 548] on button "Save" at bounding box center [680, 557] width 84 height 30
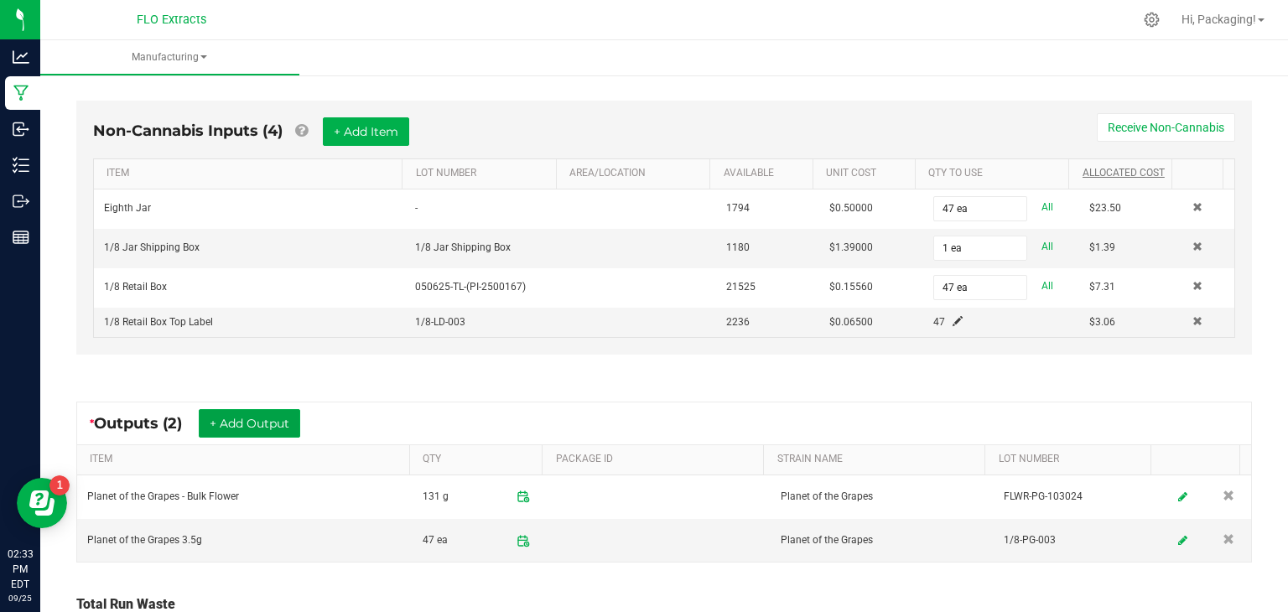
scroll to position [454, 0]
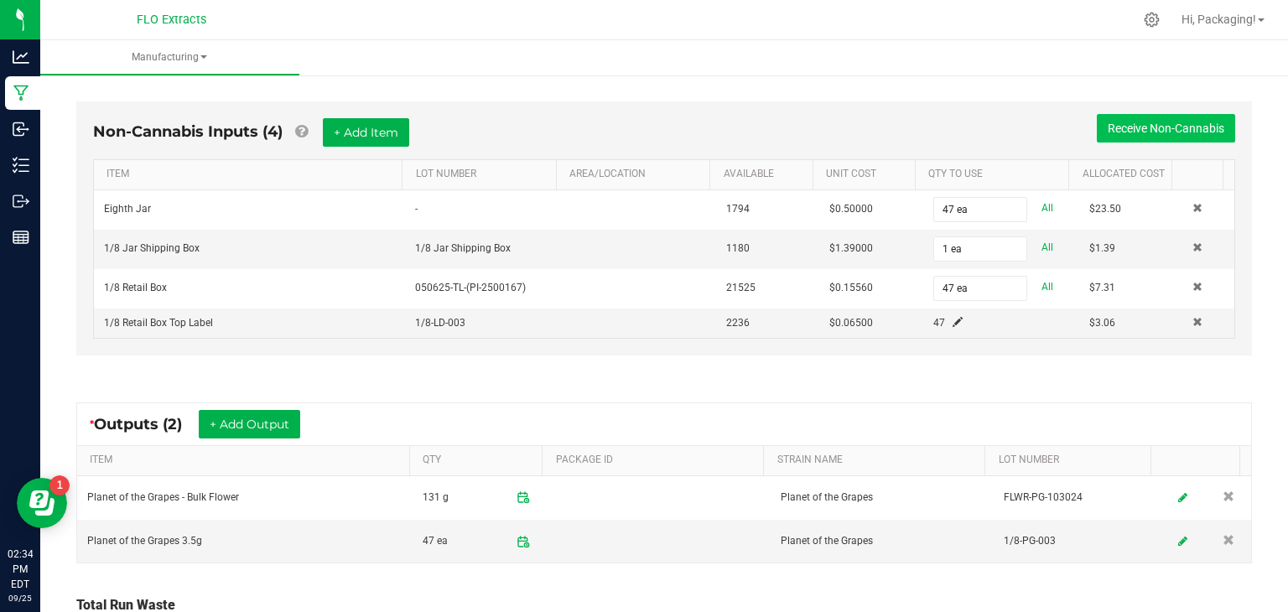
click at [1118, 130] on button "Receive Non-Cannabis" at bounding box center [1166, 128] width 138 height 29
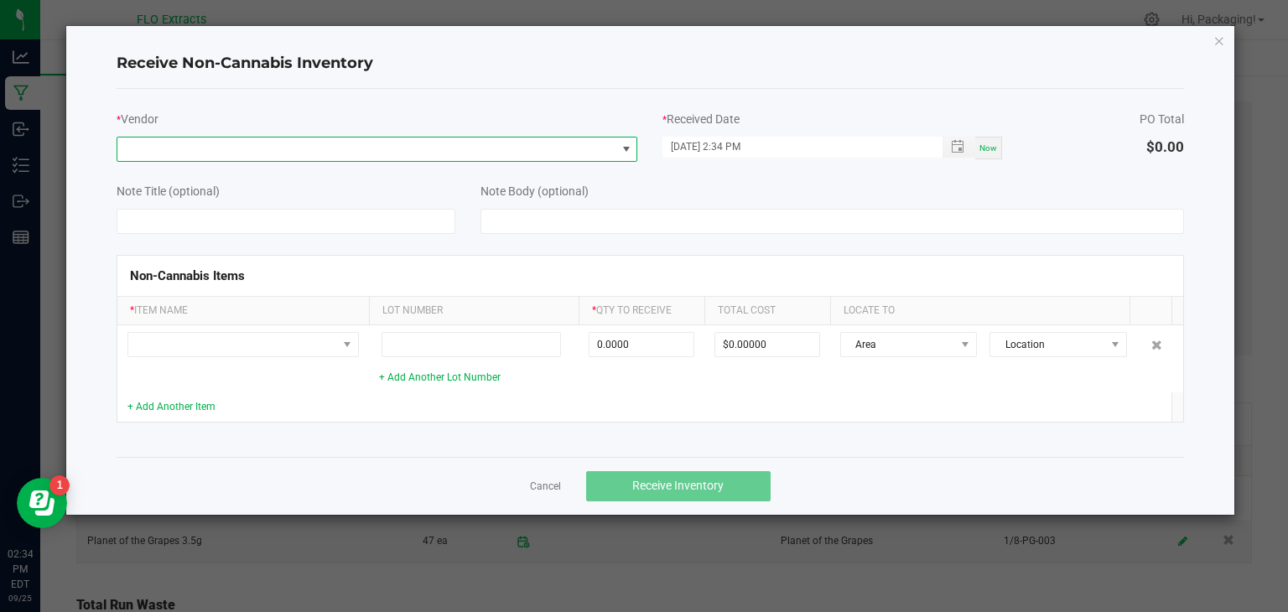
click at [628, 149] on span at bounding box center [626, 149] width 13 height 13
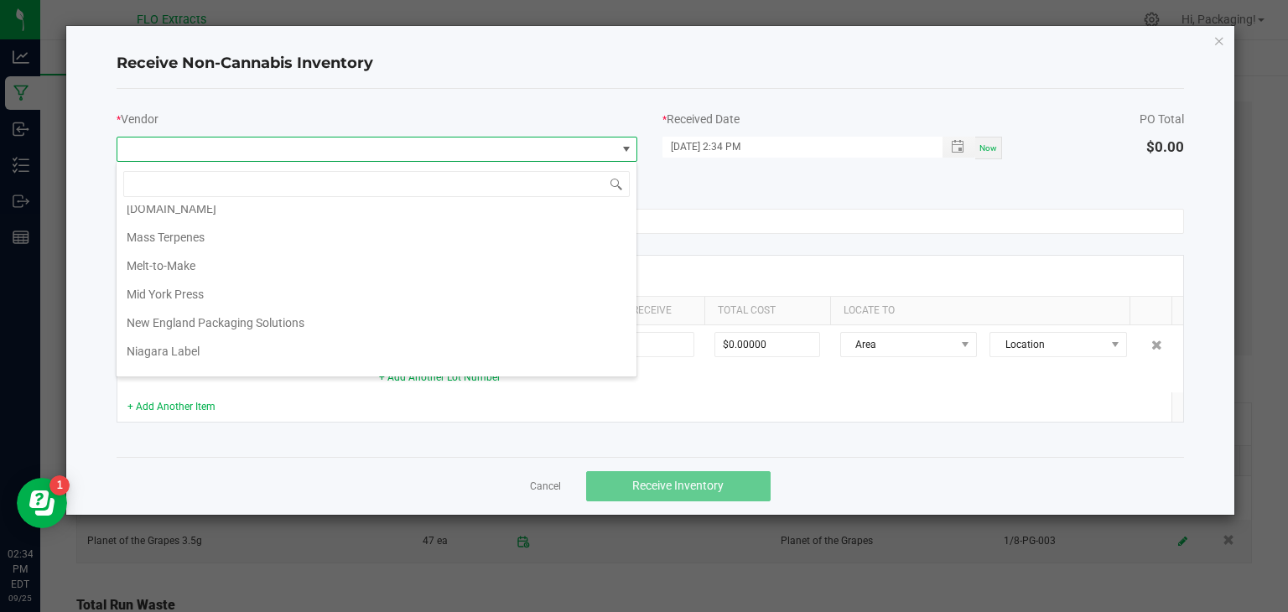
scroll to position [1127, 0]
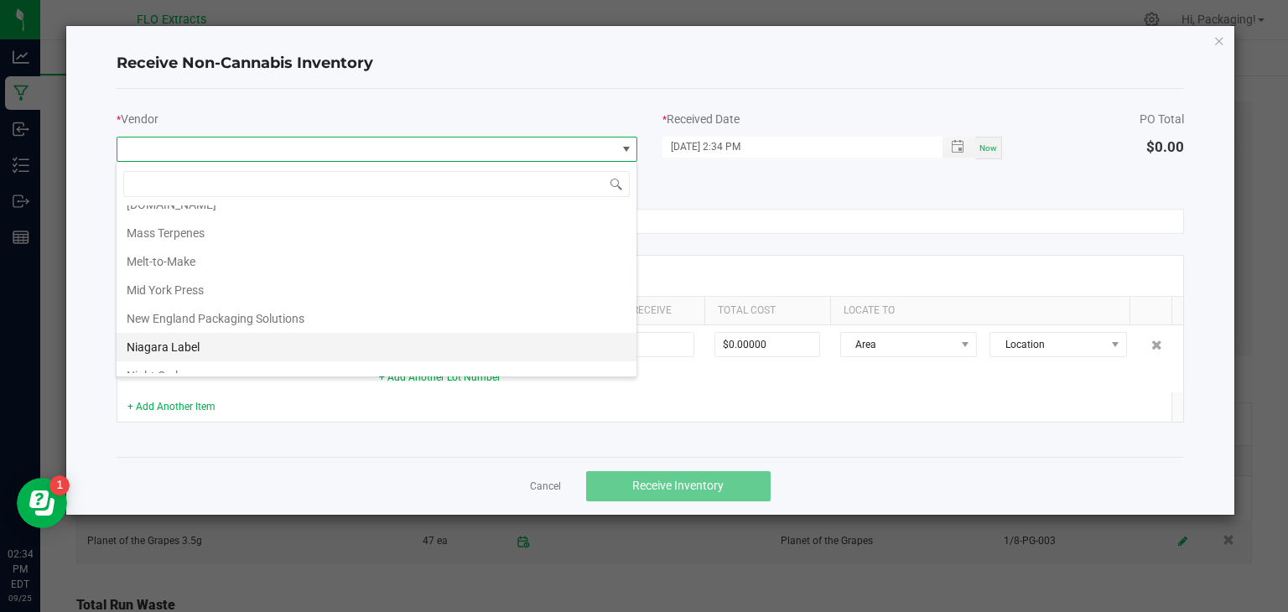
click at [366, 333] on li "Niagara Label" at bounding box center [377, 347] width 520 height 29
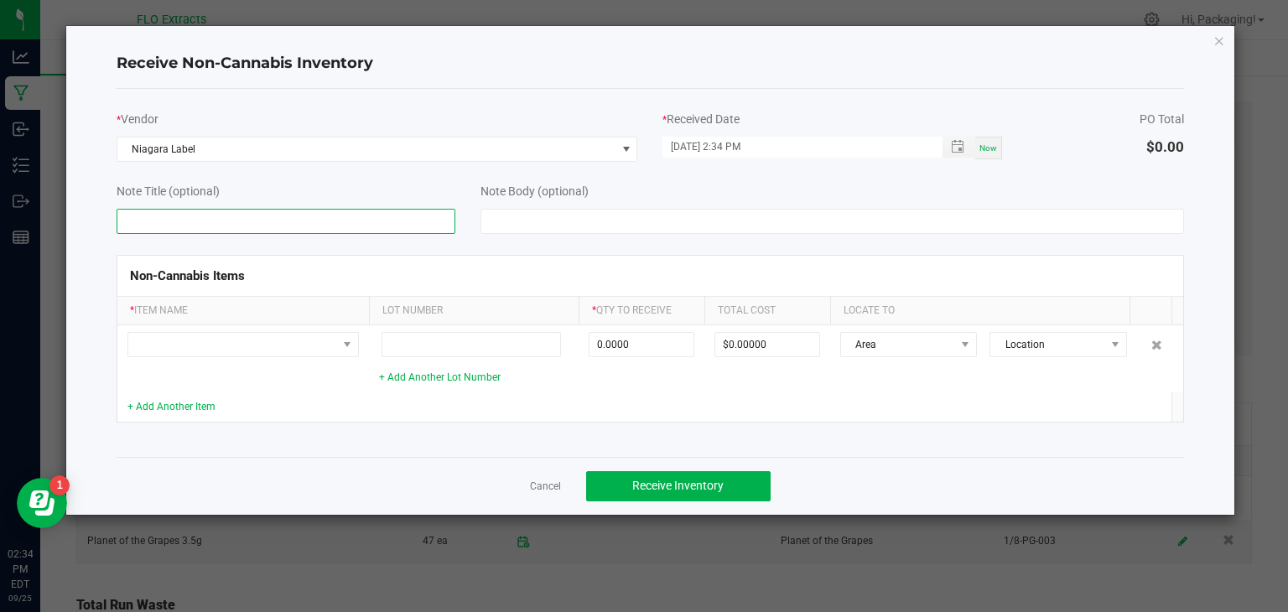
click at [162, 215] on input at bounding box center [287, 221] width 340 height 25
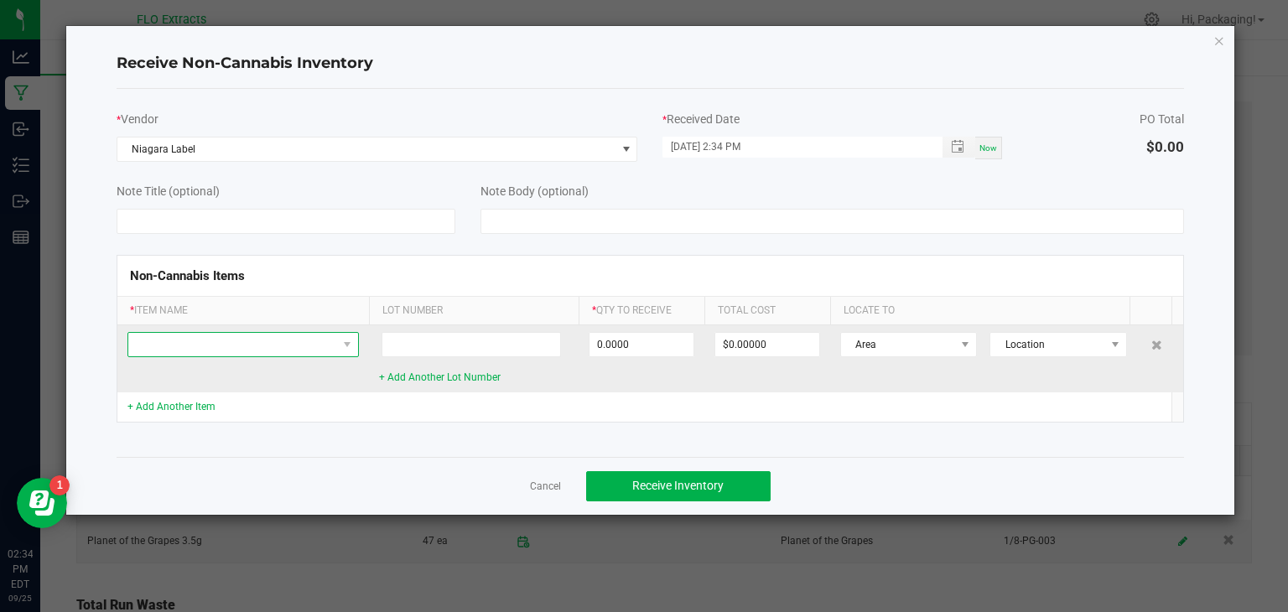
click at [156, 333] on span at bounding box center [232, 344] width 209 height 23
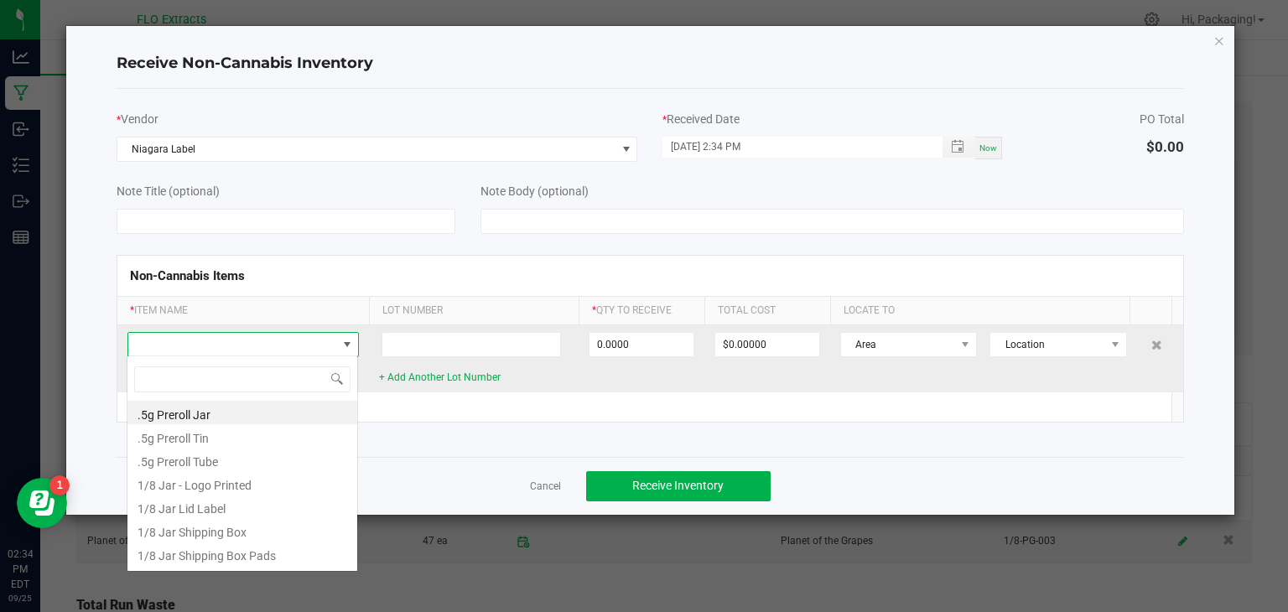
scroll to position [24, 231]
type input "LID"
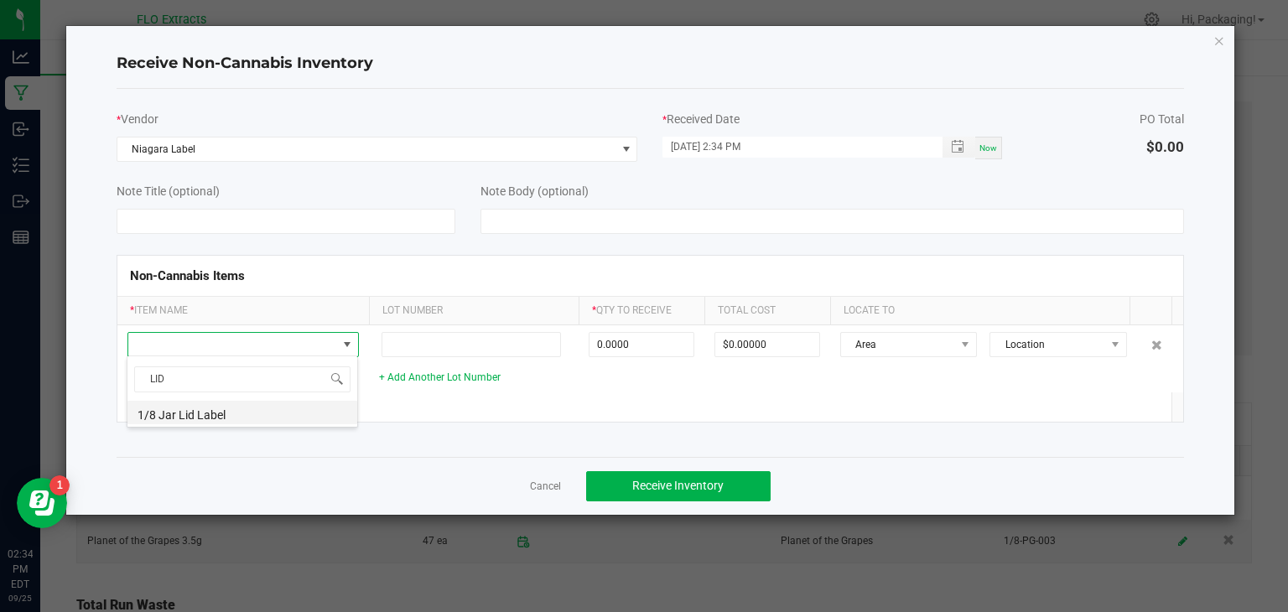
click at [181, 418] on li "1/8 Jar Lid Label" at bounding box center [242, 412] width 230 height 23
type input "0 ea"
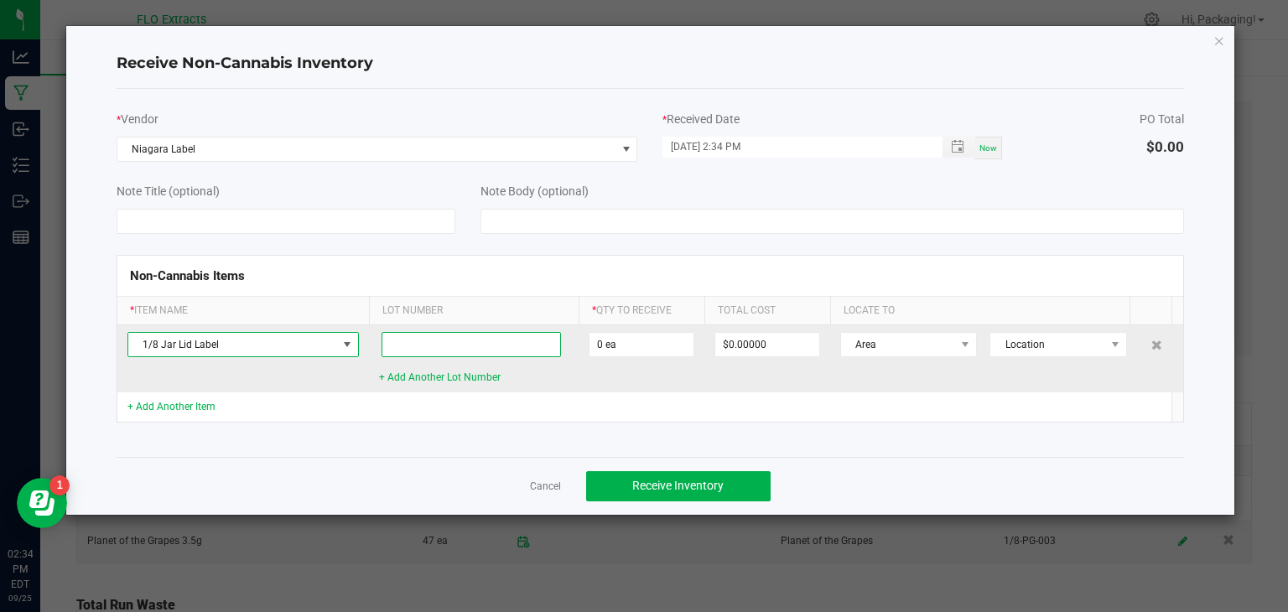
click at [409, 339] on input at bounding box center [471, 344] width 180 height 25
type input "PLANET OF THE GRAPES"
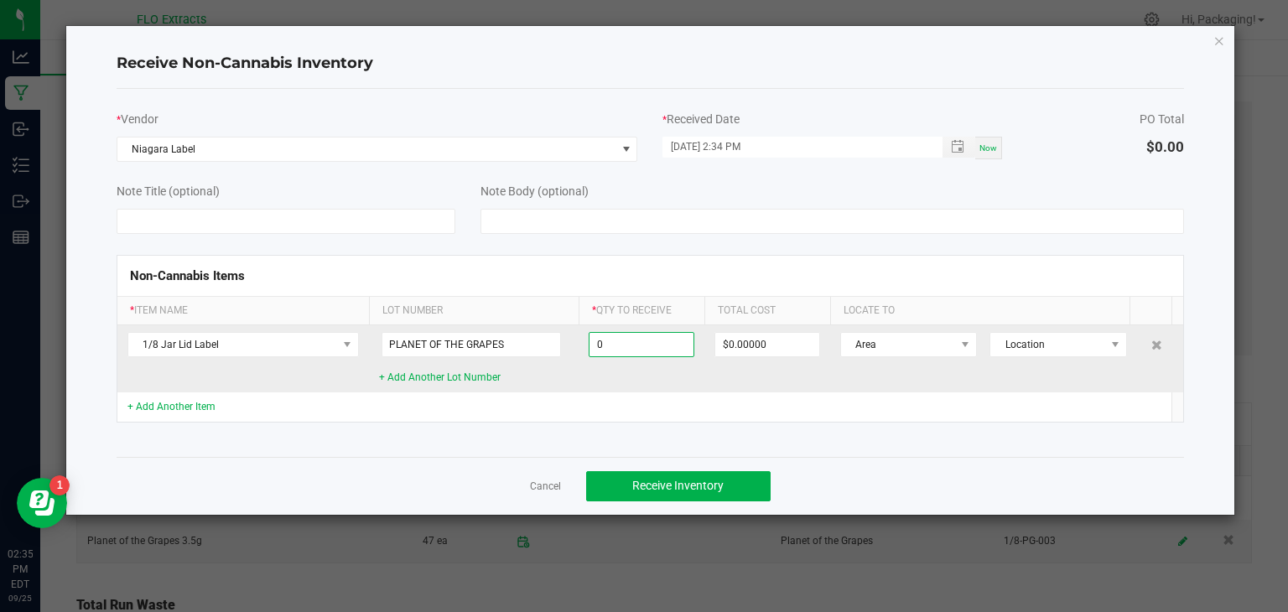
click at [647, 340] on input "0" at bounding box center [641, 344] width 104 height 23
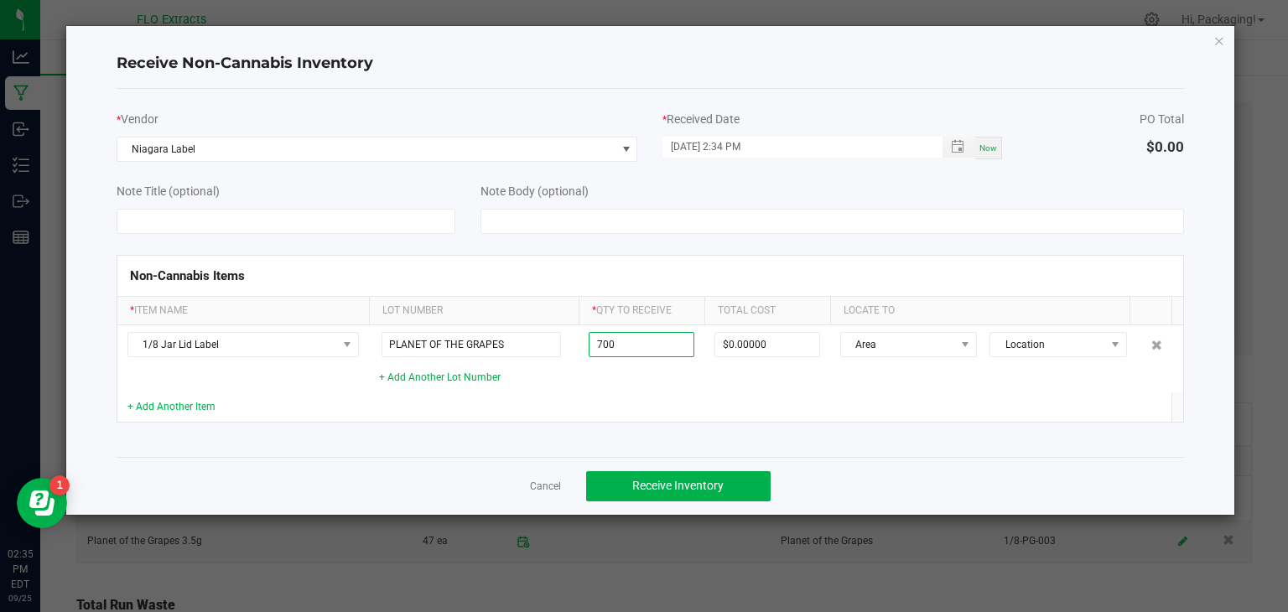
type input "700 ea"
type input "$43.40000"
drag, startPoint x: 848, startPoint y: 435, endPoint x: 740, endPoint y: 479, distance: 116.6
click at [740, 479] on div "Receive Non-Cannabis Inventory * Vendor Niagara Label * Received Date [DATE] 2:…" at bounding box center [650, 270] width 1169 height 489
click at [740, 479] on button "Receive Inventory" at bounding box center [678, 486] width 184 height 30
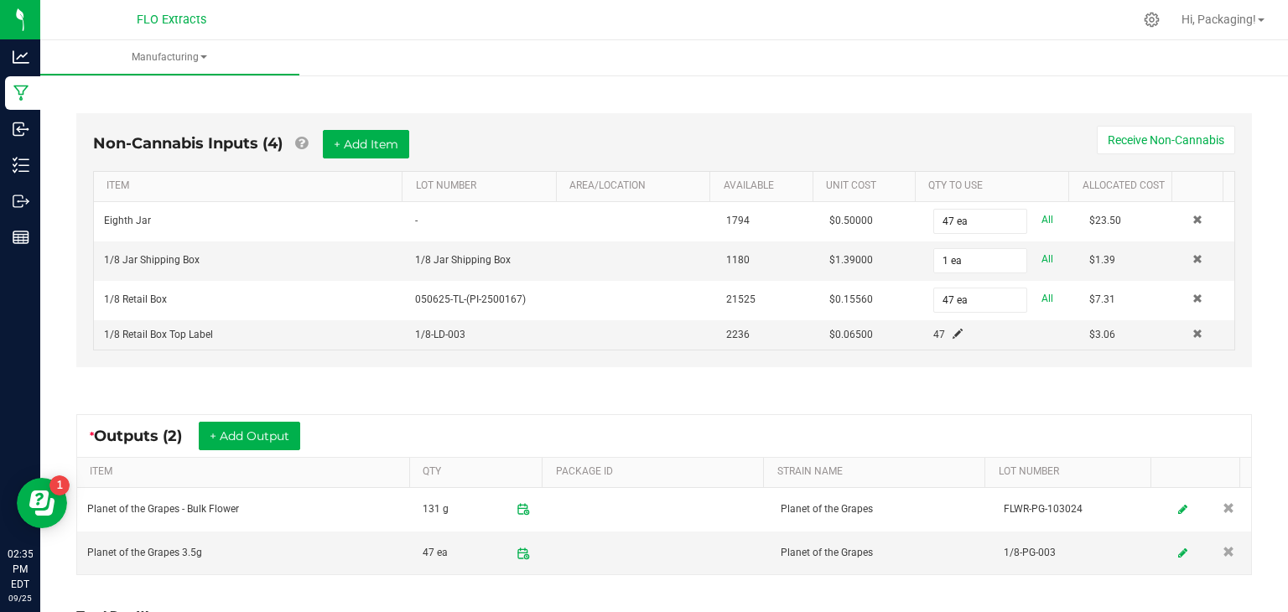
scroll to position [441, 0]
click at [375, 154] on button "+ Add Item" at bounding box center [366, 146] width 86 height 29
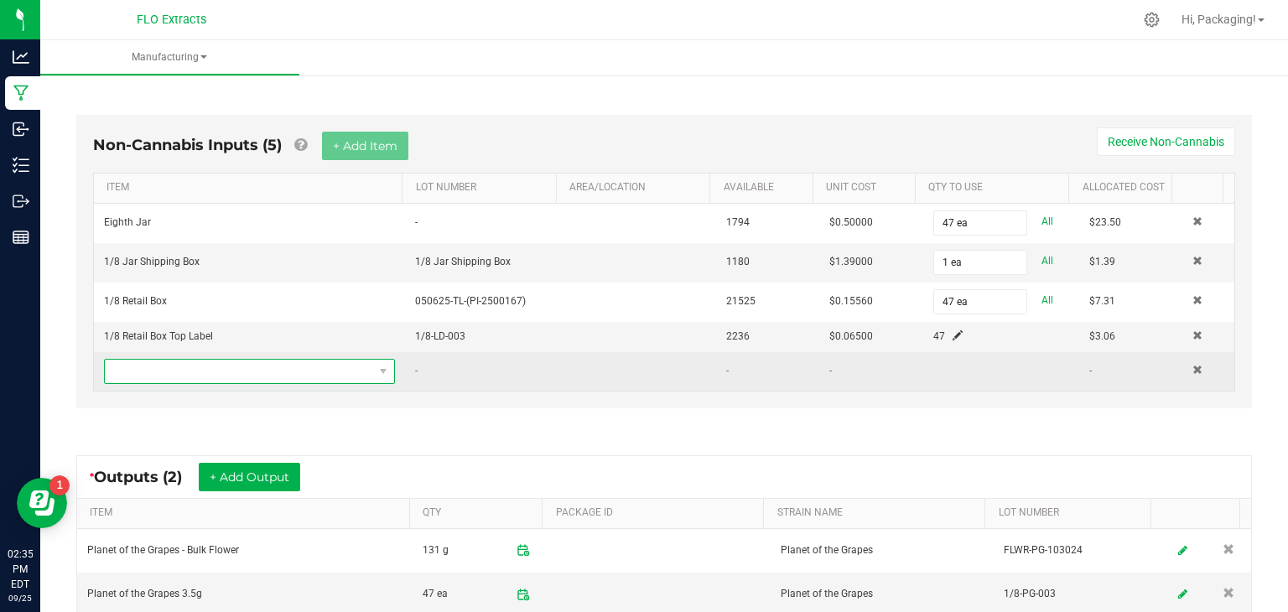
click at [278, 363] on span "NO DATA FOUND" at bounding box center [239, 371] width 268 height 23
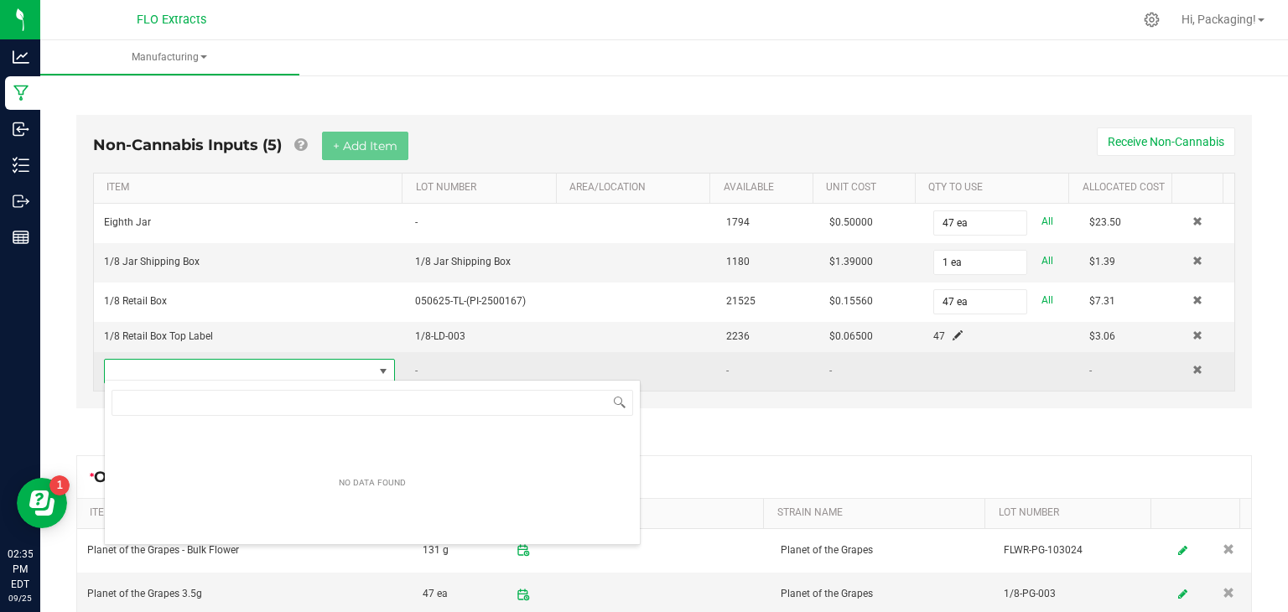
scroll to position [24, 280]
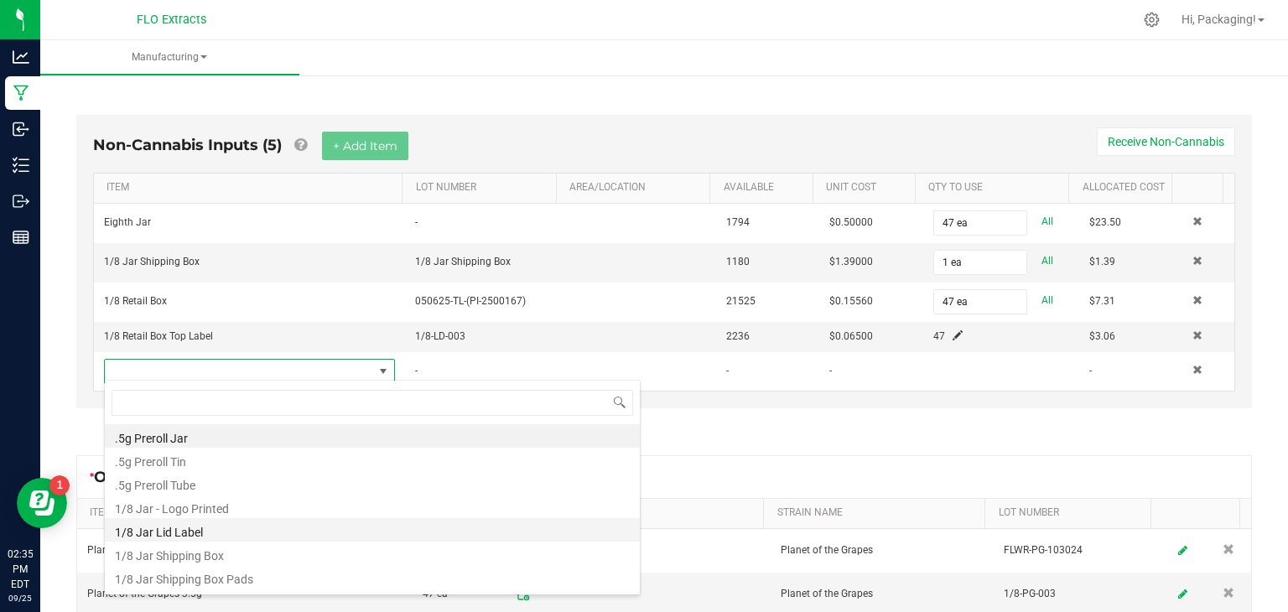
click at [212, 527] on li "1/8 Jar Lid Label" at bounding box center [372, 529] width 535 height 23
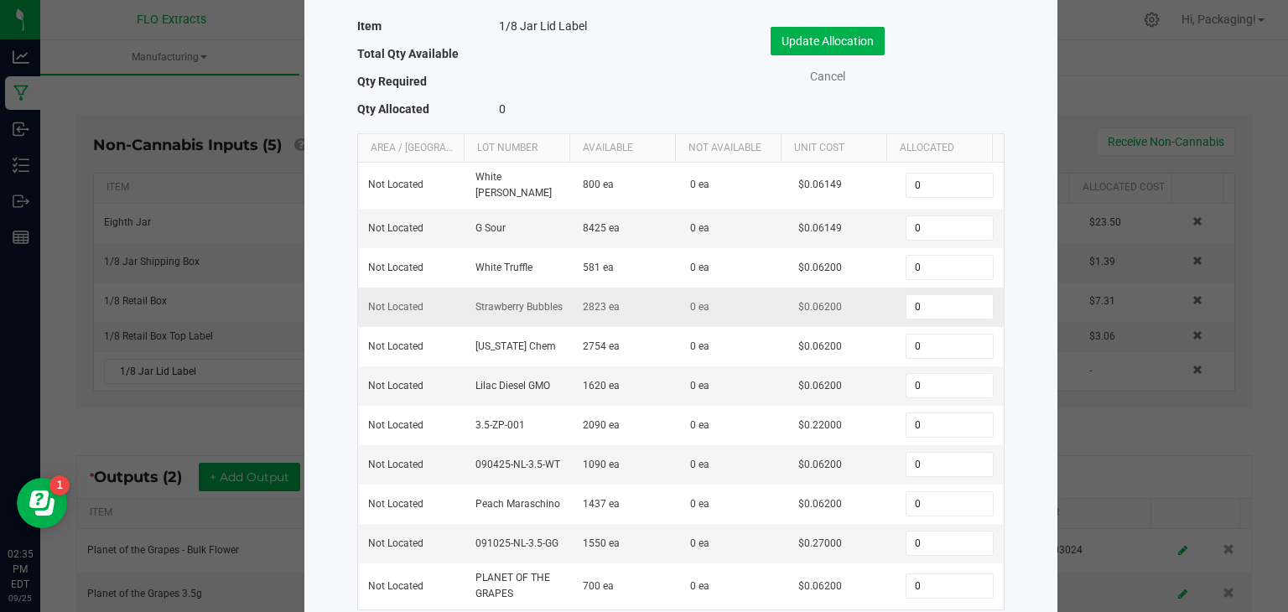
scroll to position [151, 0]
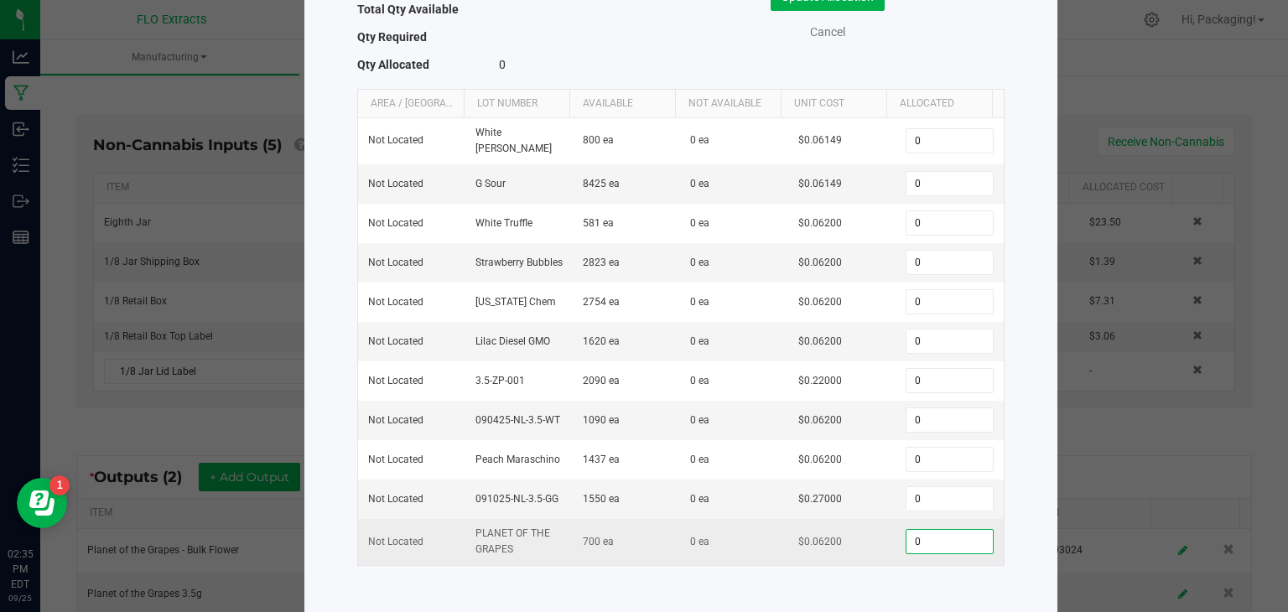
click at [912, 538] on input "0" at bounding box center [949, 541] width 86 height 23
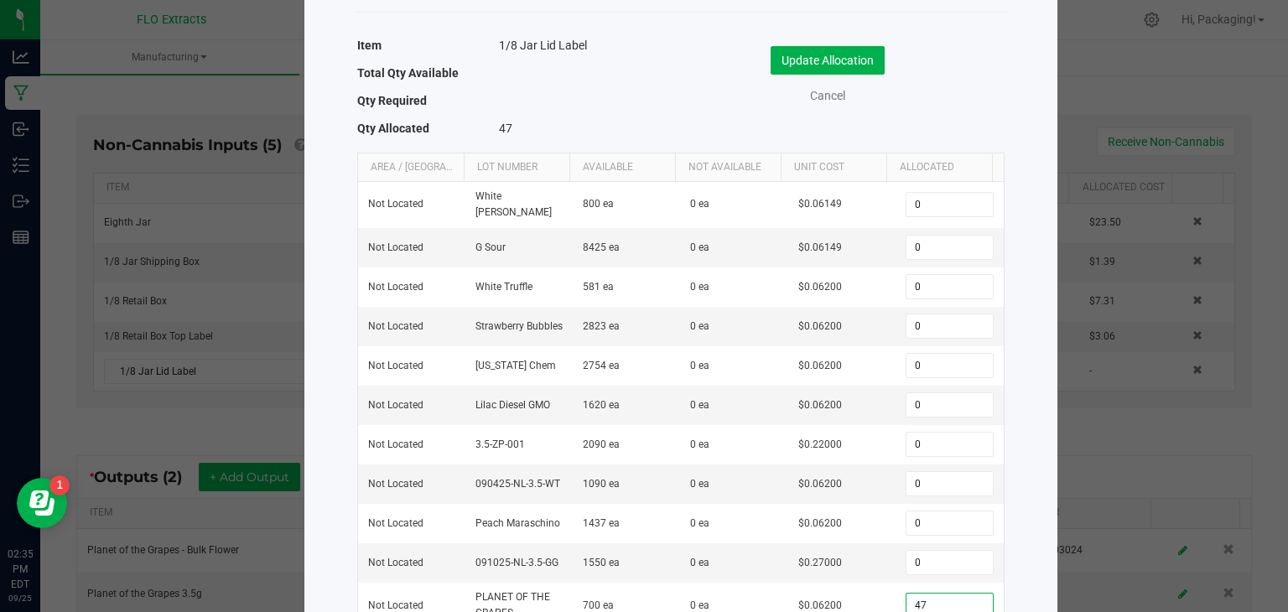
scroll to position [74, 0]
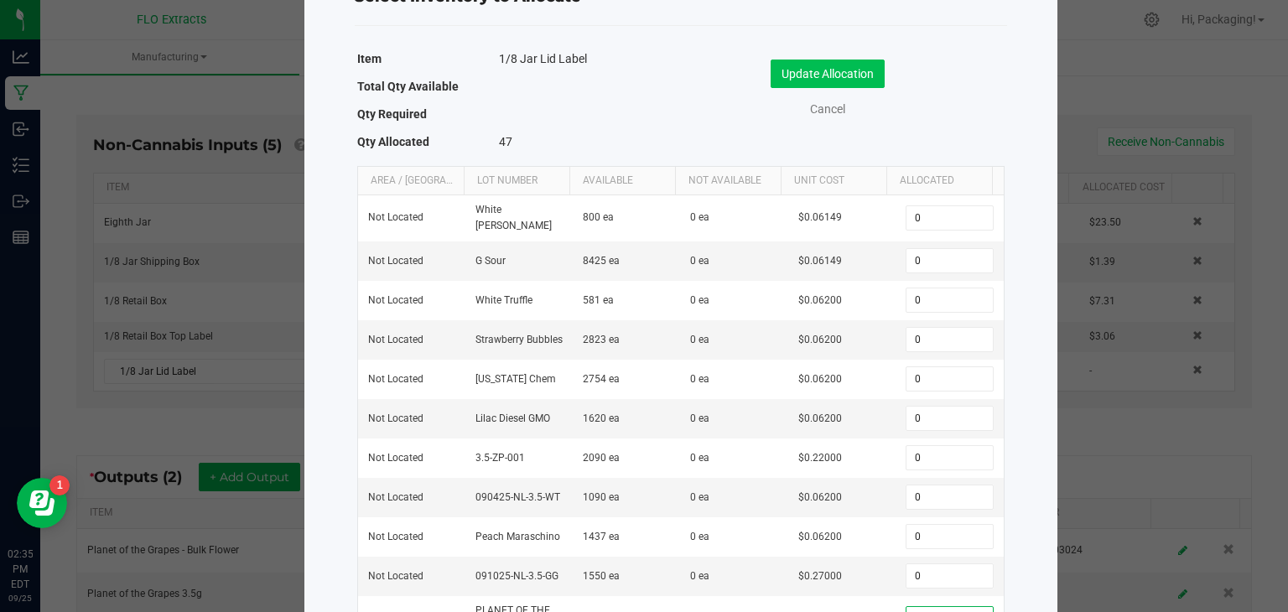
type input "47"
click at [859, 65] on button "Update Allocation" at bounding box center [827, 74] width 114 height 29
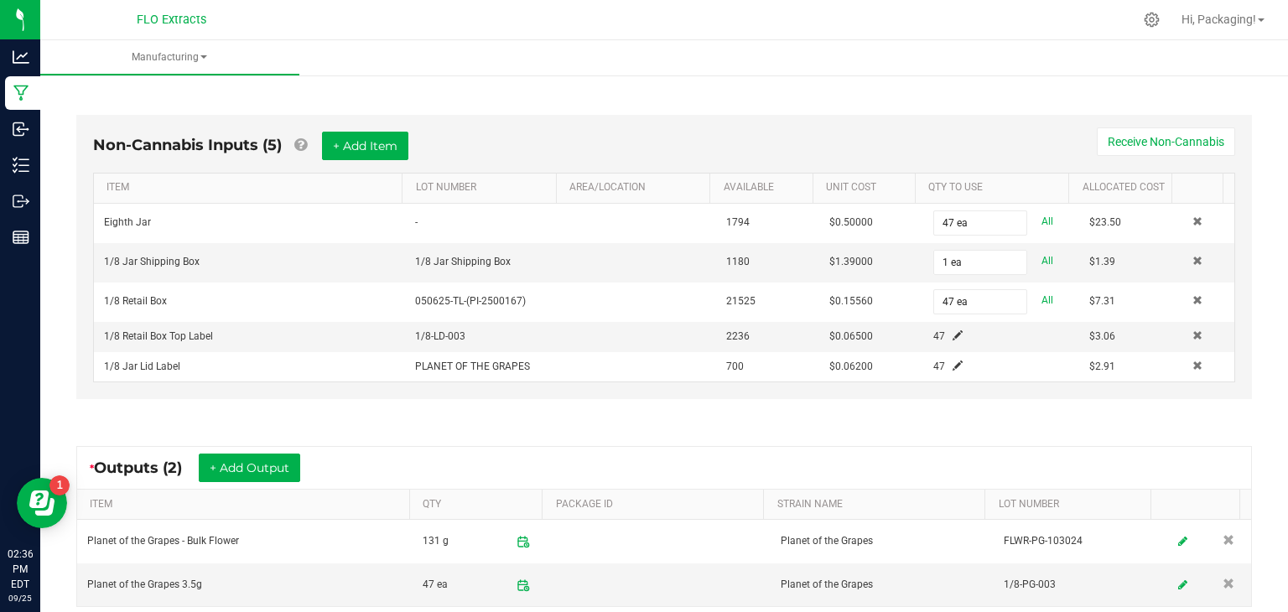
scroll to position [622, 0]
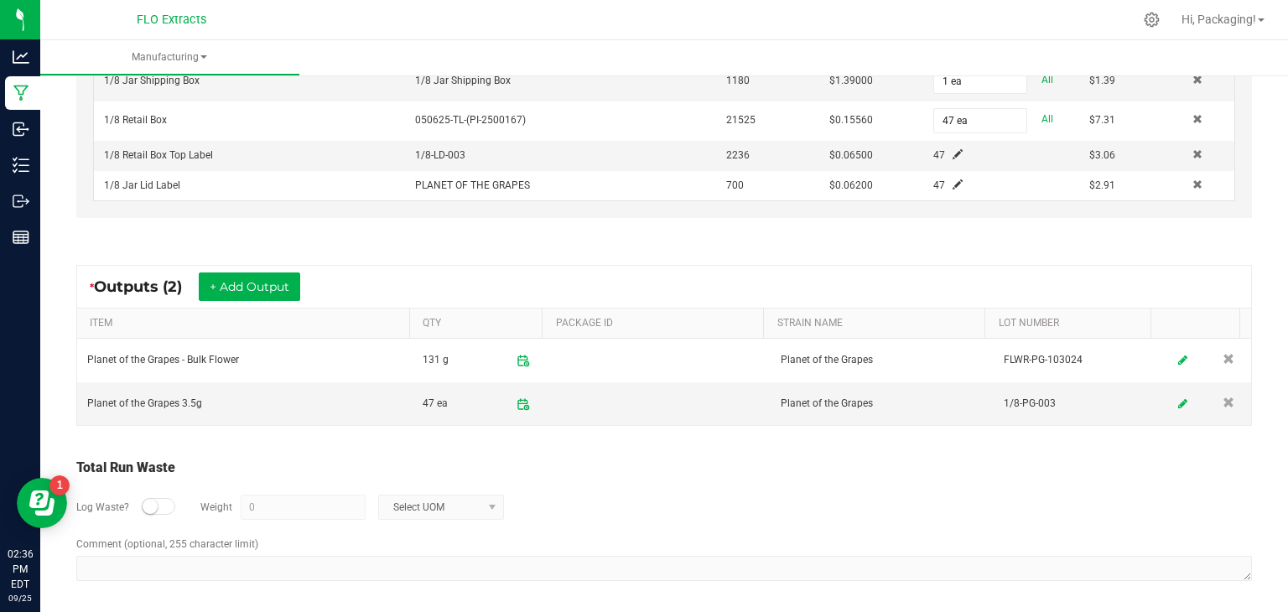
click at [148, 505] on small at bounding box center [150, 506] width 15 height 15
click at [292, 504] on input "0" at bounding box center [302, 506] width 123 height 23
click at [490, 501] on span at bounding box center [491, 507] width 13 height 13
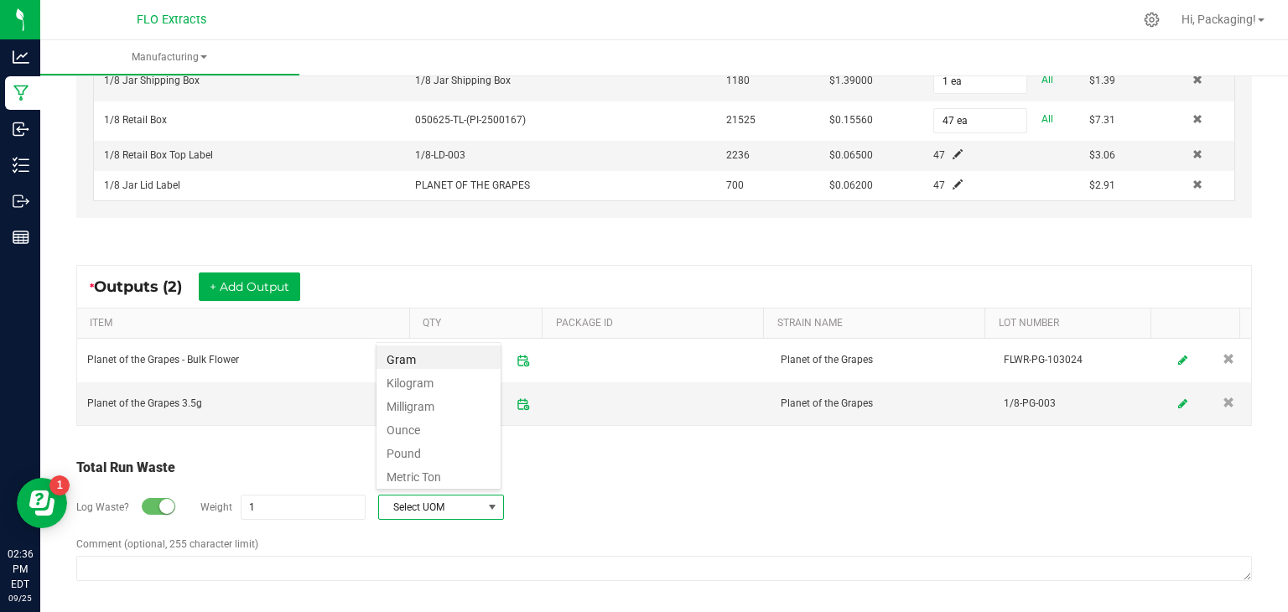
scroll to position [24, 125]
click at [449, 364] on li "Gram" at bounding box center [438, 356] width 124 height 23
type input "1 g"
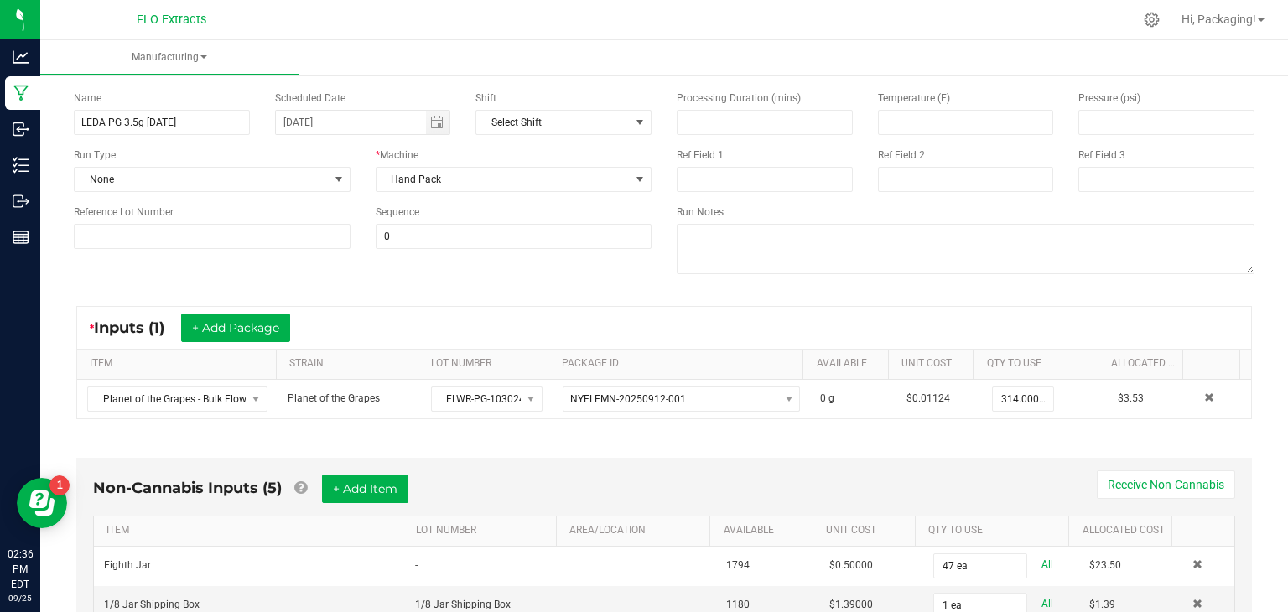
scroll to position [0, 0]
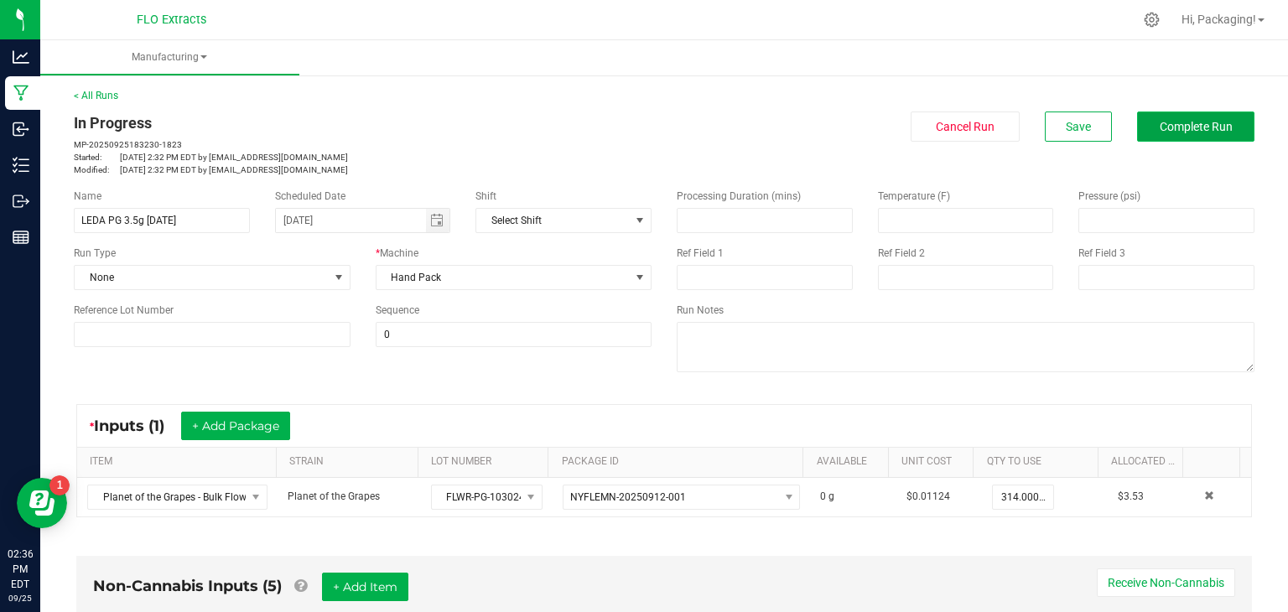
click at [1179, 132] on span "Complete Run" at bounding box center [1196, 126] width 73 height 13
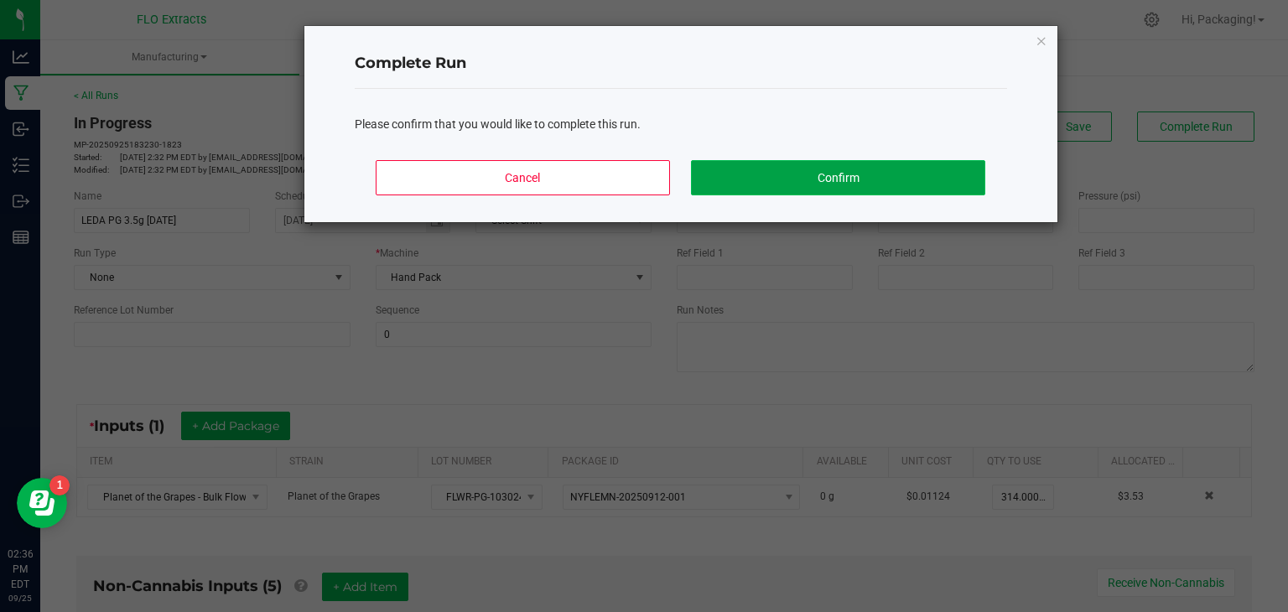
click at [820, 178] on button "Confirm" at bounding box center [837, 177] width 293 height 35
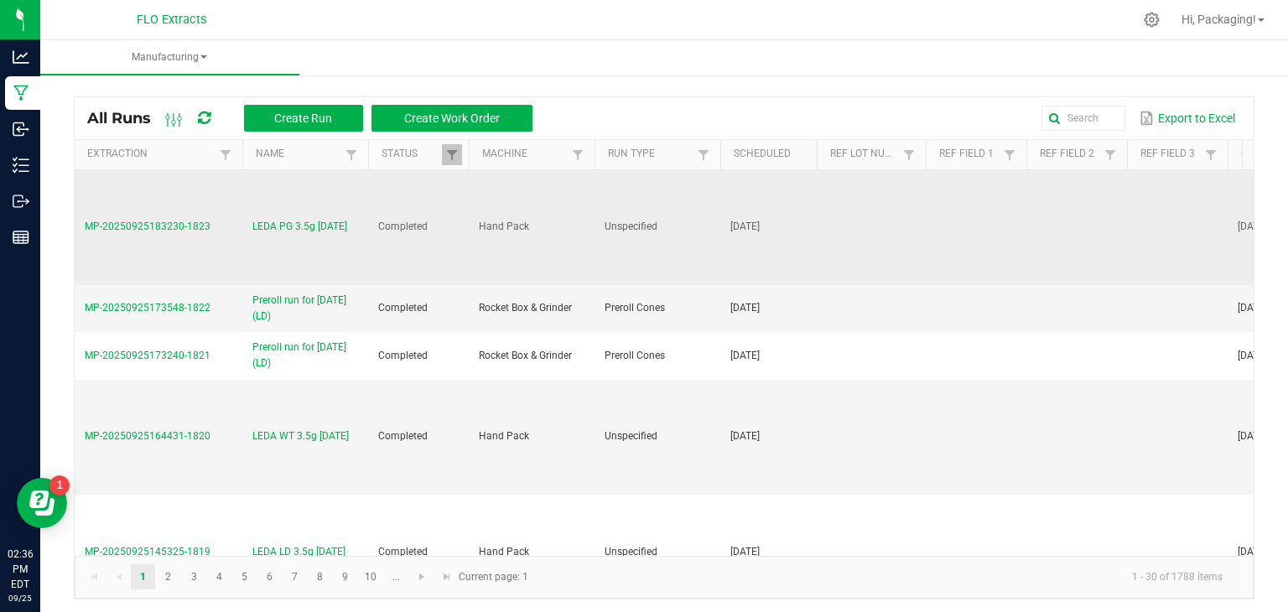
click at [340, 235] on span "LEDA PG 3.5g [DATE]" at bounding box center [299, 227] width 95 height 16
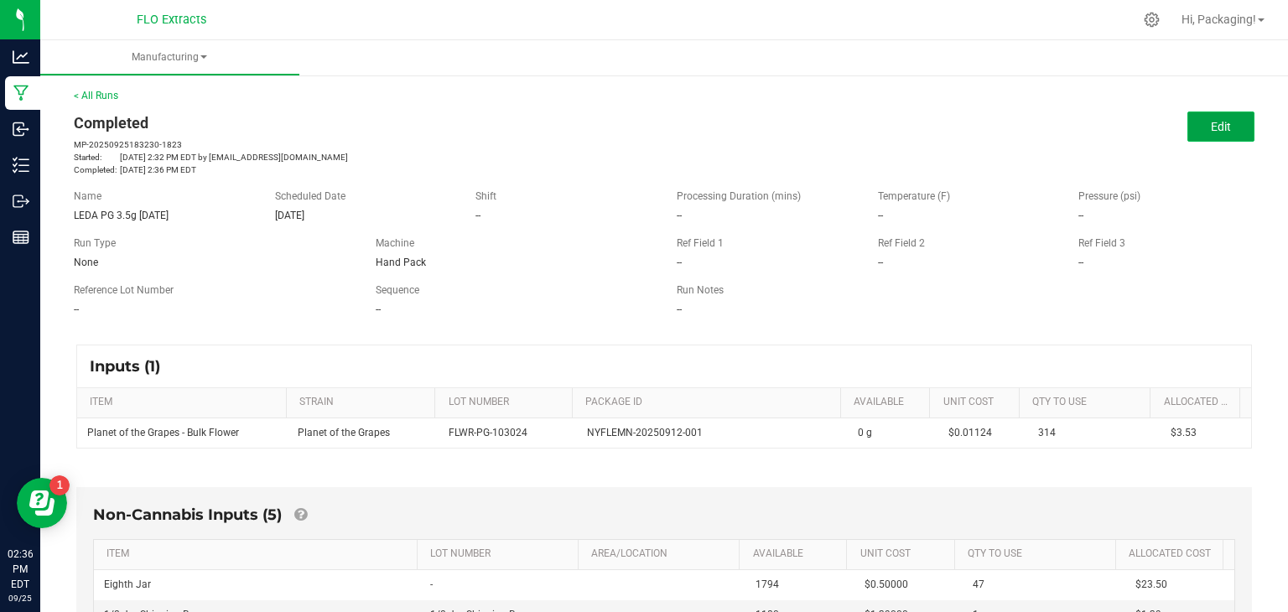
click at [1211, 128] on span "Edit" at bounding box center [1221, 126] width 20 height 13
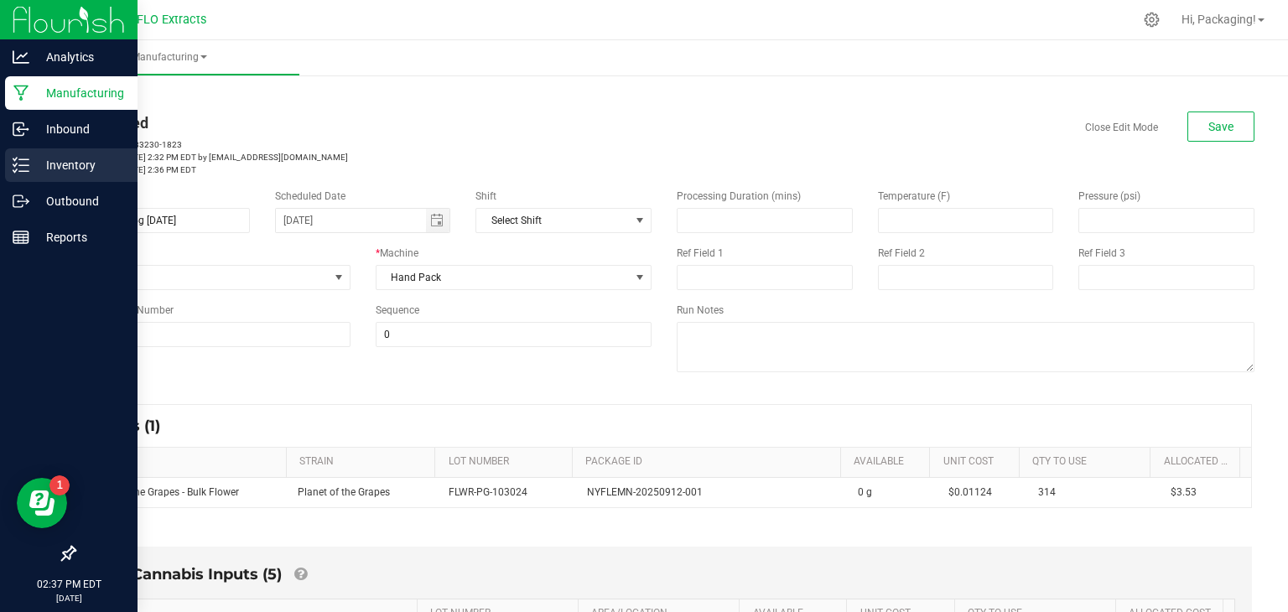
click at [60, 164] on p "Inventory" at bounding box center [79, 165] width 101 height 20
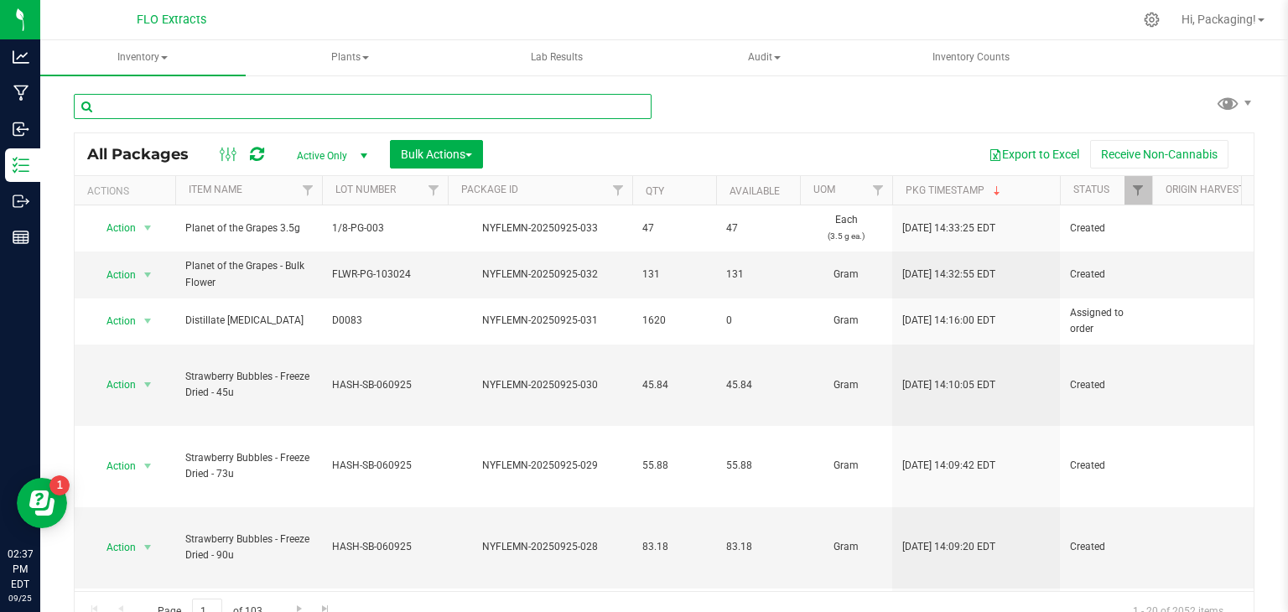
click at [189, 105] on input "text" at bounding box center [363, 106] width 578 height 25
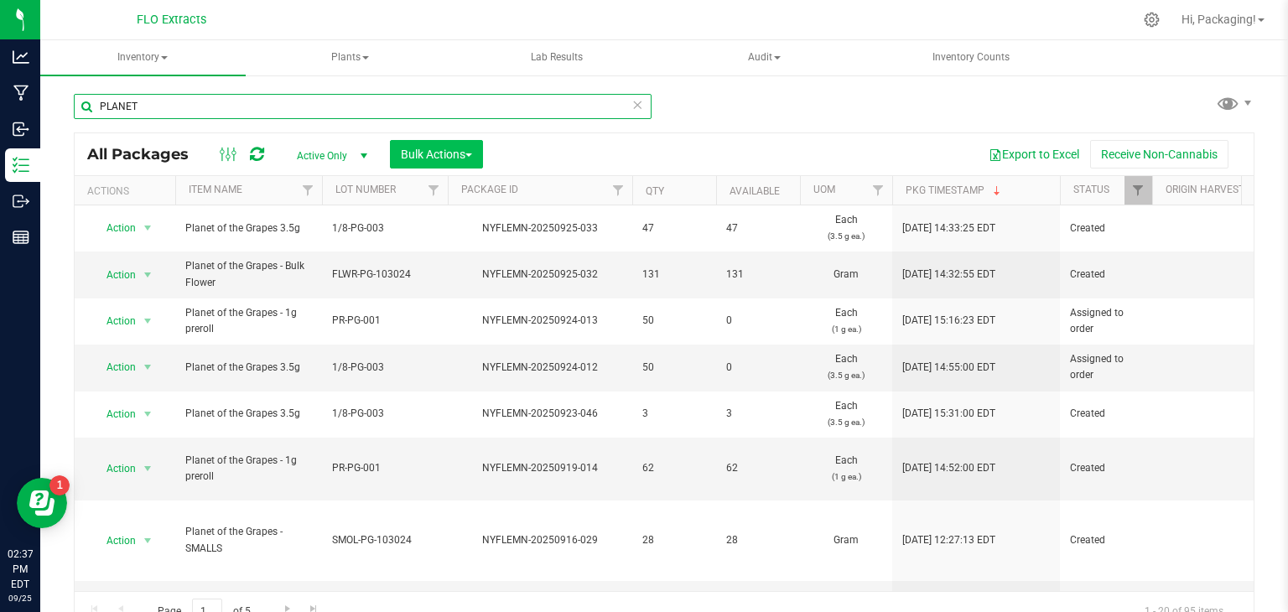
type input "PLANET"
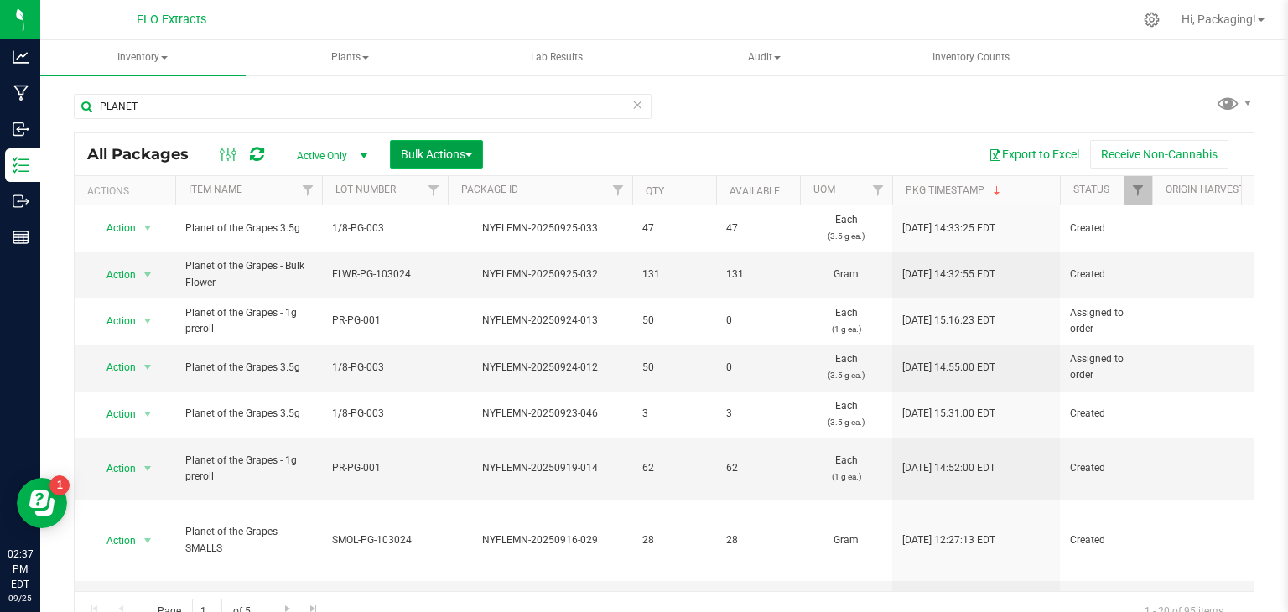
click at [472, 151] on span "Bulk Actions" at bounding box center [436, 154] width 71 height 13
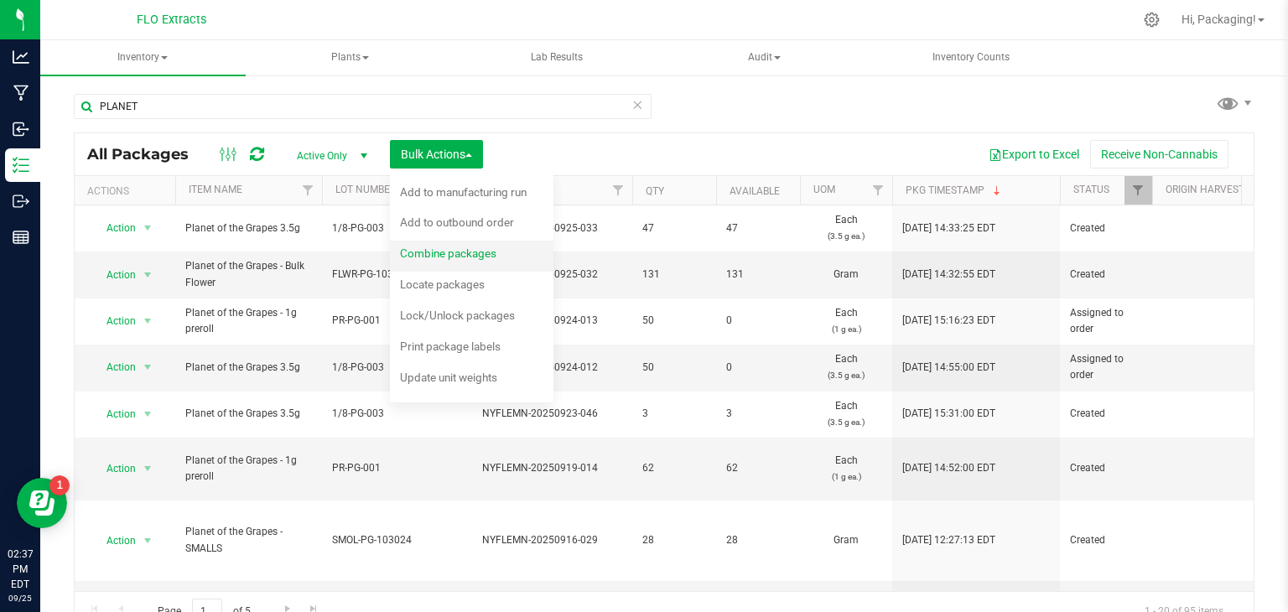
click at [450, 257] on span "Combine packages" at bounding box center [448, 252] width 96 height 13
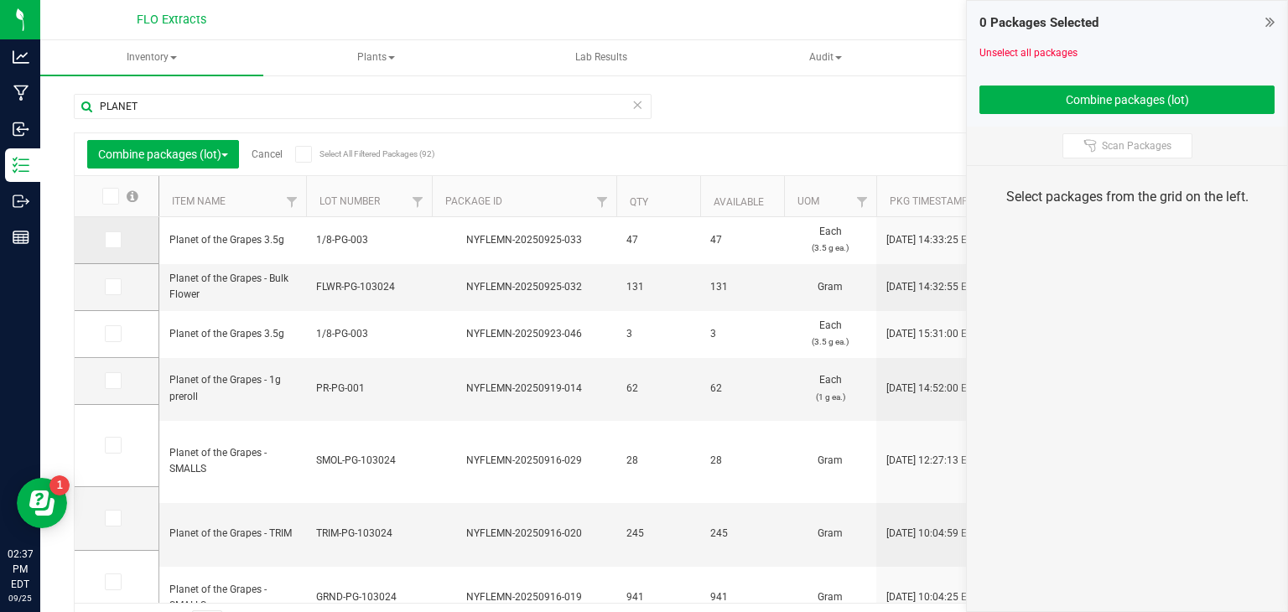
click at [107, 240] on icon at bounding box center [111, 240] width 11 height 0
click at [0, 0] on input "checkbox" at bounding box center [0, 0] width 0 height 0
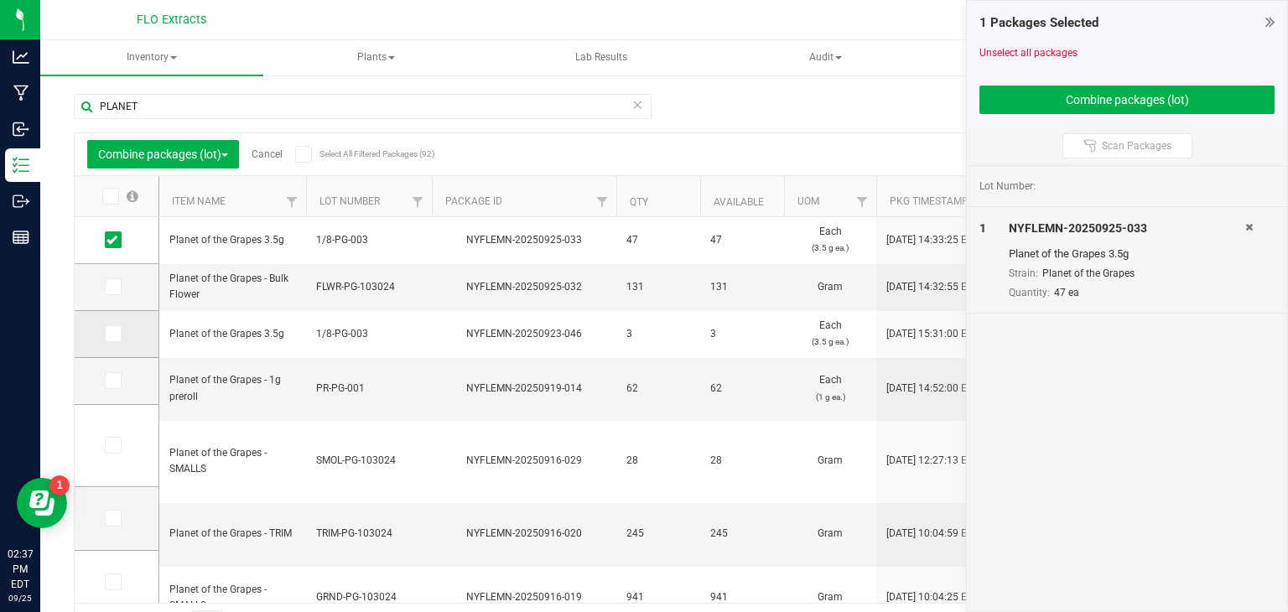
click at [115, 334] on icon at bounding box center [111, 334] width 11 height 0
click at [0, 0] on input "checkbox" at bounding box center [0, 0] width 0 height 0
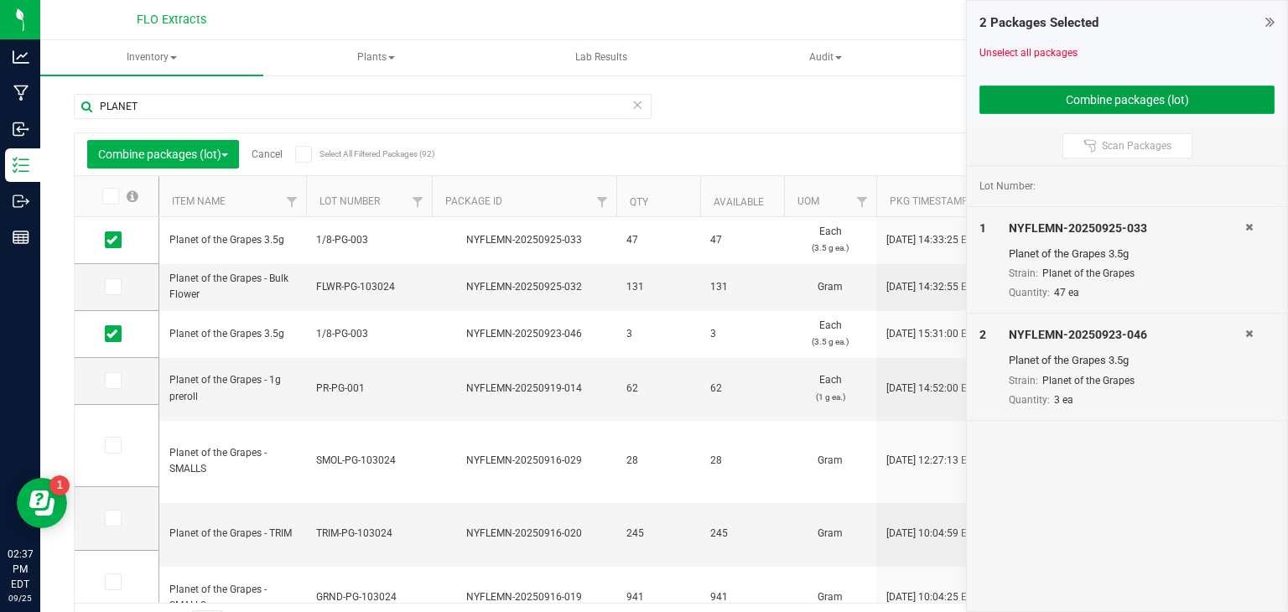
click at [1027, 100] on button "Combine packages (lot)" at bounding box center [1126, 100] width 295 height 29
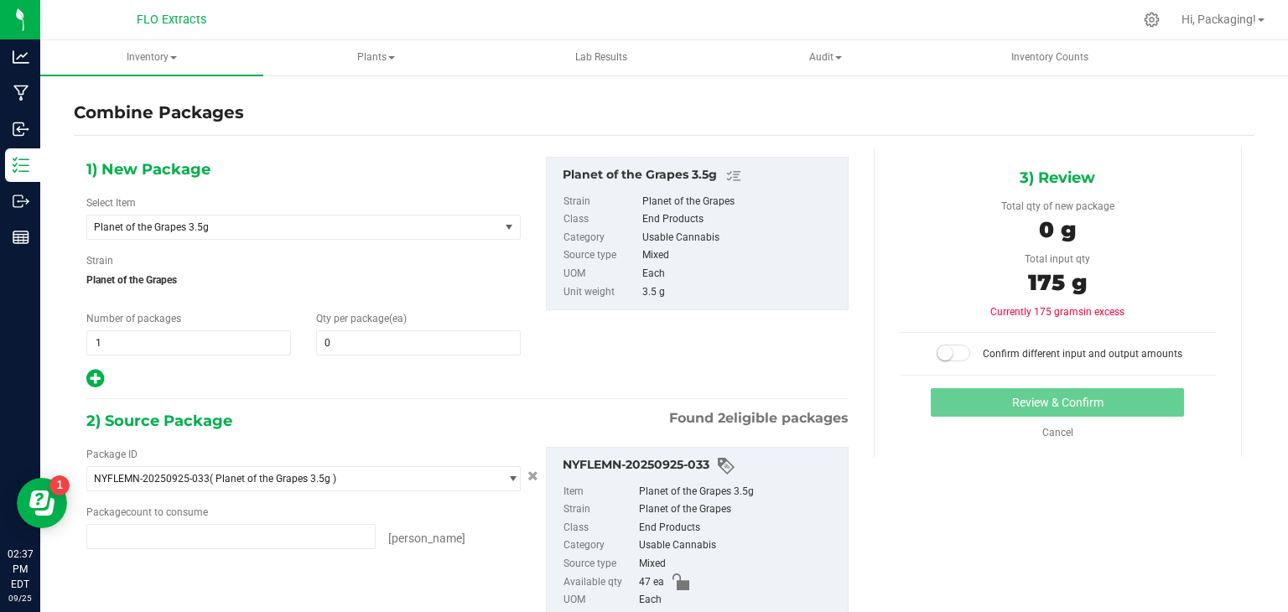
type input "47 ea"
type input "3 ea"
click at [335, 341] on span at bounding box center [418, 342] width 205 height 25
type input "50"
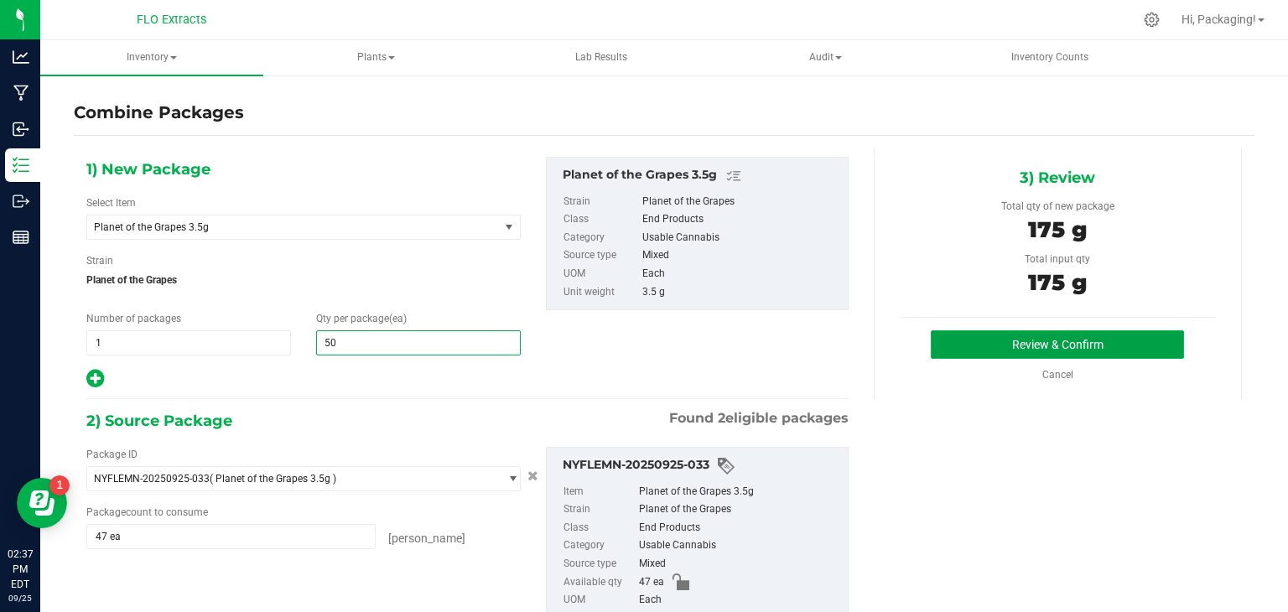
type input "50"
click at [1056, 344] on button "Review & Confirm" at bounding box center [1057, 344] width 253 height 29
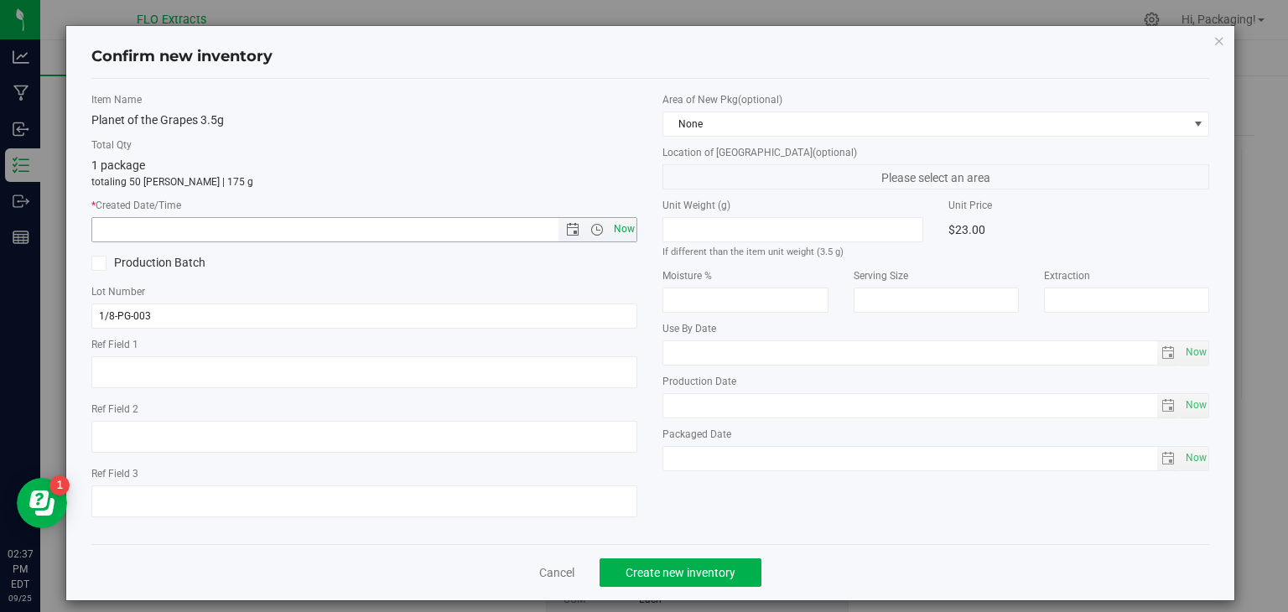
click at [610, 230] on span "Now" at bounding box center [624, 229] width 29 height 24
type input "[DATE] 2:37 PM"
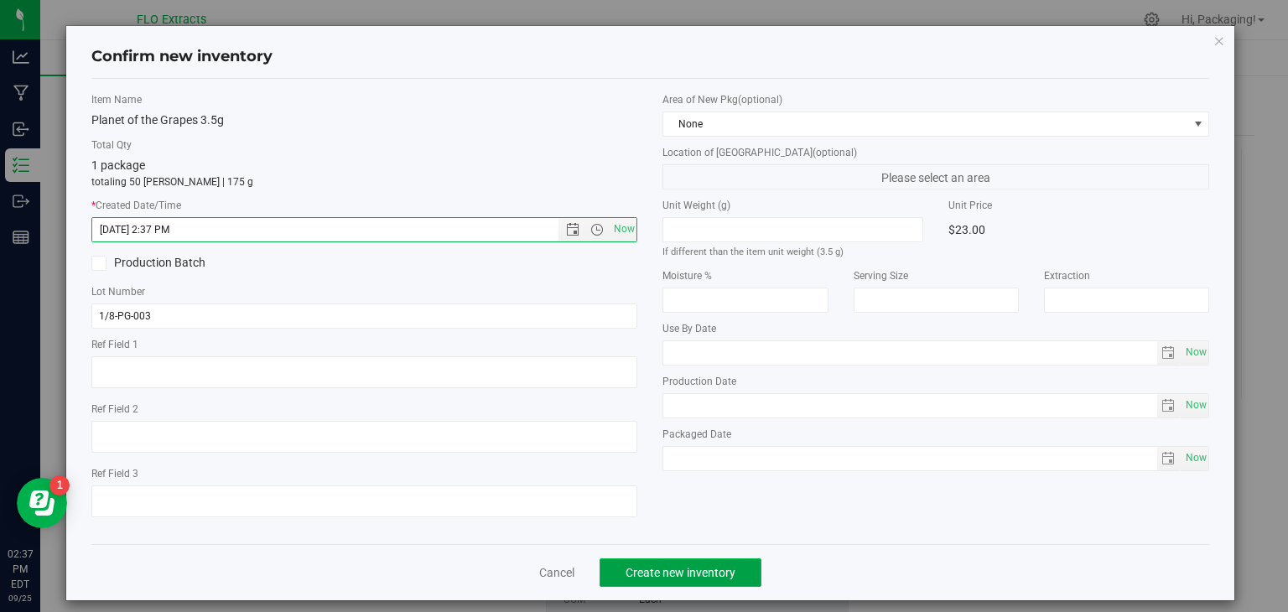
click at [692, 568] on span "Create new inventory" at bounding box center [680, 572] width 110 height 13
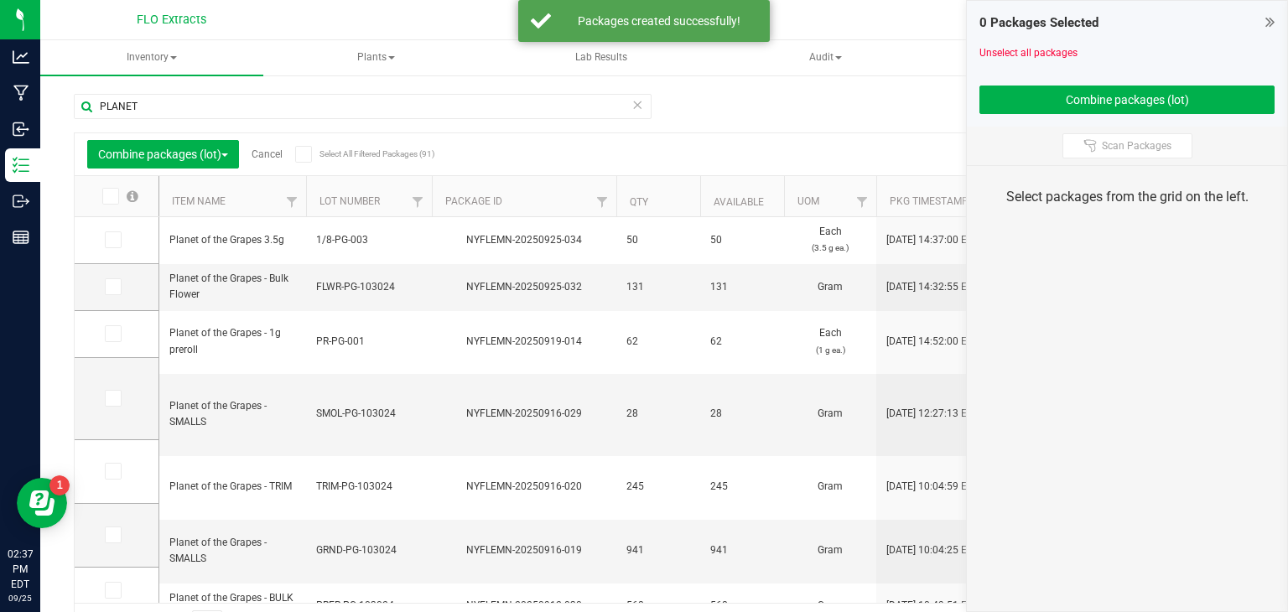
click at [268, 154] on link "Cancel" at bounding box center [267, 154] width 31 height 12
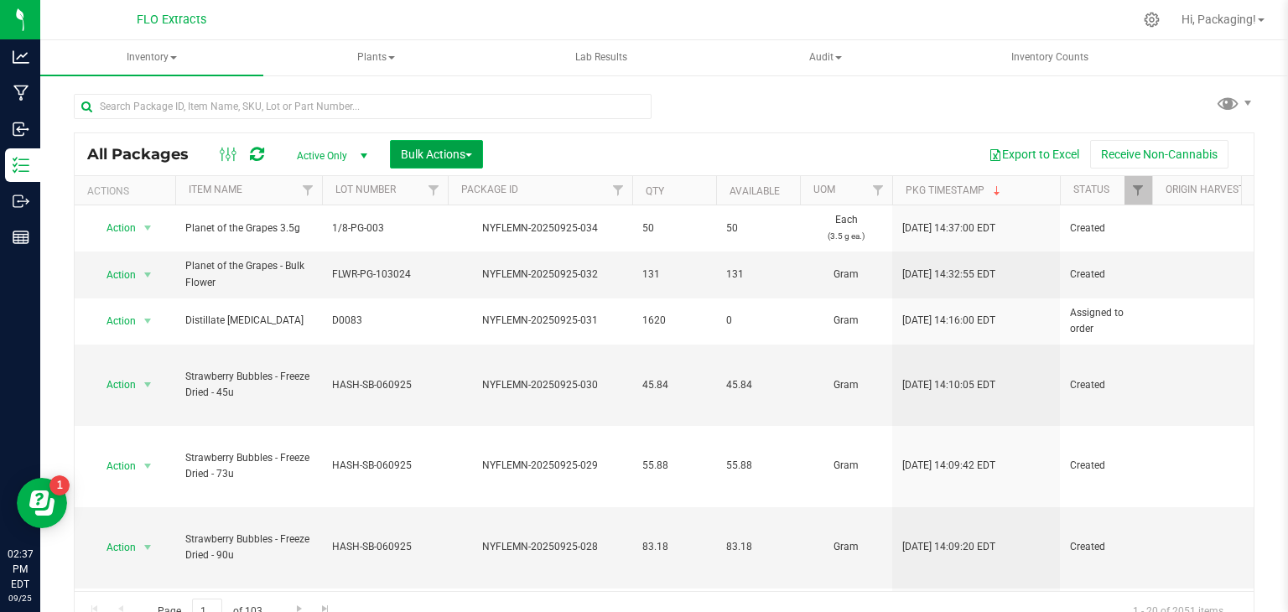
click at [465, 148] on span "Bulk Actions" at bounding box center [436, 154] width 71 height 13
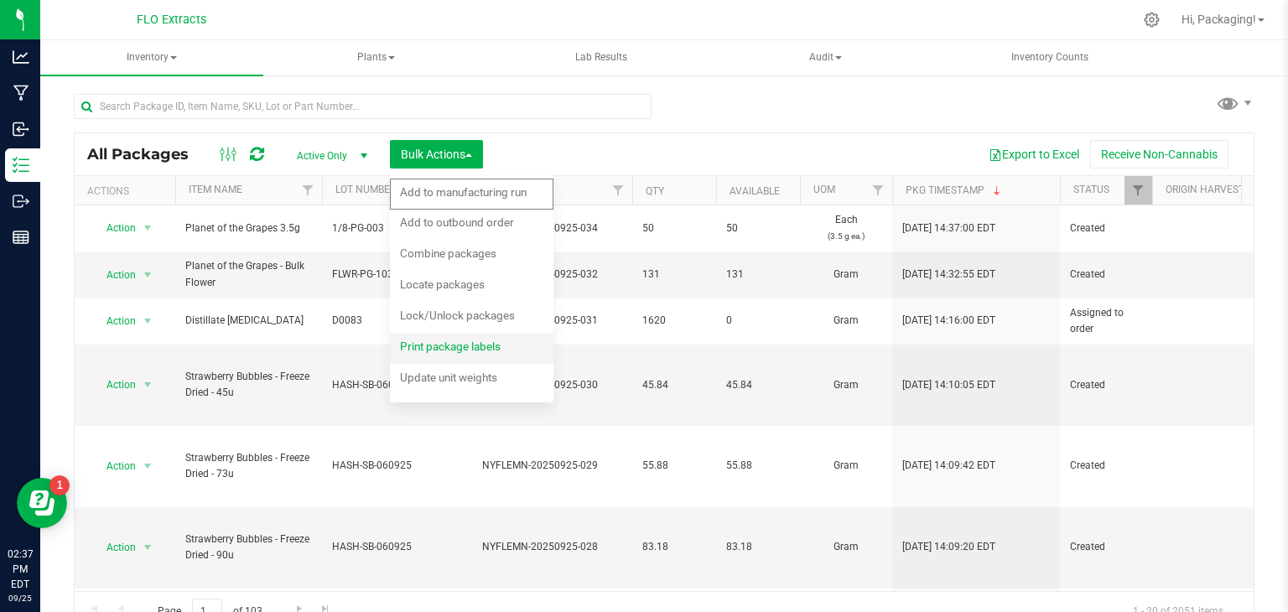
click at [439, 346] on span "Print package labels" at bounding box center [450, 346] width 101 height 13
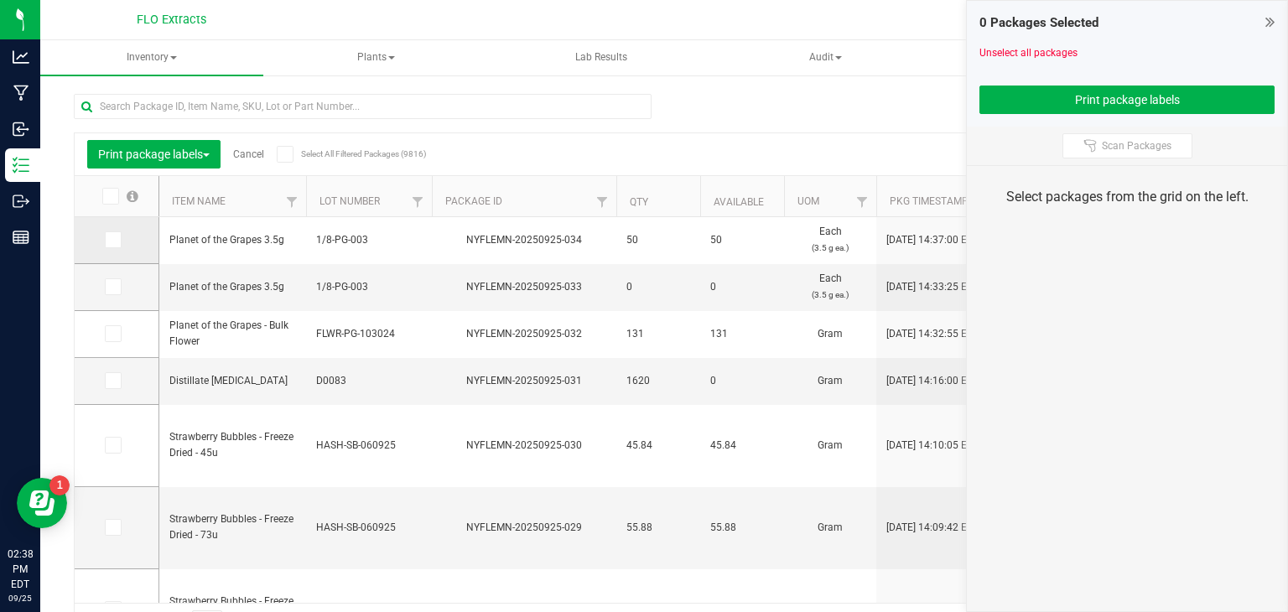
click at [114, 240] on icon at bounding box center [111, 240] width 11 height 0
click at [0, 0] on input "checkbox" at bounding box center [0, 0] width 0 height 0
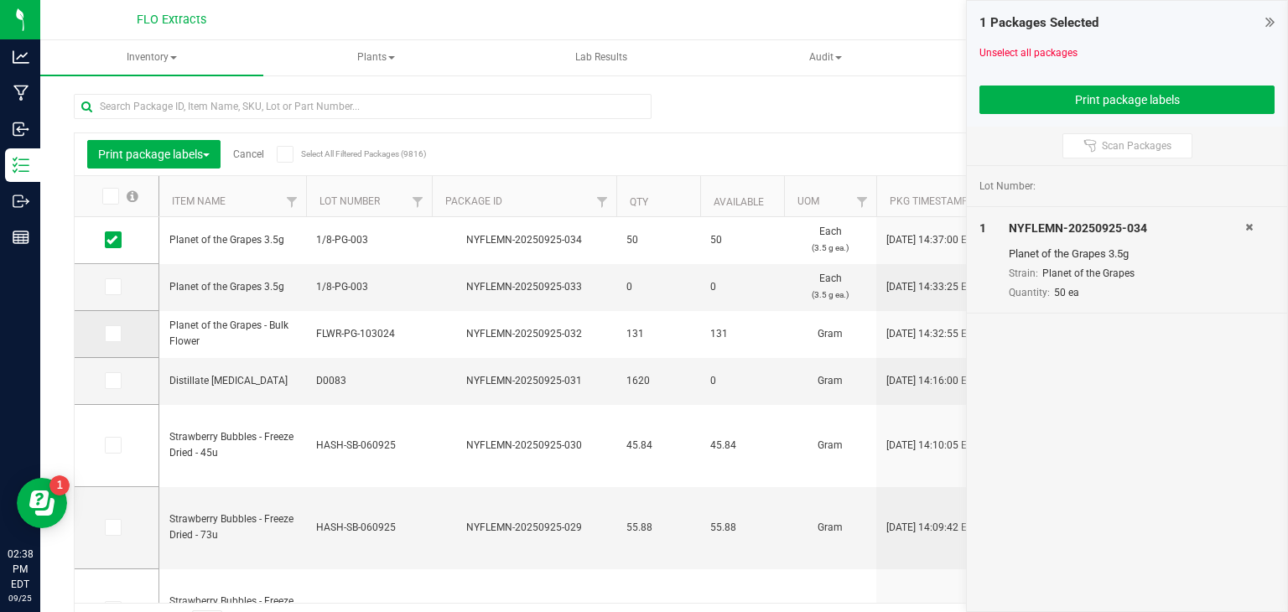
click at [114, 334] on icon at bounding box center [111, 334] width 11 height 0
click at [0, 0] on input "checkbox" at bounding box center [0, 0] width 0 height 0
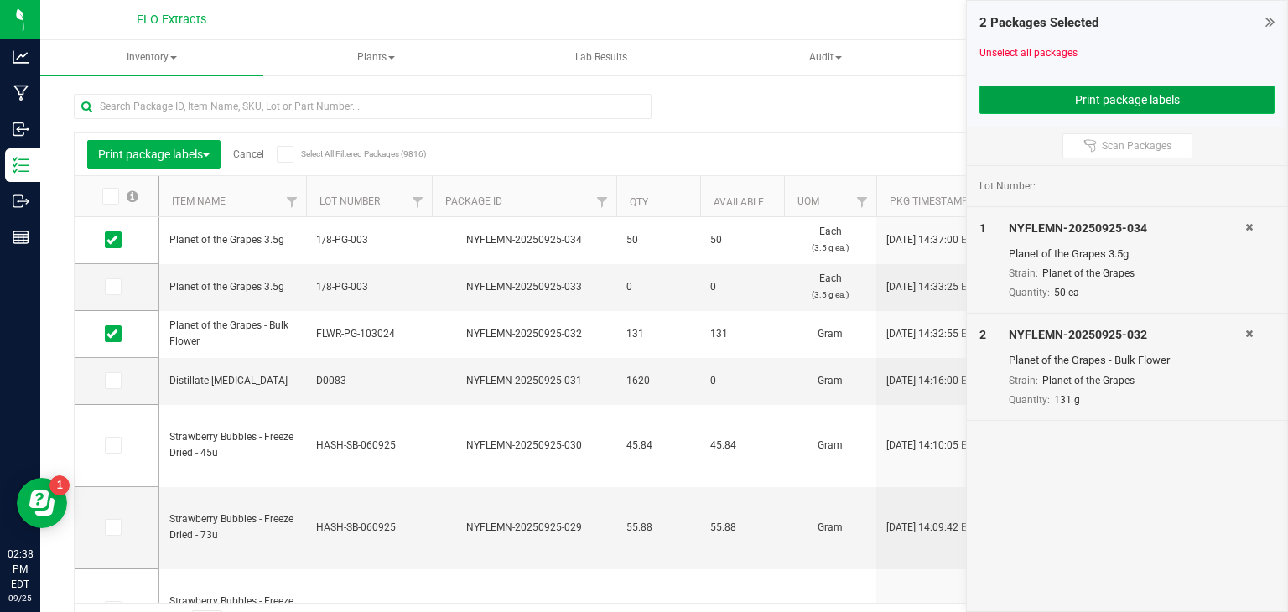
click at [1070, 102] on button "Print package labels" at bounding box center [1126, 100] width 295 height 29
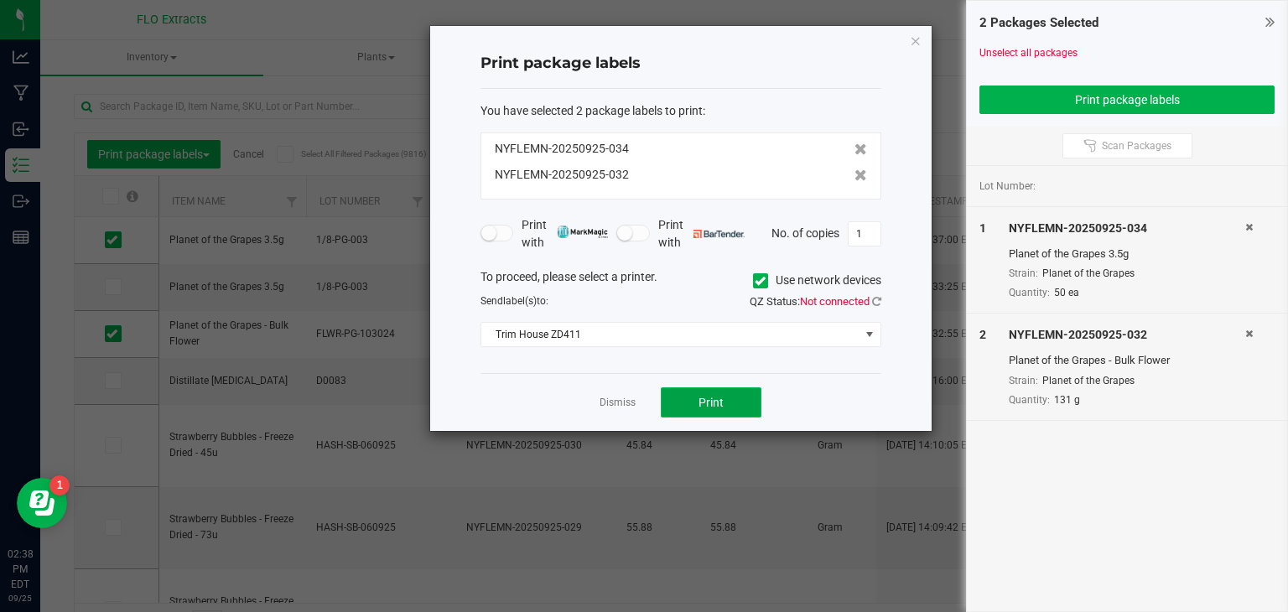
click at [741, 403] on button "Print" at bounding box center [711, 402] width 101 height 30
click at [869, 334] on span at bounding box center [869, 334] width 13 height 13
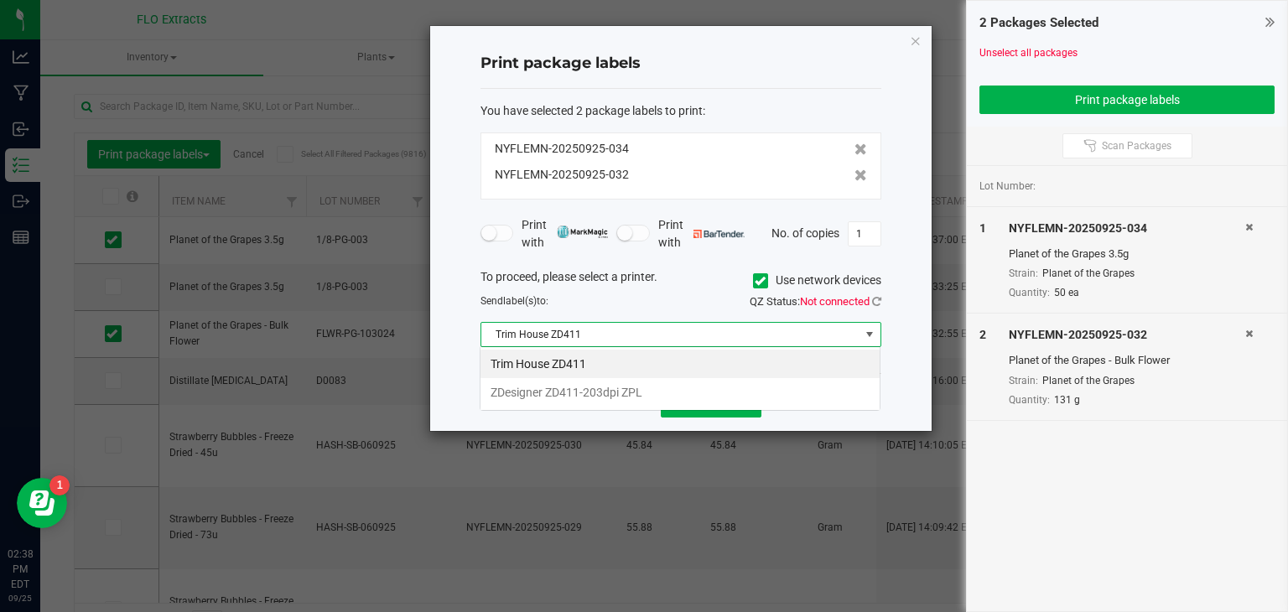
scroll to position [24, 401]
click at [750, 392] on li "ZDesigner ZD411-203dpi ZPL" at bounding box center [679, 392] width 399 height 29
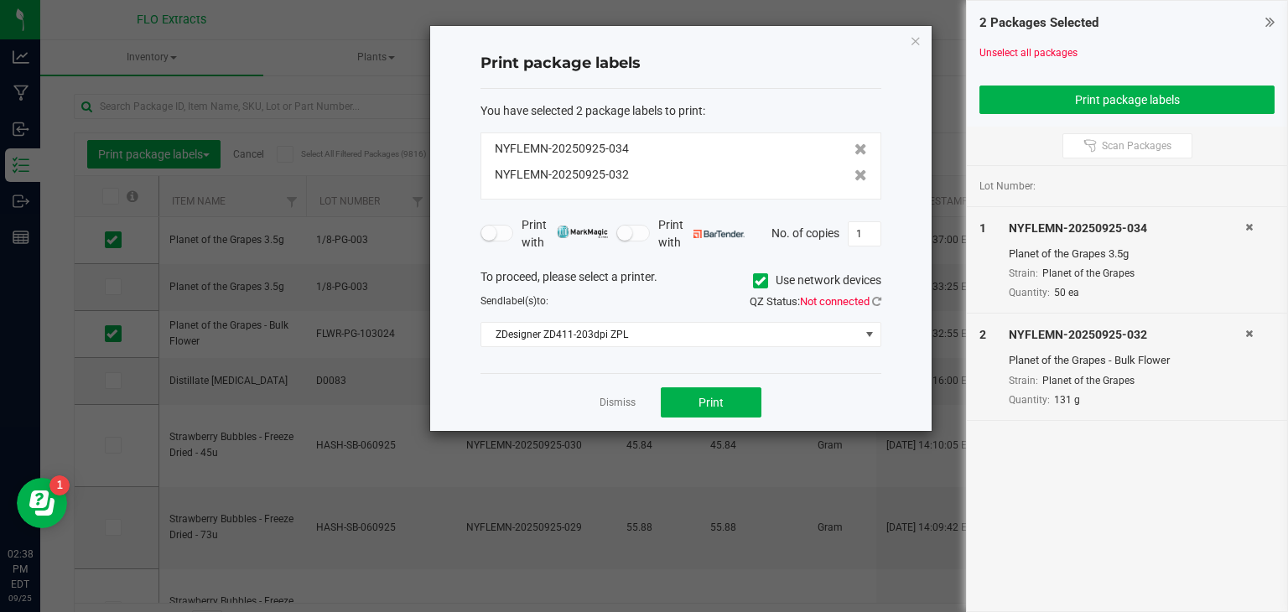
click at [757, 281] on icon at bounding box center [760, 281] width 11 height 0
click at [0, 0] on input "Use network devices" at bounding box center [0, 0] width 0 height 0
click at [869, 330] on span at bounding box center [869, 334] width 13 height 13
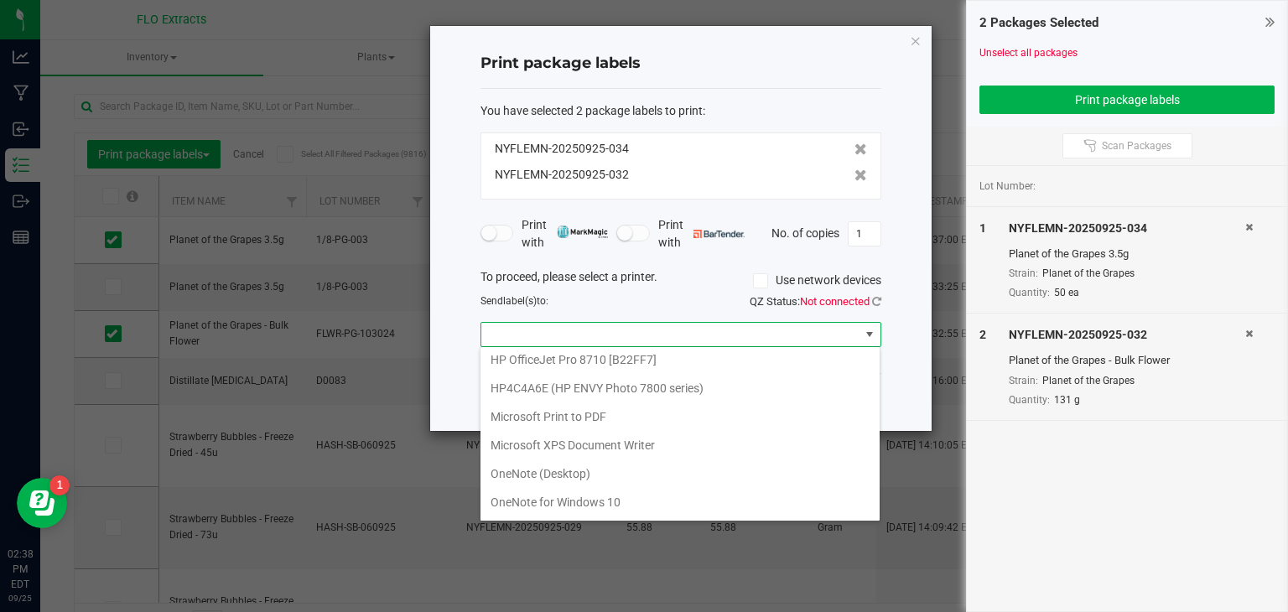
scroll to position [198, 0]
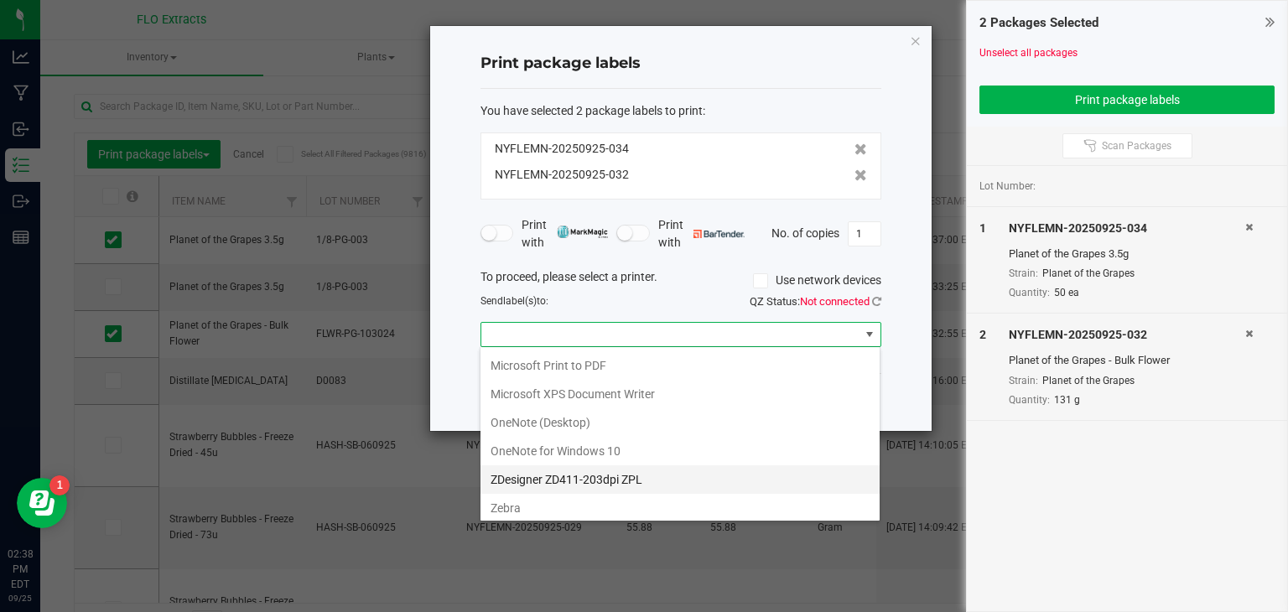
click at [722, 470] on ZPL "ZDesigner ZD411-203dpi ZPL" at bounding box center [679, 479] width 399 height 29
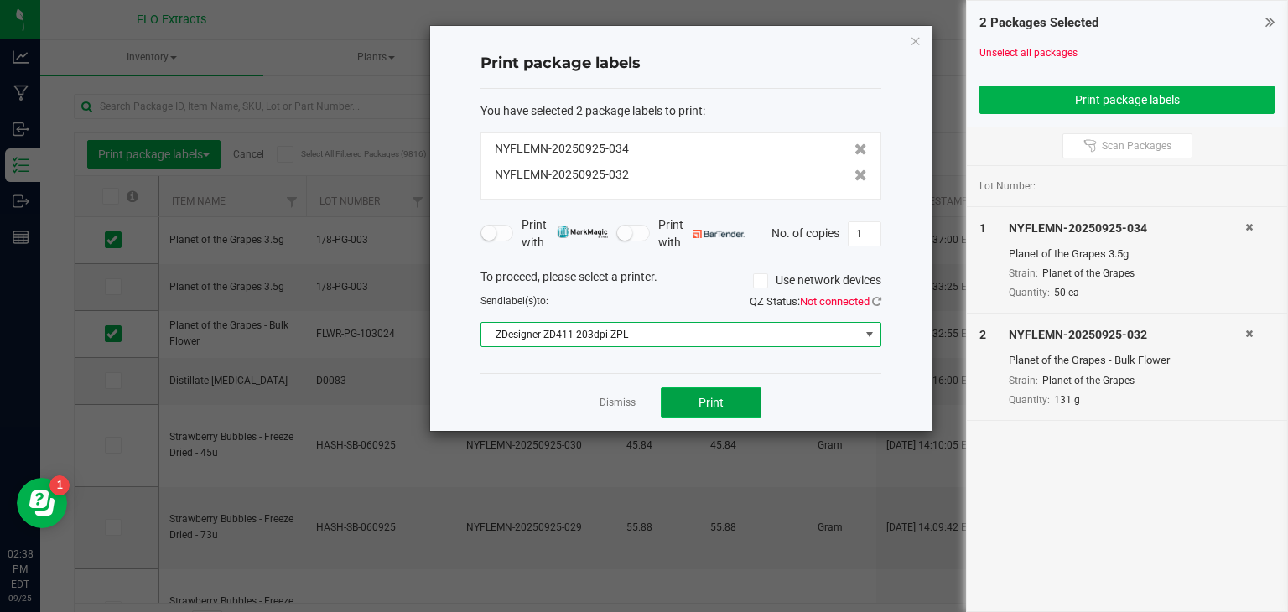
click at [703, 396] on span "Print" at bounding box center [710, 402] width 25 height 13
